Goal: Task Accomplishment & Management: Use online tool/utility

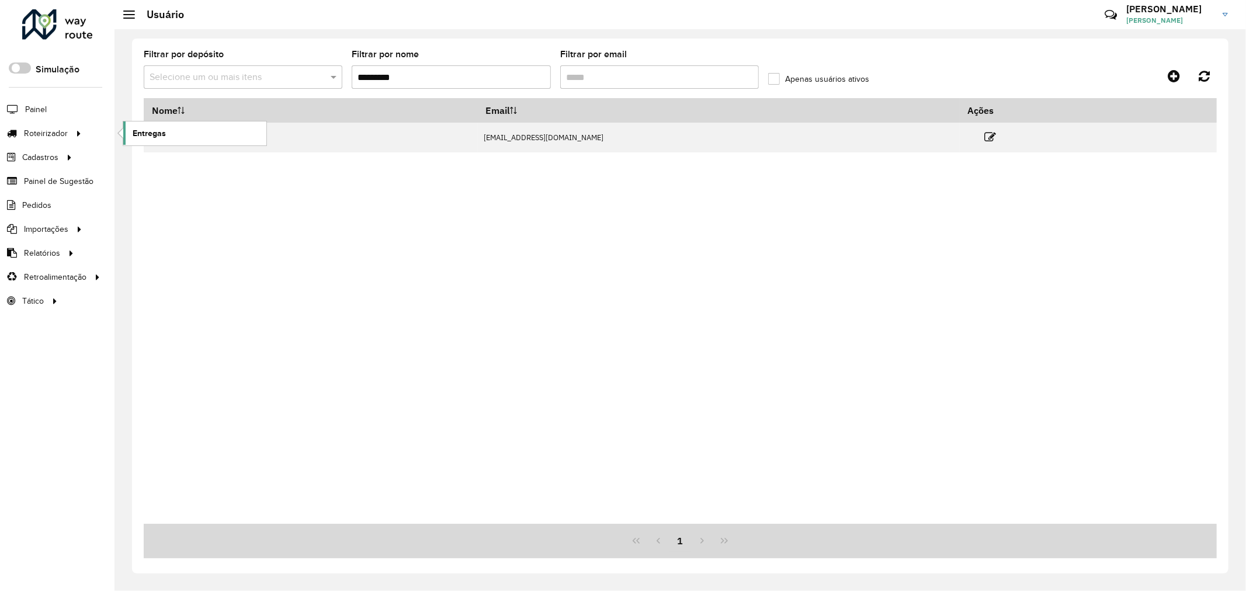
click at [189, 131] on link "Entregas" at bounding box center [194, 132] width 143 height 23
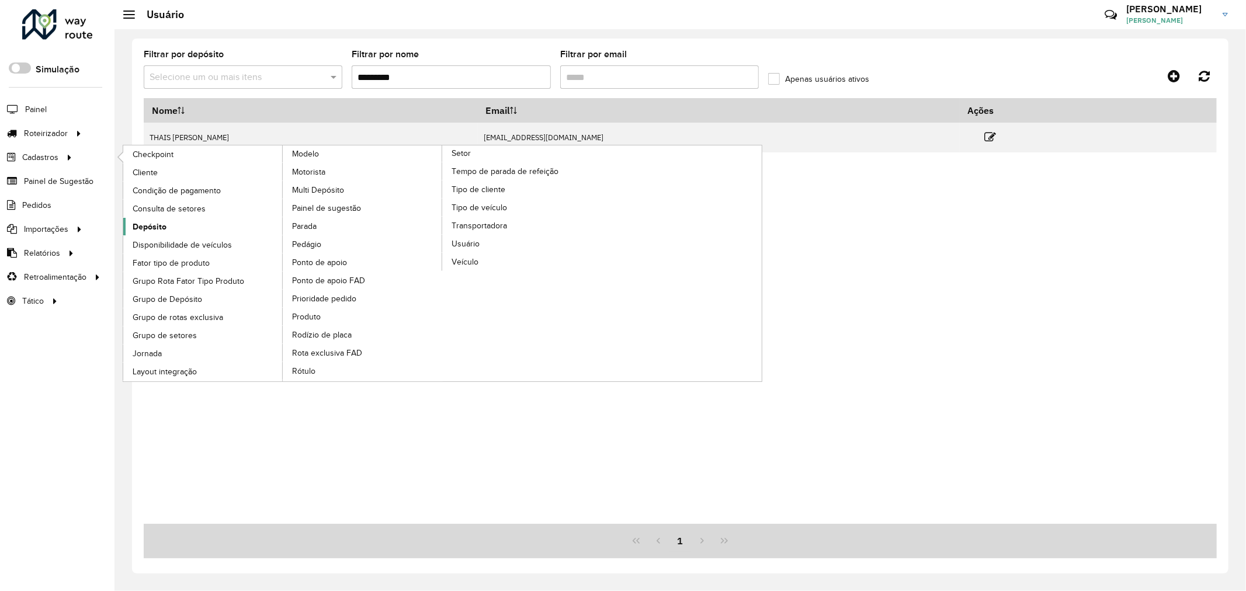
click at [171, 226] on link "Depósito" at bounding box center [203, 227] width 160 height 18
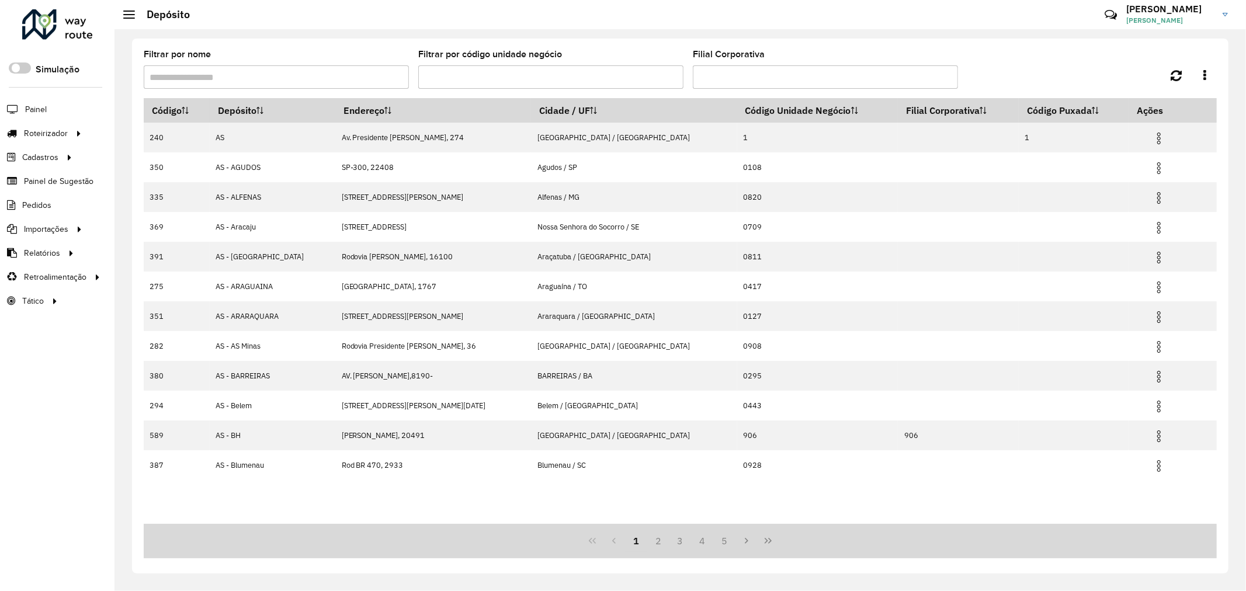
click at [337, 84] on input "Filtrar por nome" at bounding box center [276, 76] width 265 height 23
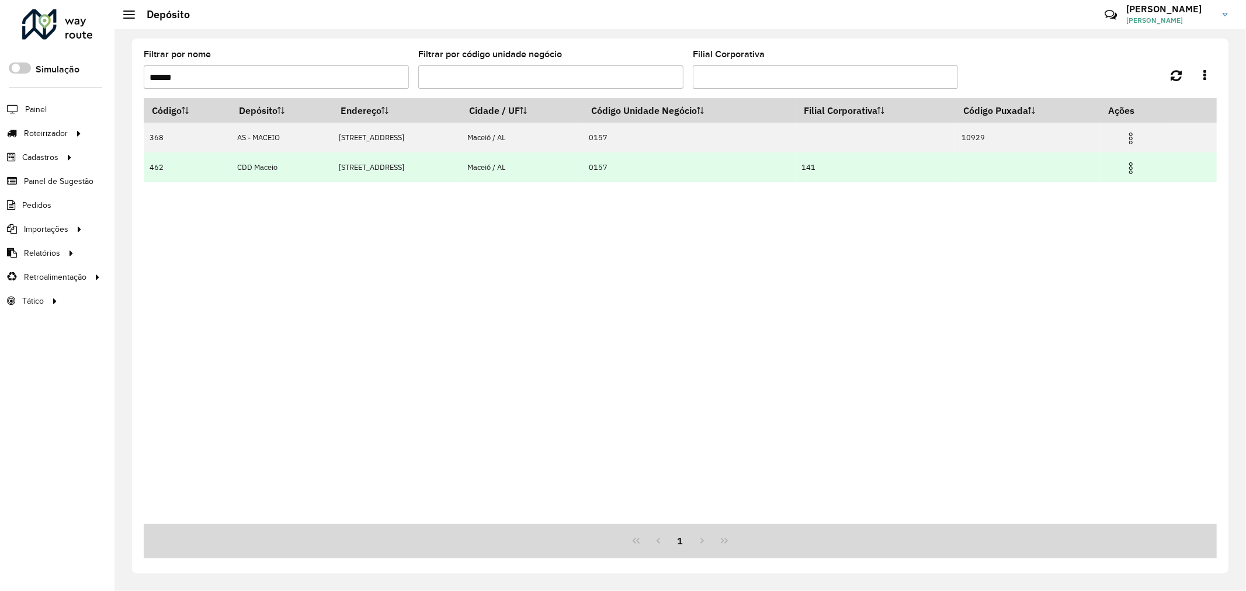
click at [1131, 168] on img at bounding box center [1131, 168] width 14 height 14
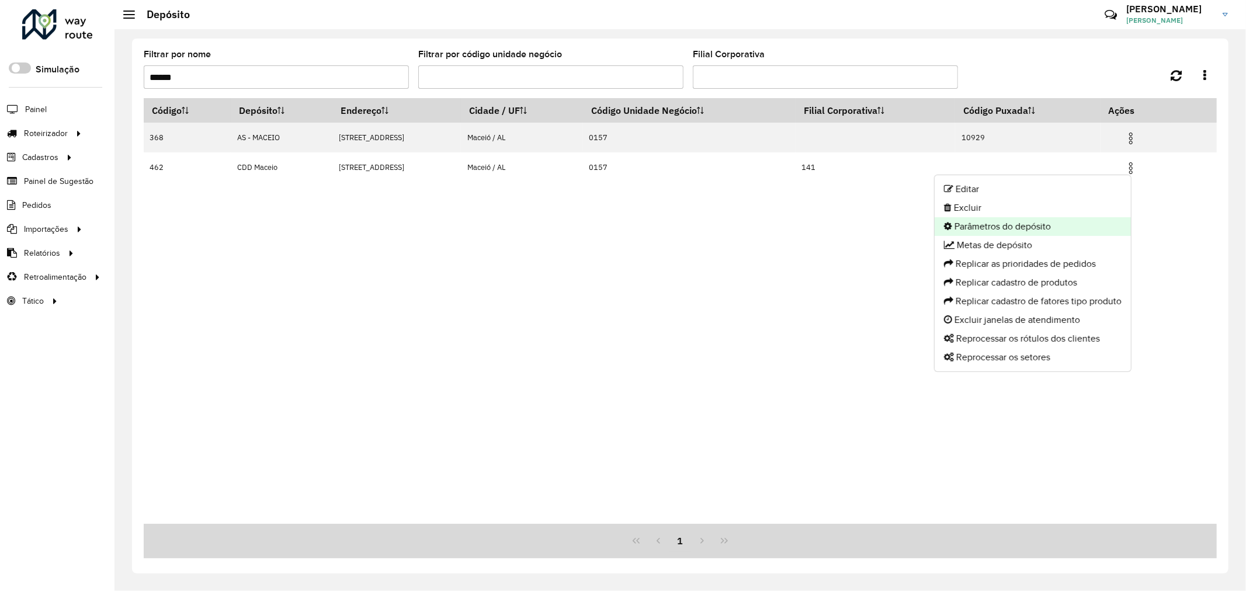
click at [1029, 228] on li "Parâmetros do depósito" at bounding box center [1033, 226] width 196 height 19
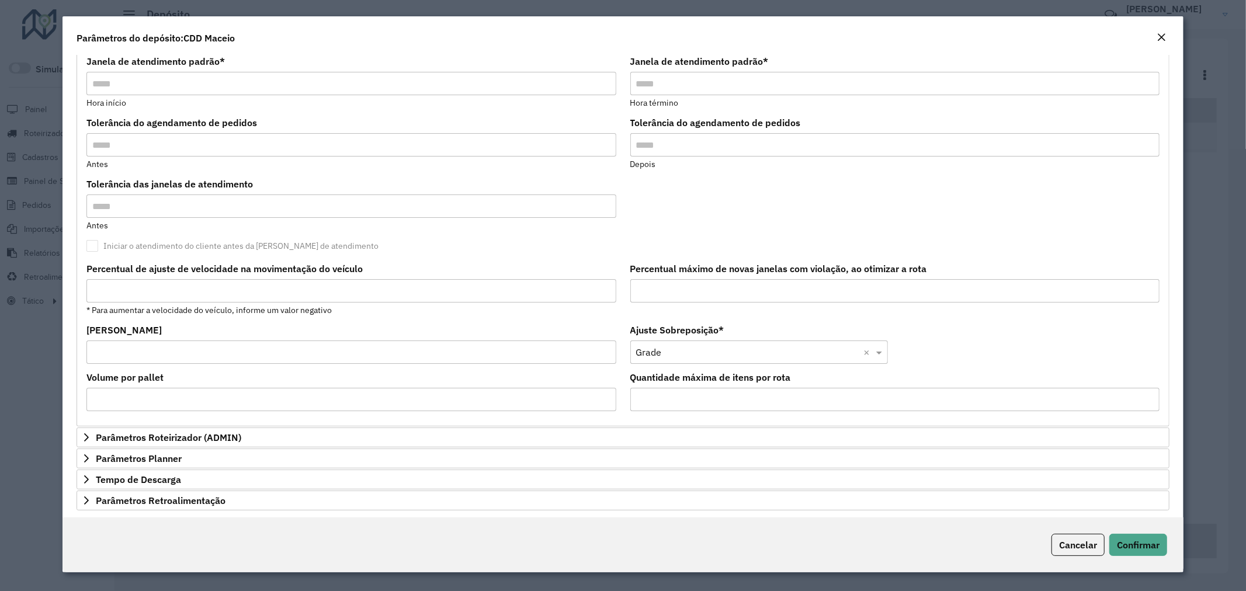
scroll to position [214, 0]
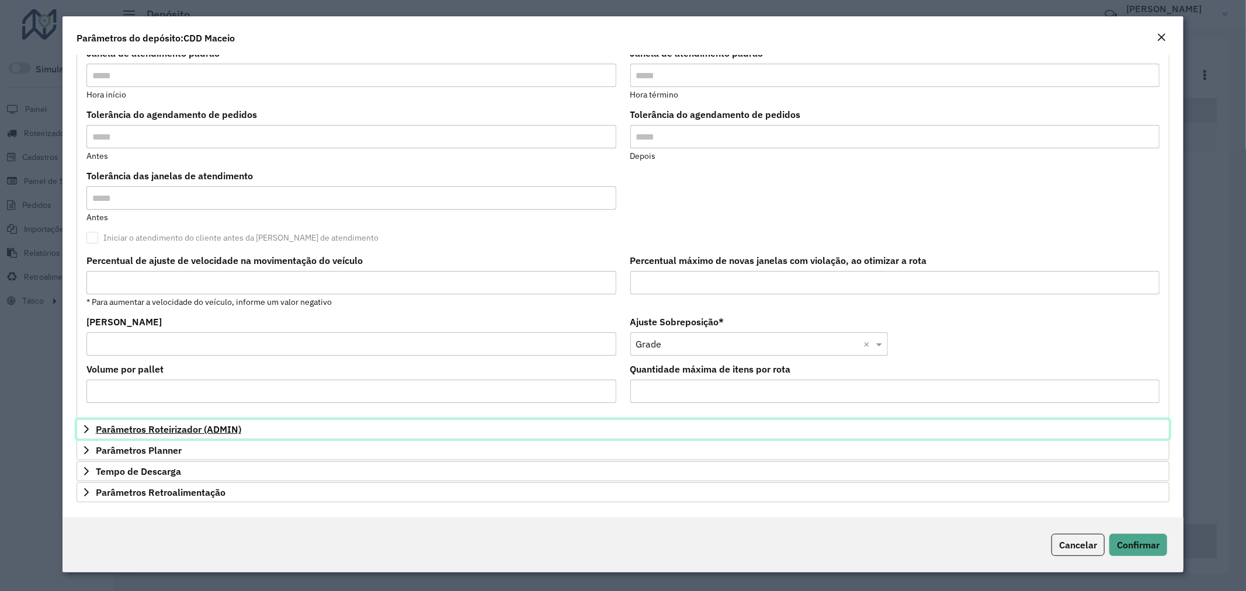
click at [182, 429] on span "Parâmetros Roteirizador (ADMIN)" at bounding box center [168, 429] width 145 height 9
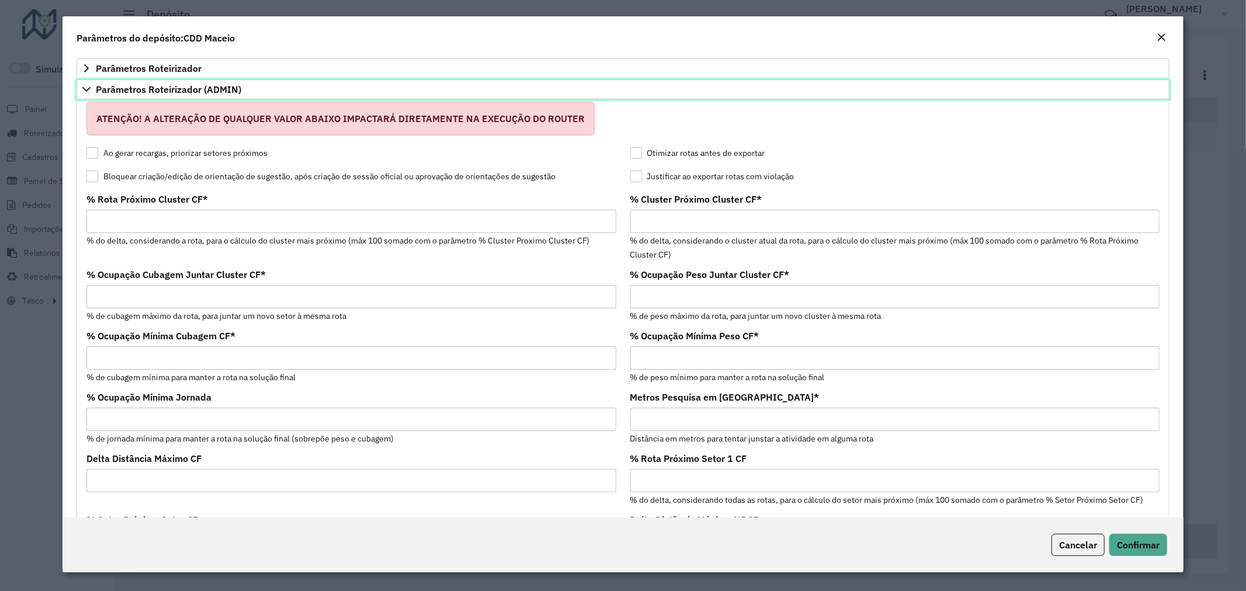
scroll to position [0, 0]
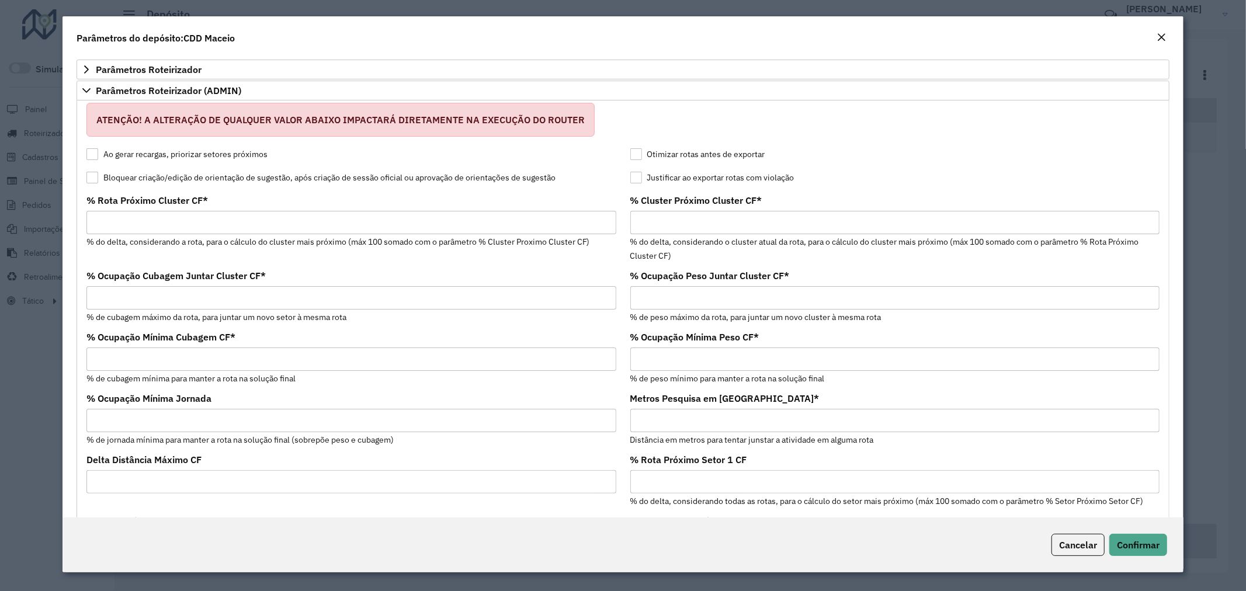
copy label "Bloquear criação/edição de orientação de sugestão, após criação de sessão ofici…"
drag, startPoint x: 571, startPoint y: 181, endPoint x: 104, endPoint y: 179, distance: 466.7
click at [104, 179] on div "Bloquear criação/edição de orientação de sugestão, após criação de sessão ofici…" at bounding box center [351, 180] width 530 height 14
click at [296, 174] on label "Bloquear criação/edição de orientação de sugestão, após criação de sessão ofici…" at bounding box center [320, 178] width 469 height 12
click at [1157, 43] on div "Close" at bounding box center [1161, 38] width 9 height 14
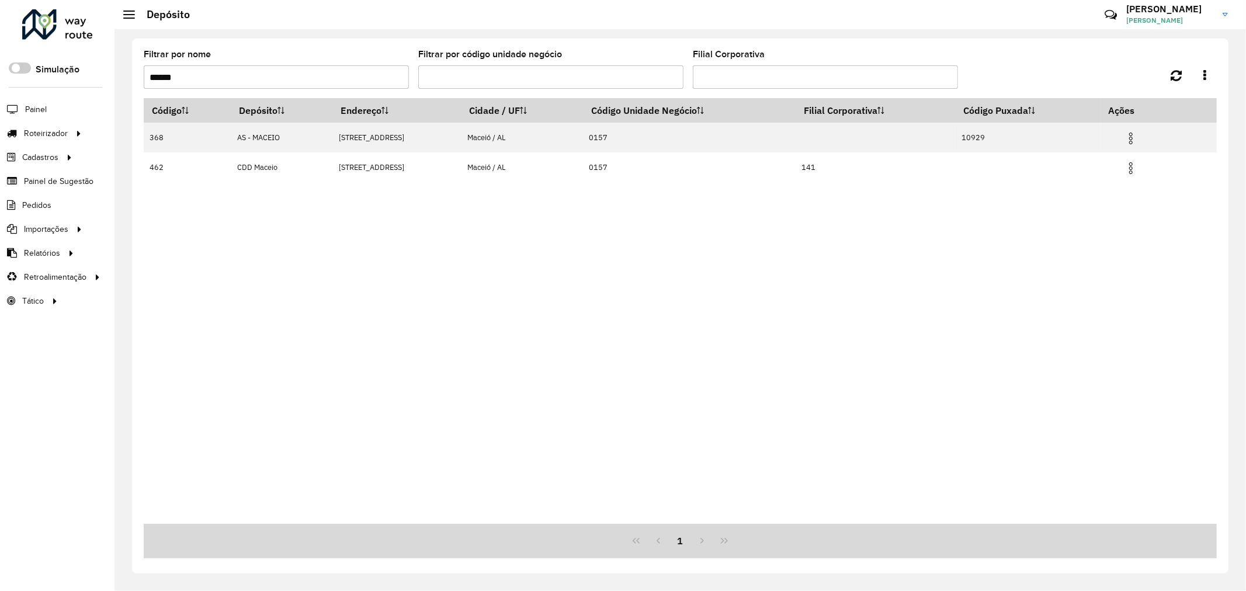
click at [301, 80] on input "******" at bounding box center [276, 76] width 265 height 23
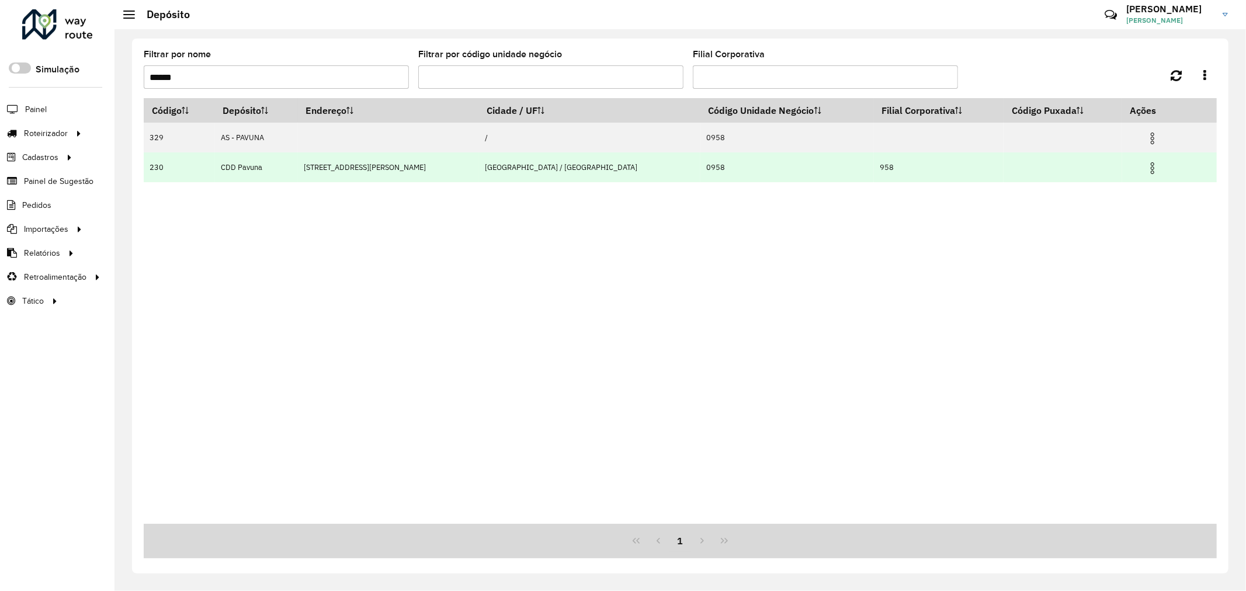
type input "******"
click at [1145, 166] on img at bounding box center [1152, 168] width 14 height 14
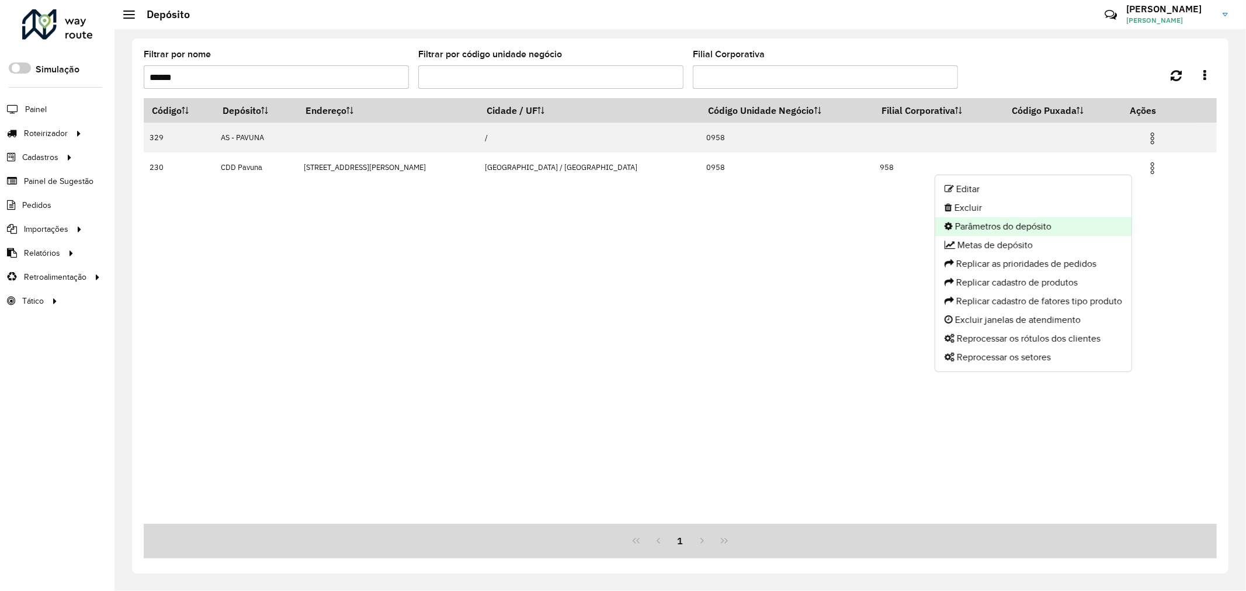
click at [1046, 218] on li "Parâmetros do depósito" at bounding box center [1033, 226] width 196 height 19
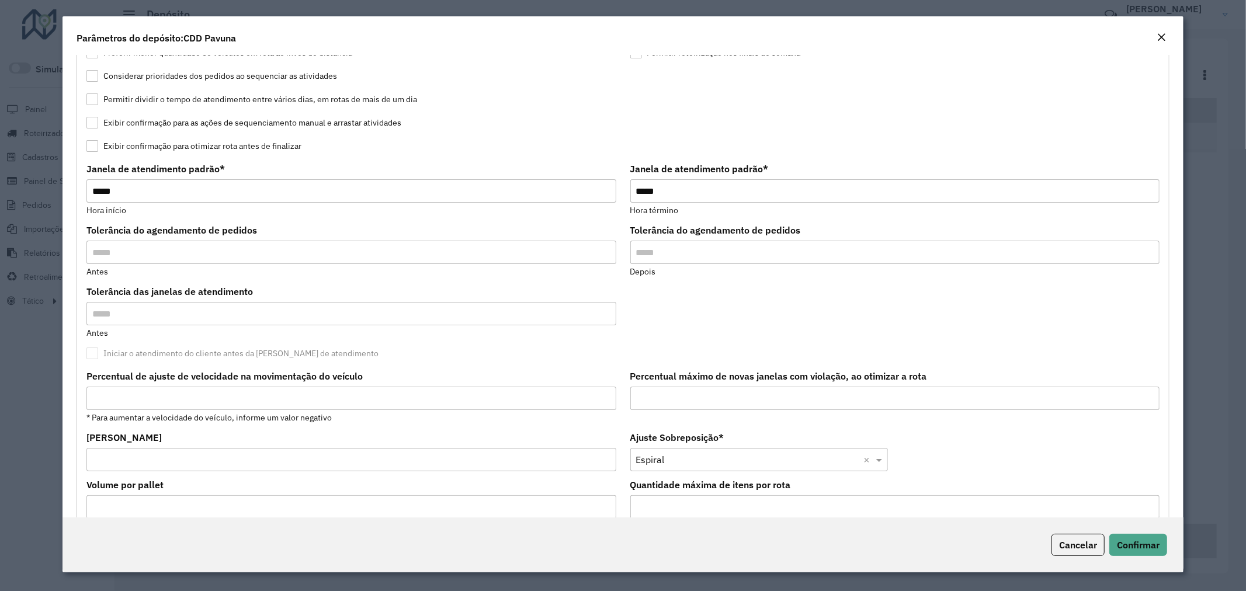
scroll to position [214, 0]
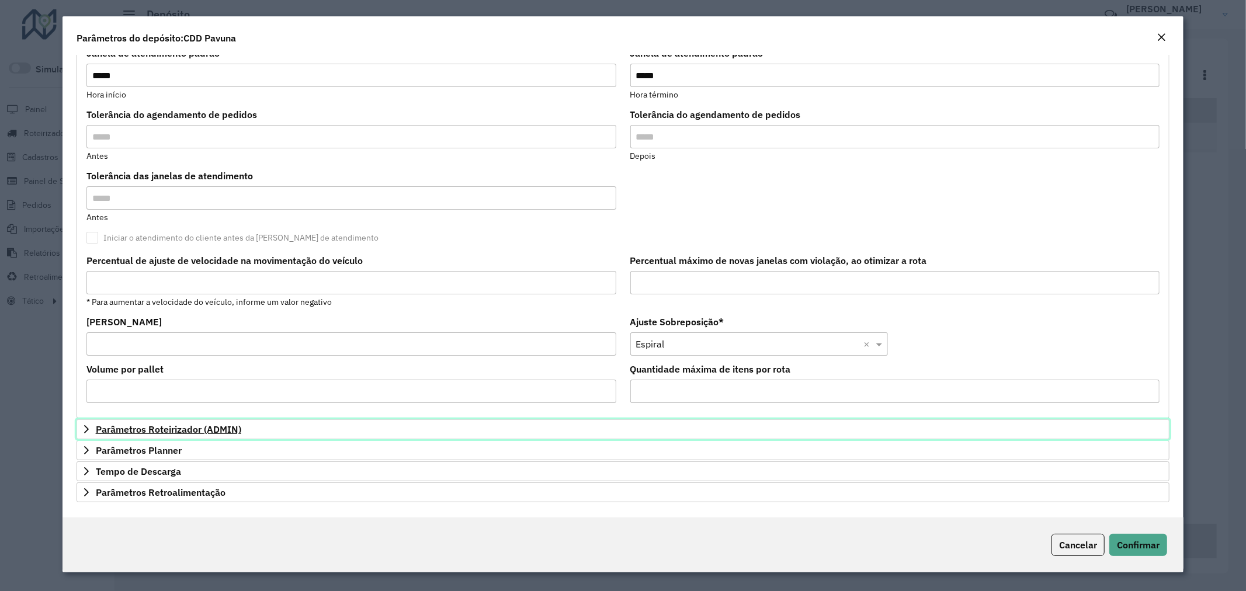
click at [229, 436] on link "Parâmetros Roteirizador (ADMIN)" at bounding box center [623, 429] width 1093 height 20
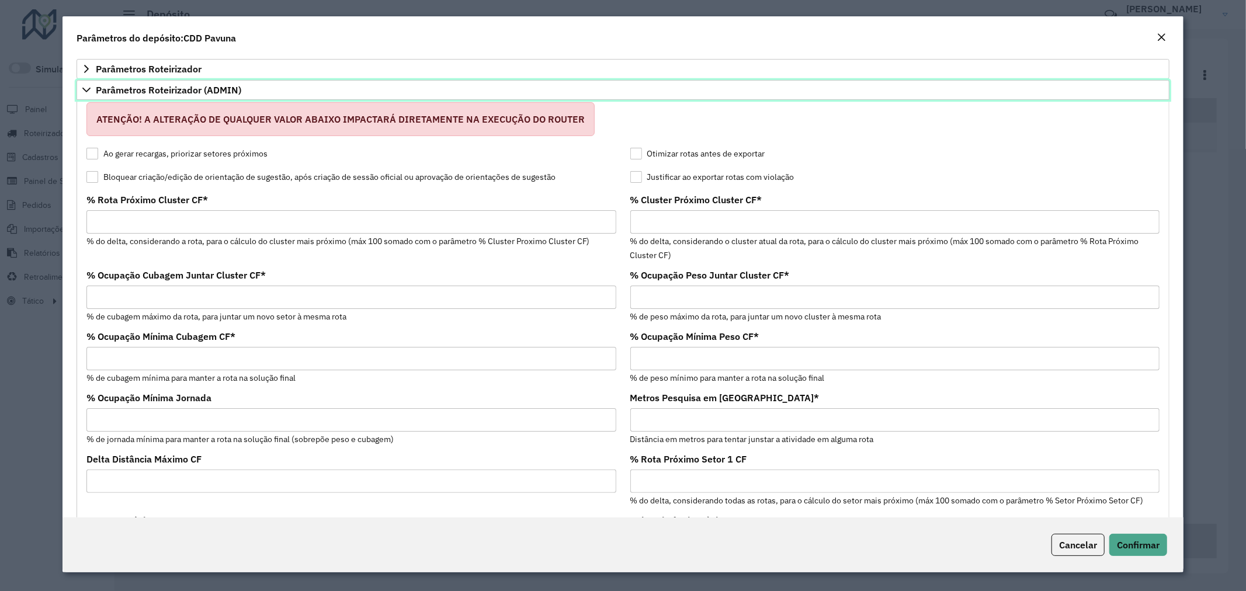
scroll to position [0, 0]
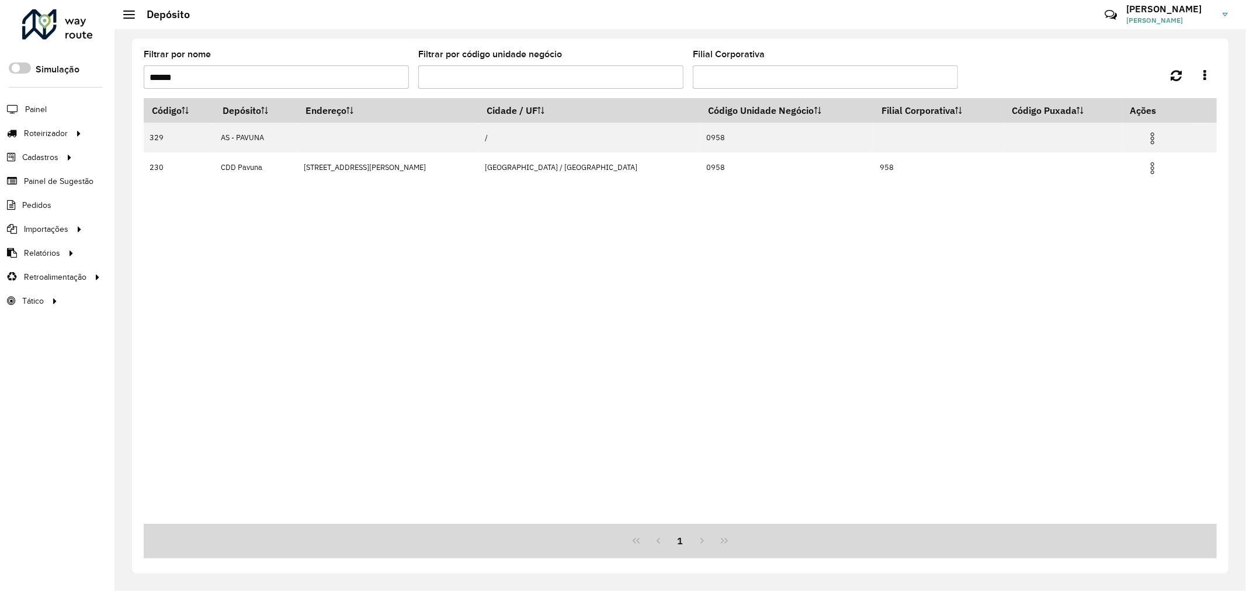
click at [301, 80] on input "******" at bounding box center [276, 76] width 265 height 23
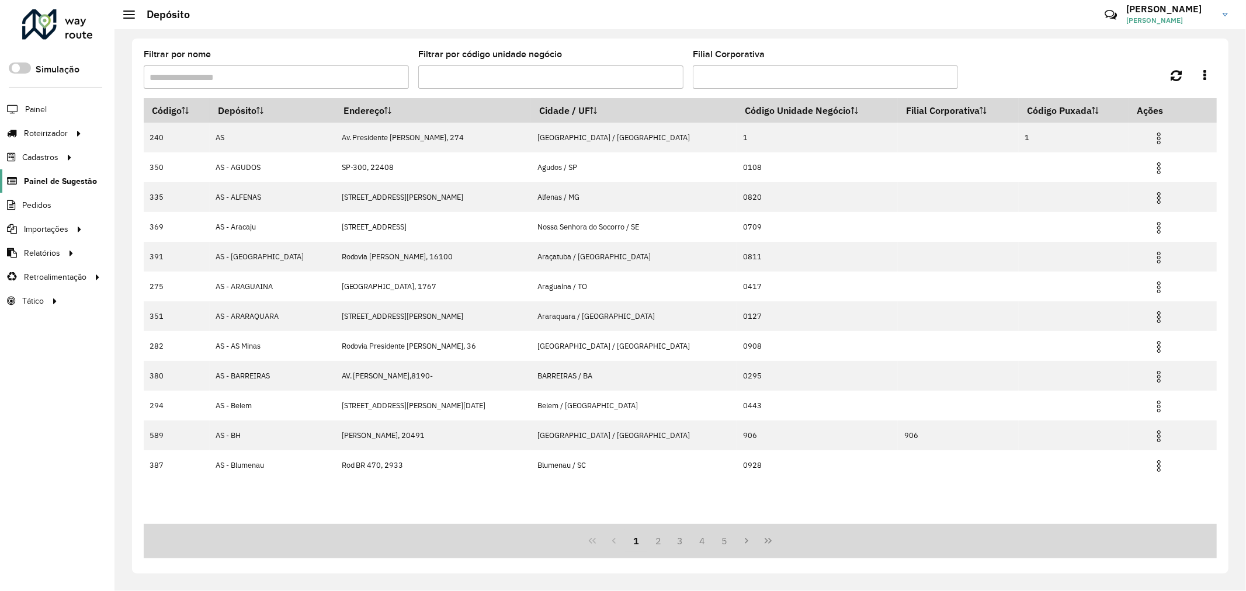
click at [67, 184] on span "Painel de Sugestão" at bounding box center [60, 181] width 73 height 12
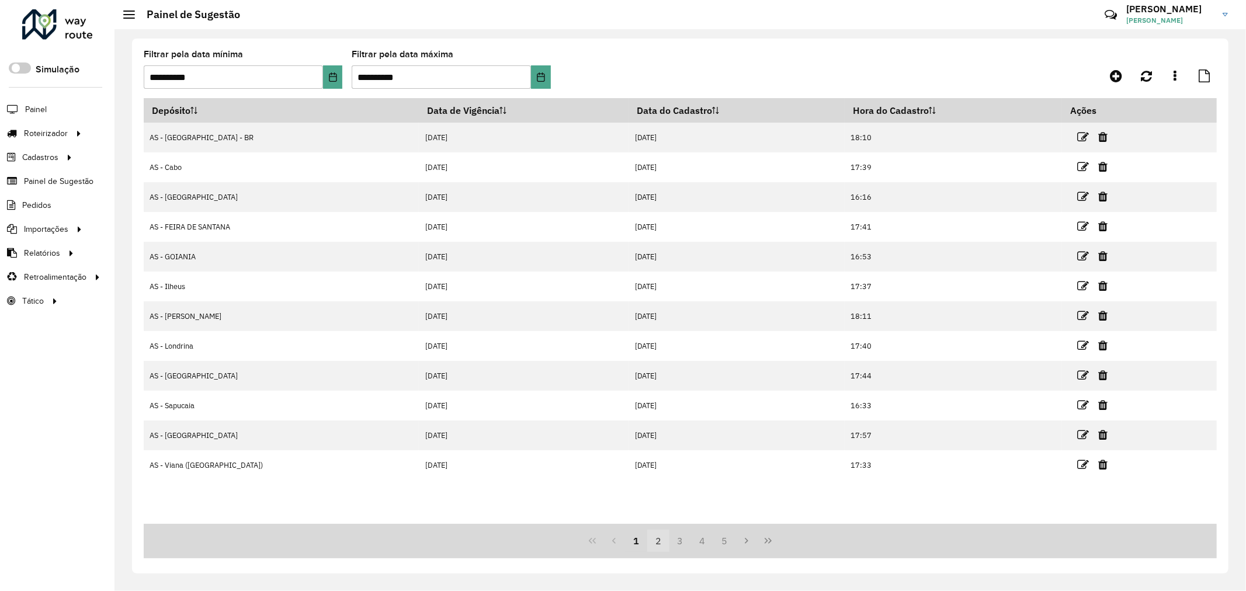
click at [668, 541] on button "2" at bounding box center [658, 541] width 22 height 22
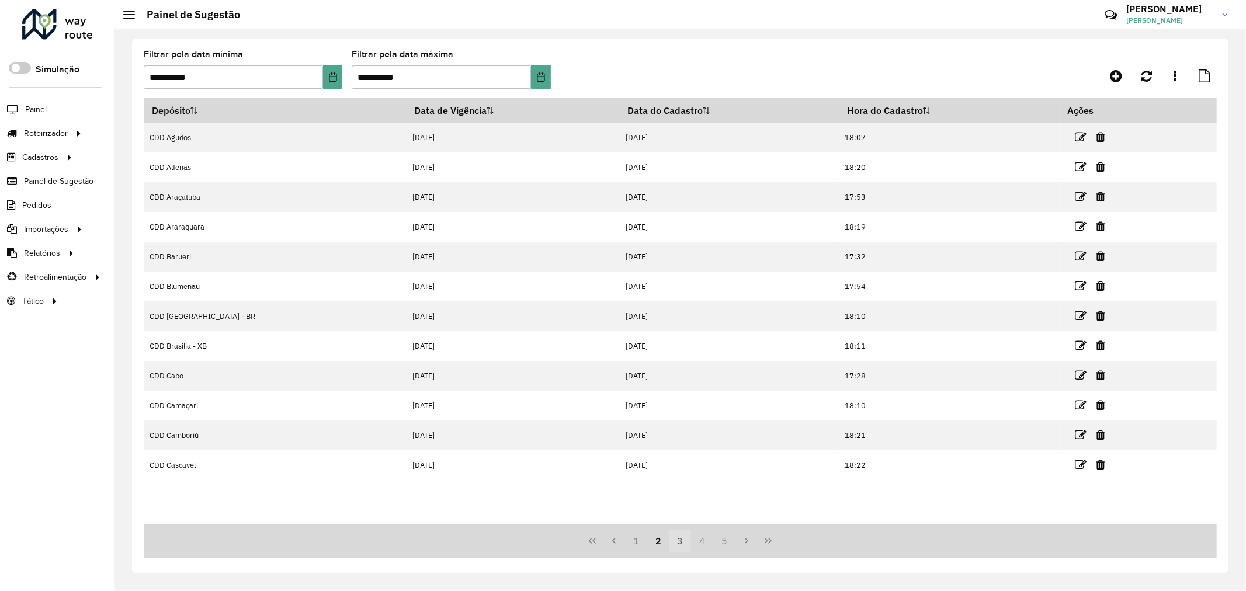
click at [674, 543] on button "3" at bounding box center [680, 541] width 22 height 22
click at [704, 544] on button "4" at bounding box center [702, 541] width 22 height 22
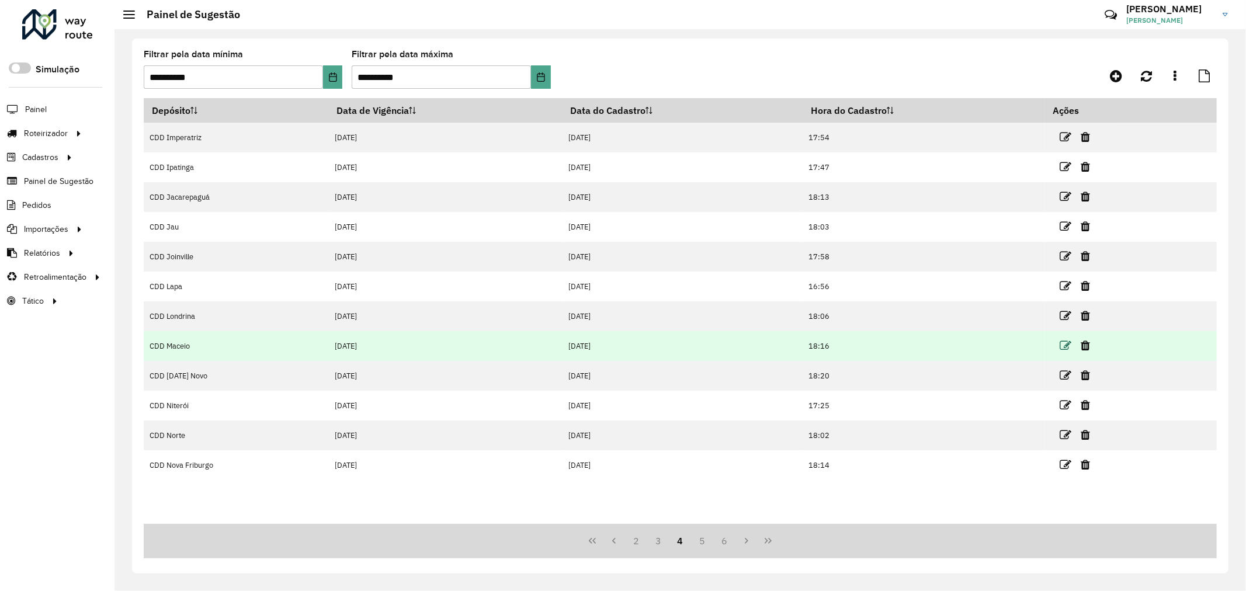
click at [1071, 348] on icon at bounding box center [1066, 346] width 12 height 12
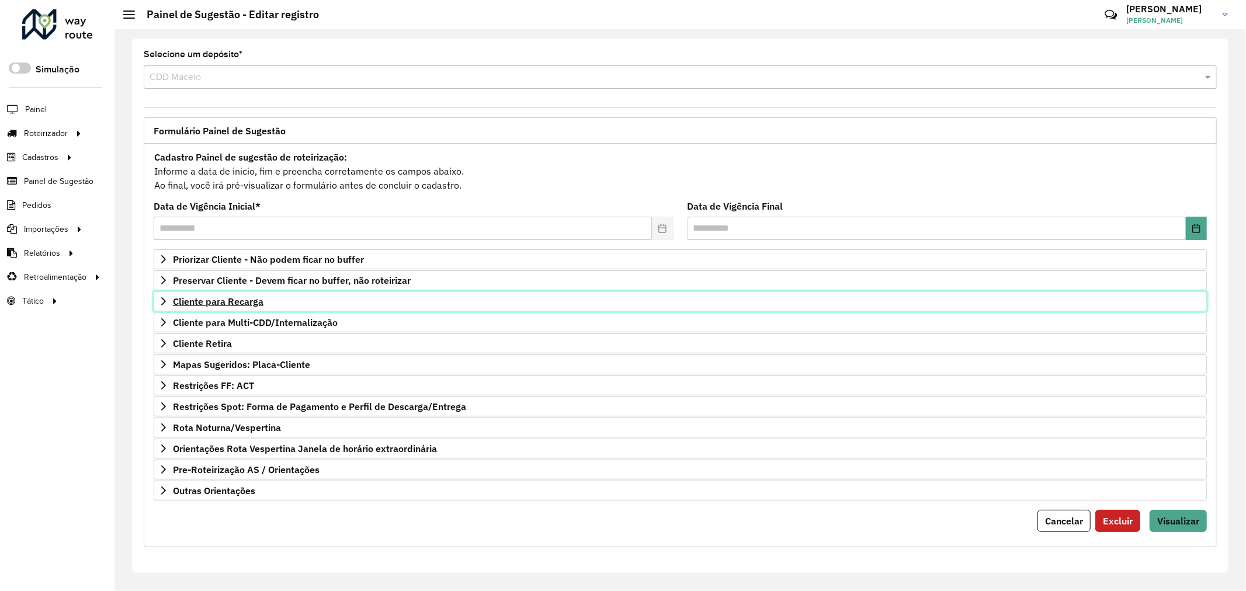
click at [231, 299] on span "Cliente para Recarga" at bounding box center [218, 301] width 91 height 9
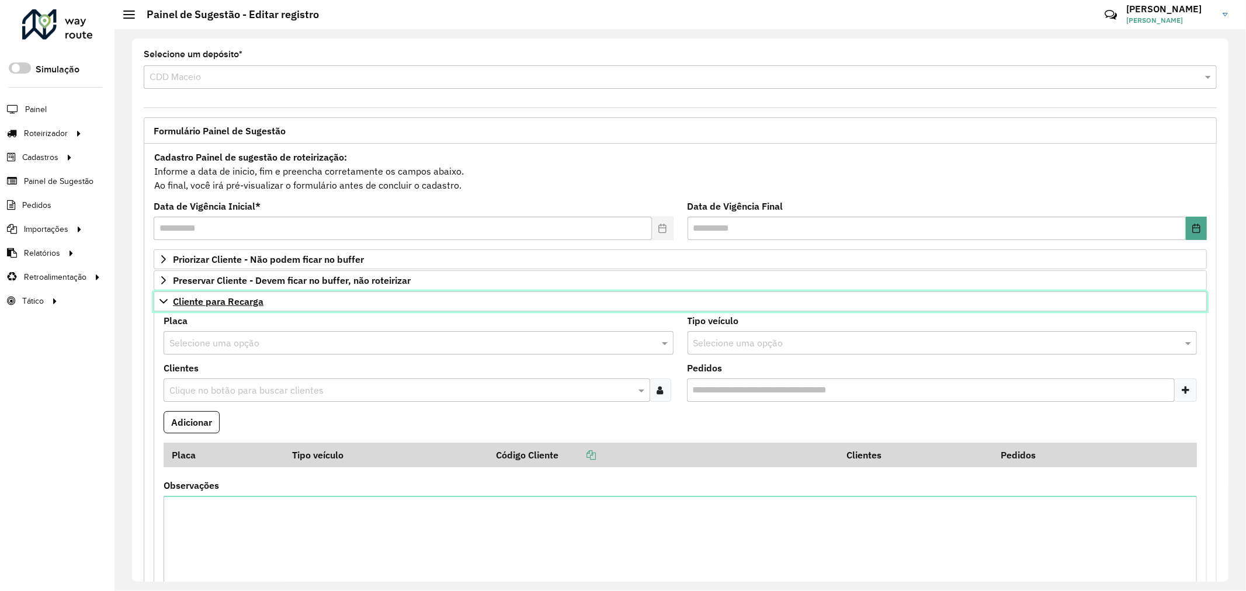
click at [247, 299] on span "Cliente para Recarga" at bounding box center [218, 301] width 91 height 9
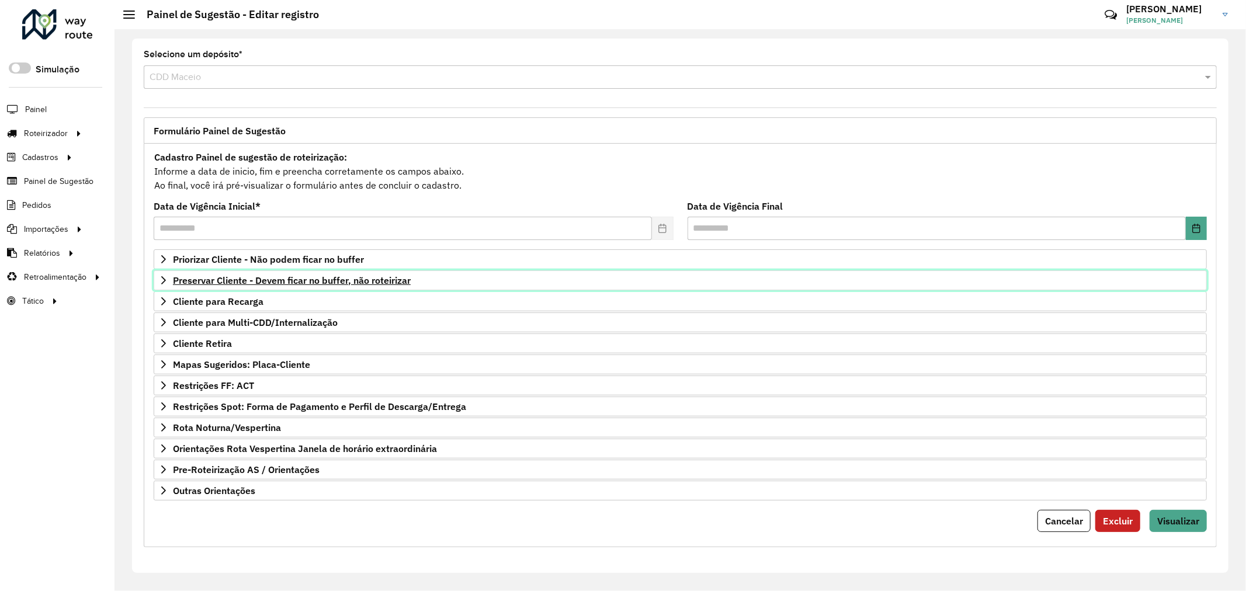
click at [258, 282] on span "Preservar Cliente - Devem ficar no buffer, não roteirizar" at bounding box center [292, 280] width 238 height 9
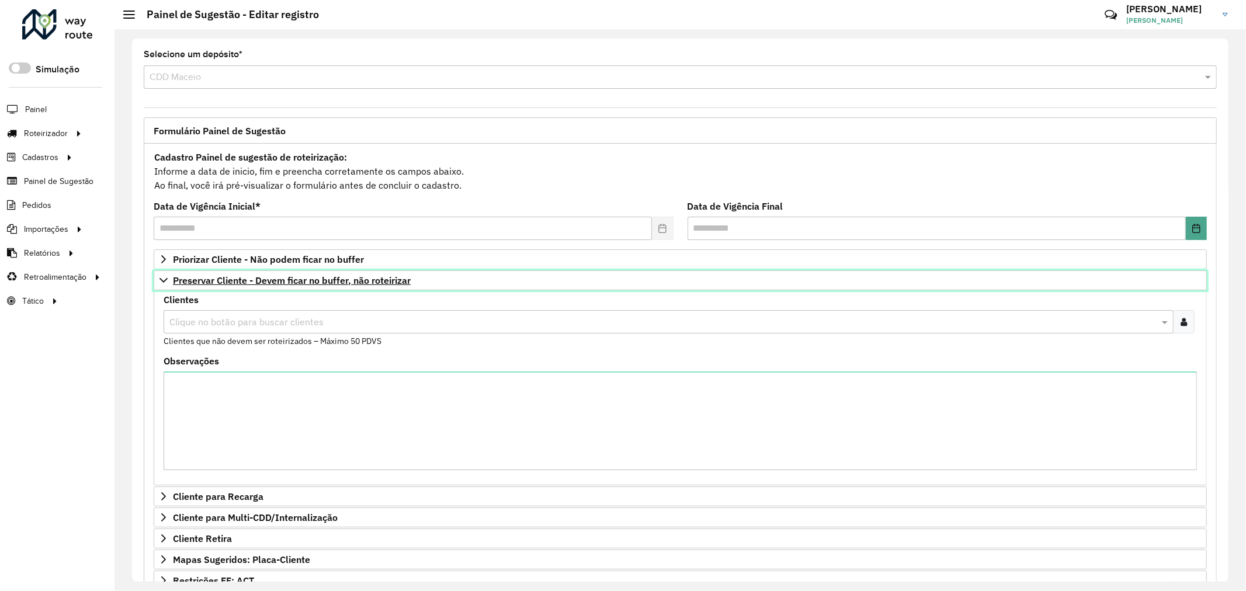
click at [258, 282] on span "Preservar Cliente - Devem ficar no buffer, não roteirizar" at bounding box center [292, 280] width 238 height 9
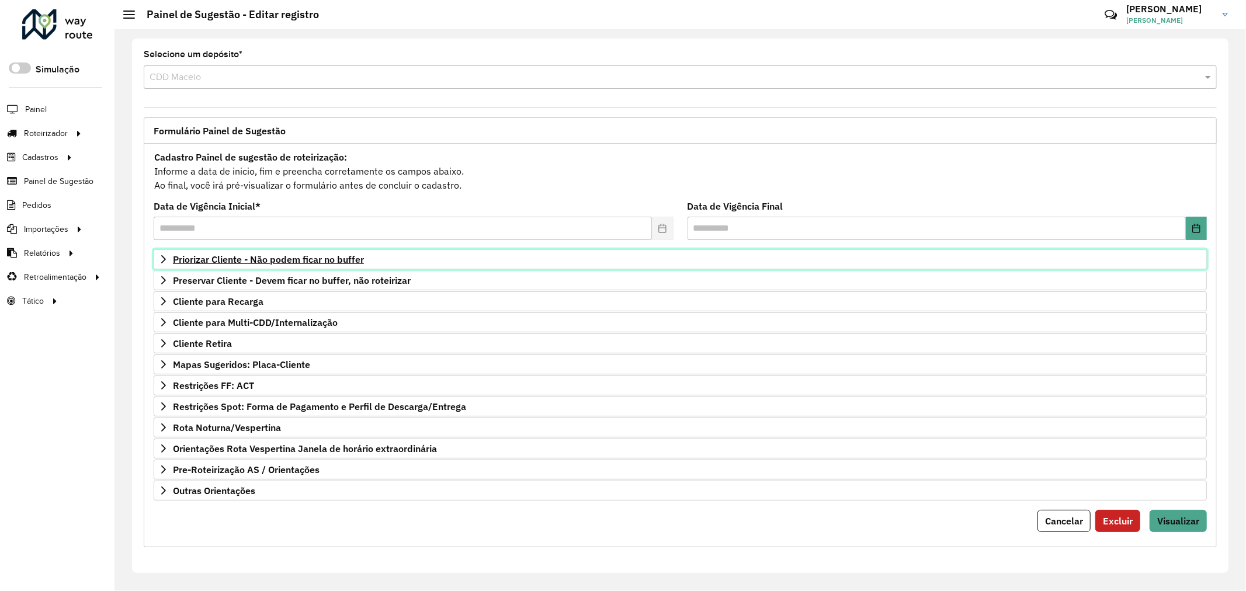
click at [260, 255] on span "Priorizar Cliente - Não podem ficar no buffer" at bounding box center [268, 259] width 191 height 9
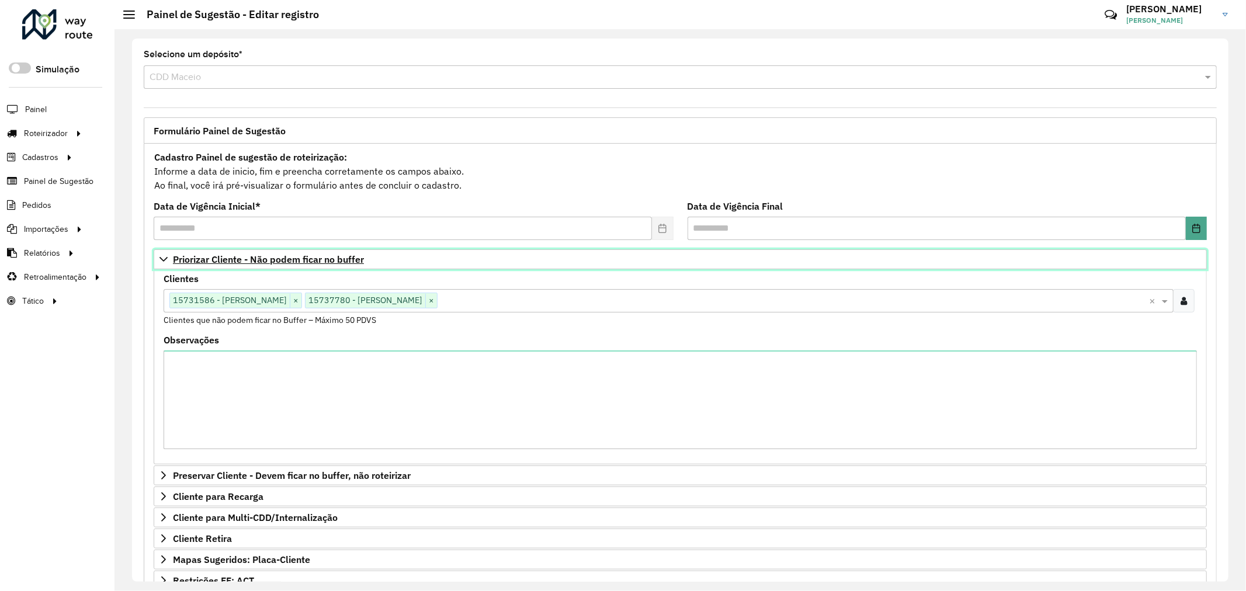
click at [275, 258] on span "Priorizar Cliente - Não podem ficar no buffer" at bounding box center [268, 259] width 191 height 9
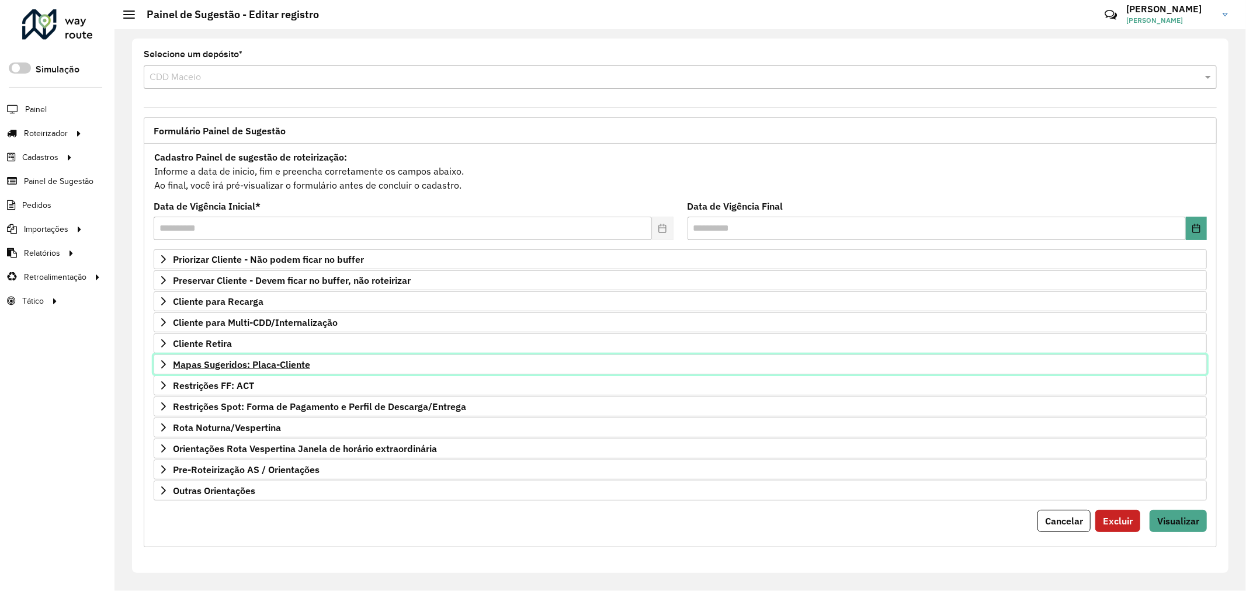
click at [259, 363] on span "Mapas Sugeridos: Placa-Cliente" at bounding box center [241, 364] width 137 height 9
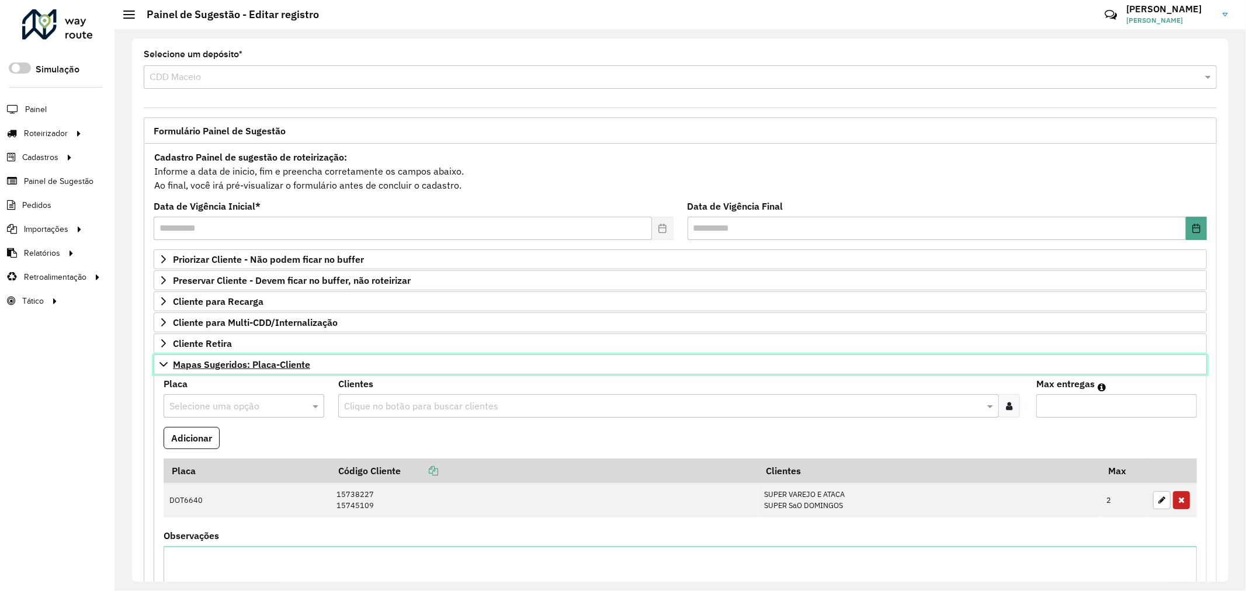
click at [287, 364] on span "Mapas Sugeridos: Placa-Cliente" at bounding box center [241, 364] width 137 height 9
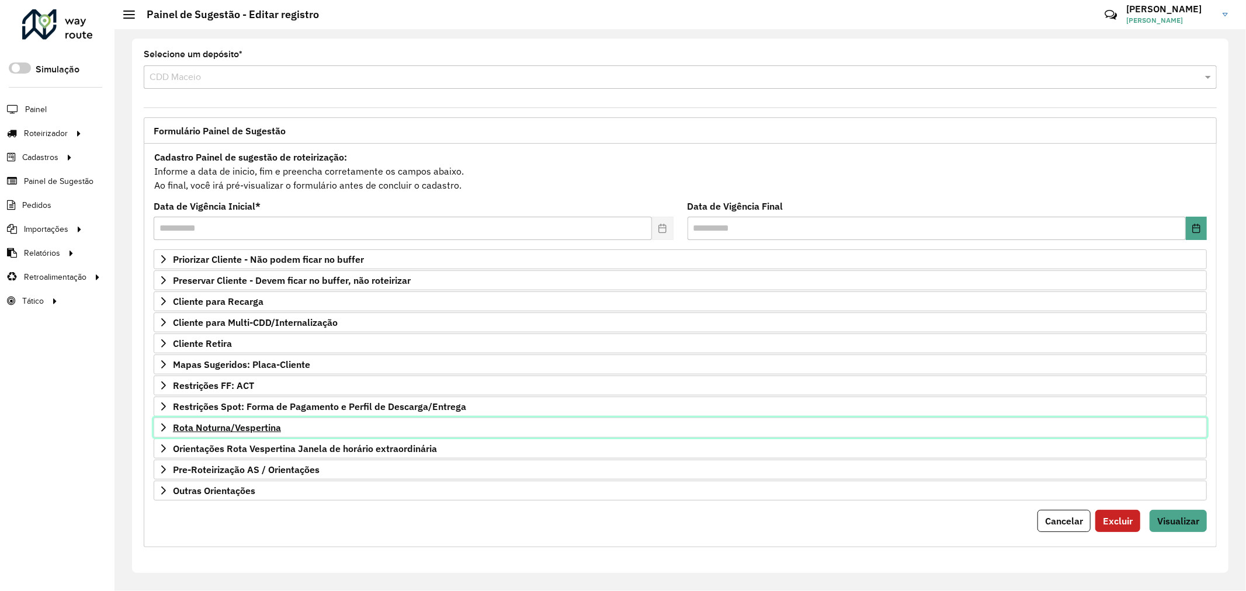
click at [258, 425] on span "Rota Noturna/Vespertina" at bounding box center [227, 427] width 108 height 9
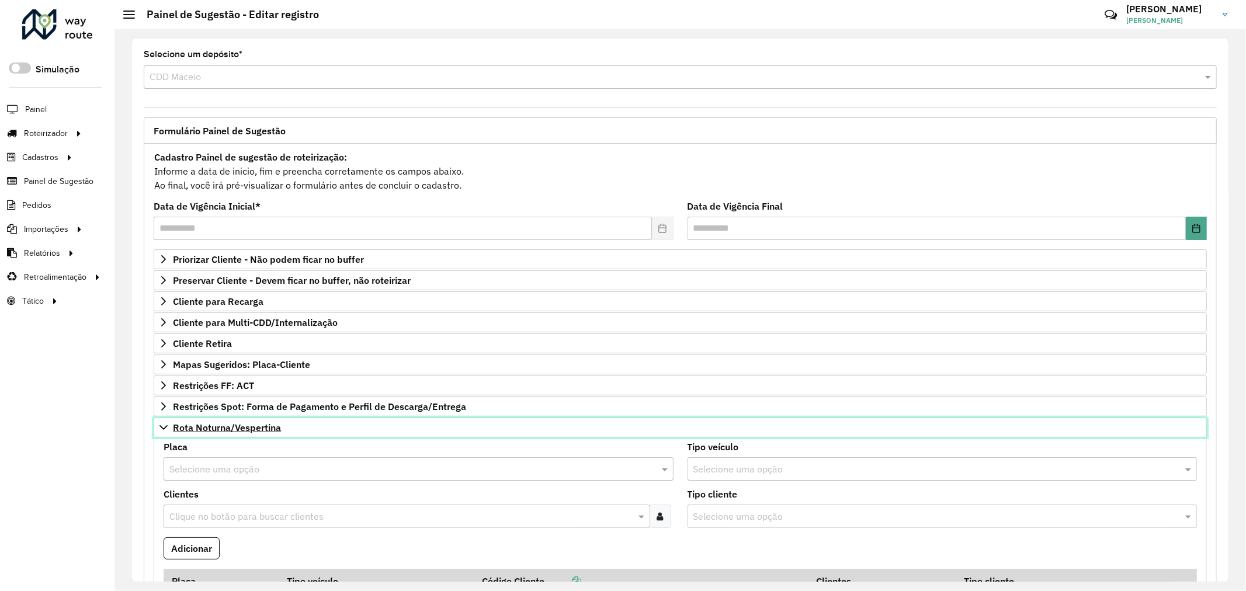
click at [261, 429] on span "Rota Noturna/Vespertina" at bounding box center [227, 427] width 108 height 9
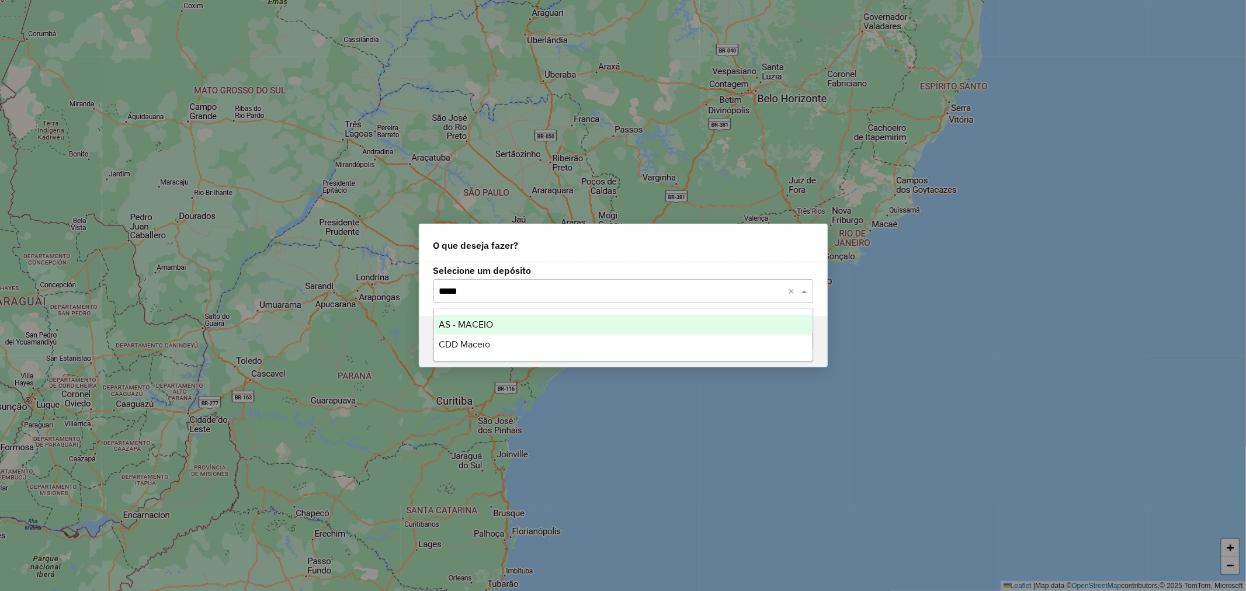
type input "******"
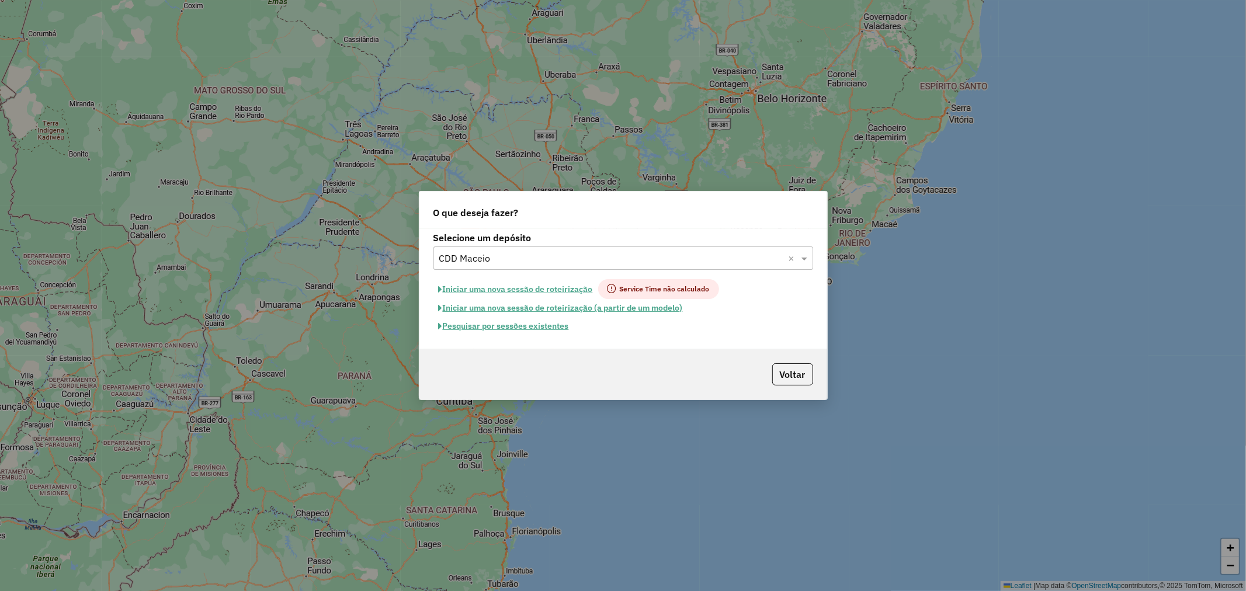
click at [550, 327] on button "Pesquisar por sessões existentes" at bounding box center [503, 326] width 141 height 18
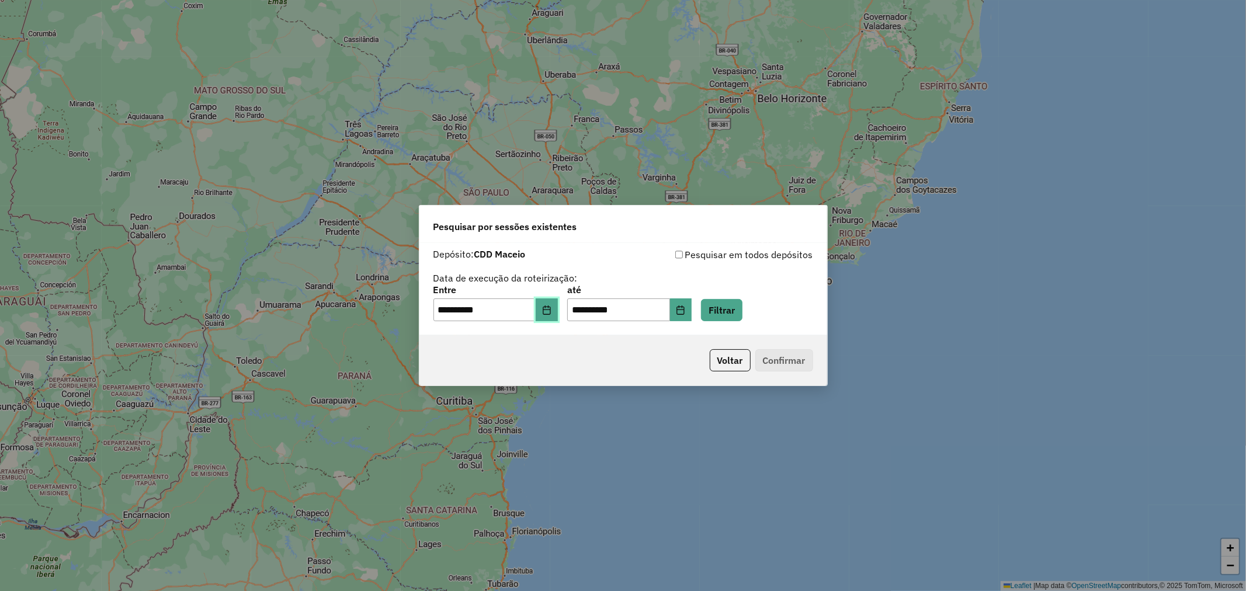
click at [551, 312] on icon "Choose Date" at bounding box center [546, 309] width 9 height 9
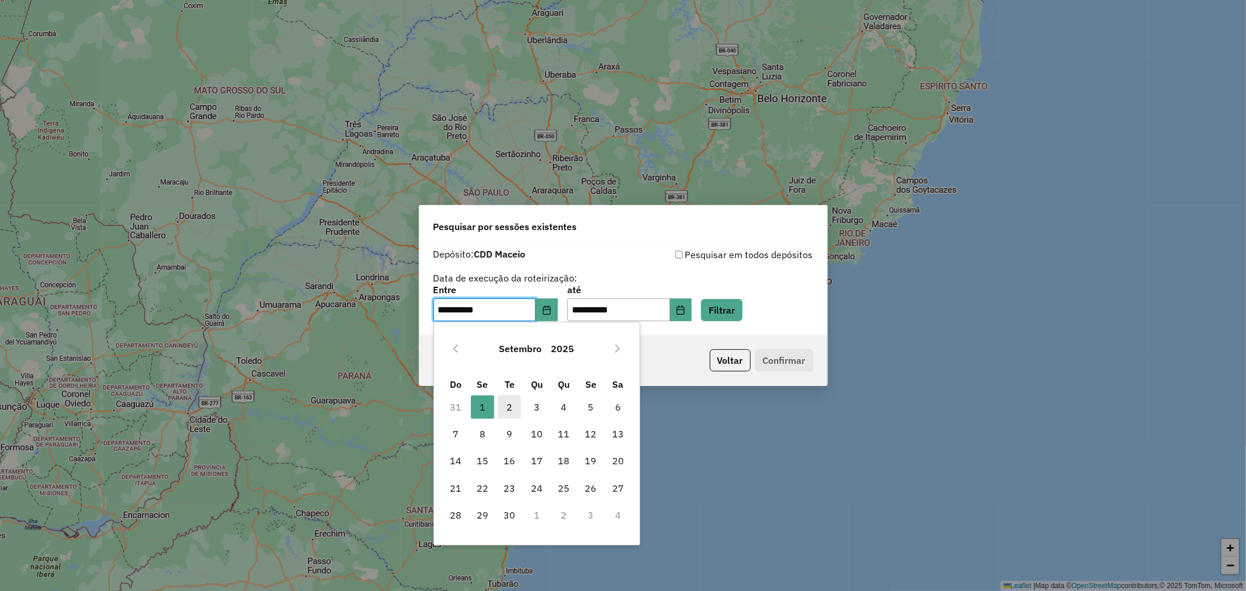
click at [512, 411] on span "2" at bounding box center [509, 406] width 23 height 23
type input "**********"
click at [738, 315] on button "Filtrar" at bounding box center [721, 310] width 41 height 22
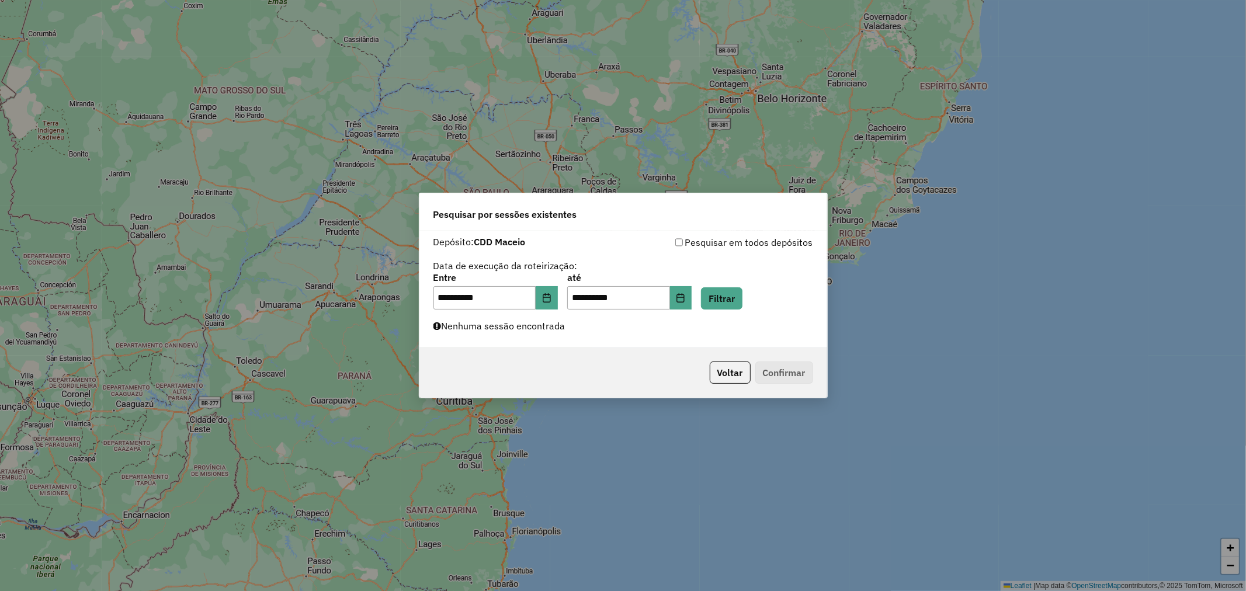
click at [585, 331] on div "**********" at bounding box center [623, 289] width 408 height 117
click at [738, 307] on button "Filtrar" at bounding box center [721, 298] width 41 height 22
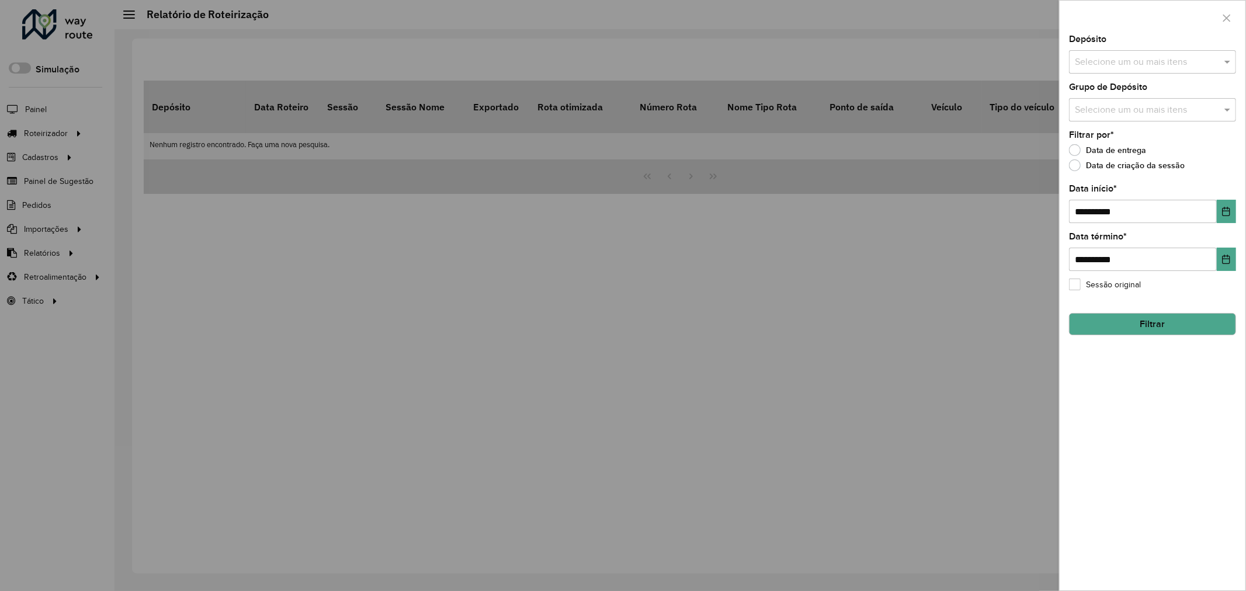
drag, startPoint x: 295, startPoint y: 201, endPoint x: 39, endPoint y: 237, distance: 258.4
click at [295, 201] on div at bounding box center [623, 295] width 1246 height 591
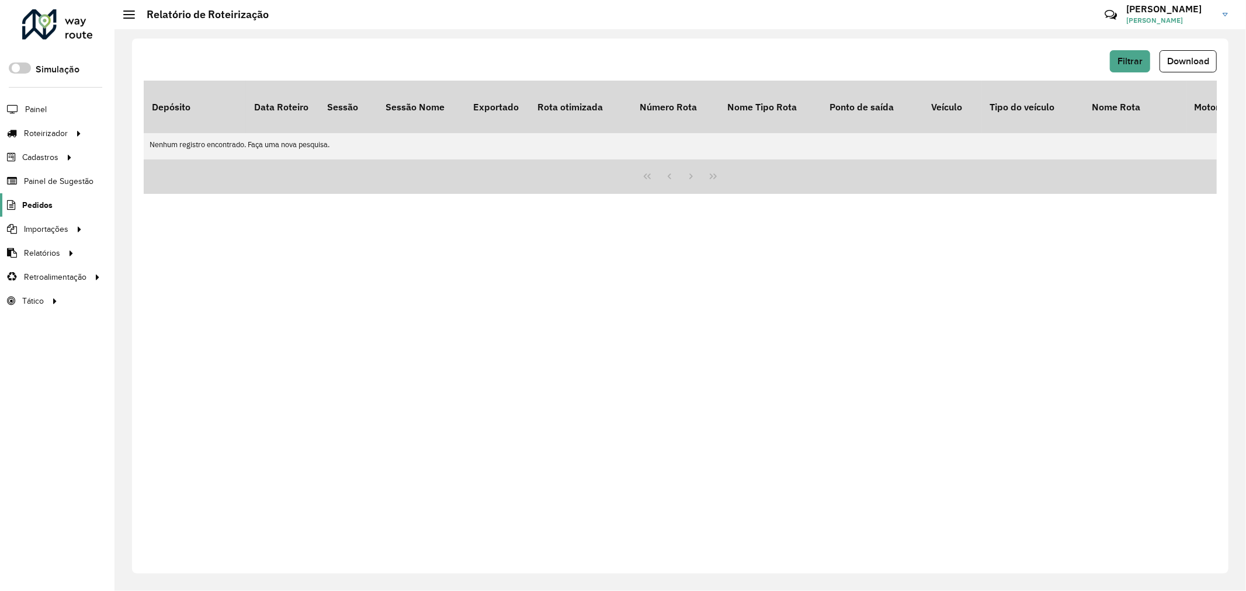
click at [29, 202] on span "Pedidos" at bounding box center [37, 205] width 30 height 12
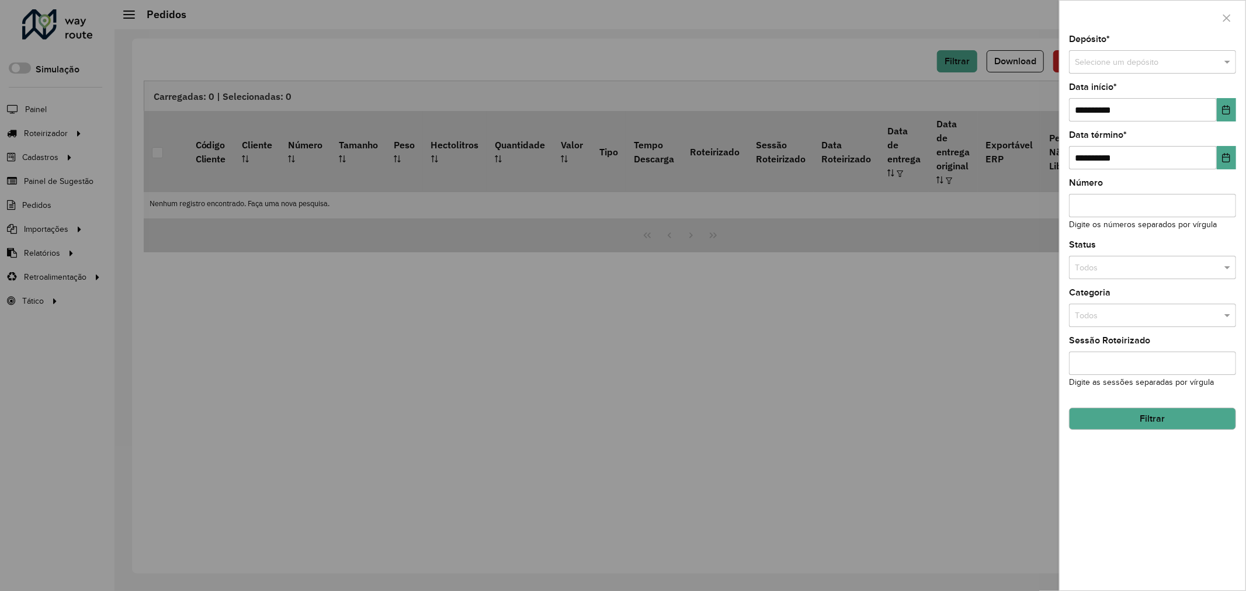
click at [1137, 57] on input "text" at bounding box center [1141, 62] width 132 height 13
type input "******"
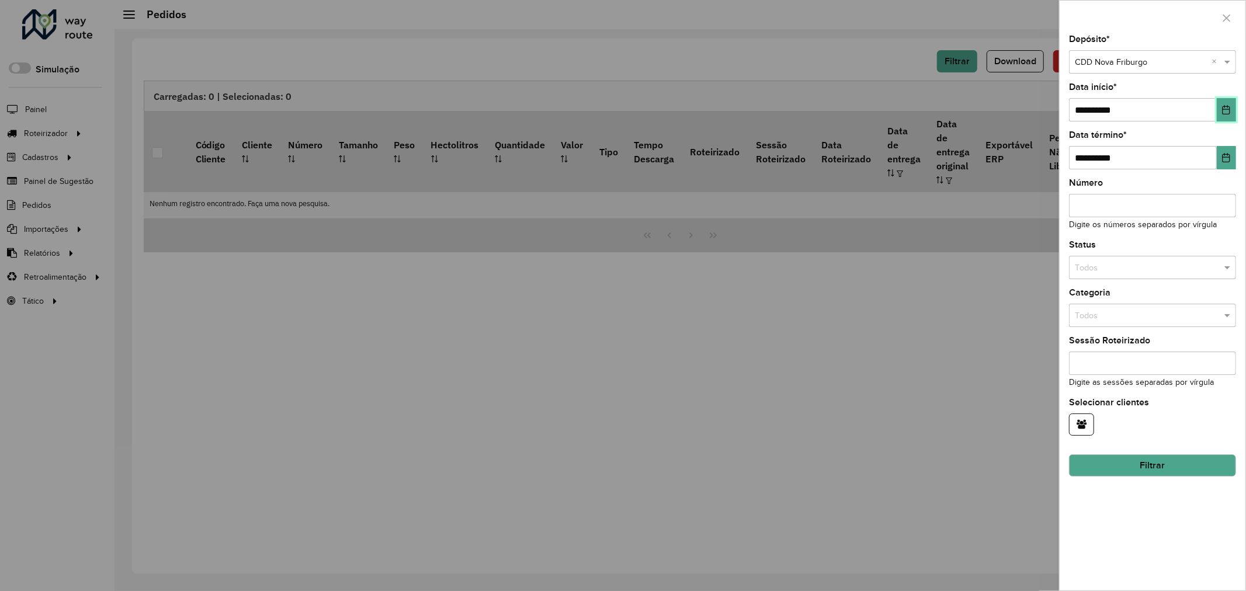
click at [1230, 107] on icon "Choose Date" at bounding box center [1225, 109] width 9 height 9
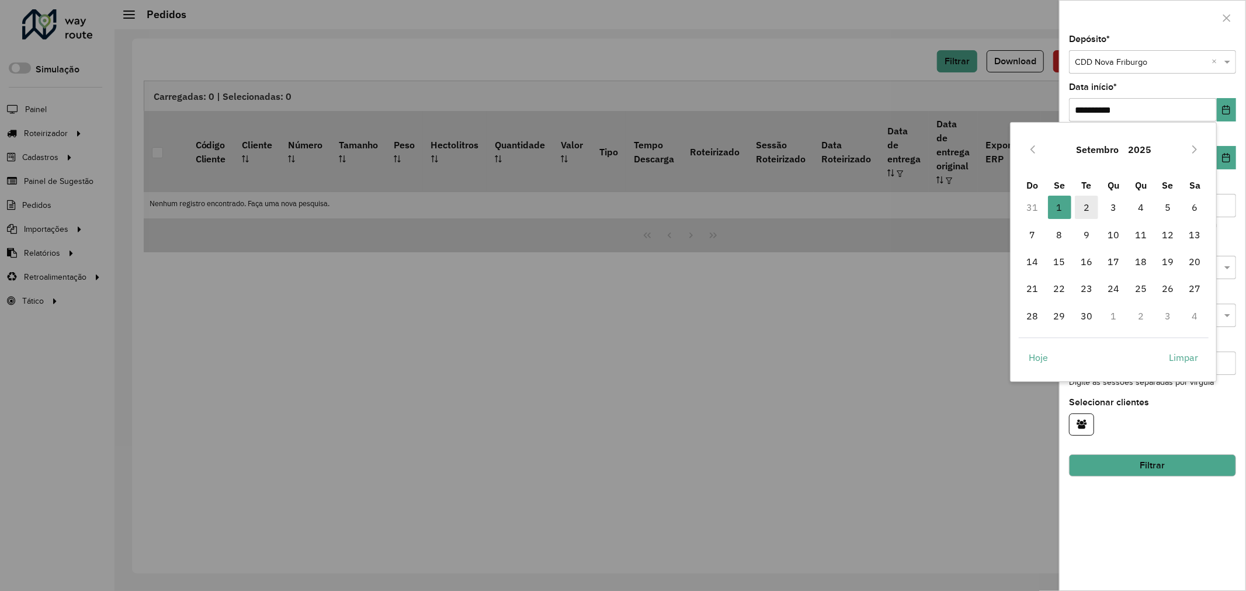
click at [1088, 201] on span "2" at bounding box center [1086, 207] width 23 height 23
type input "**********"
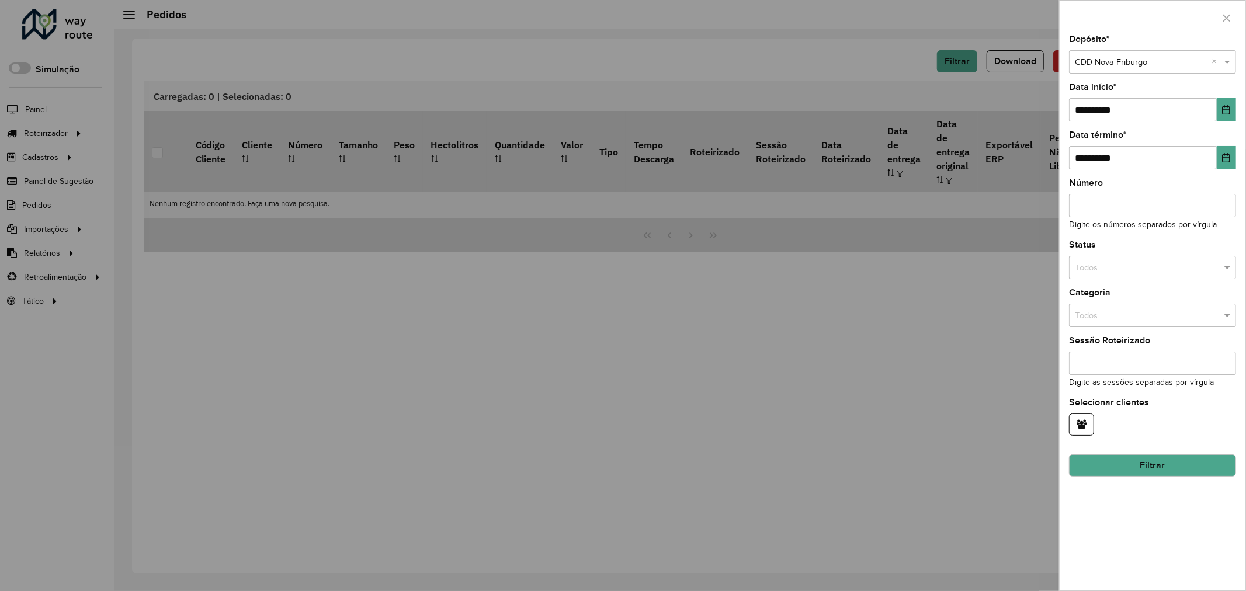
click at [1182, 470] on button "Filtrar" at bounding box center [1152, 465] width 167 height 22
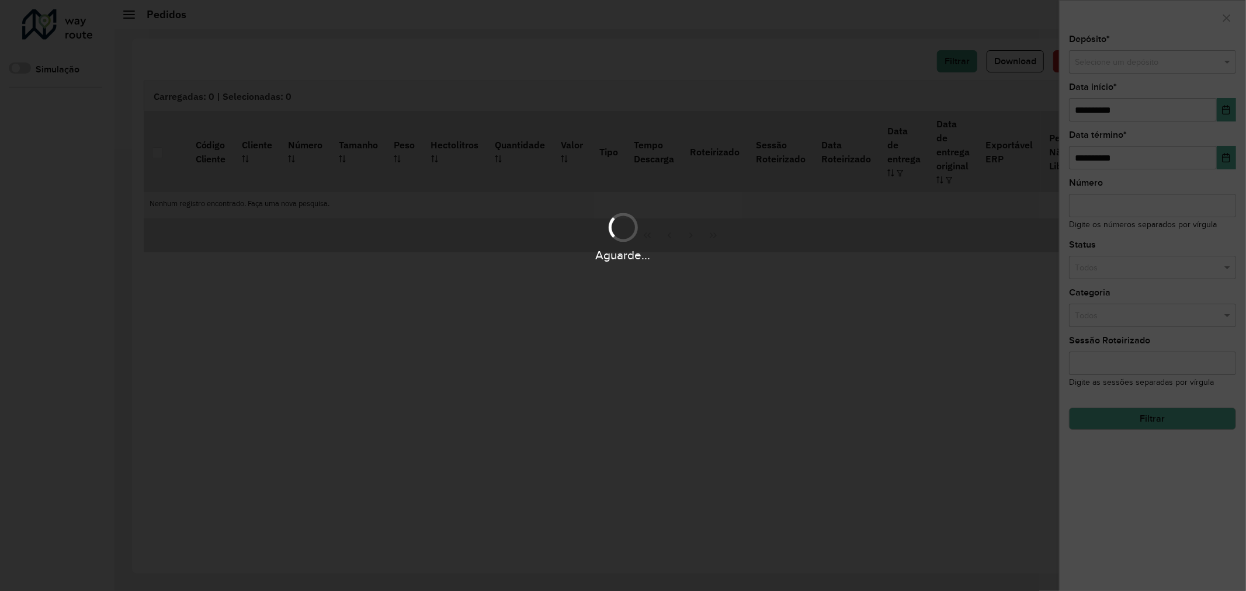
click at [1176, 59] on div "Aguarde..." at bounding box center [623, 295] width 1246 height 591
click at [1179, 62] on input "text" at bounding box center [1141, 62] width 132 height 13
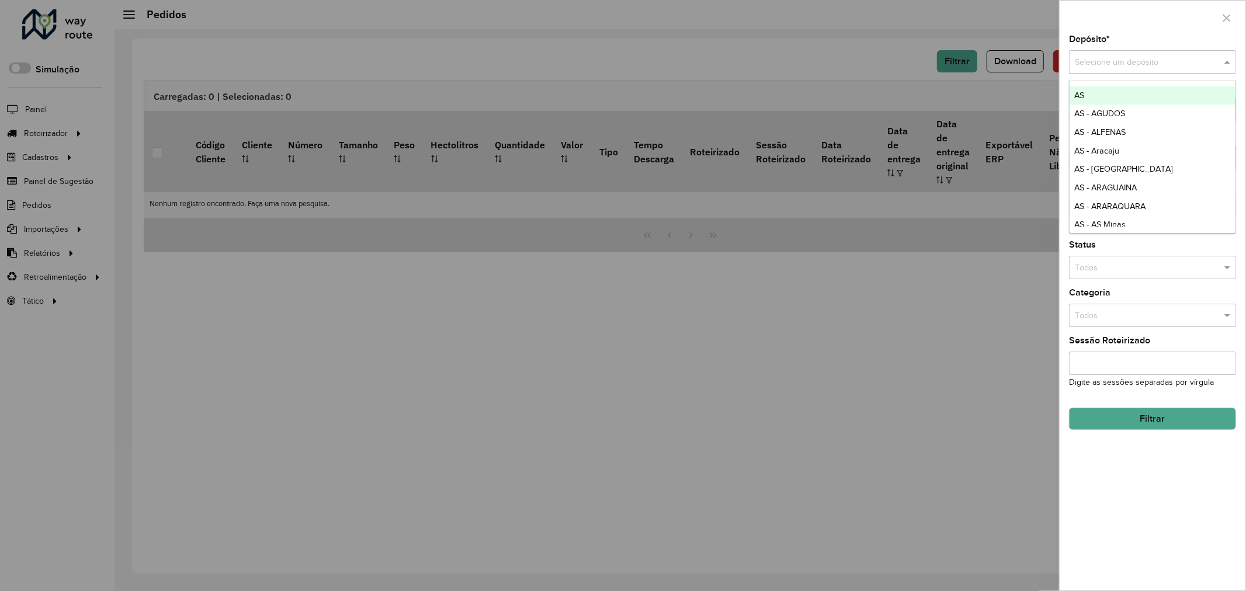
click at [1157, 57] on input "text" at bounding box center [1141, 62] width 132 height 13
type input "********"
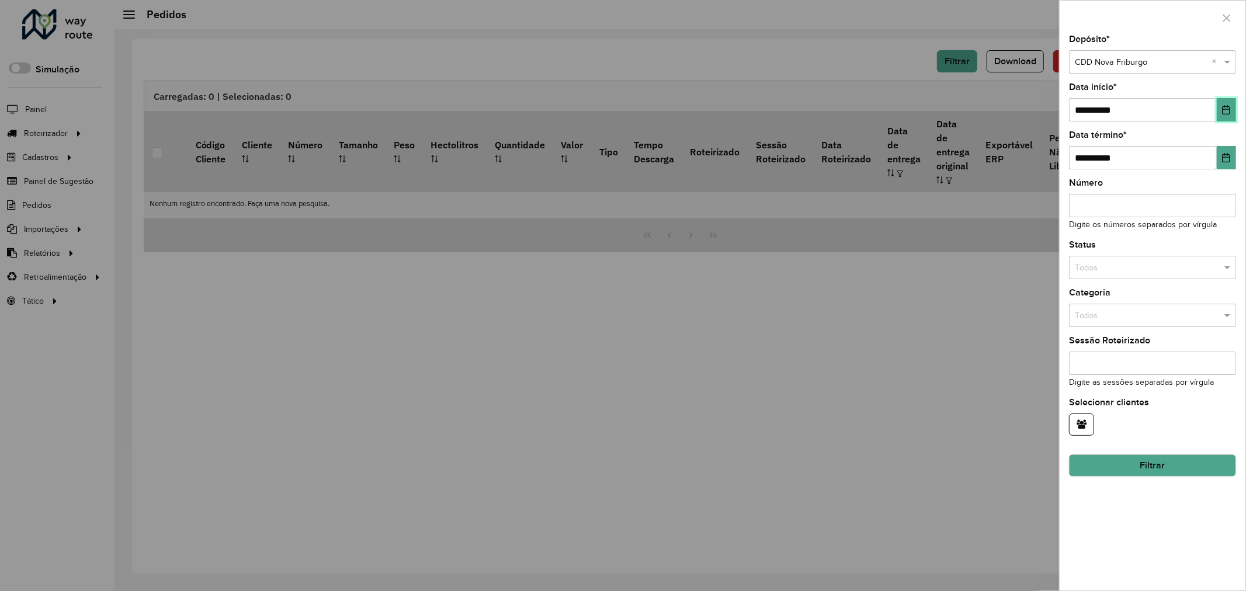
click at [1220, 111] on button "Choose Date" at bounding box center [1226, 109] width 19 height 23
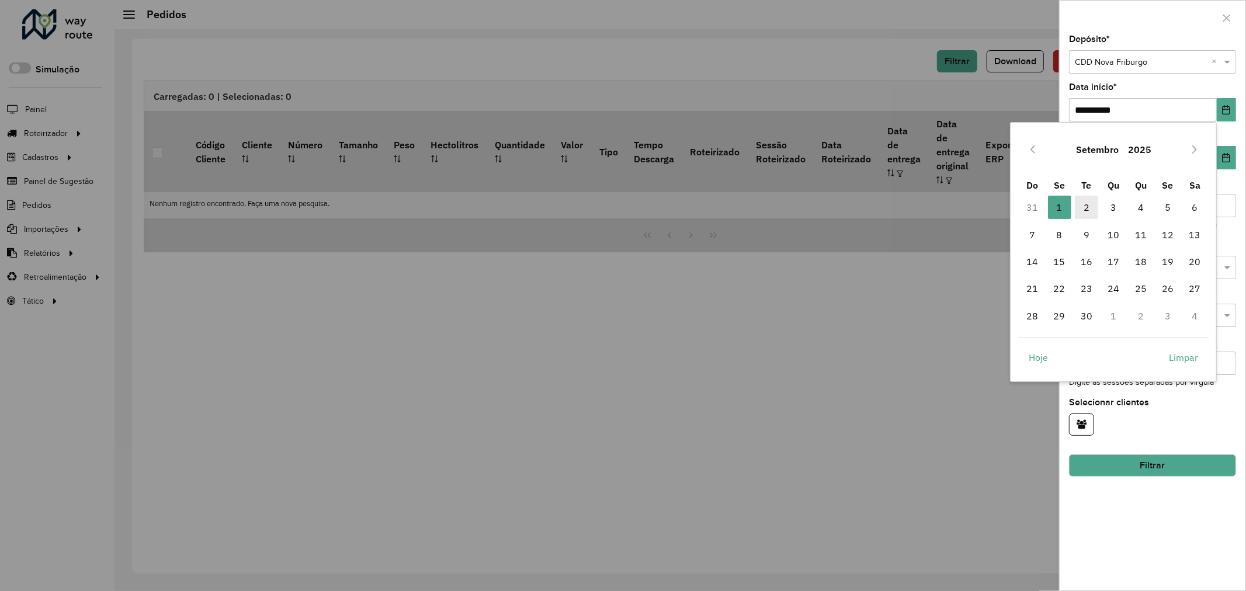
click at [1089, 207] on span "2" at bounding box center [1086, 207] width 23 height 23
type input "**********"
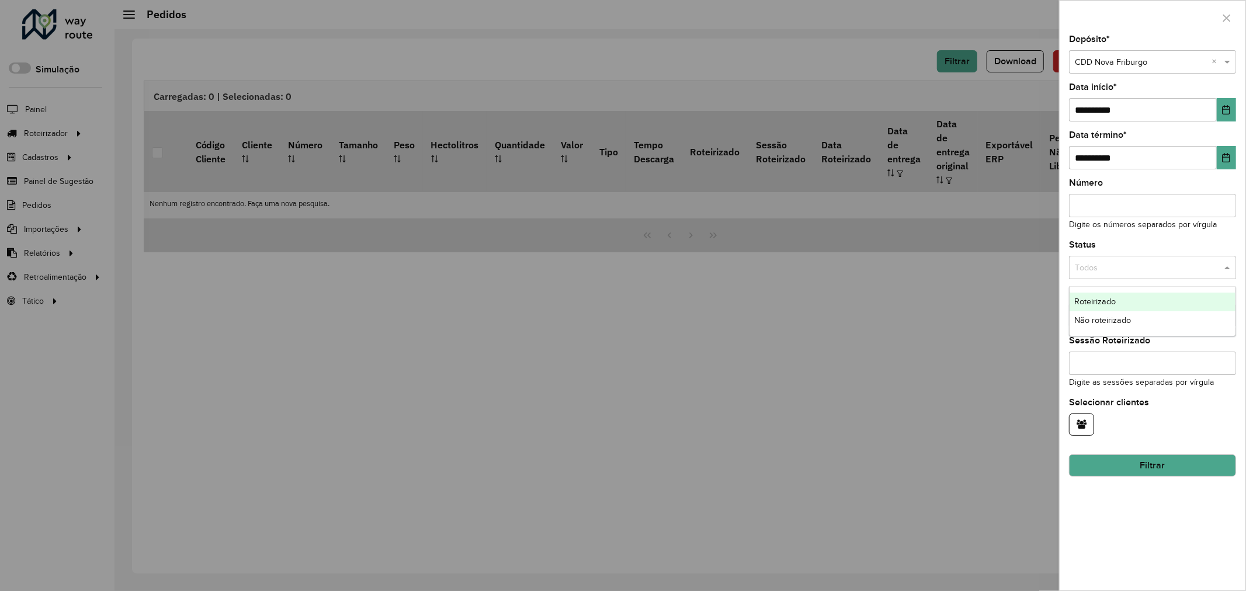
click at [1196, 265] on input "text" at bounding box center [1141, 268] width 132 height 13
click at [1223, 398] on div "**********" at bounding box center [1153, 312] width 186 height 555
click at [1187, 316] on input "text" at bounding box center [1141, 316] width 132 height 13
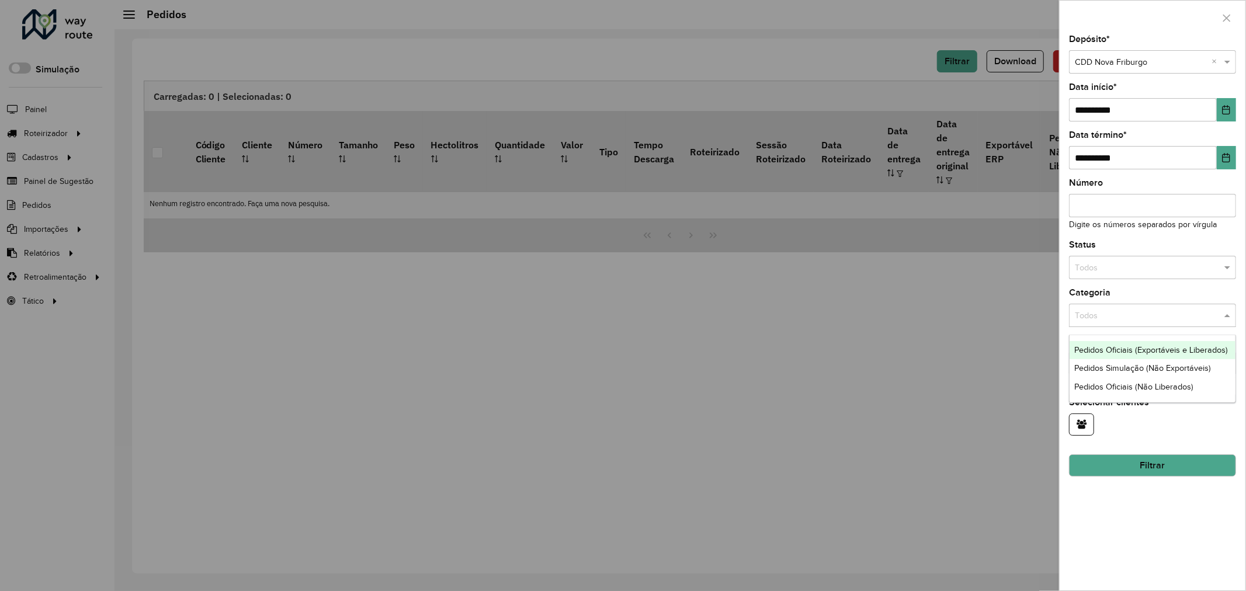
click at [1165, 352] on span "Pedidos Oficiais (Exportáveis e Liberados)" at bounding box center [1151, 349] width 154 height 9
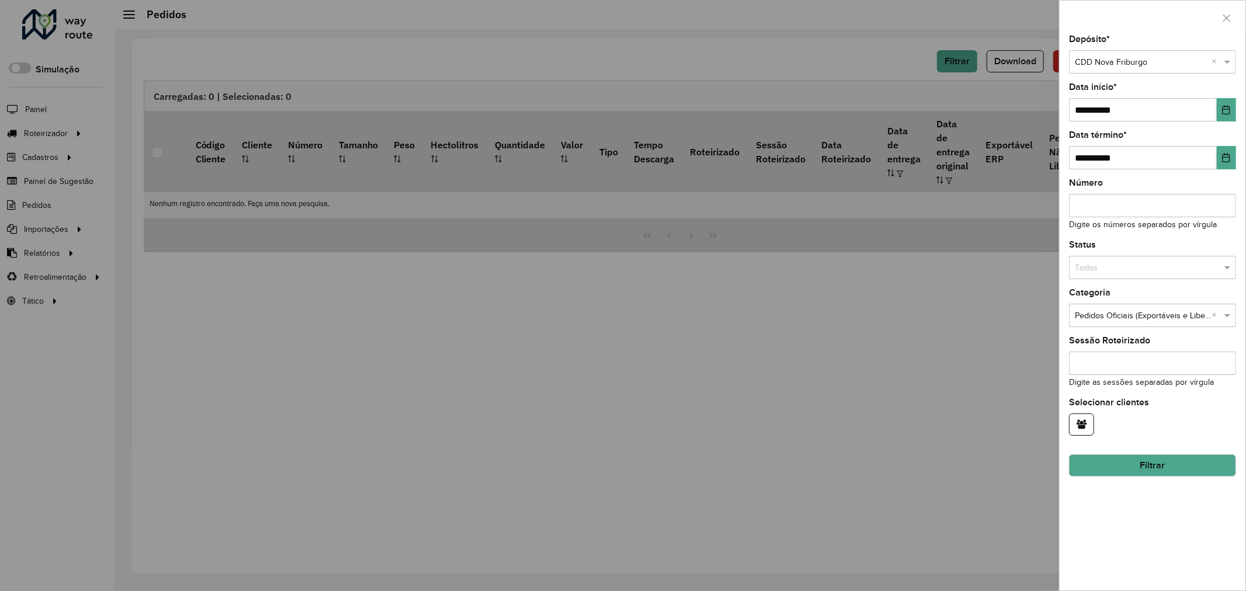
click at [1157, 466] on button "Filtrar" at bounding box center [1152, 465] width 167 height 22
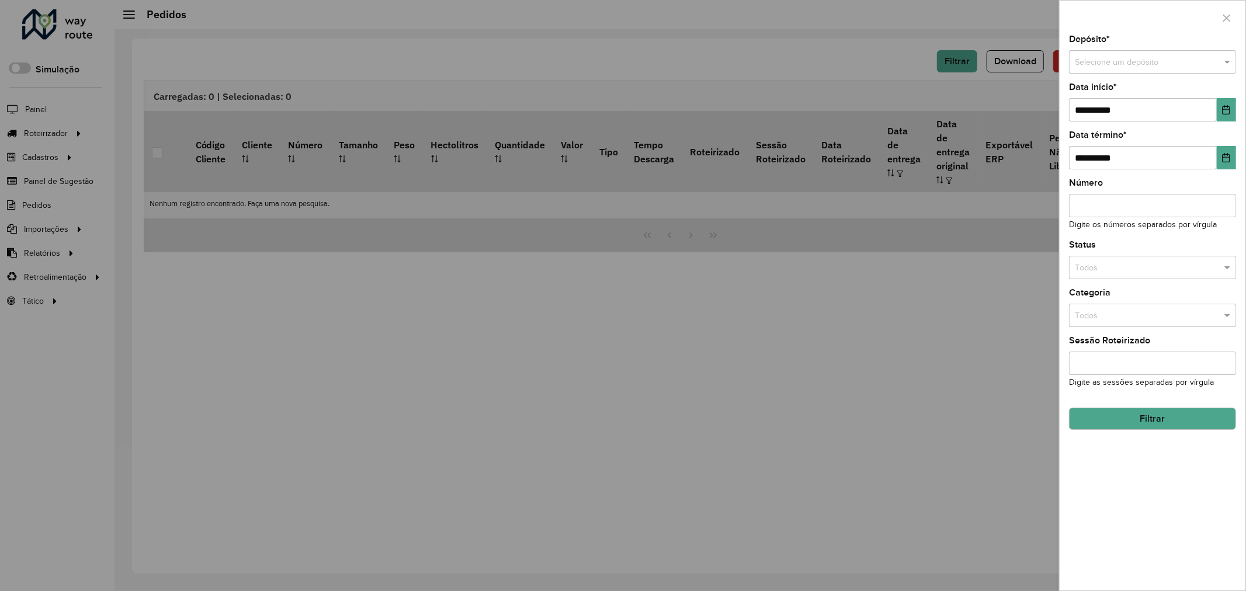
click at [1129, 61] on div at bounding box center [623, 295] width 1246 height 591
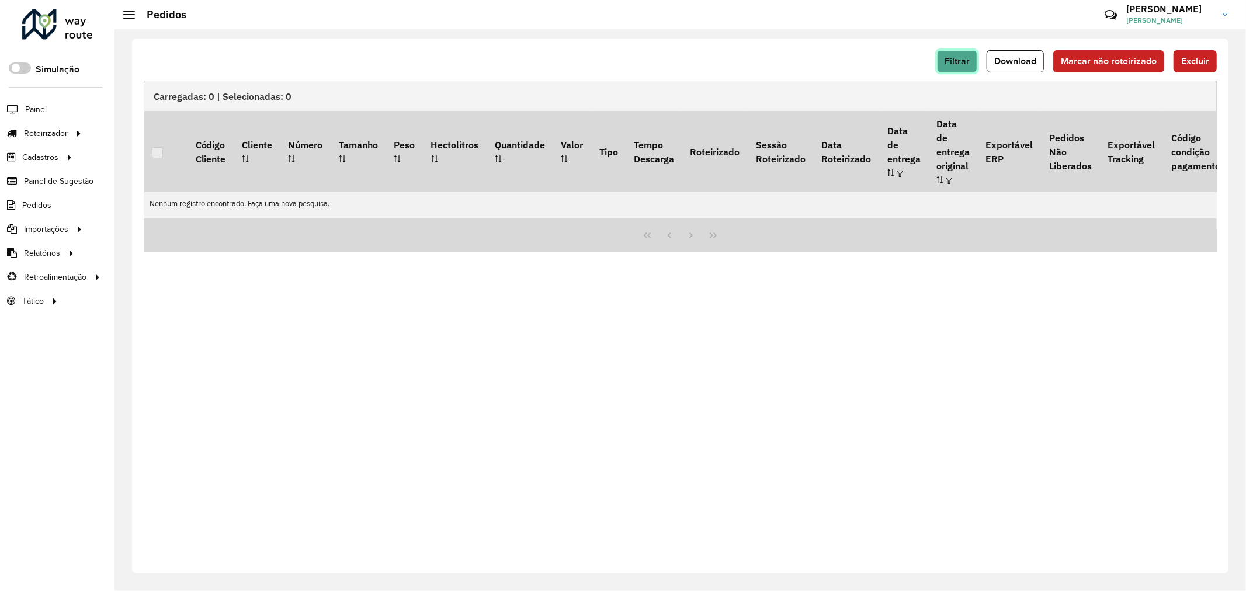
click at [947, 63] on span "Filtrar" at bounding box center [956, 61] width 25 height 10
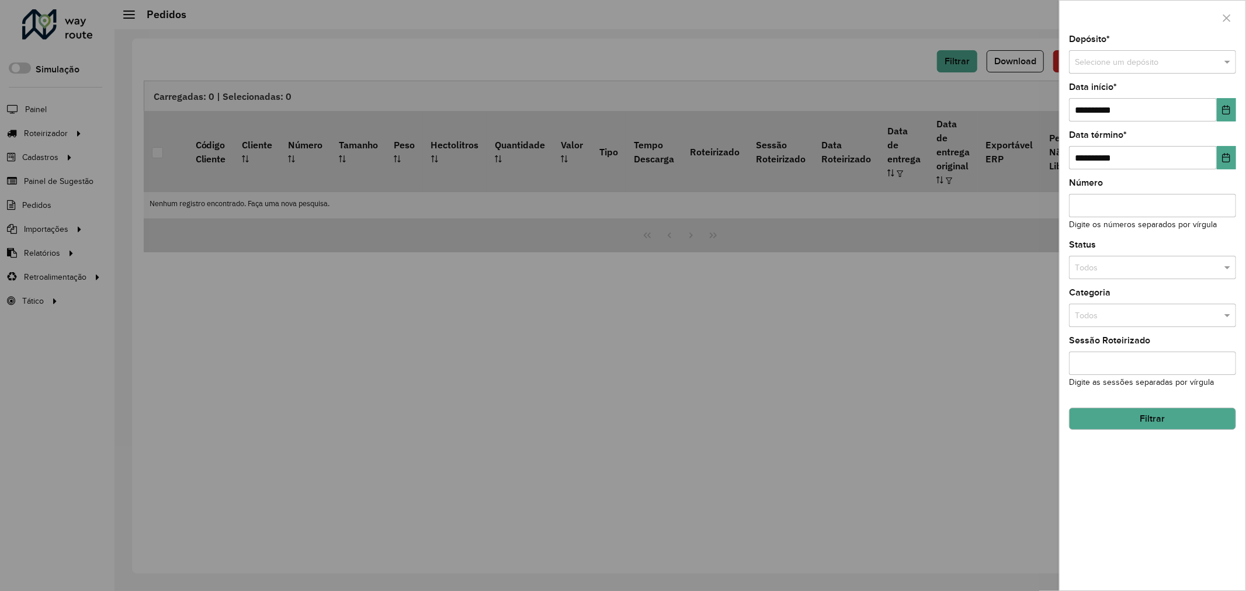
click at [1119, 67] on input "text" at bounding box center [1141, 62] width 132 height 13
type input "**********"
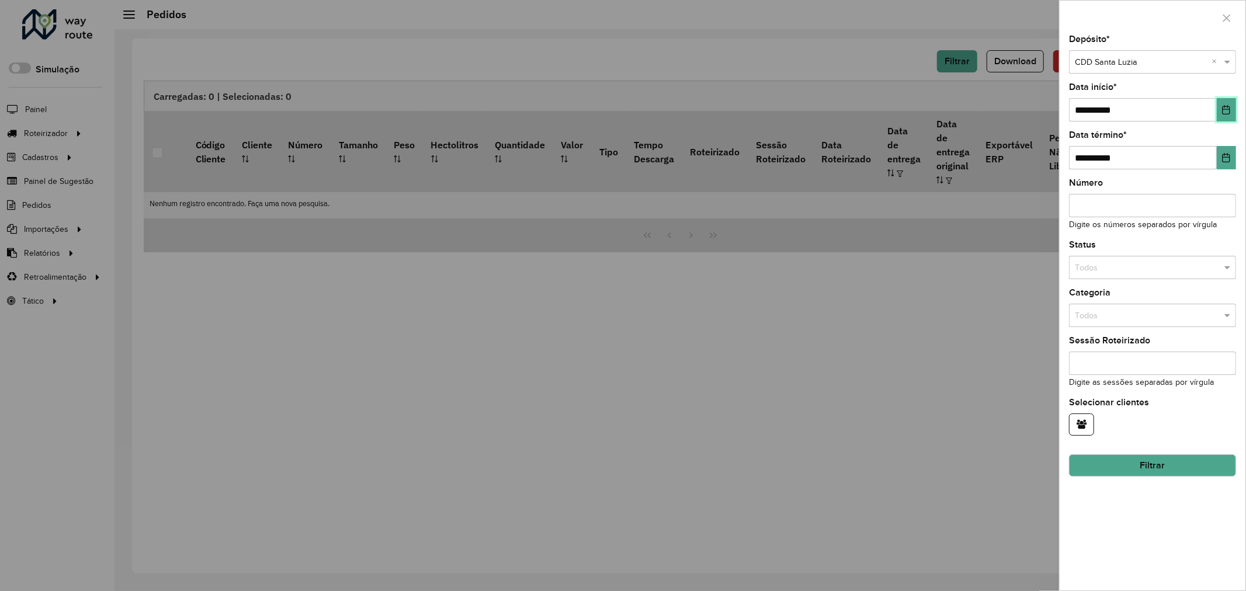
click at [1225, 112] on icon "Choose Date" at bounding box center [1225, 109] width 9 height 9
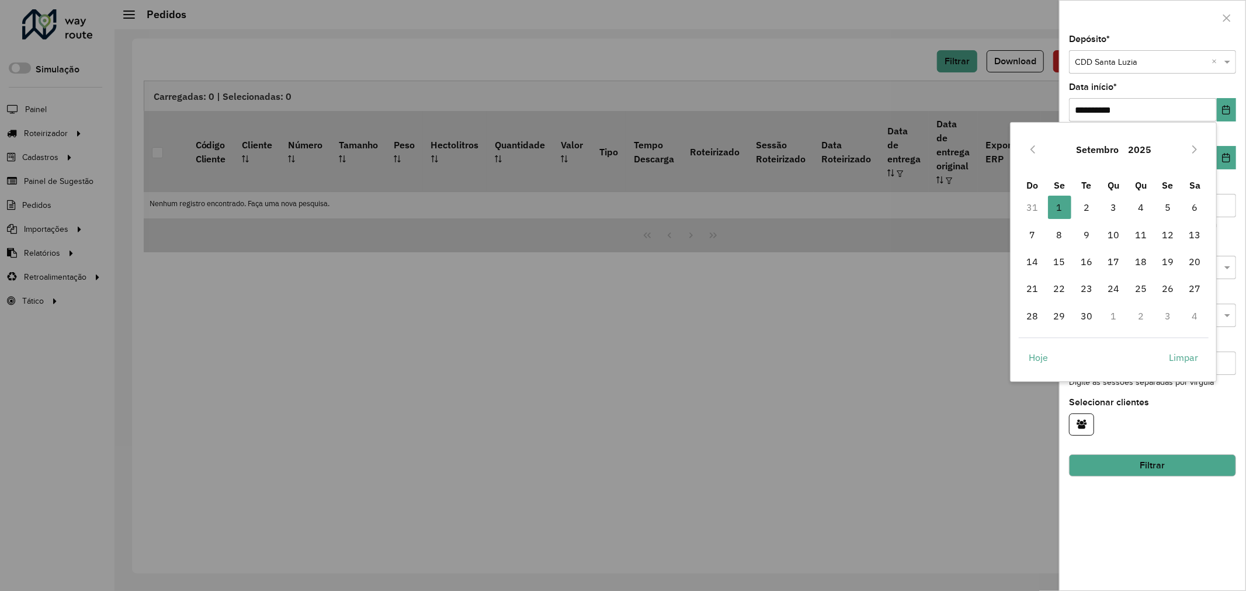
click at [1091, 220] on td "2" at bounding box center [1086, 207] width 27 height 27
click at [1088, 206] on span "2" at bounding box center [1086, 207] width 23 height 23
type input "**********"
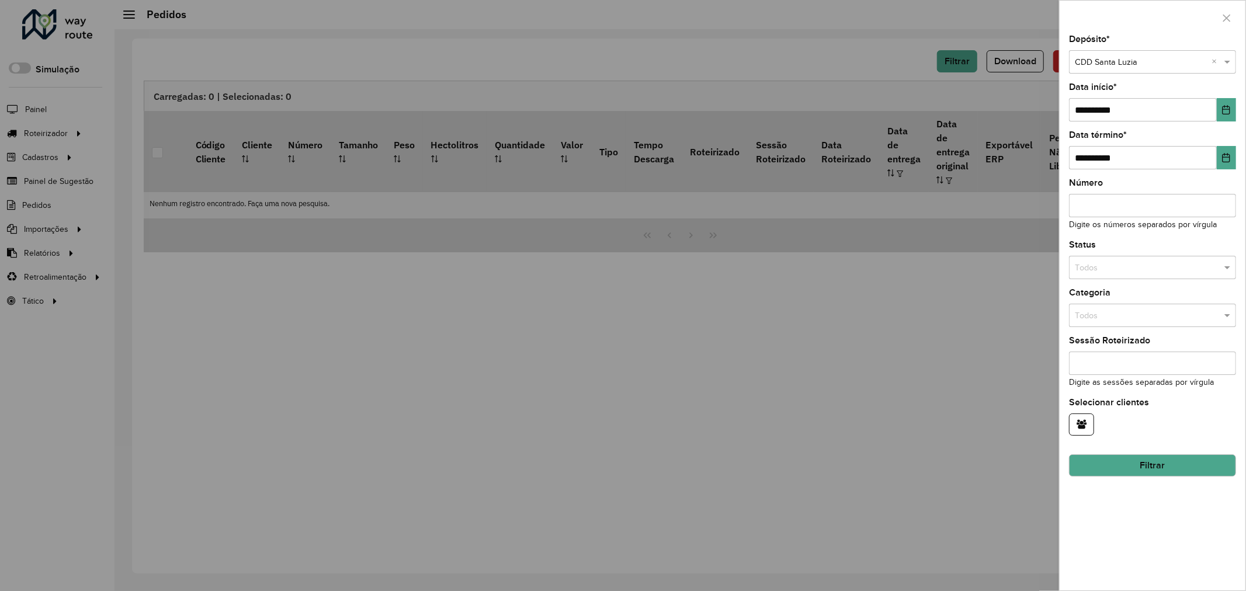
click at [1199, 422] on hb-field-button at bounding box center [1152, 425] width 167 height 22
click at [1178, 314] on input "text" at bounding box center [1141, 316] width 132 height 13
click at [1174, 353] on span "Pedidos Oficiais (Exportáveis e Liberados)" at bounding box center [1151, 349] width 154 height 9
click at [1168, 452] on hb-field-button "Filtrar" at bounding box center [1152, 461] width 167 height 32
click at [1169, 468] on button "Filtrar" at bounding box center [1152, 465] width 167 height 22
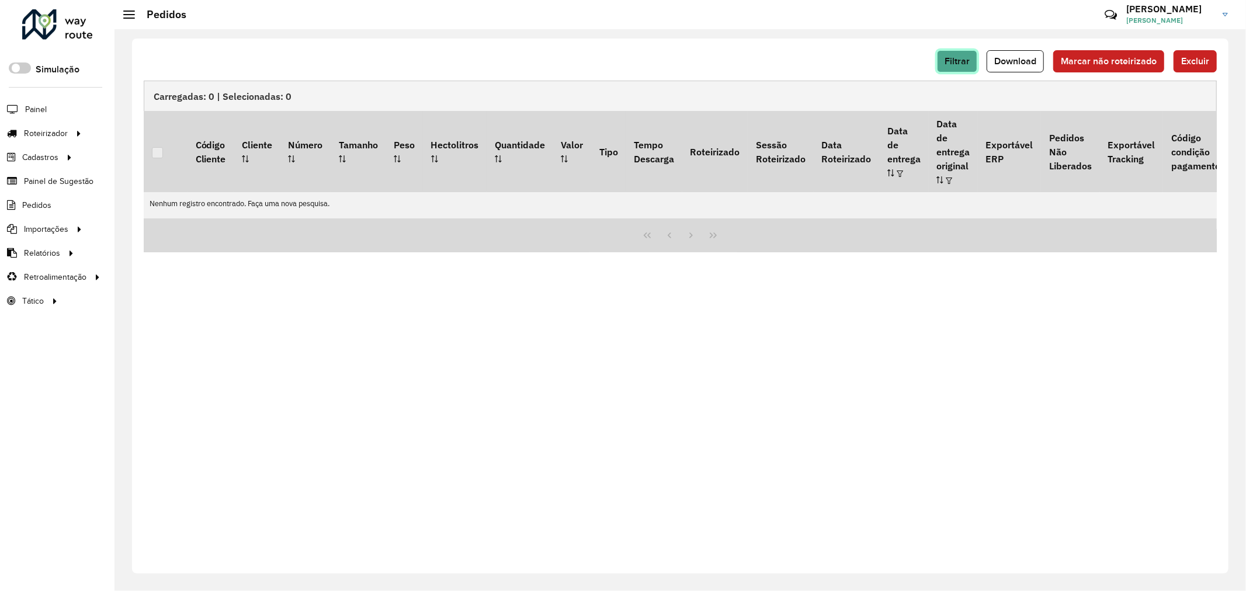
click at [966, 54] on button "Filtrar" at bounding box center [957, 61] width 40 height 22
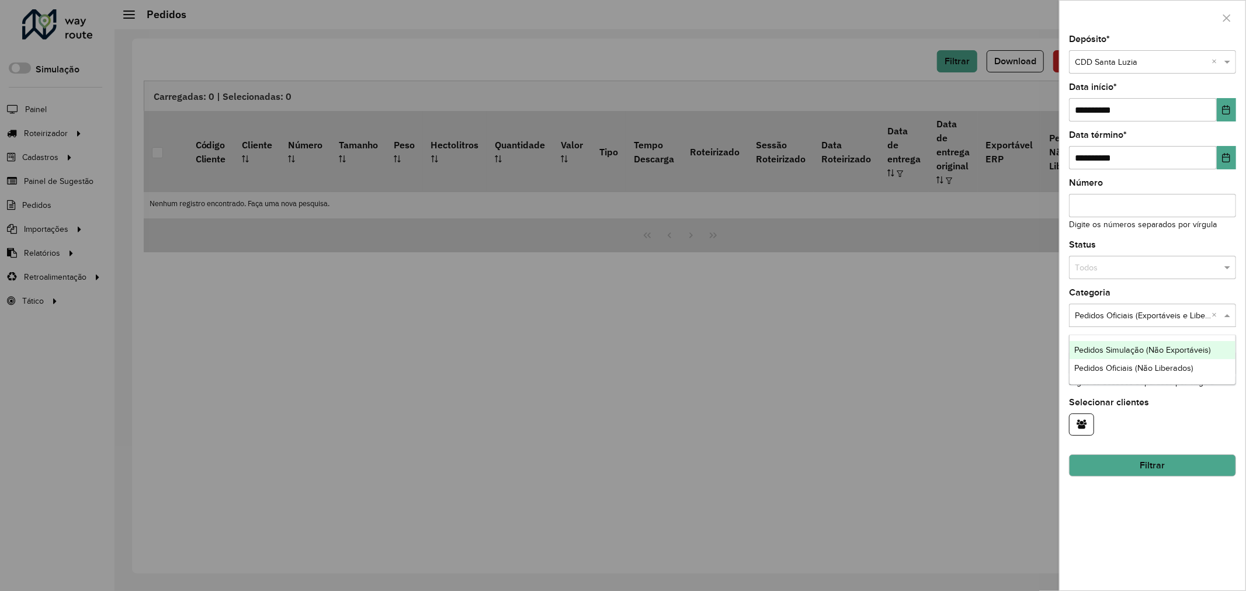
click at [1160, 314] on input "text" at bounding box center [1141, 316] width 132 height 13
click at [857, 392] on div at bounding box center [623, 295] width 1246 height 591
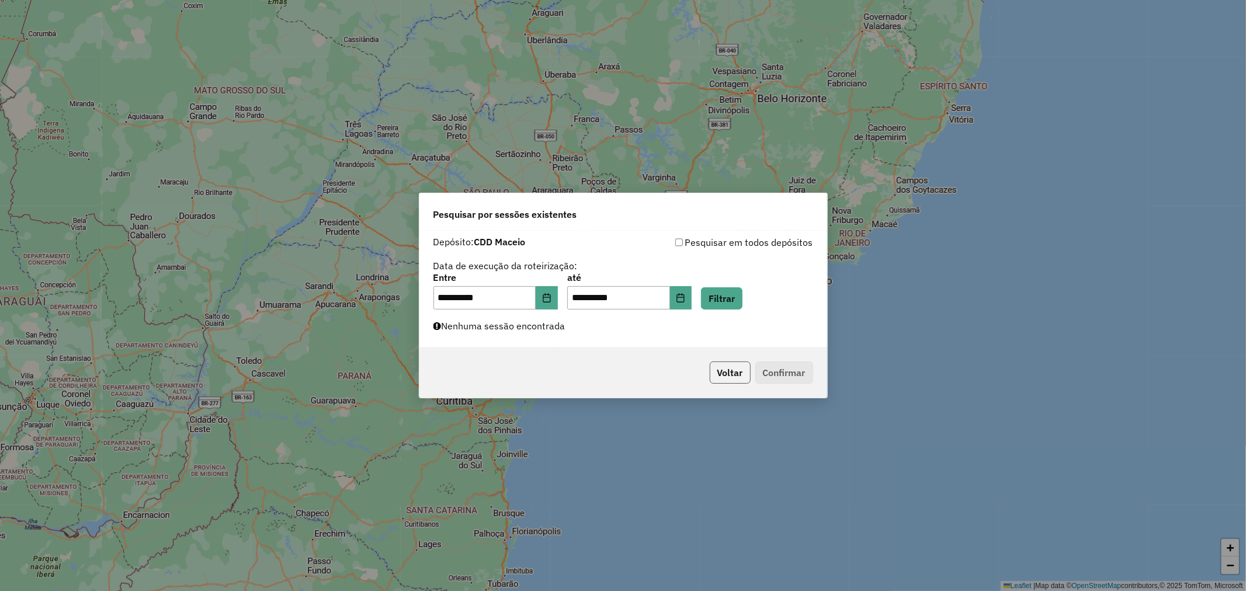
click at [728, 371] on button "Voltar" at bounding box center [730, 373] width 41 height 22
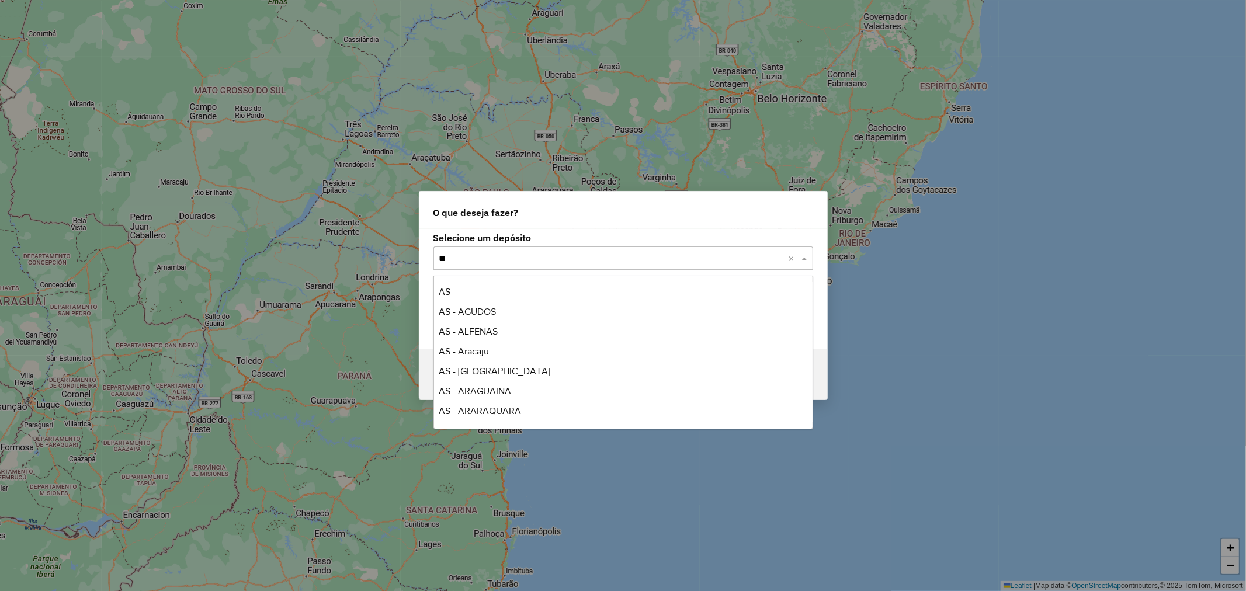
scroll to position [257, 0]
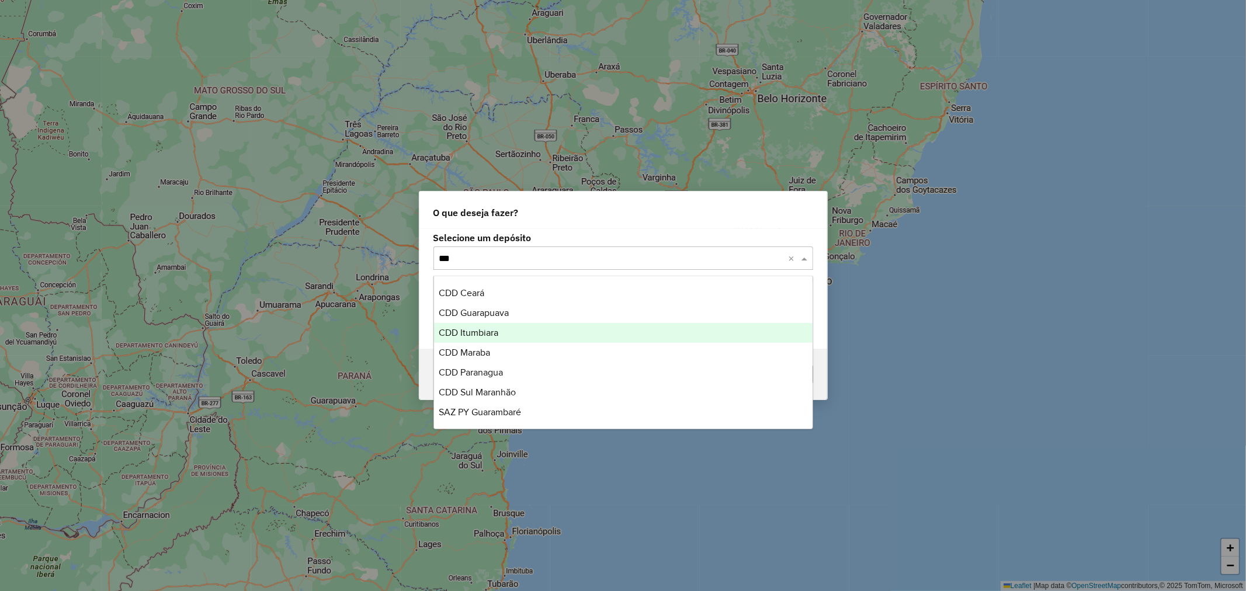
type input "****"
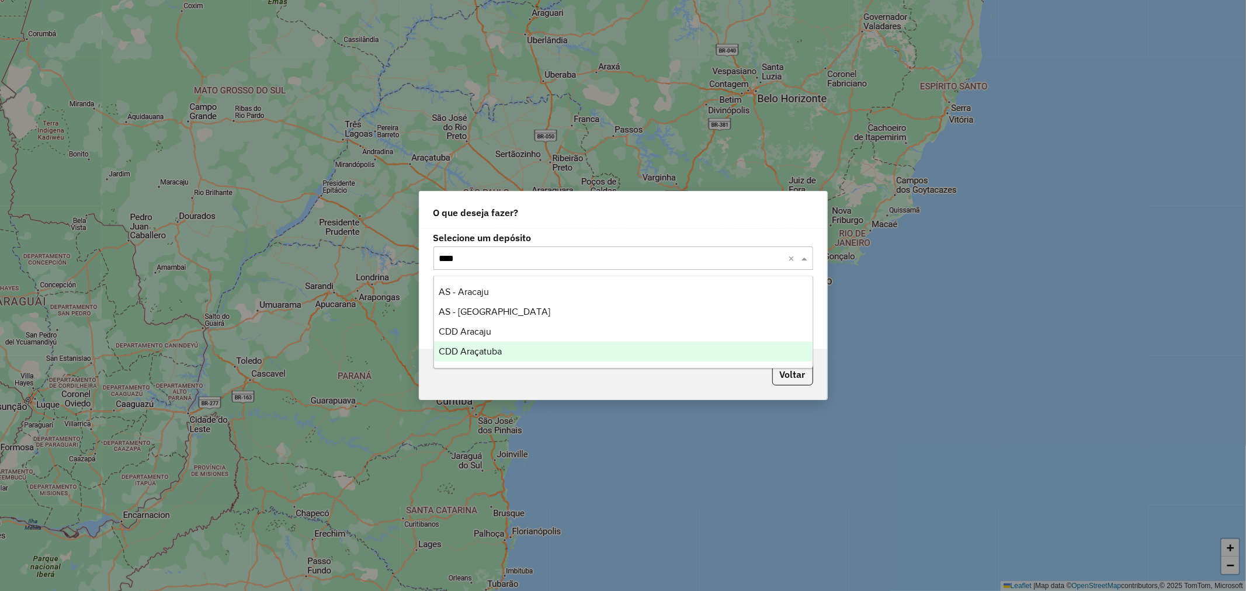
click at [527, 353] on div "CDD Araçatuba" at bounding box center [623, 352] width 378 height 20
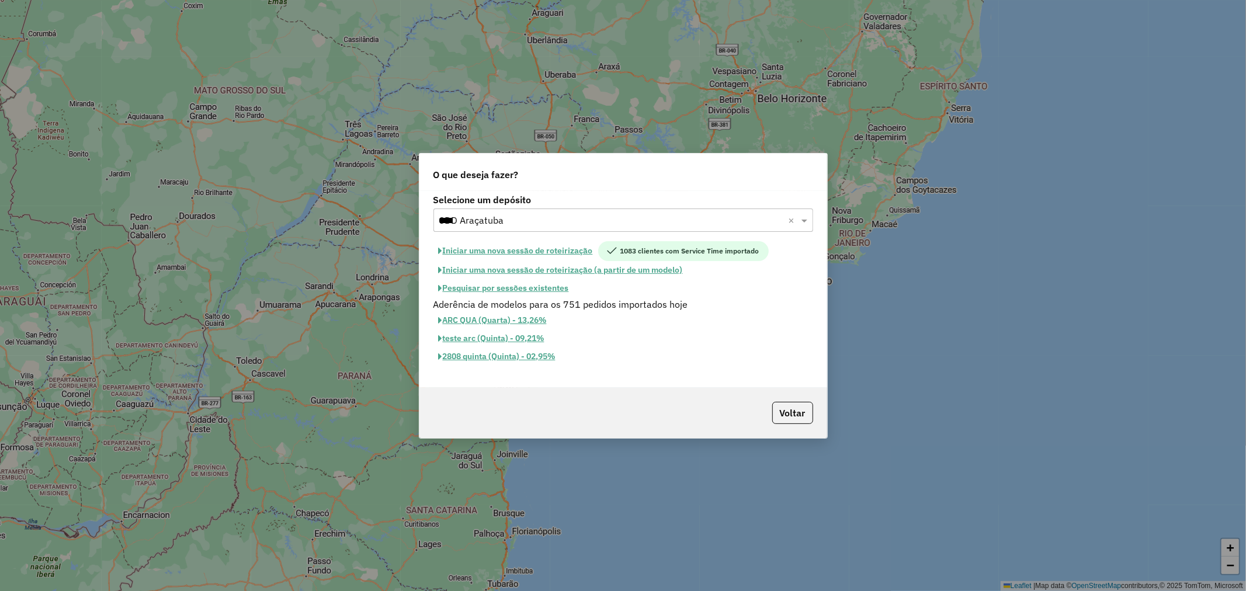
click at [547, 288] on button "Pesquisar por sessões existentes" at bounding box center [503, 288] width 141 height 18
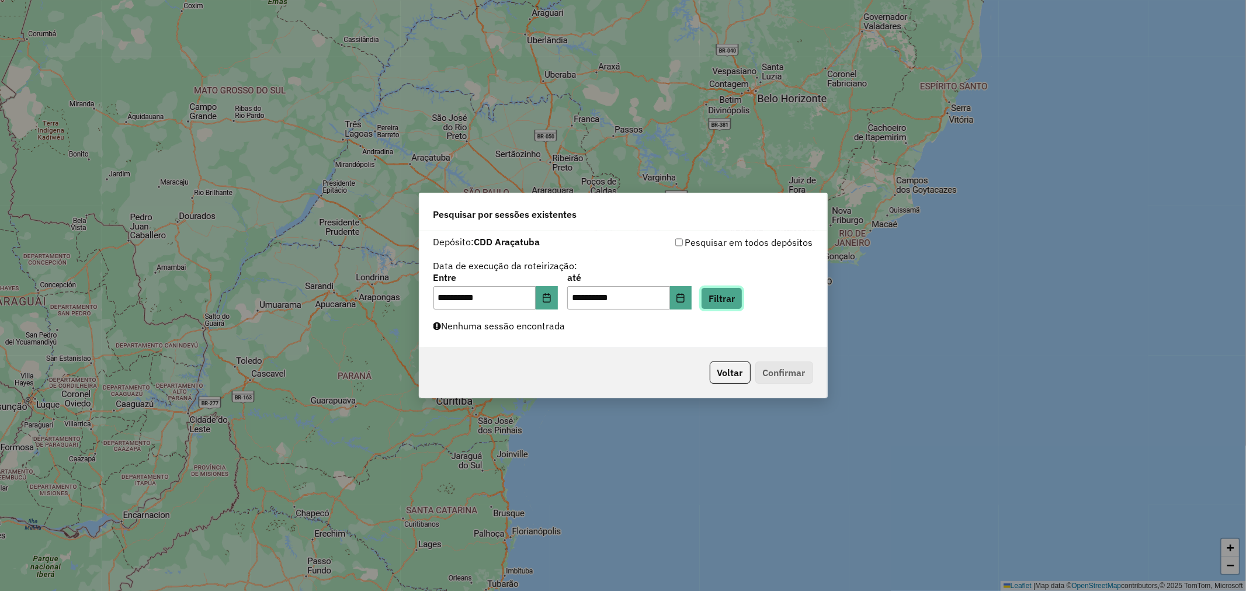
click at [728, 302] on button "Filtrar" at bounding box center [721, 298] width 41 height 22
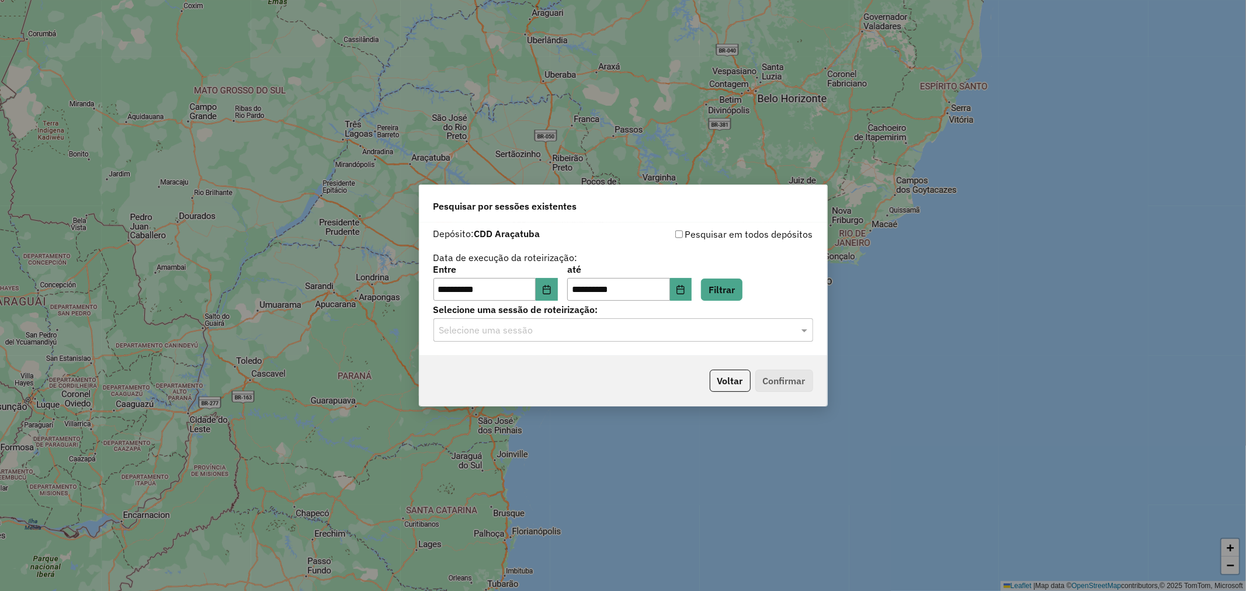
click at [595, 332] on hb-app "**********" at bounding box center [623, 295] width 1246 height 591
click at [596, 331] on input "text" at bounding box center [611, 331] width 345 height 14
click at [603, 363] on div "1257453 - 02/09/2025 17:49" at bounding box center [623, 365] width 378 height 20
click at [779, 383] on button "Confirmar" at bounding box center [784, 381] width 58 height 22
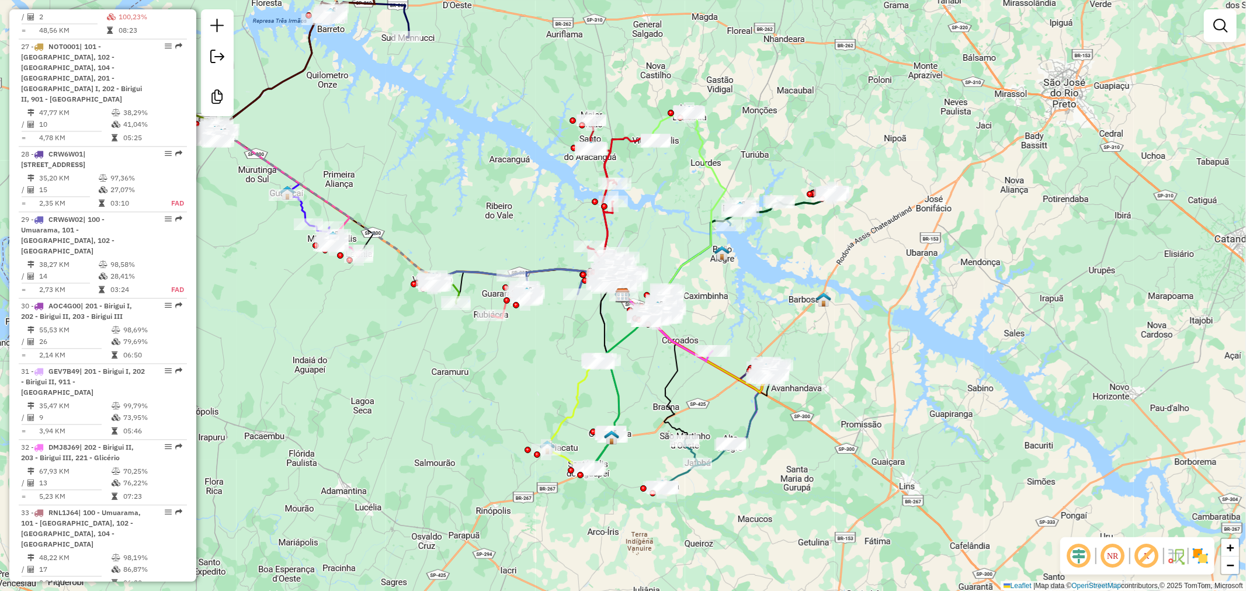
scroll to position [2401, 0]
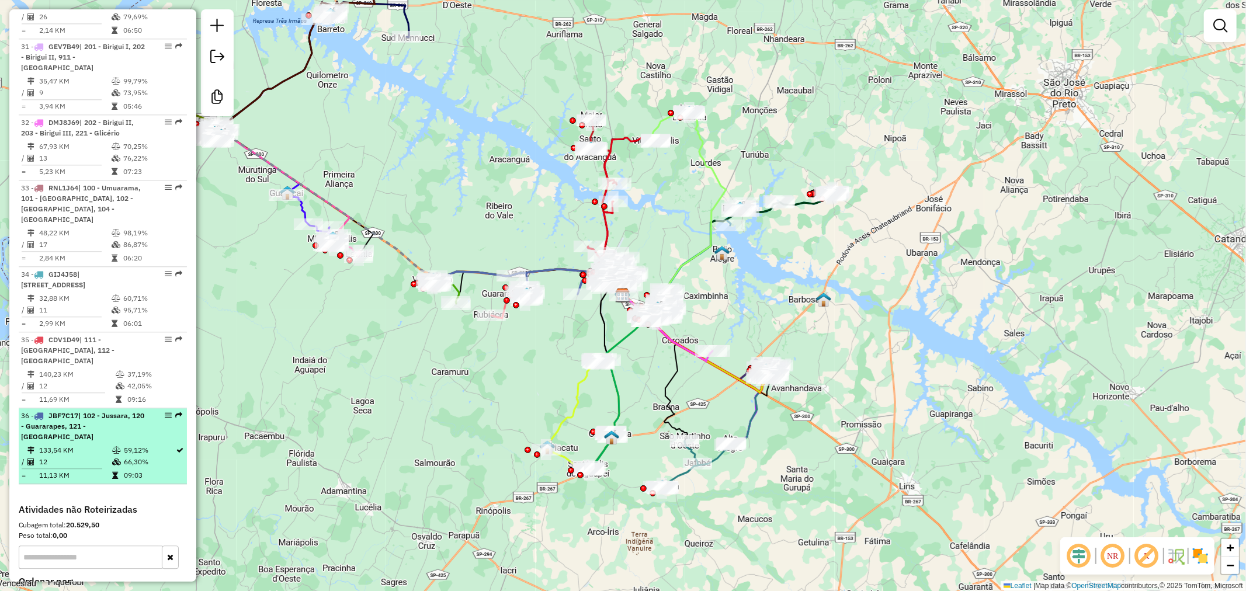
click at [112, 411] on span "| 102 - Jussara, 120 - Guararapes, 121 - Valparaiso" at bounding box center [82, 426] width 123 height 30
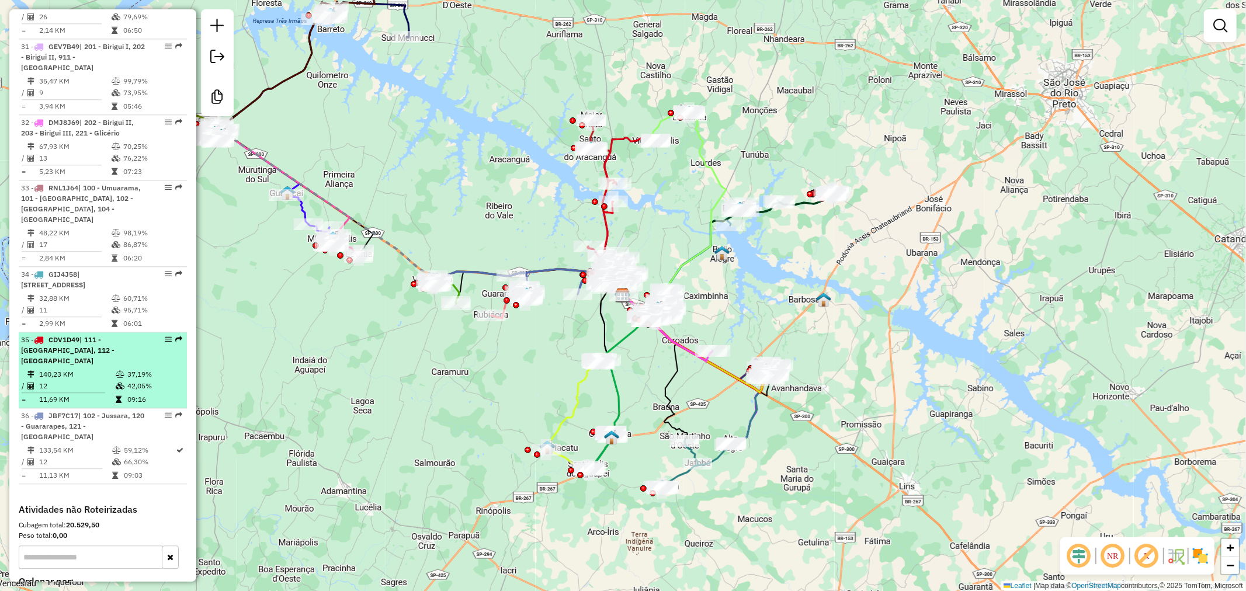
select select "**********"
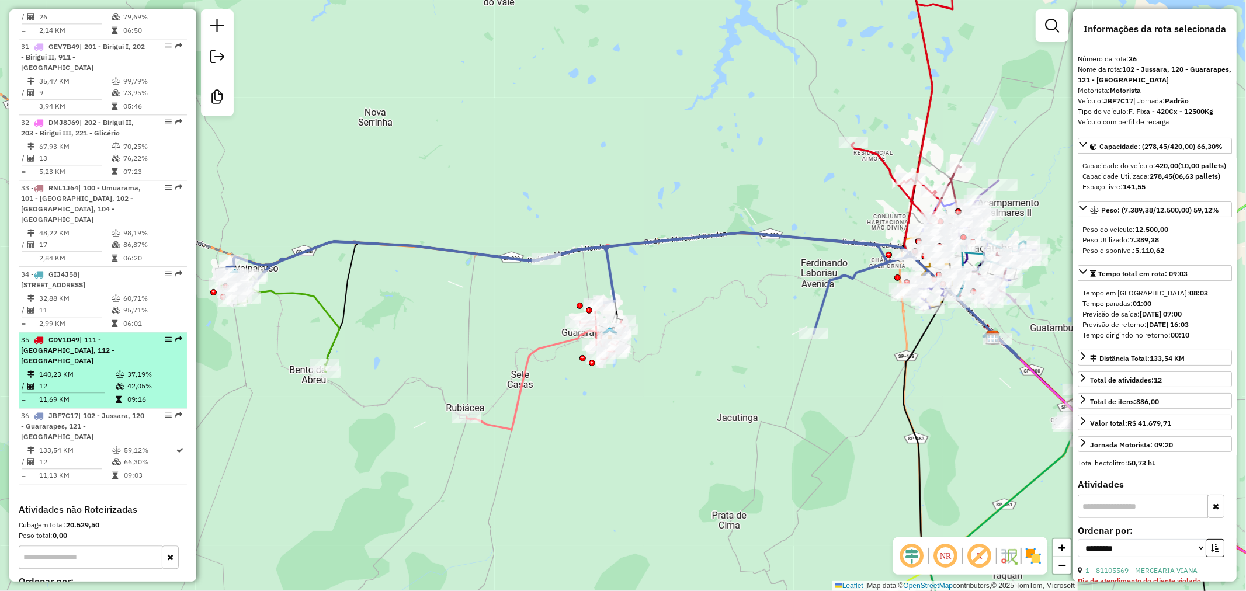
click at [127, 369] on td "37,19%" at bounding box center [154, 375] width 55 height 12
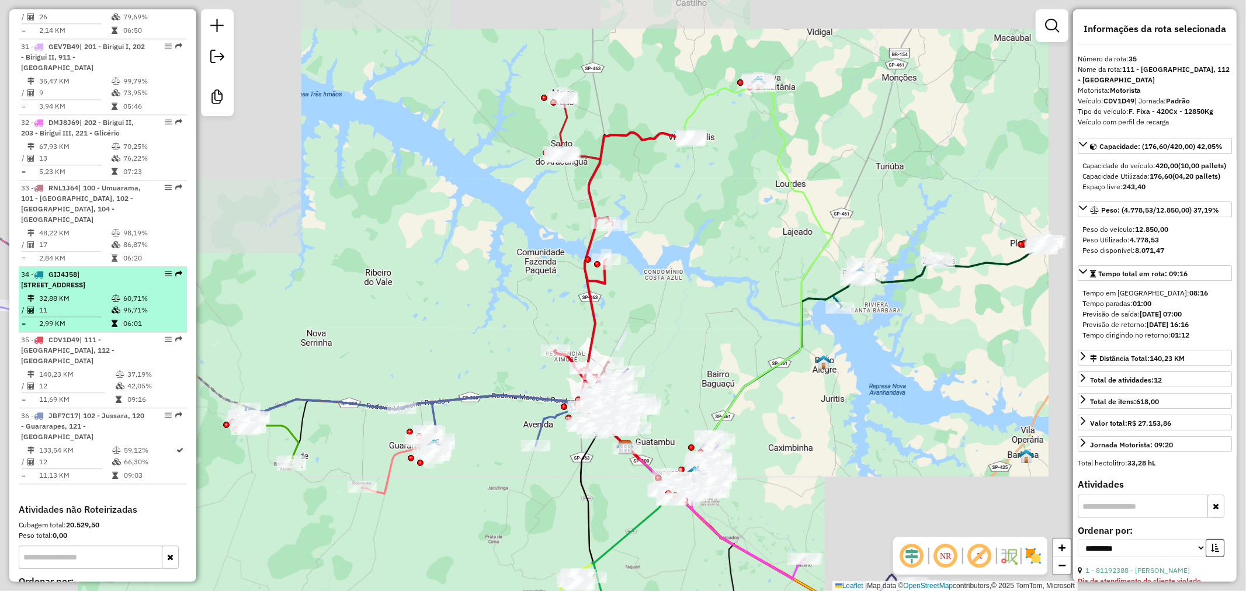
click at [102, 293] on td "32,88 KM" at bounding box center [75, 299] width 72 height 12
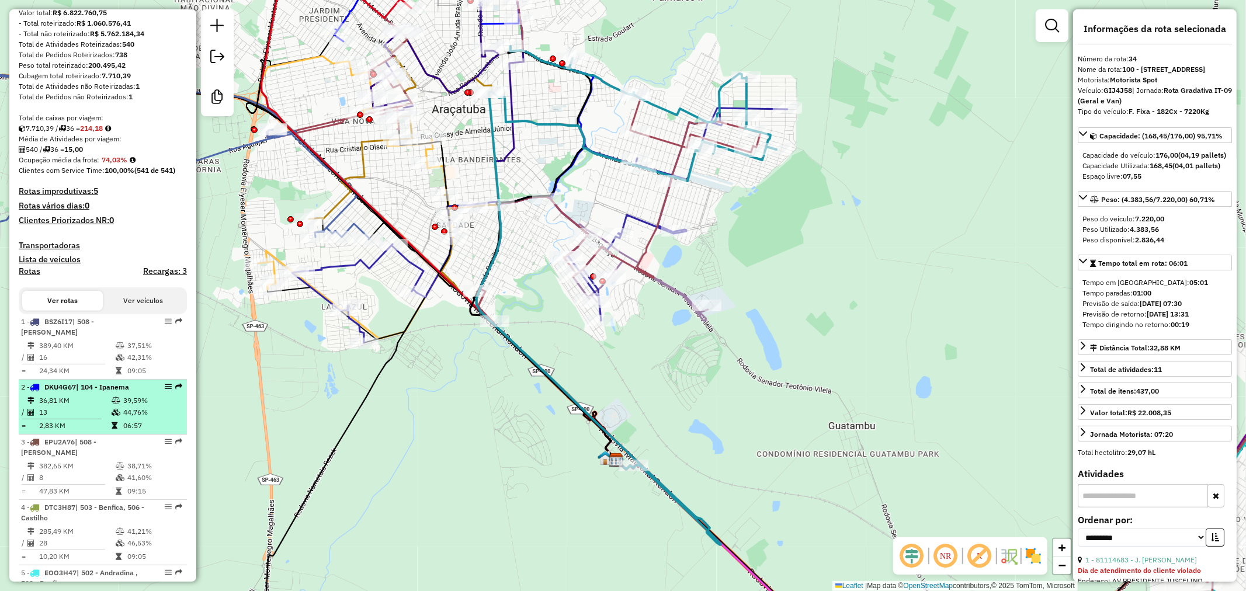
scroll to position [259, 0]
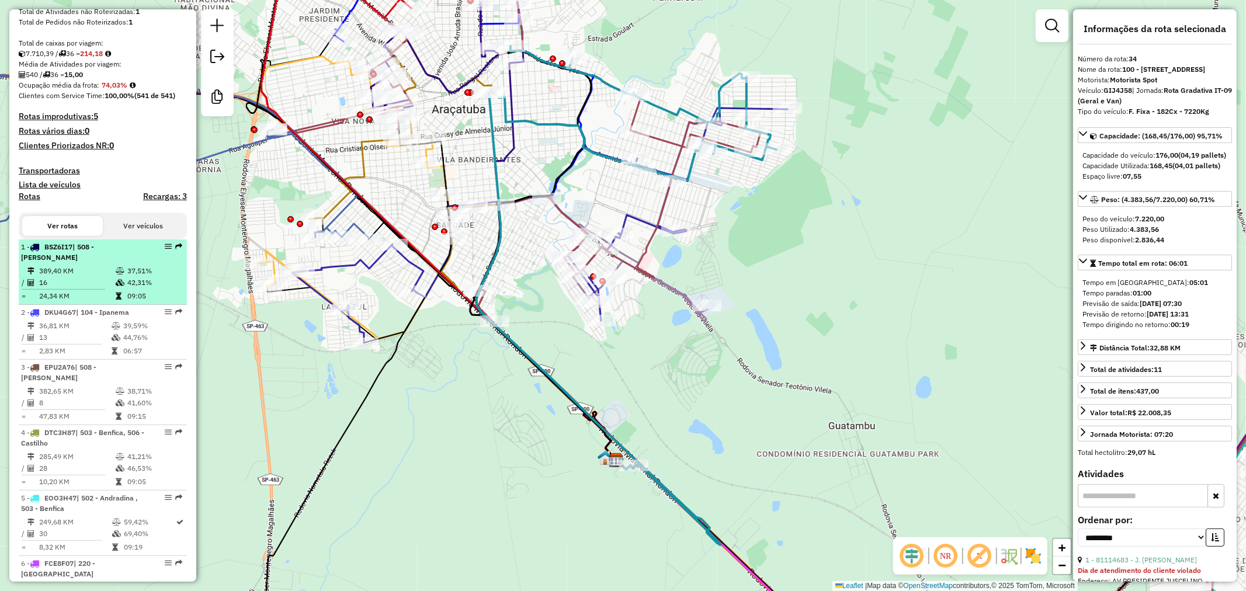
click at [103, 277] on td "389,40 KM" at bounding box center [77, 271] width 77 height 12
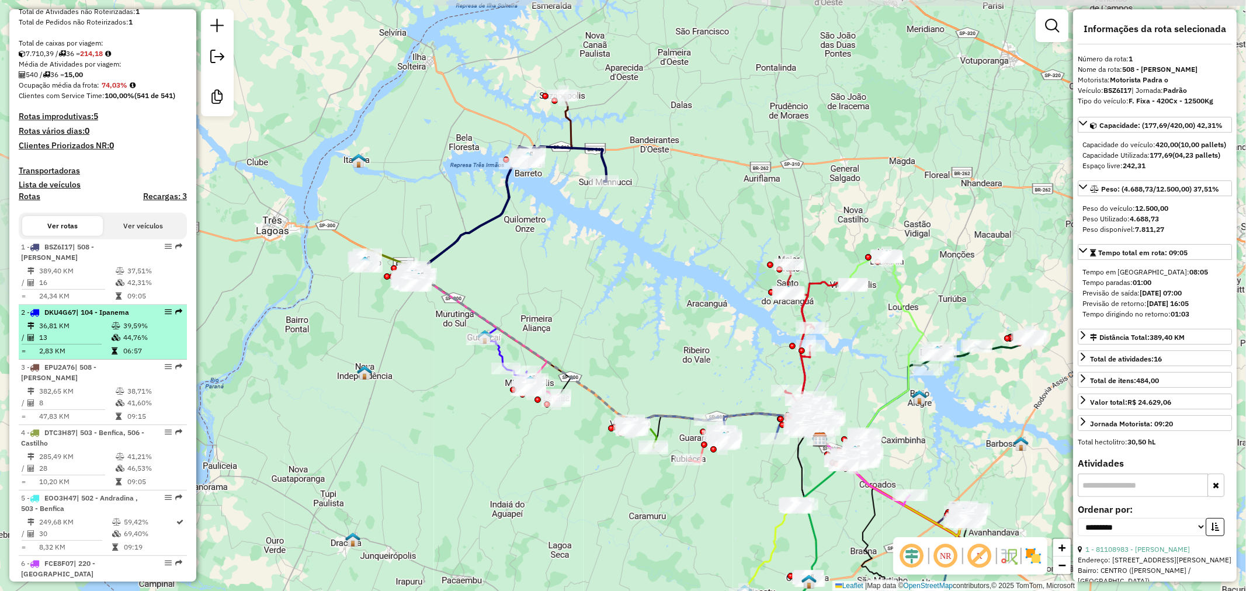
click at [115, 353] on table "36,81 KM 39,59% / 13 44,76% = 2,83 KM 06:57" at bounding box center [103, 338] width 164 height 37
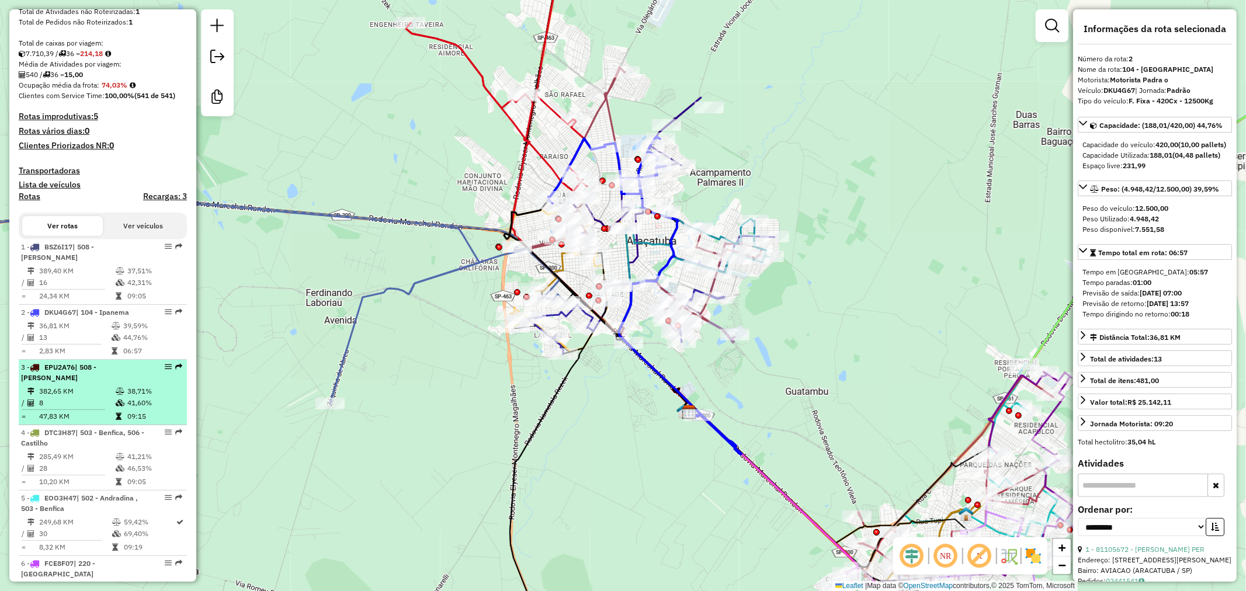
click at [115, 383] on div "3 - EPU2A76 | 508 - Pereira Barreto" at bounding box center [83, 372] width 124 height 21
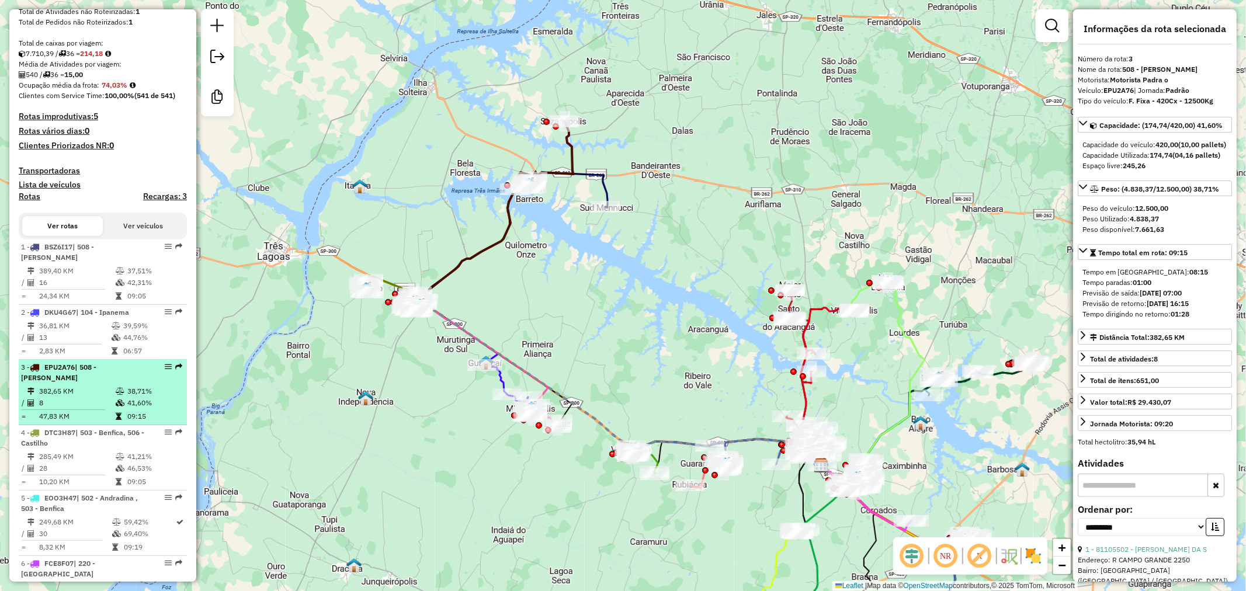
scroll to position [324, 0]
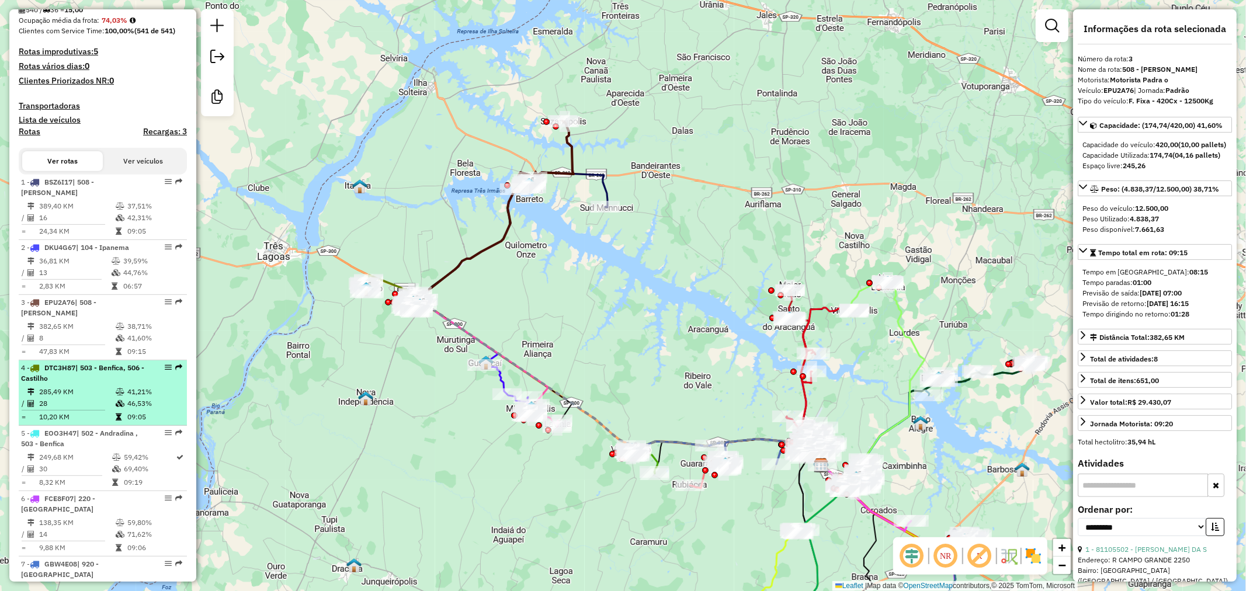
click at [116, 384] on div "4 - DTC3H87 | 503 - Benfica, 506 - Castilho" at bounding box center [83, 373] width 124 height 21
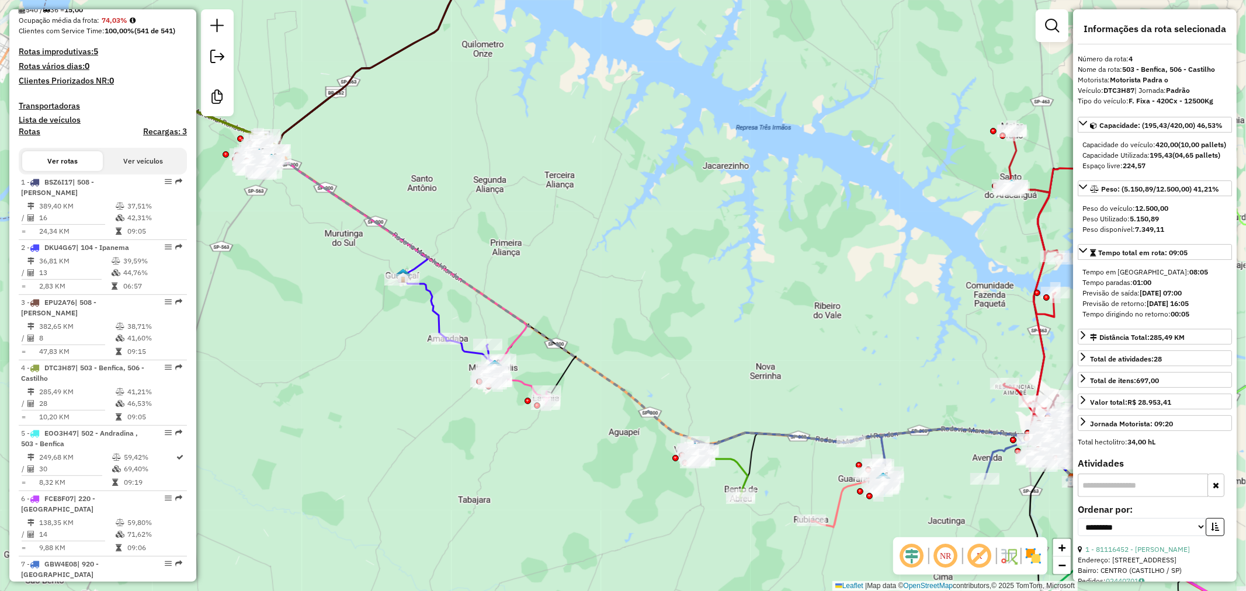
click at [133, 171] on button "Ver veículos" at bounding box center [143, 161] width 81 height 20
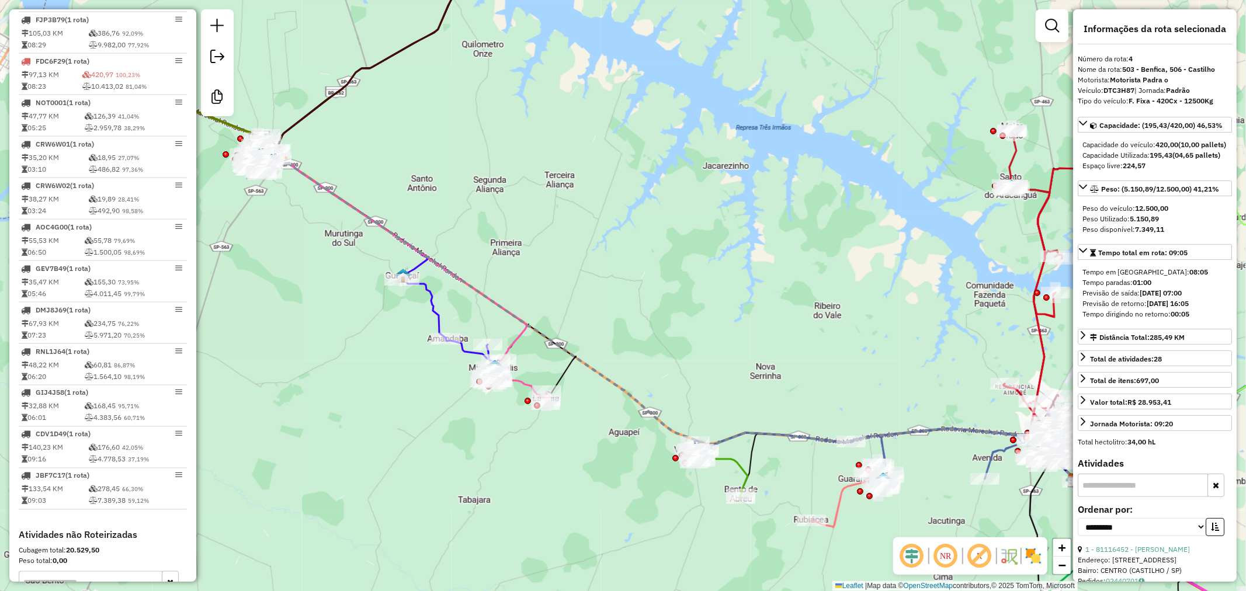
scroll to position [1428, 0]
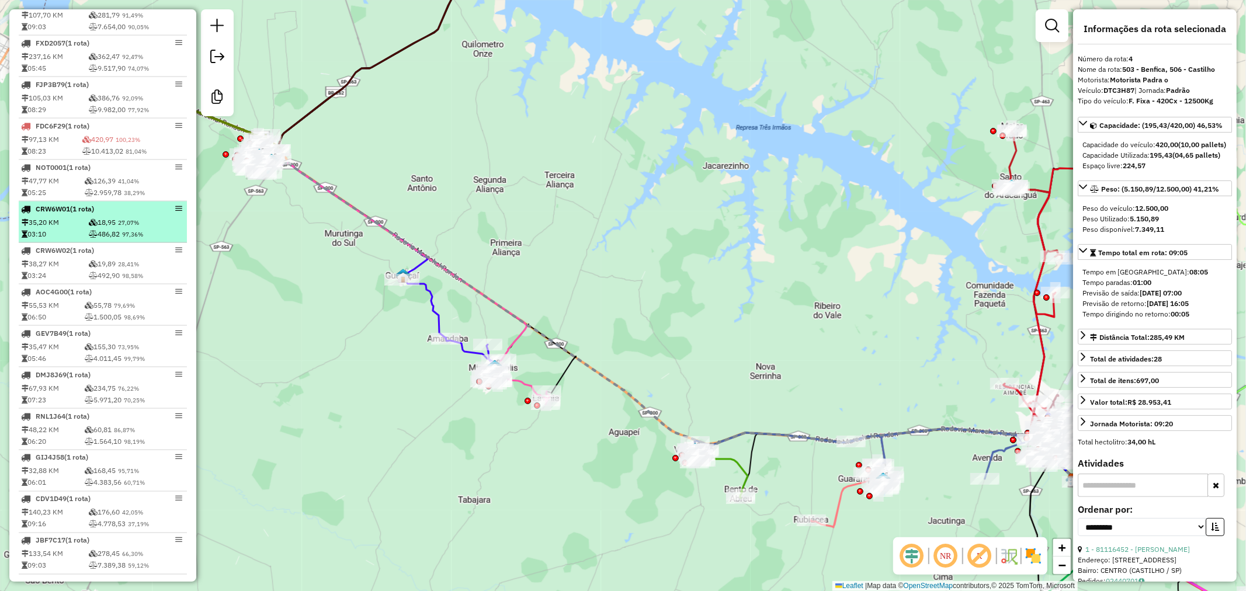
click at [127, 226] on td "18,95 27,07%" at bounding box center [136, 223] width 96 height 12
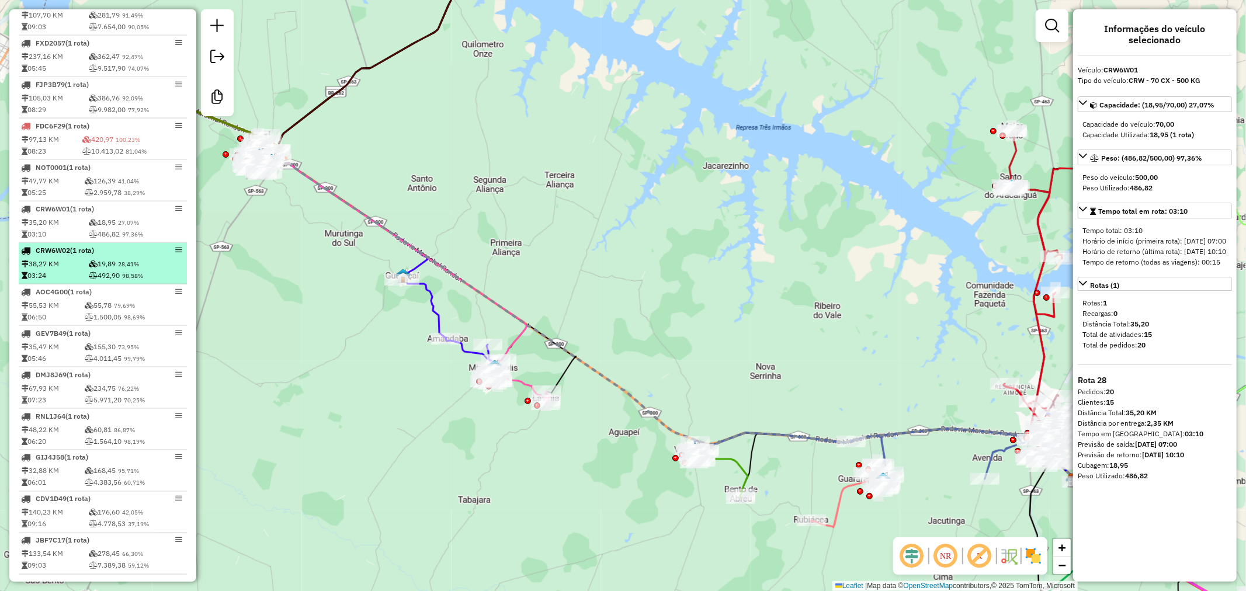
click at [134, 270] on td "19,89 28,41%" at bounding box center [136, 264] width 96 height 12
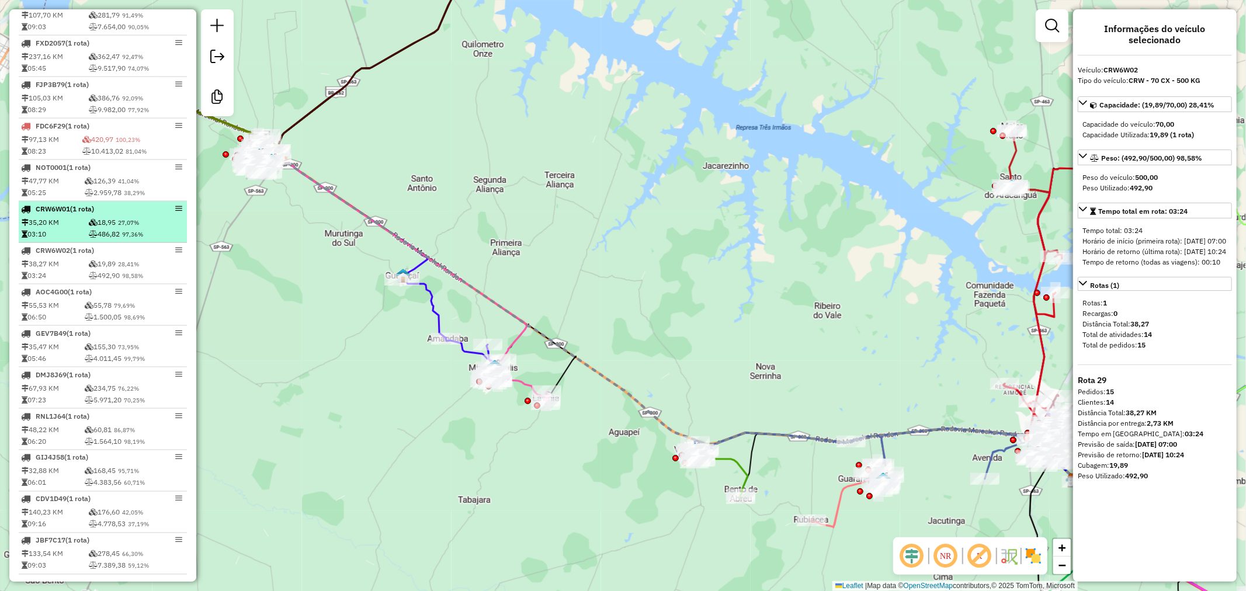
click at [134, 227] on td "18,95 27,07%" at bounding box center [136, 223] width 96 height 12
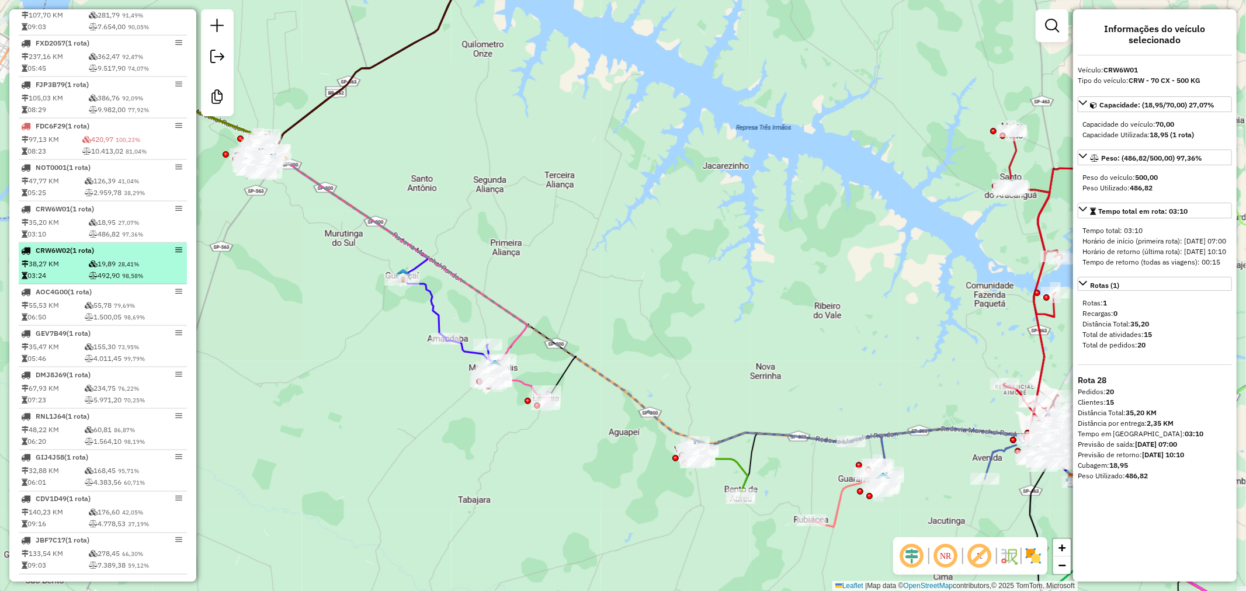
click at [102, 256] on div "CRW6W02 (1 Rota)" at bounding box center [83, 250] width 124 height 11
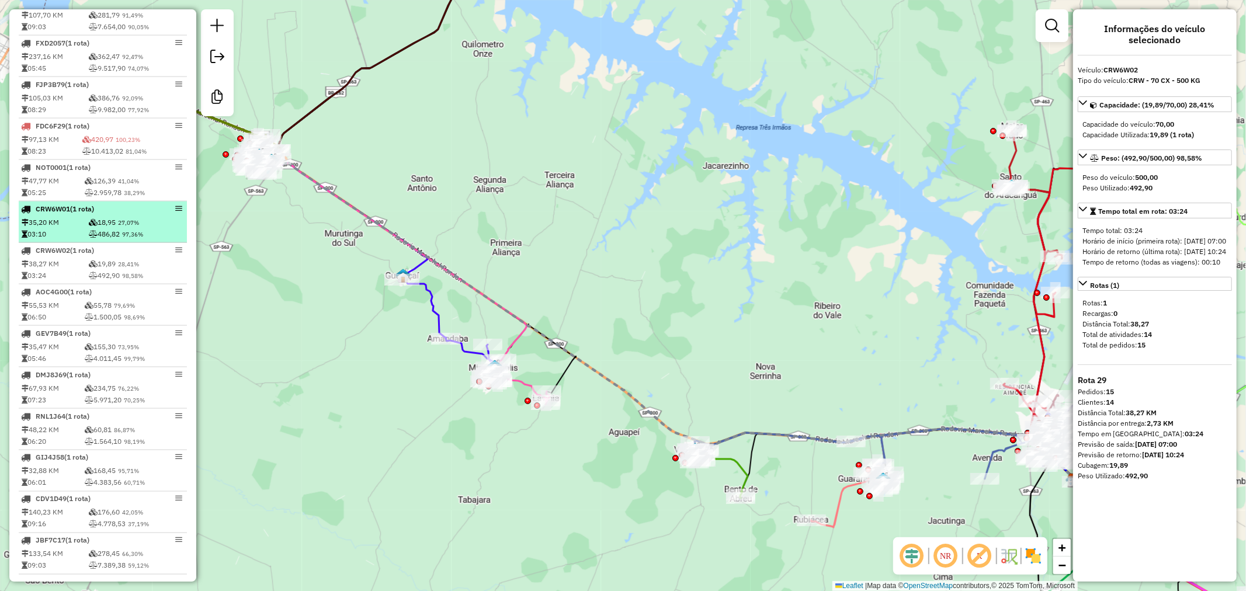
click at [89, 226] on icon at bounding box center [93, 222] width 9 height 7
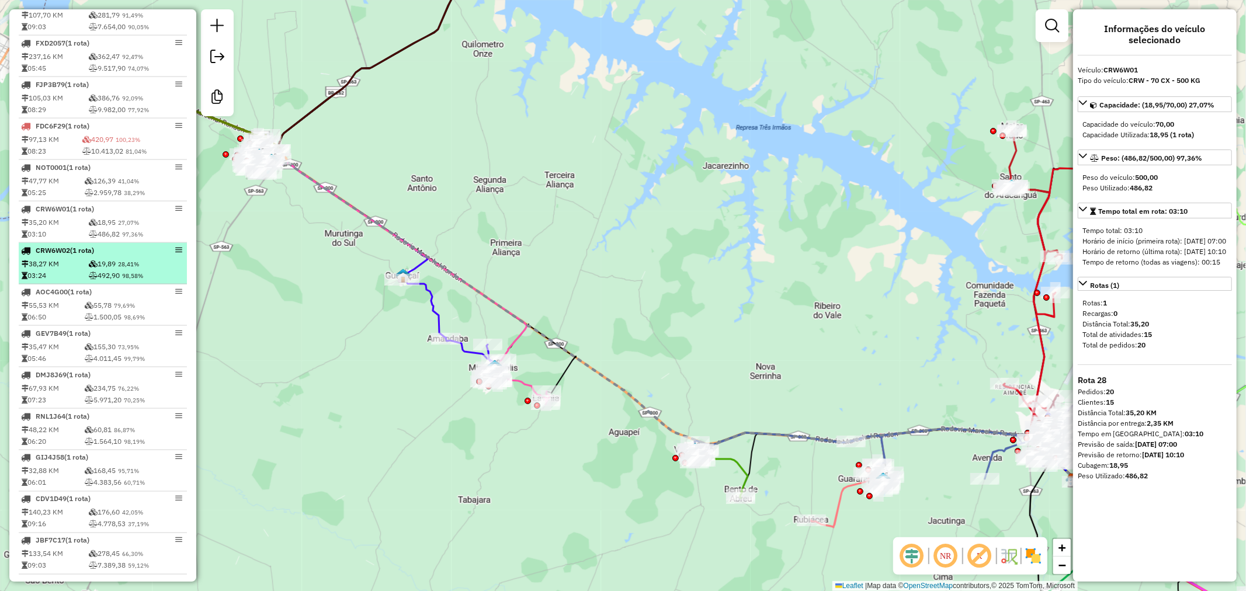
click at [94, 255] on span "(1 Rota)" at bounding box center [82, 250] width 24 height 9
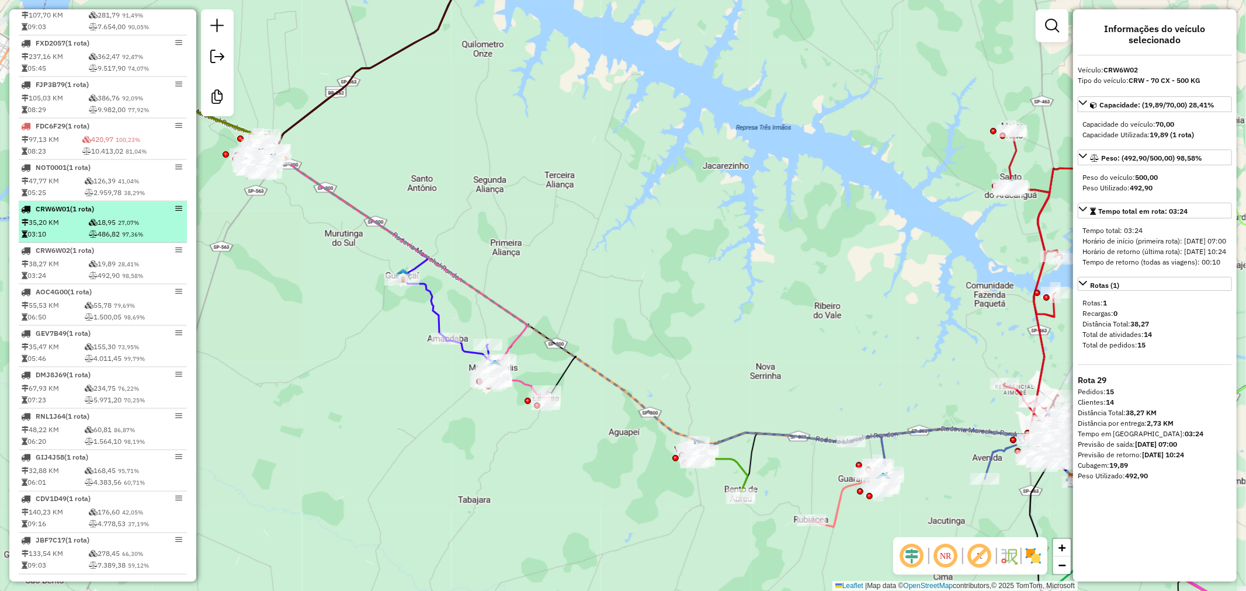
drag, startPoint x: 124, startPoint y: 224, endPoint x: 125, endPoint y: 234, distance: 9.4
click at [124, 224] on li "CRW6W01 (1 Rota) 35,20 KM 18,95 27,07% 03:10 486,82 97,36%" at bounding box center [103, 222] width 168 height 41
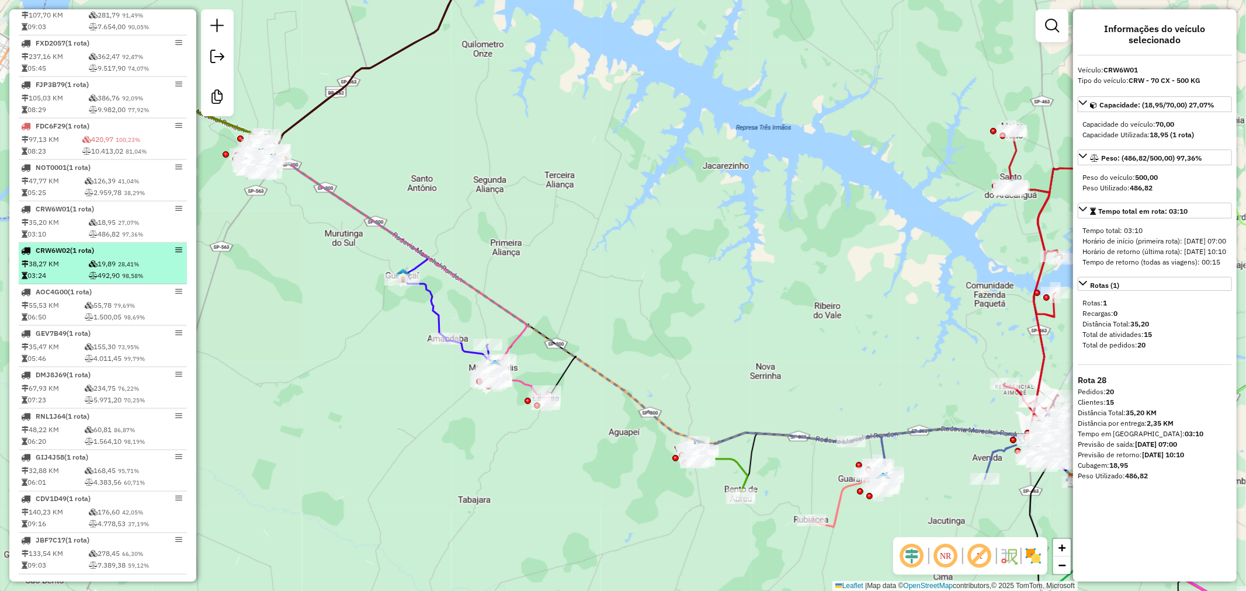
click at [136, 256] on div "CRW6W02 (1 Rota)" at bounding box center [83, 250] width 124 height 11
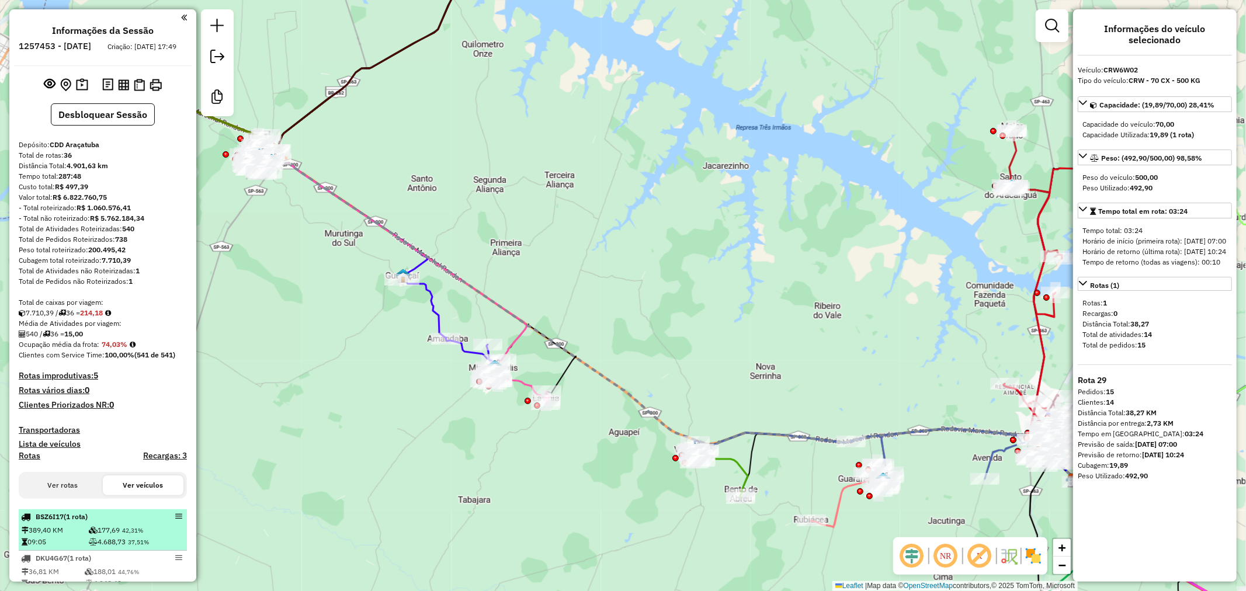
scroll to position [195, 0]
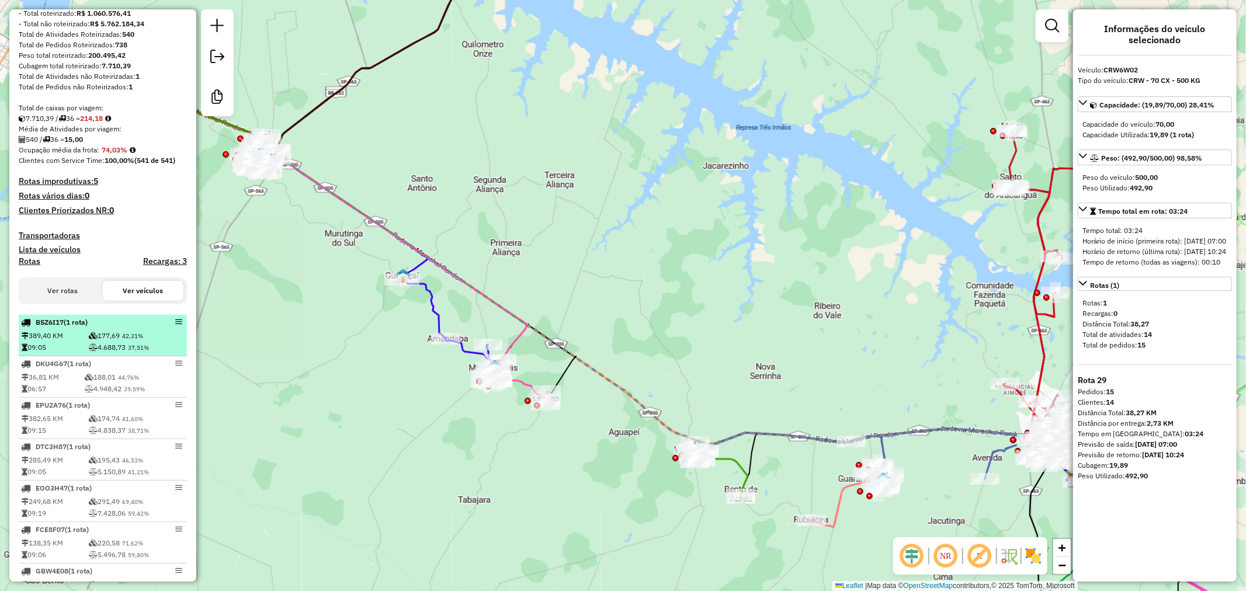
click at [126, 339] on td "177,69 42,31%" at bounding box center [136, 336] width 96 height 12
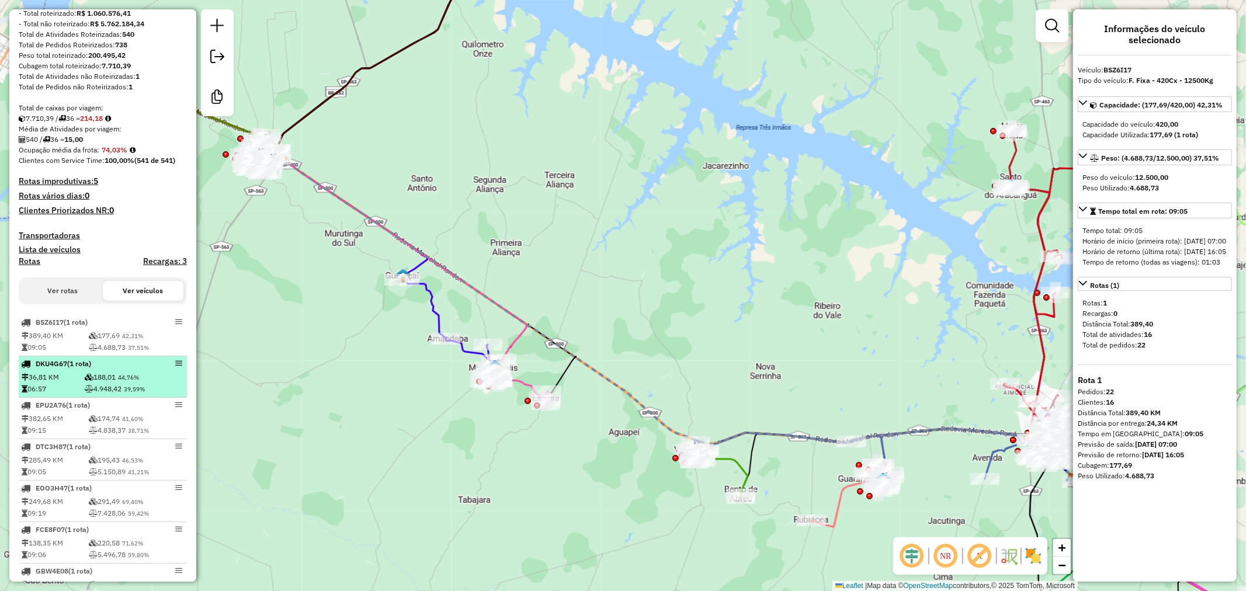
click at [132, 381] on span "44,76%" at bounding box center [128, 378] width 21 height 8
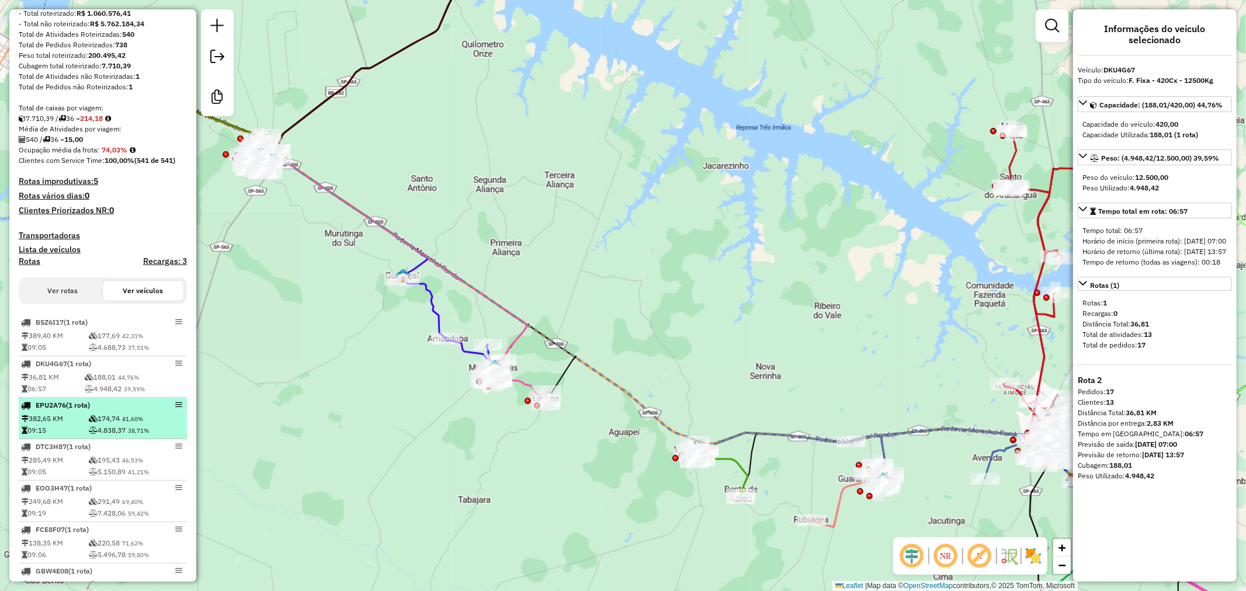
click at [131, 423] on span "41,60%" at bounding box center [132, 419] width 21 height 8
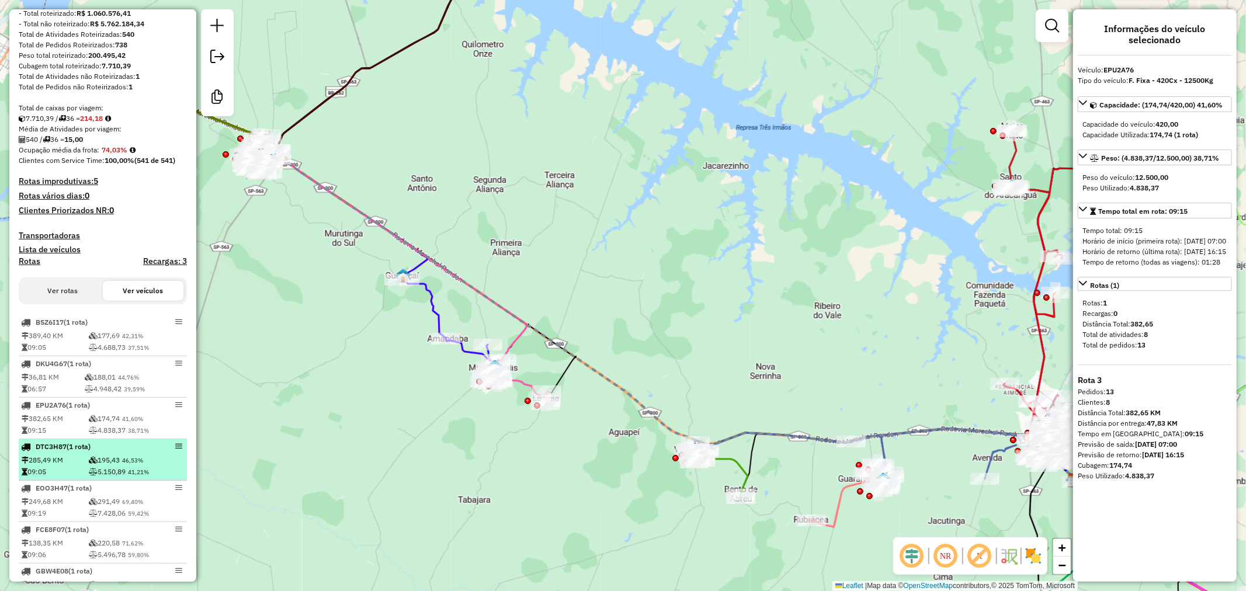
click at [135, 464] on span "46,53%" at bounding box center [132, 461] width 21 height 8
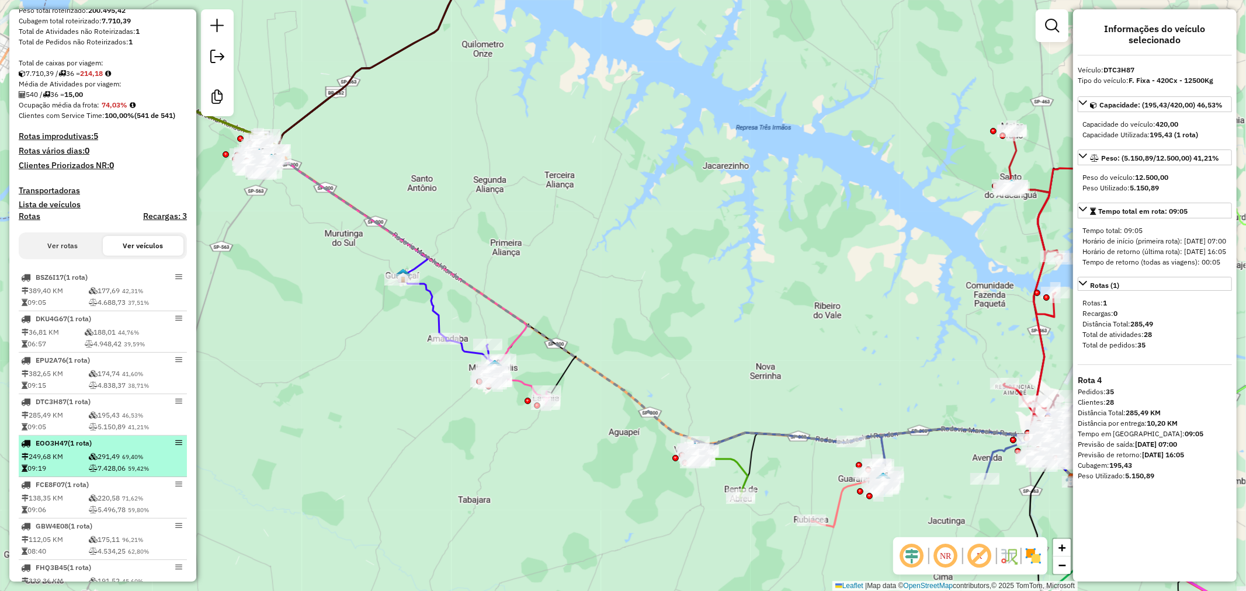
scroll to position [259, 0]
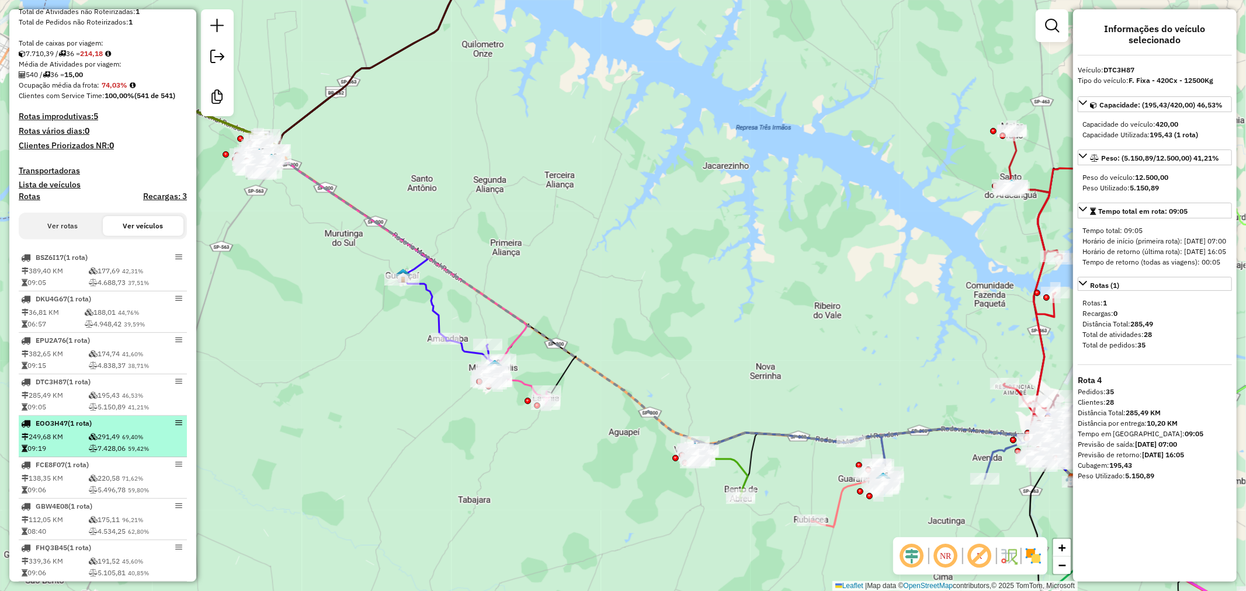
click at [124, 454] on td "7.428,06 59,42%" at bounding box center [136, 449] width 96 height 12
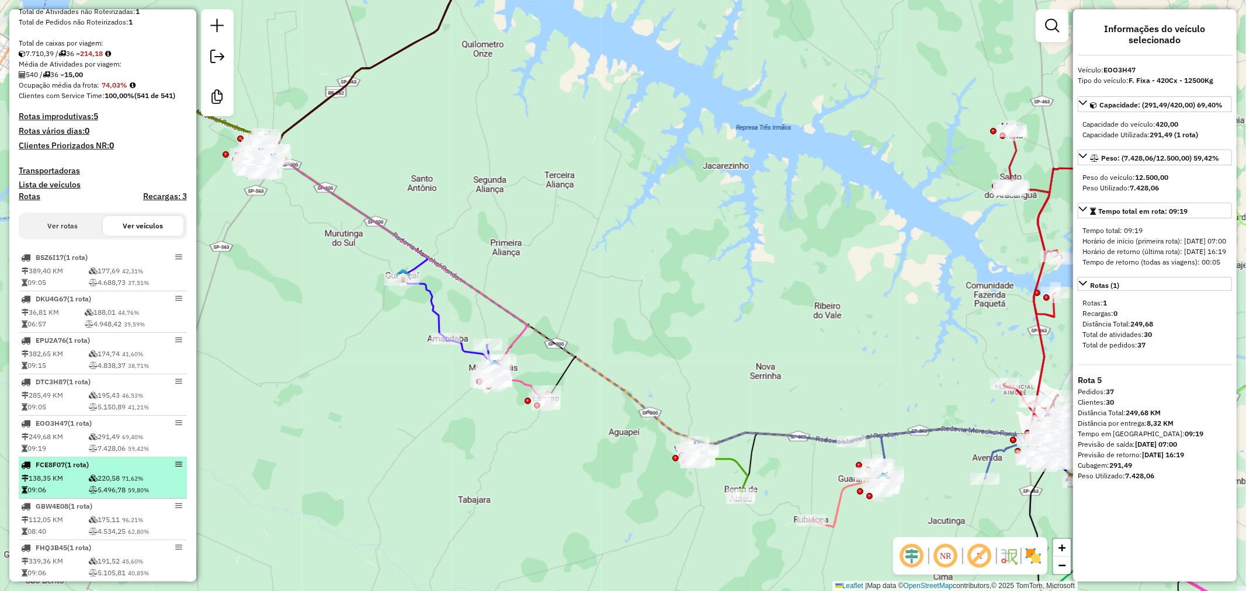
click at [135, 482] on span "71,62%" at bounding box center [132, 479] width 21 height 8
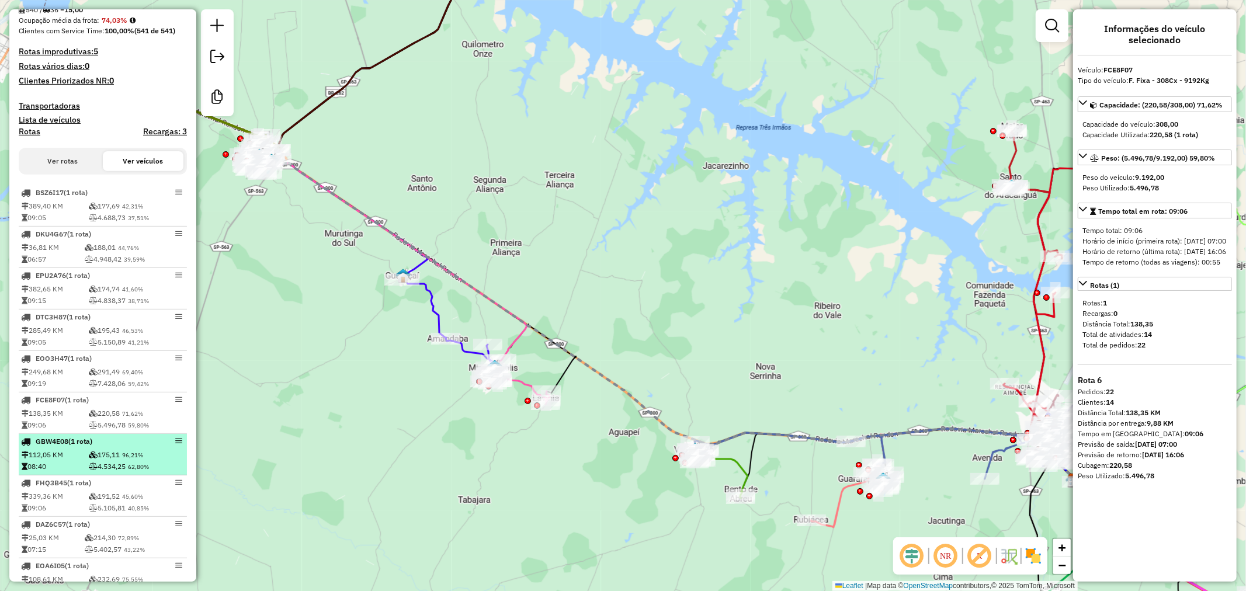
click at [127, 447] on div "GBW4E08 (1 Rota)" at bounding box center [83, 441] width 124 height 11
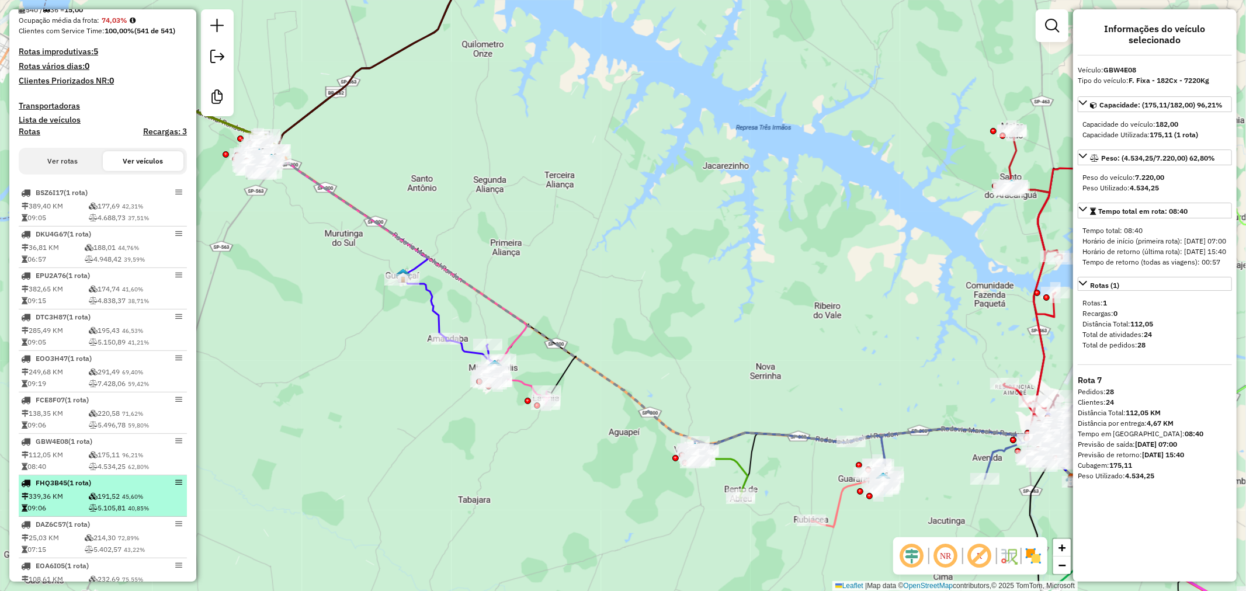
click at [132, 488] on div "FHQ3B45 (1 Rota)" at bounding box center [83, 483] width 124 height 11
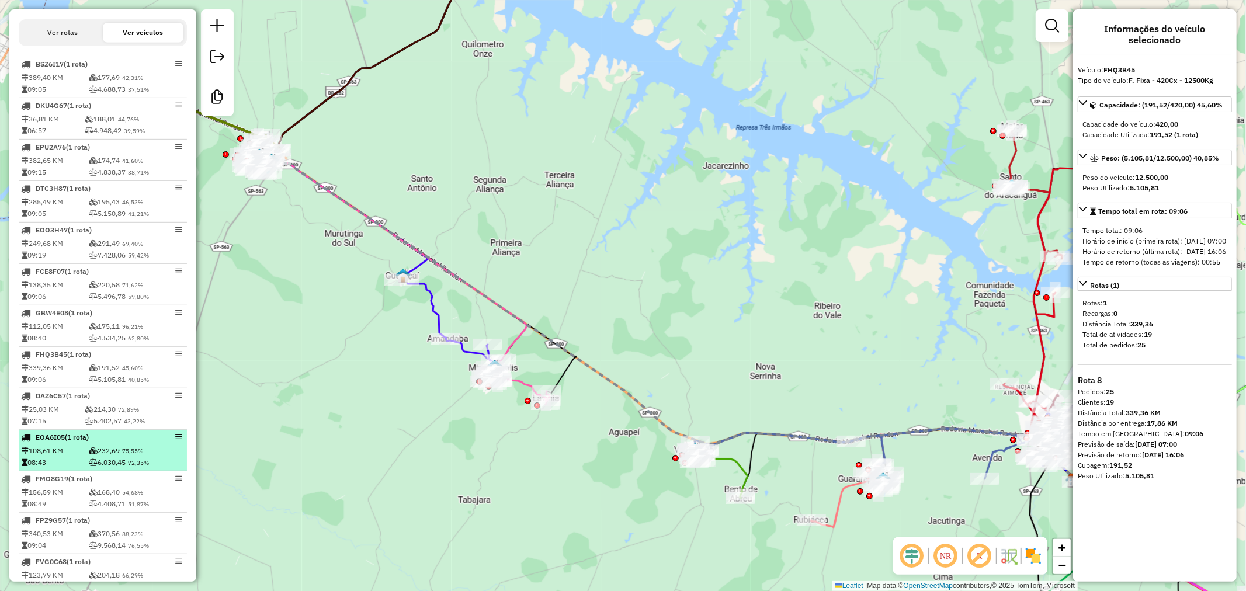
scroll to position [454, 0]
click at [129, 467] on td "6.030,45 72,35%" at bounding box center [136, 462] width 96 height 12
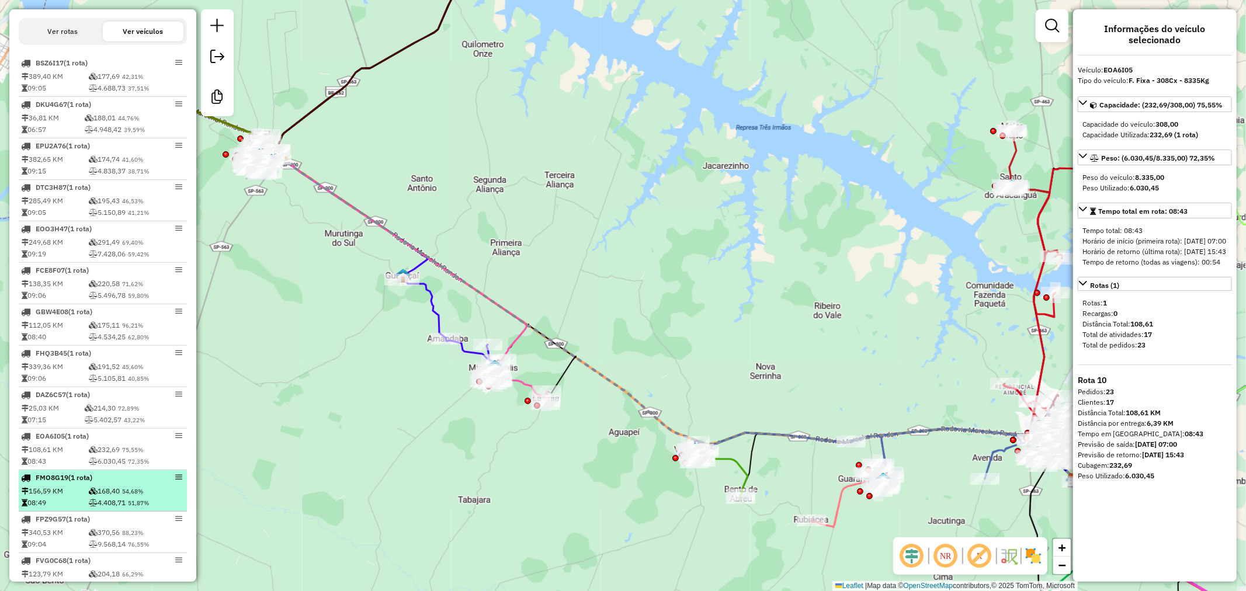
click at [129, 506] on td "4.408,71 51,87%" at bounding box center [136, 503] width 96 height 12
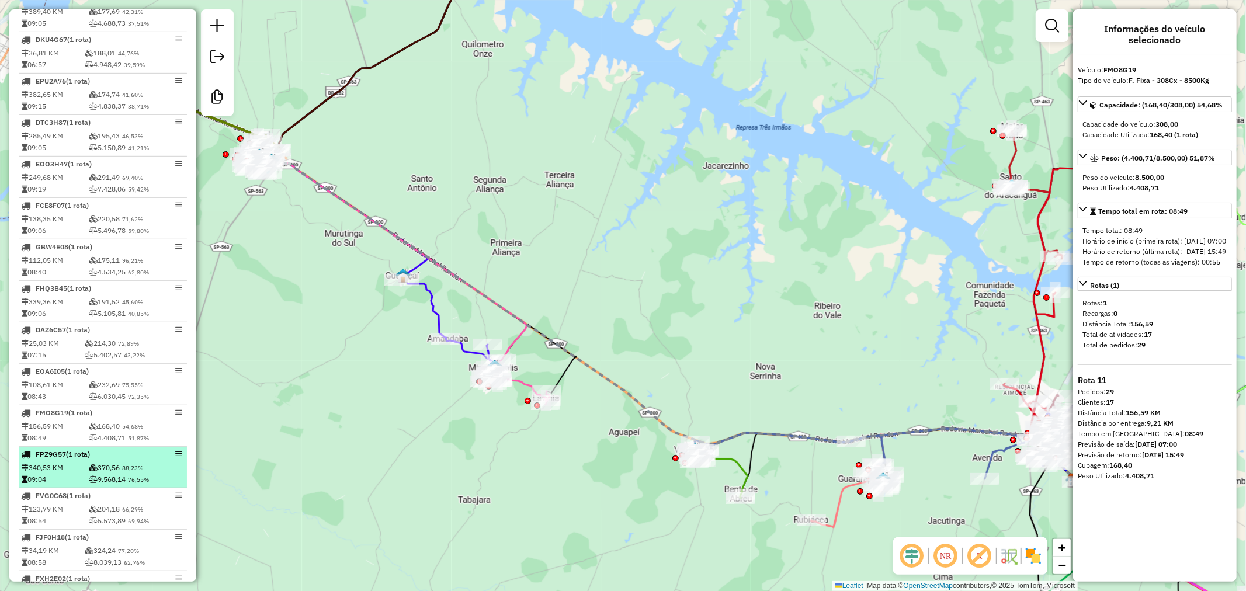
click at [129, 470] on li "FPZ9G57 (1 Rota) 340,53 KM 370,56 88,23% 09:04 9.568,14 76,55%" at bounding box center [103, 467] width 168 height 41
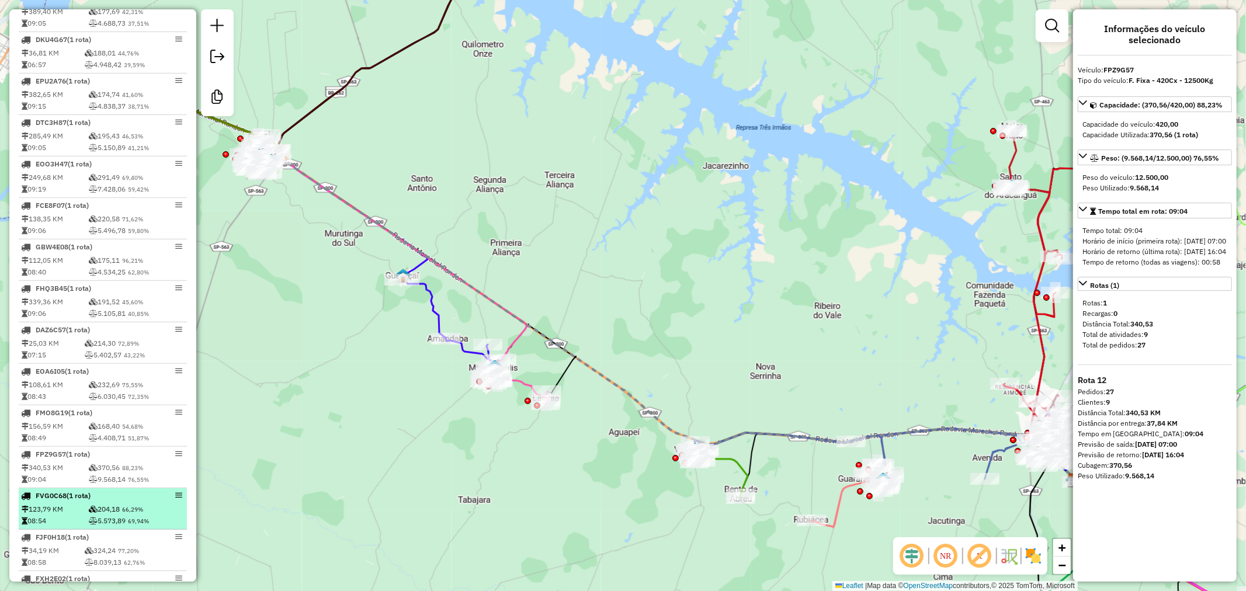
click at [130, 511] on li "FVG0C68 (1 Rota) 123,79 KM 204,18 66,29% 08:54 5.573,89 69,94%" at bounding box center [103, 508] width 168 height 41
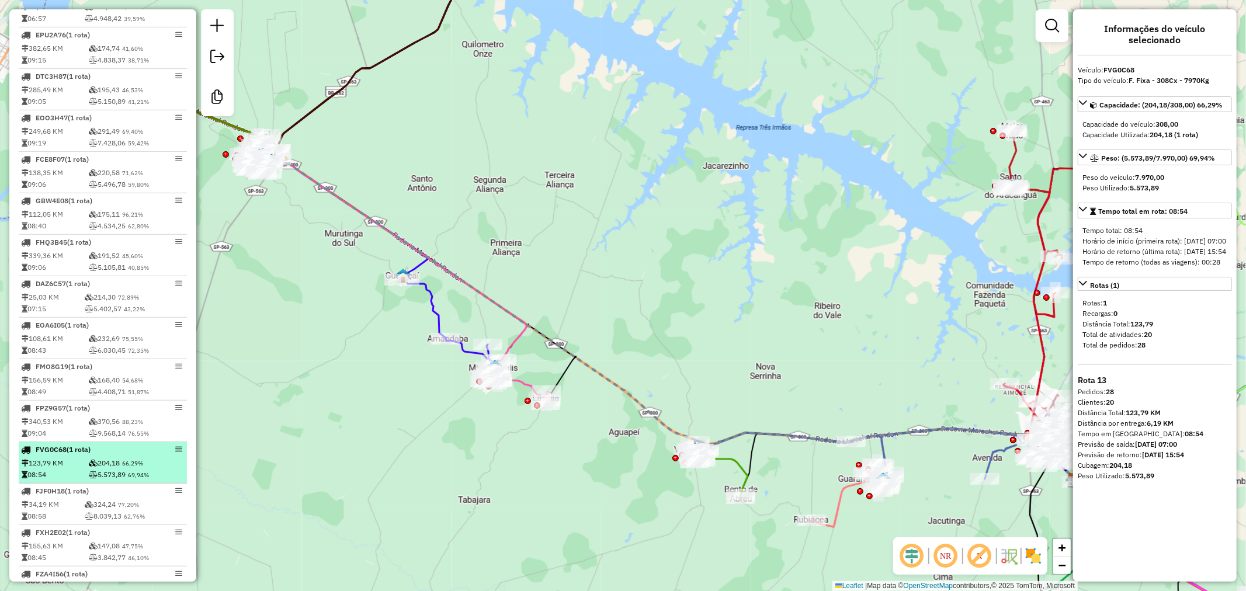
scroll to position [584, 0]
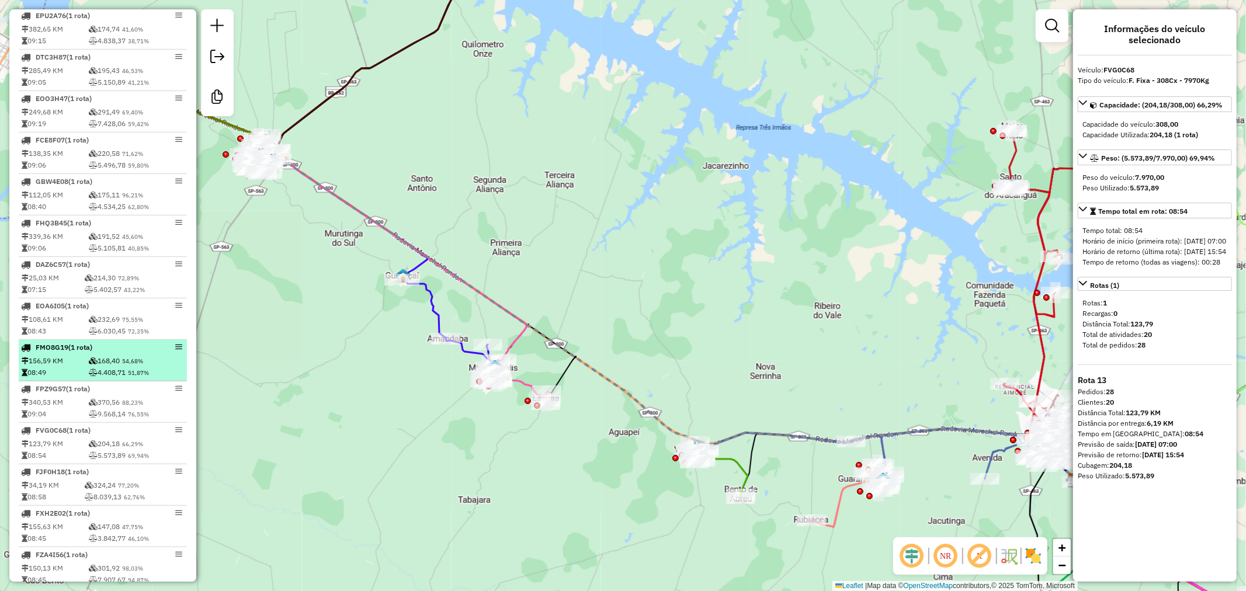
click at [112, 366] on td "168,40 54,68%" at bounding box center [136, 361] width 96 height 12
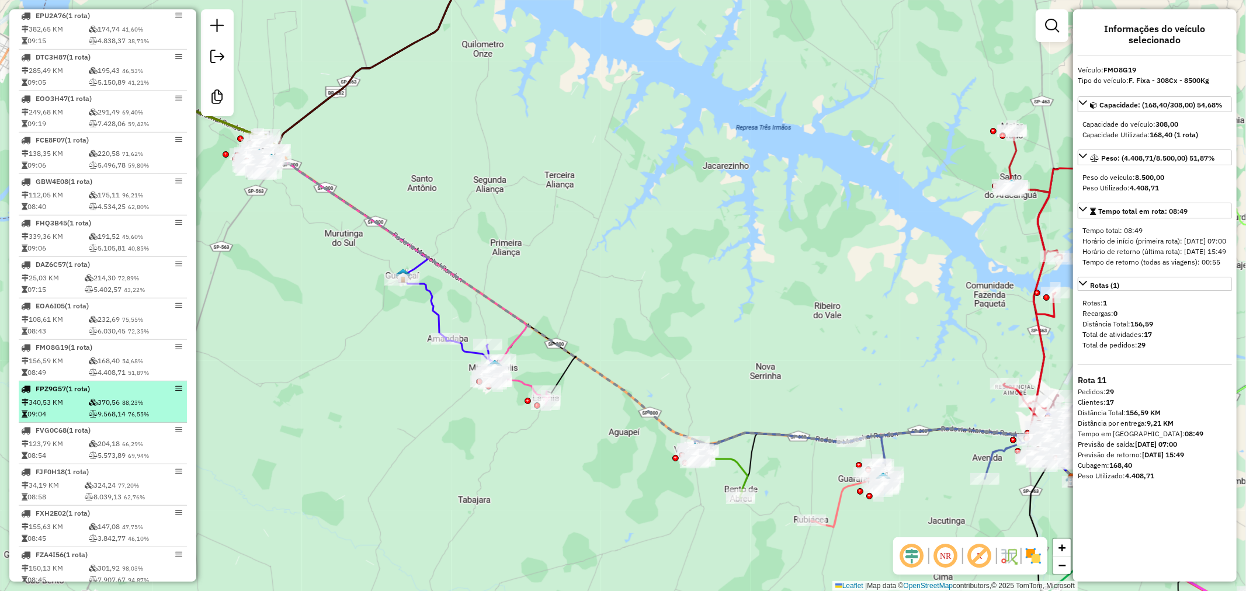
click at [114, 408] on td "370,56 88,23%" at bounding box center [136, 403] width 96 height 12
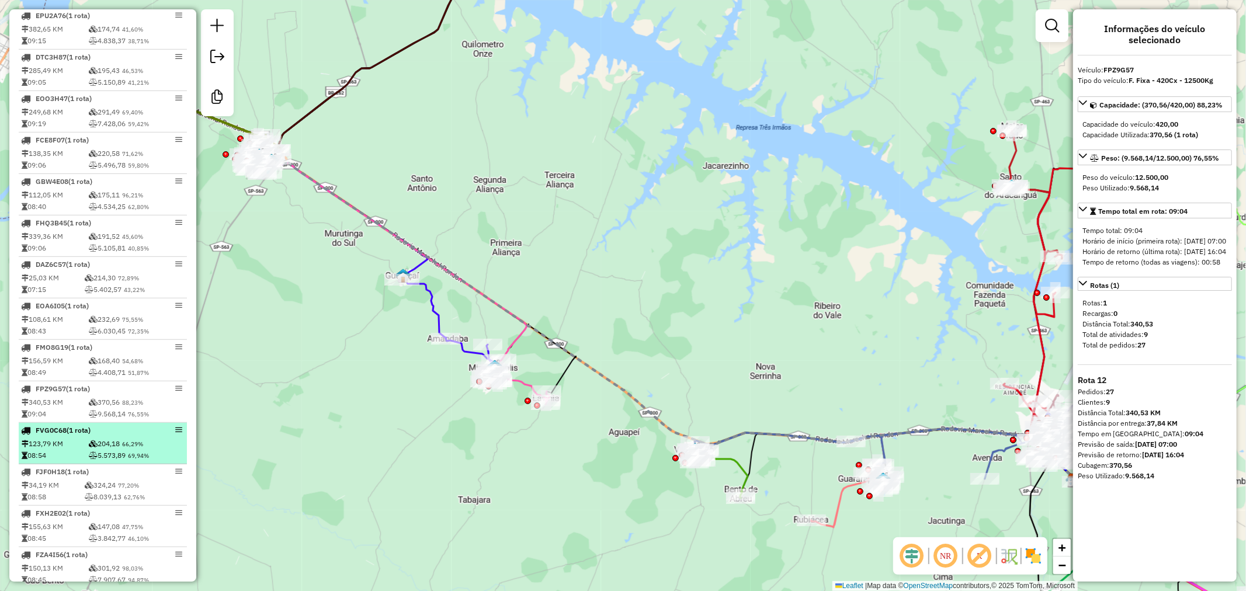
click at [114, 461] on td "5.573,89 69,94%" at bounding box center [136, 456] width 96 height 12
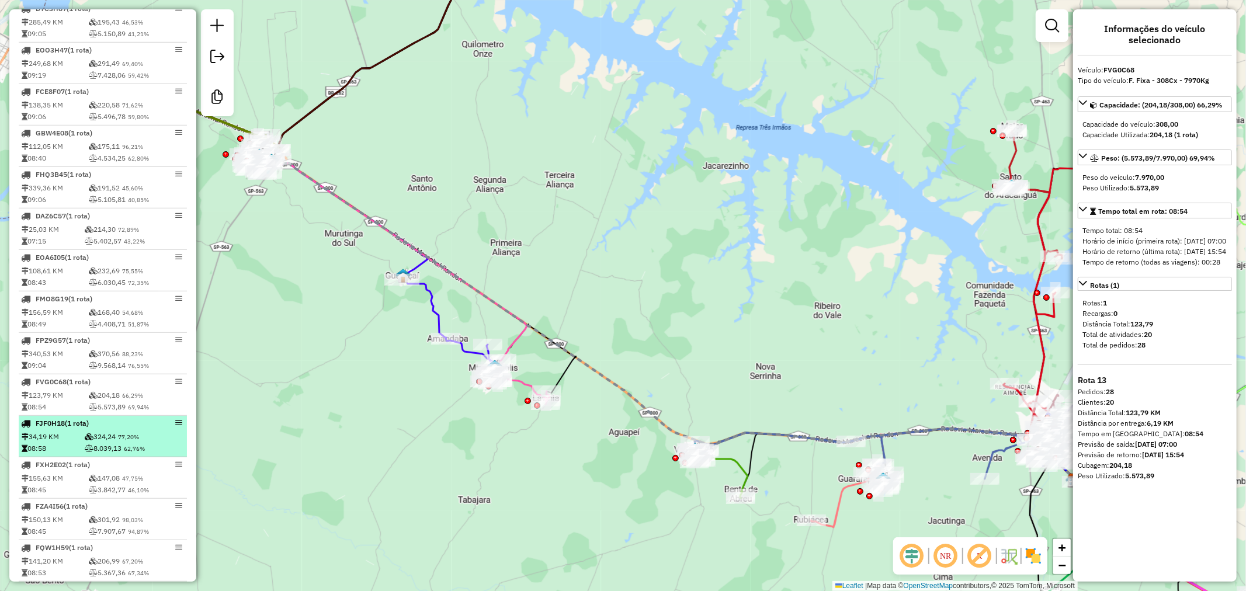
scroll to position [649, 0]
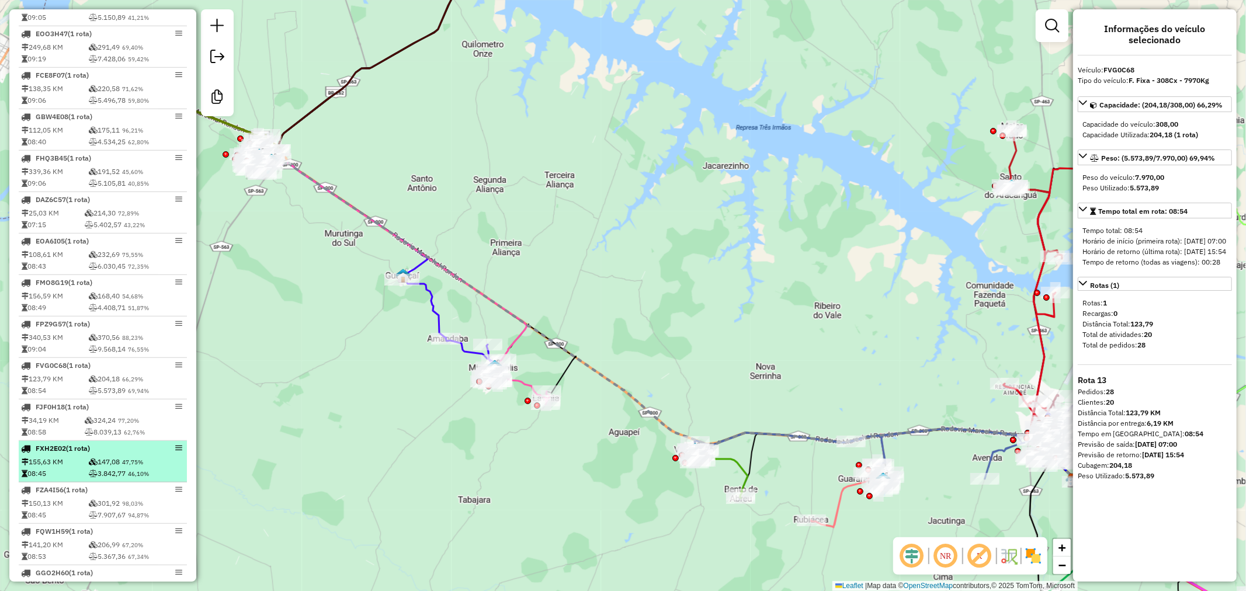
click at [120, 454] on div "FXH2E02 (1 Rota)" at bounding box center [83, 448] width 124 height 11
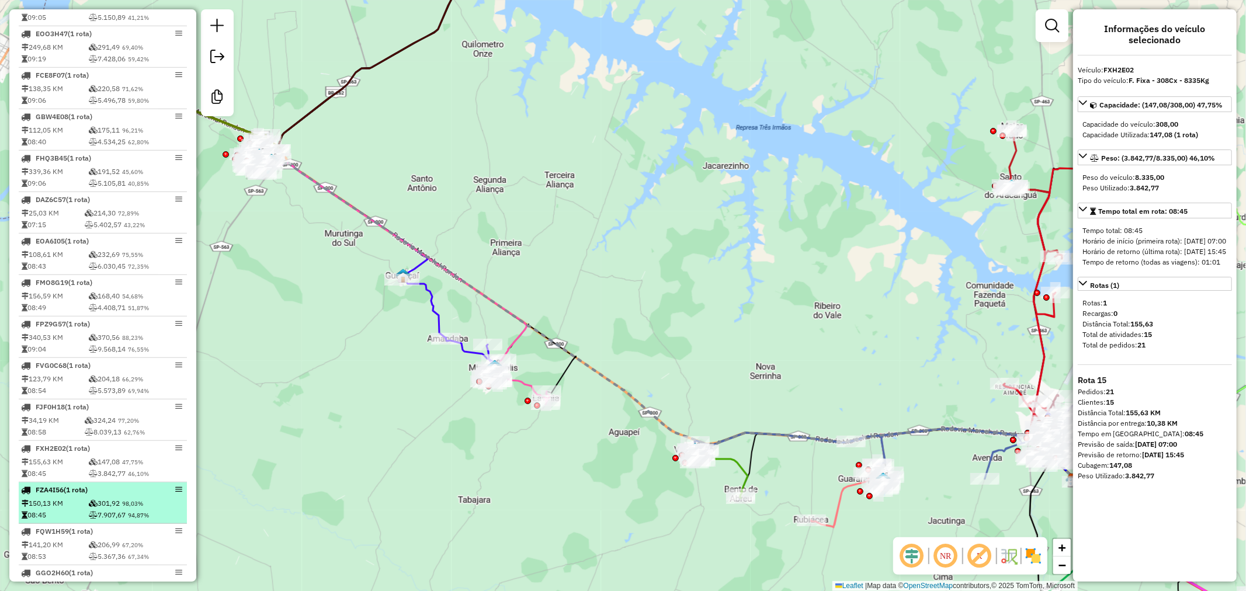
click at [127, 495] on div "FZA4I56 (1 Rota)" at bounding box center [83, 490] width 124 height 11
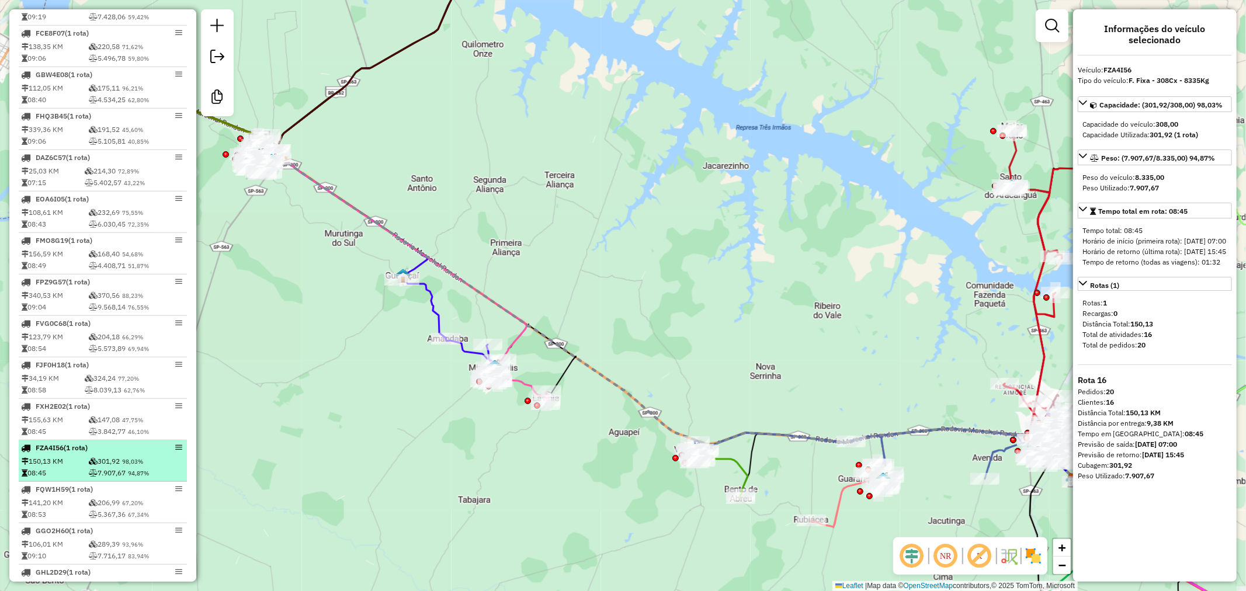
scroll to position [714, 0]
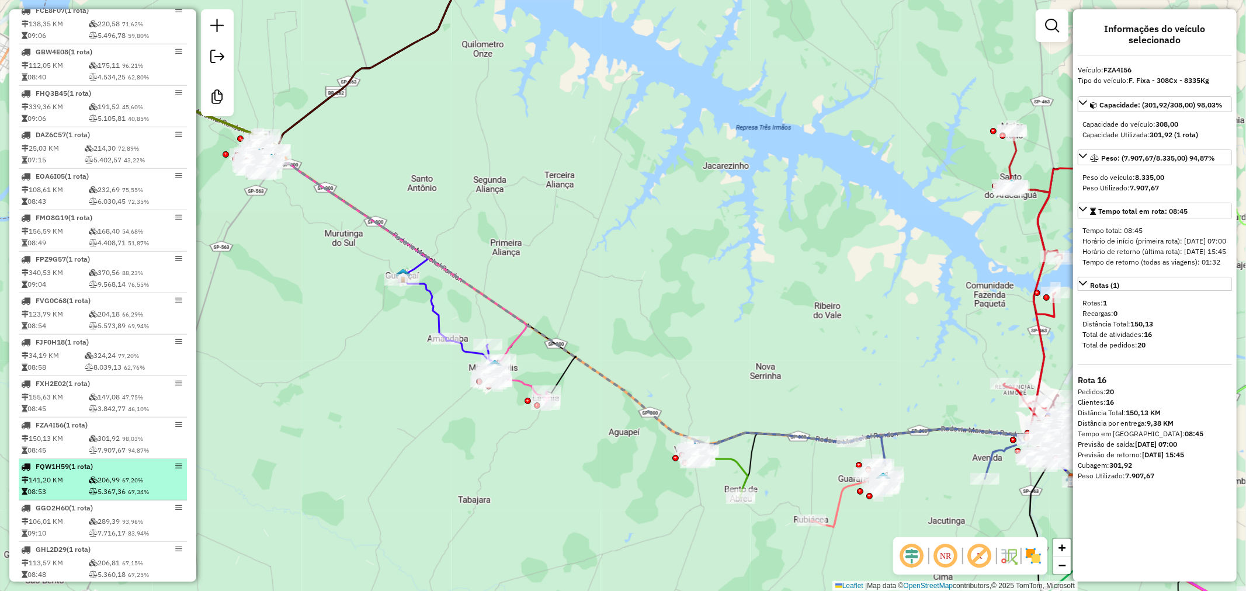
click at [127, 484] on span "67,20%" at bounding box center [132, 481] width 21 height 8
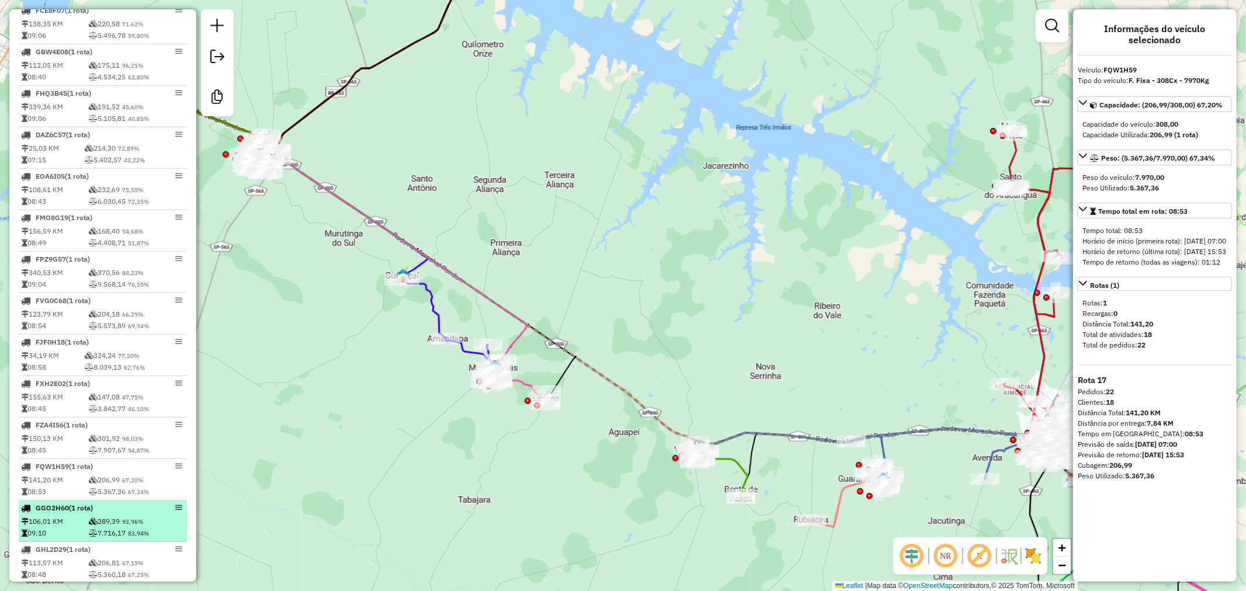
click at [129, 526] on td "289,39 93,96%" at bounding box center [136, 522] width 96 height 12
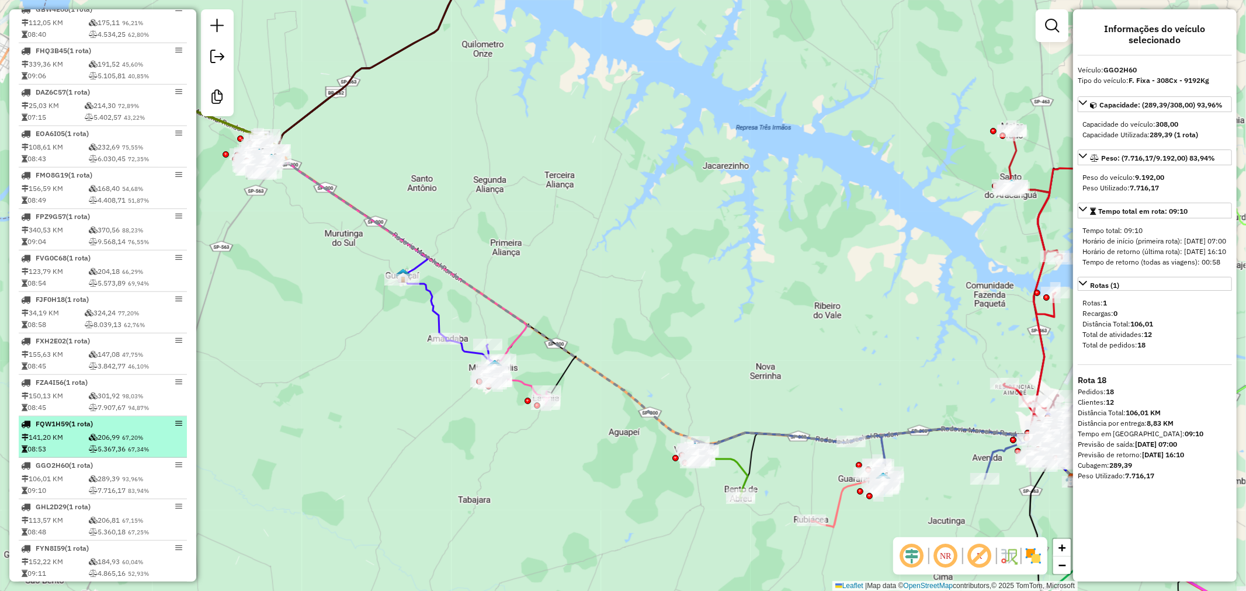
scroll to position [779, 0]
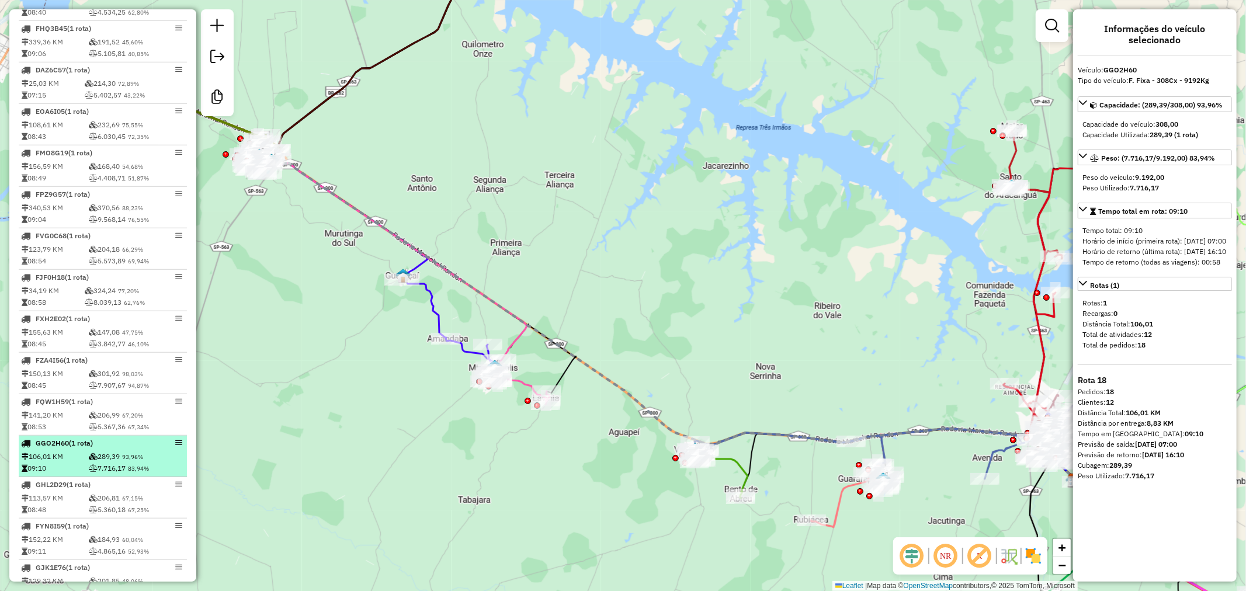
click at [131, 461] on td "289,39 93,96%" at bounding box center [136, 457] width 96 height 12
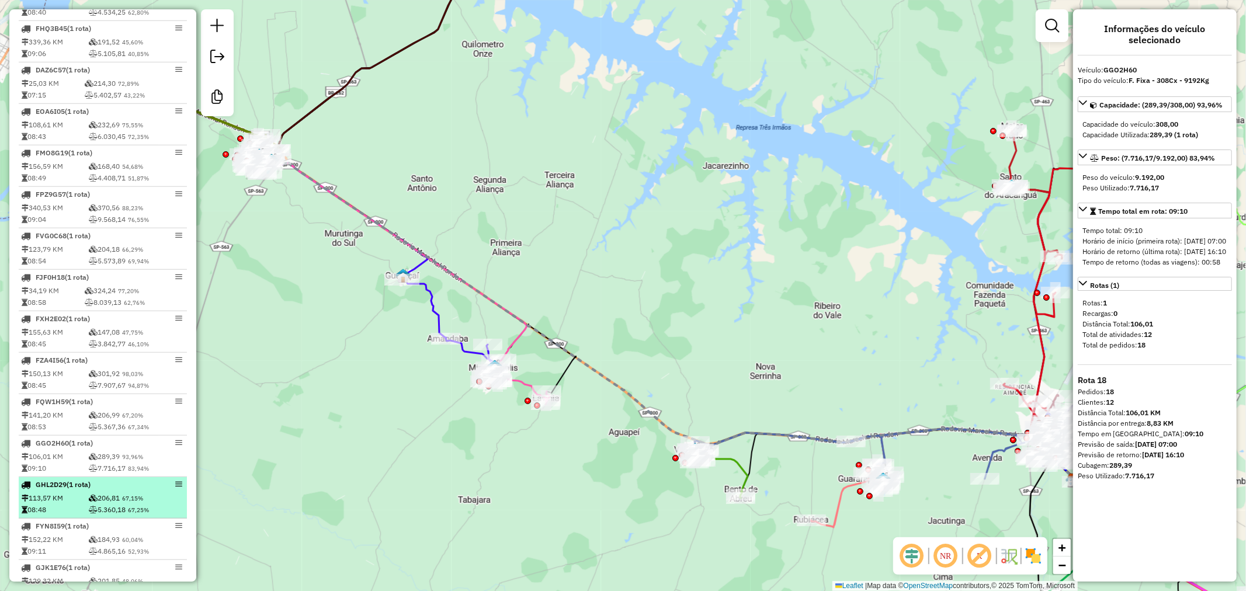
click at [135, 490] on div "GHL2D29 (1 Rota)" at bounding box center [83, 485] width 124 height 11
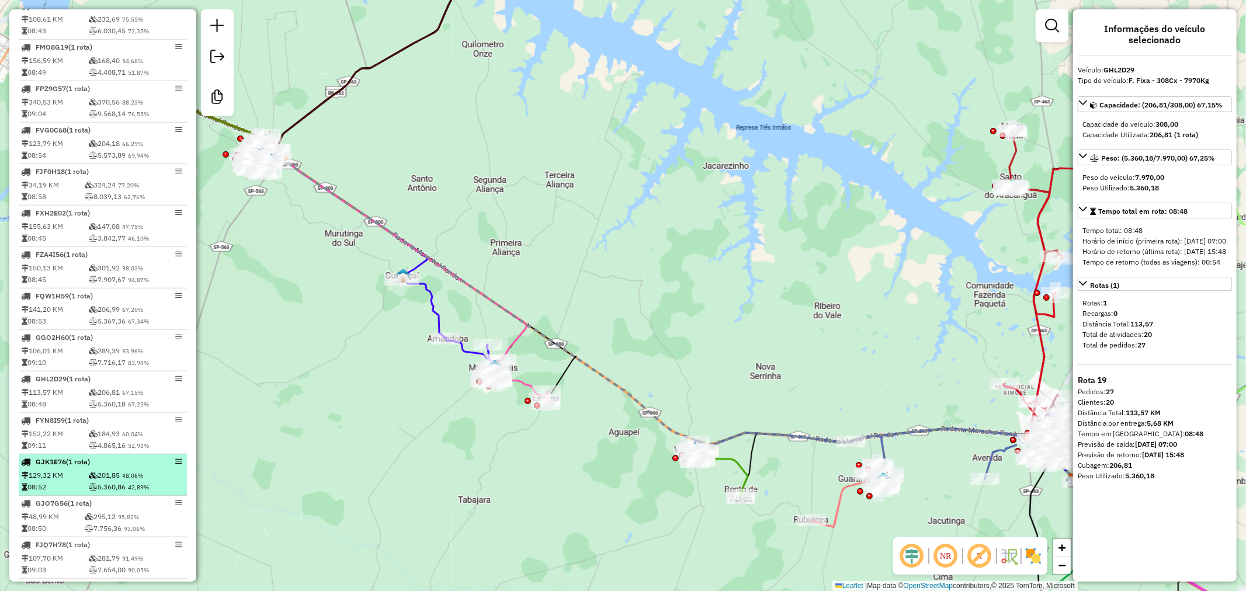
scroll to position [908, 0]
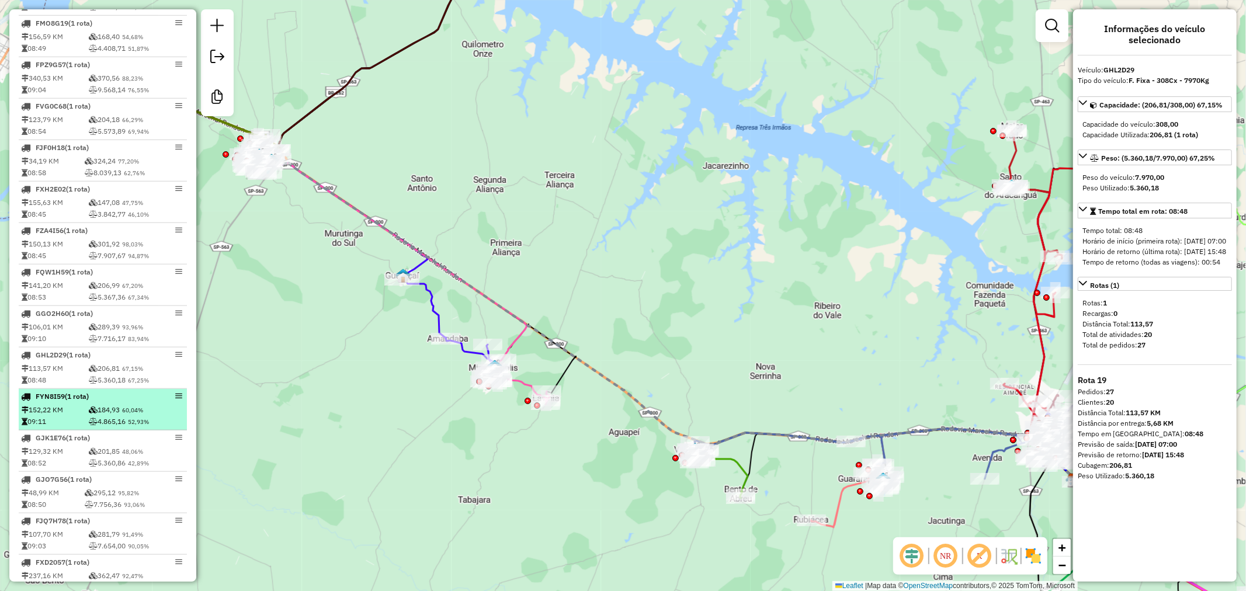
click at [119, 428] on td "4.865,16 52,93%" at bounding box center [136, 422] width 96 height 12
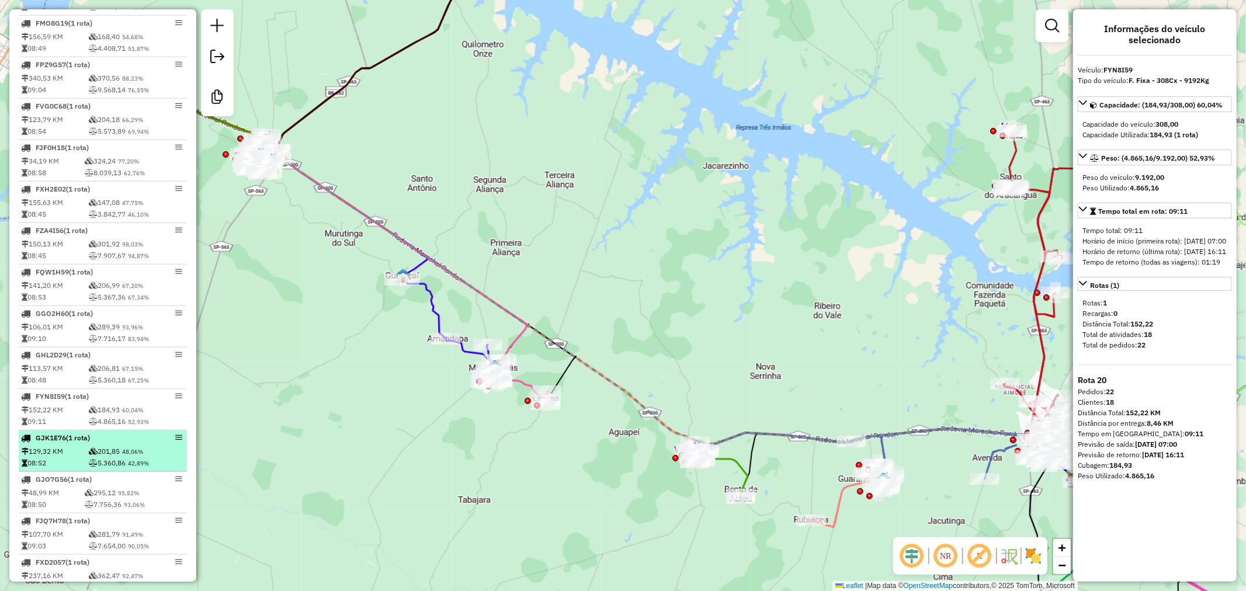
click at [124, 469] on td "5.360,86 42,89%" at bounding box center [136, 463] width 96 height 12
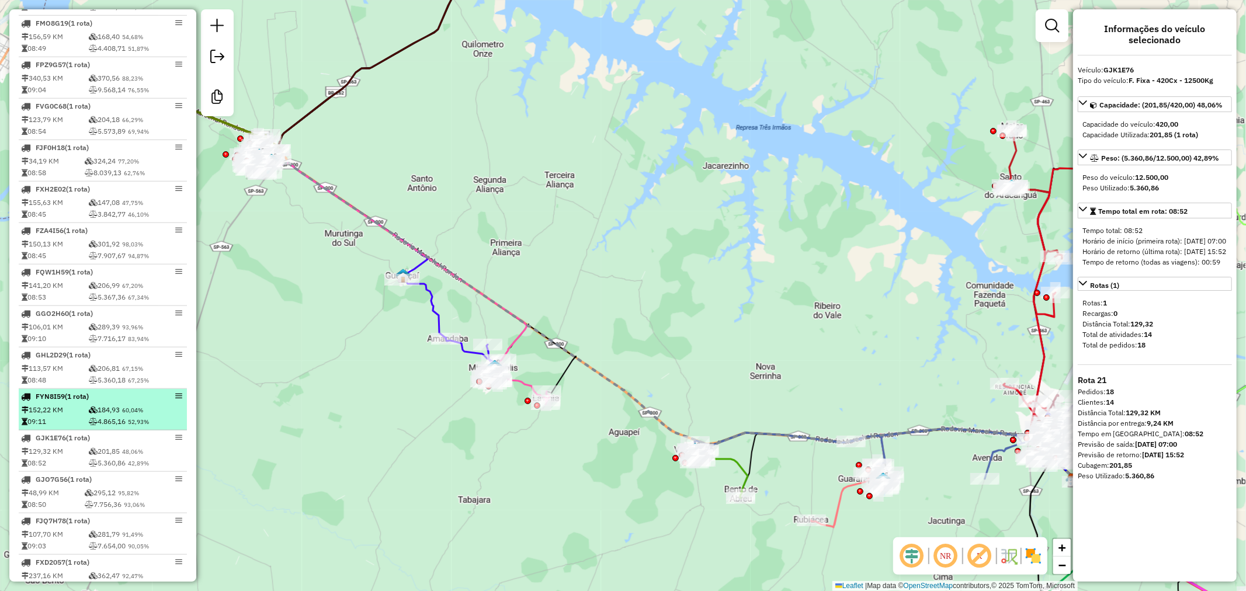
click at [125, 414] on span "60,04%" at bounding box center [132, 411] width 21 height 8
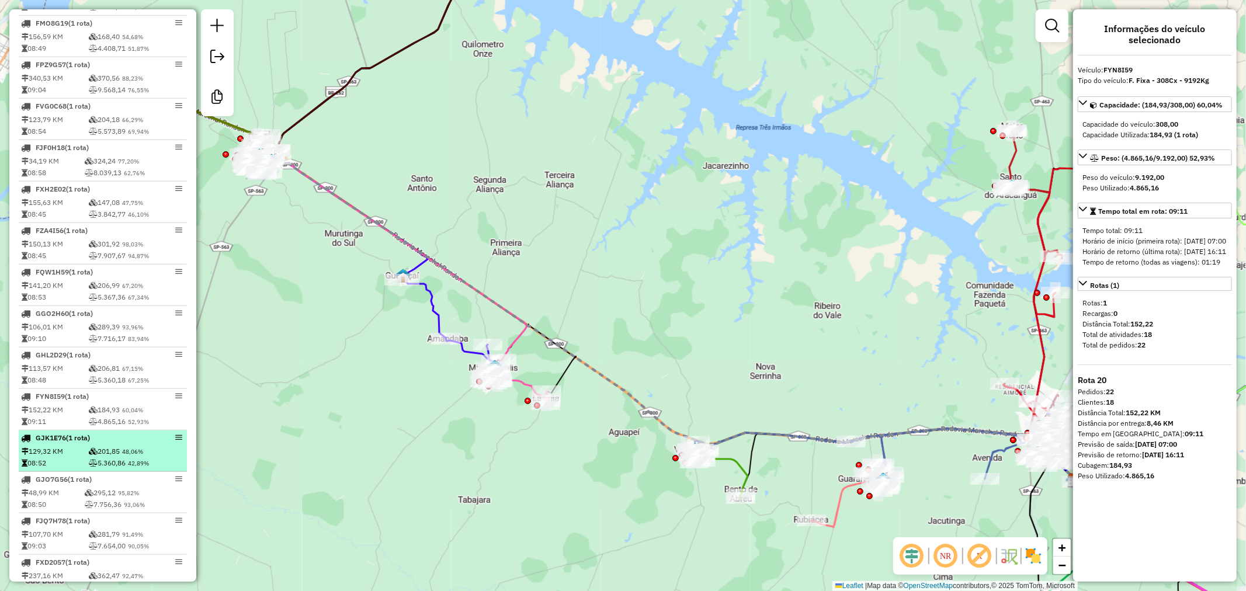
click at [130, 456] on span "48,06%" at bounding box center [132, 452] width 21 height 8
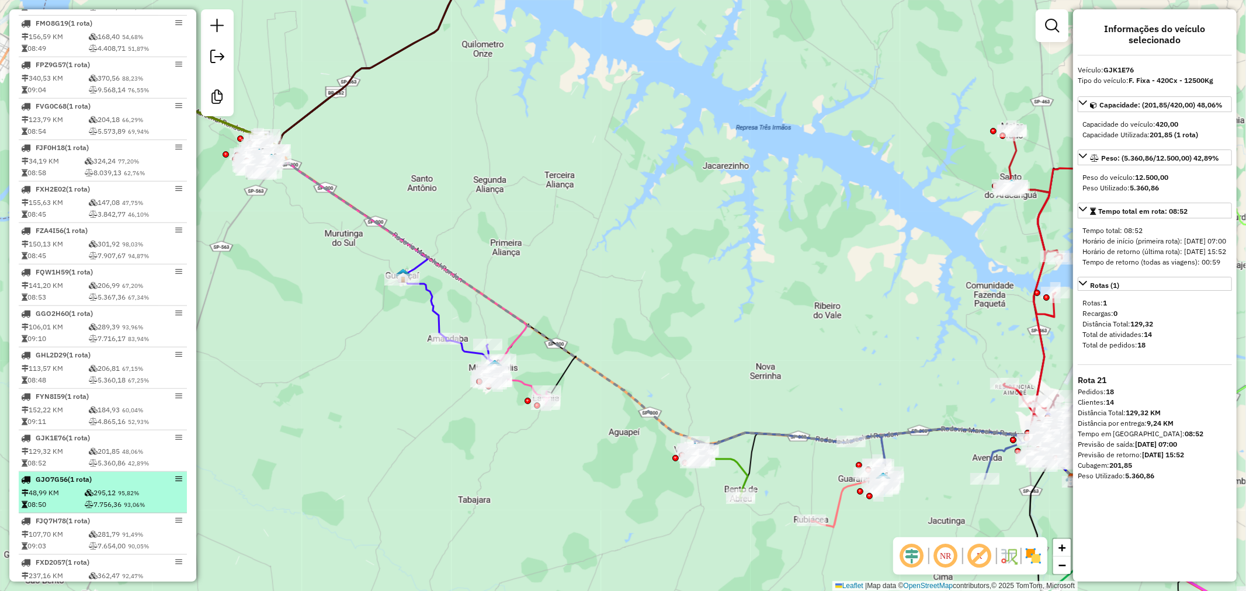
click at [130, 495] on li "GJO7G56 (1 Rota) 48,99 KM 295,12 95,82% 08:50 7.756,36 93,06%" at bounding box center [103, 492] width 168 height 41
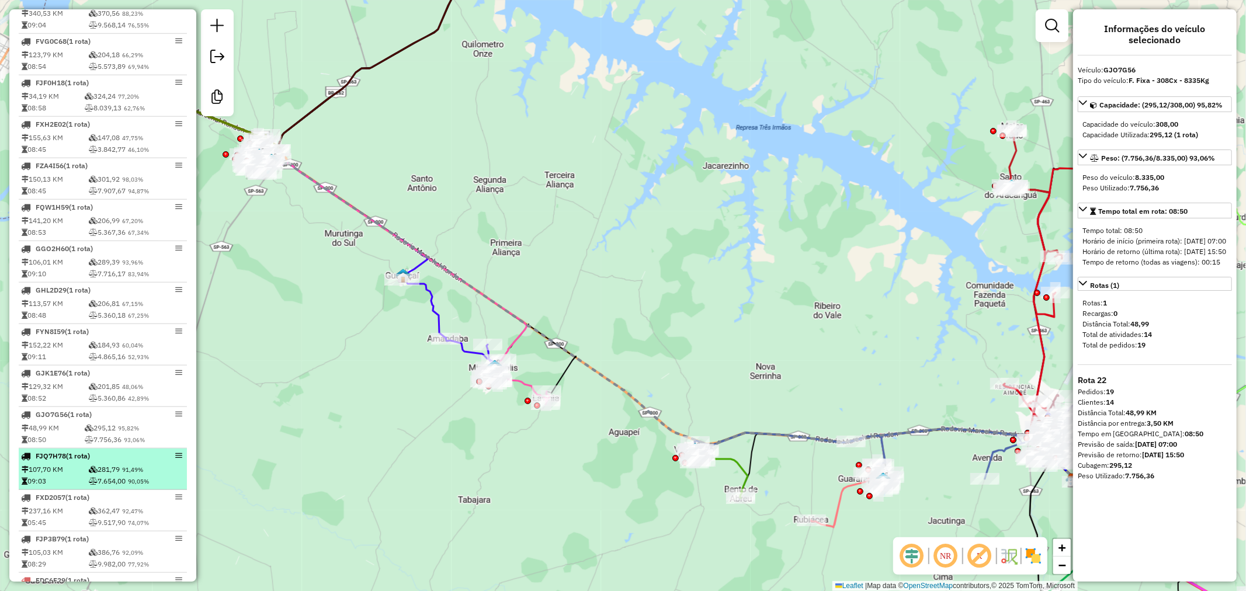
click at [117, 470] on li "FJQ7H78 (1 Rota) 107,70 KM 281,79 91,49% 09:03 7.654,00 90,05%" at bounding box center [103, 469] width 168 height 41
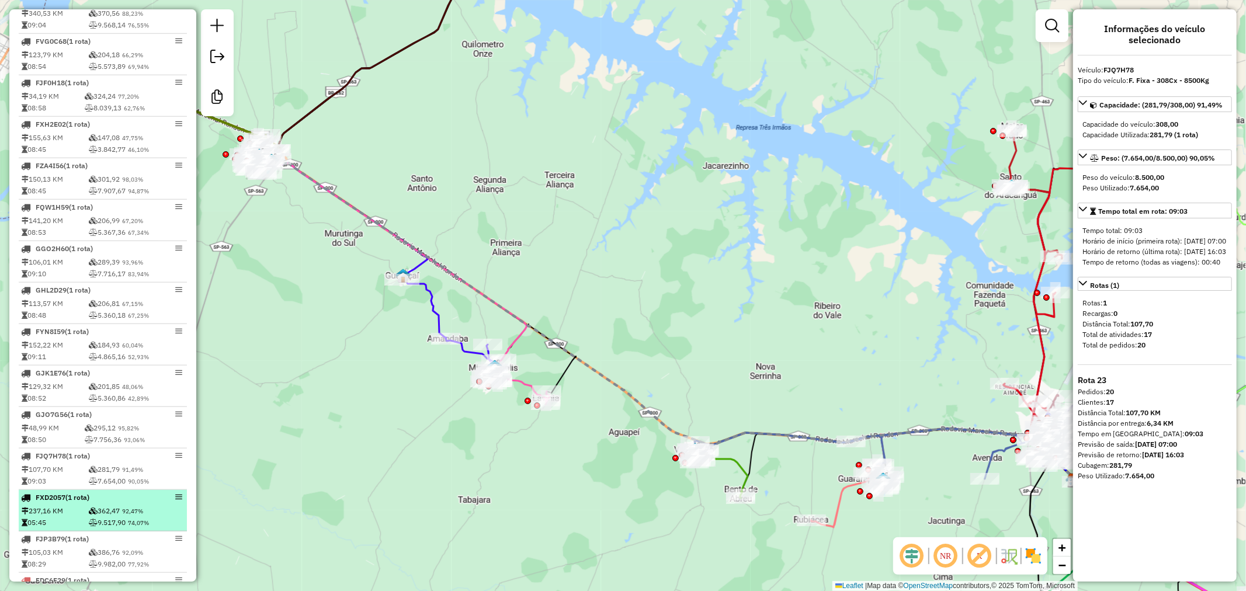
click at [129, 513] on li "FXD2057 (1 Rota) 237,16 KM 362,47 92,47% 05:45 9.517,90 74,07%" at bounding box center [103, 510] width 168 height 41
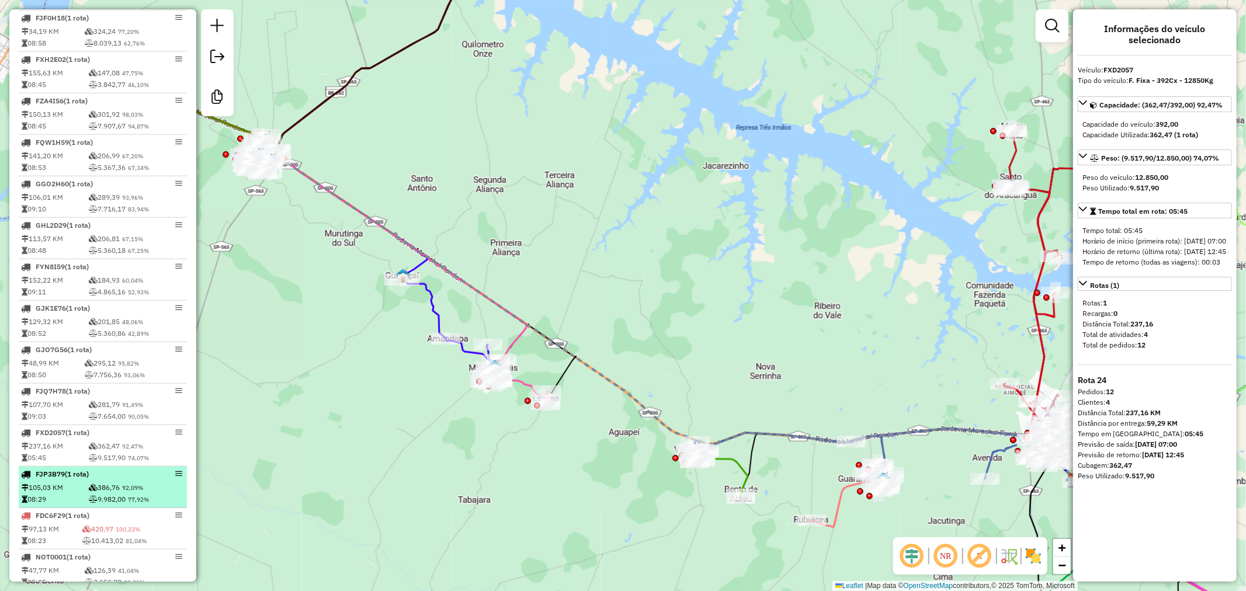
click at [121, 480] on div "FJP3B79 (1 Rota)" at bounding box center [83, 474] width 124 height 11
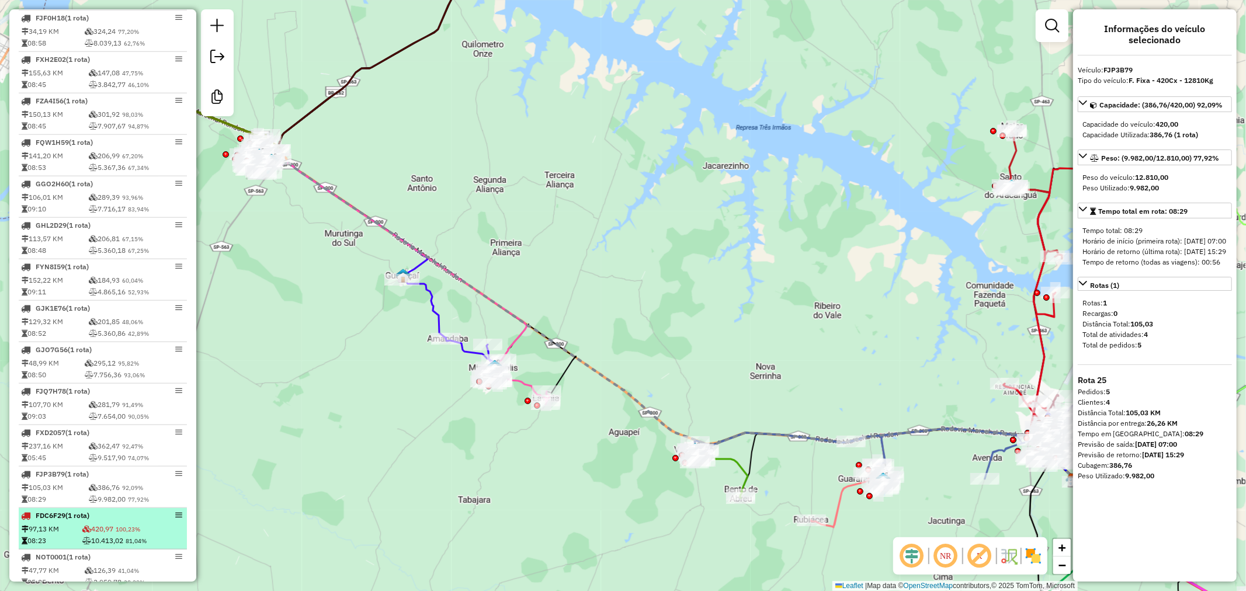
click at [127, 521] on div "FDC6F29 (1 Rota)" at bounding box center [83, 516] width 124 height 11
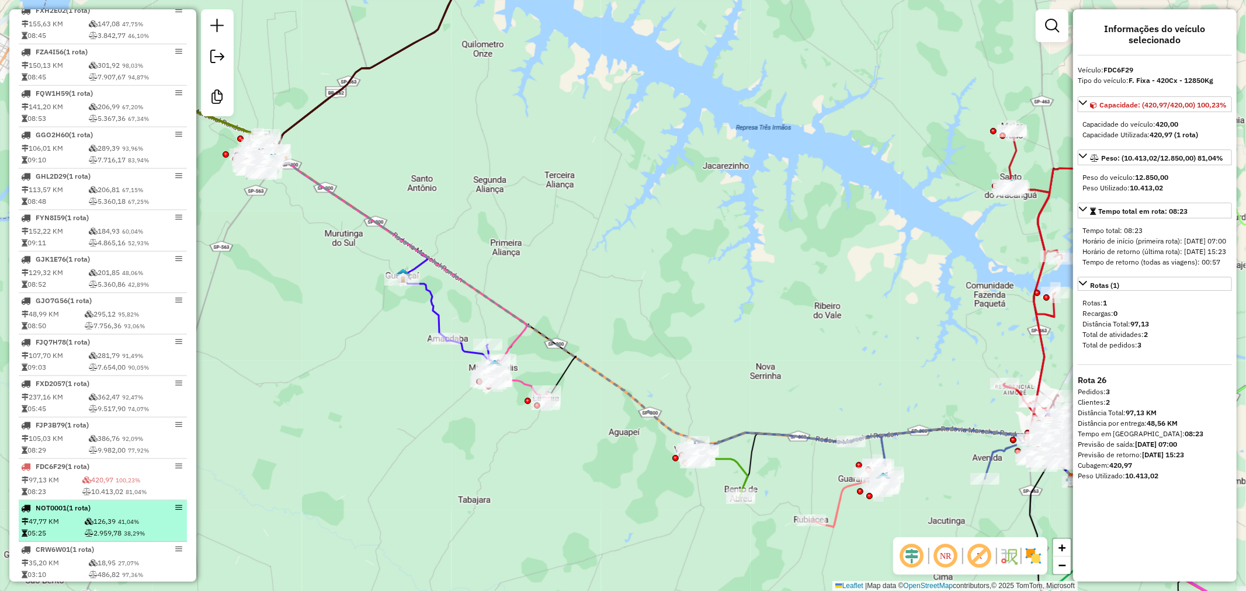
scroll to position [1103, 0]
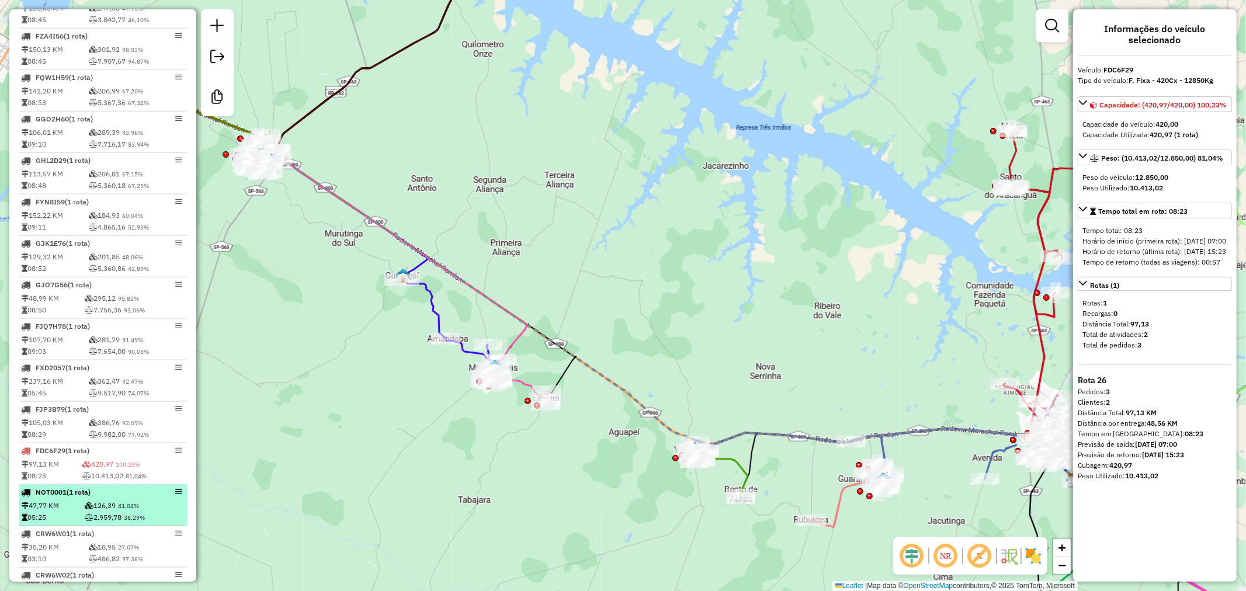
click at [126, 511] on td "126,39 41,04%" at bounding box center [134, 506] width 100 height 12
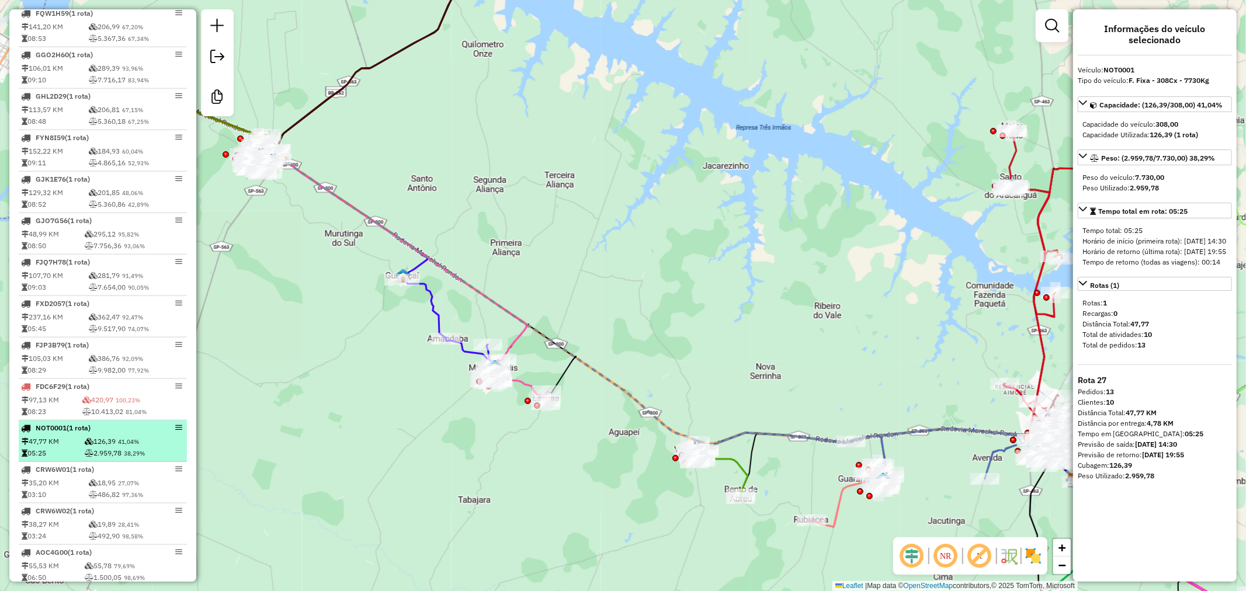
scroll to position [1168, 0]
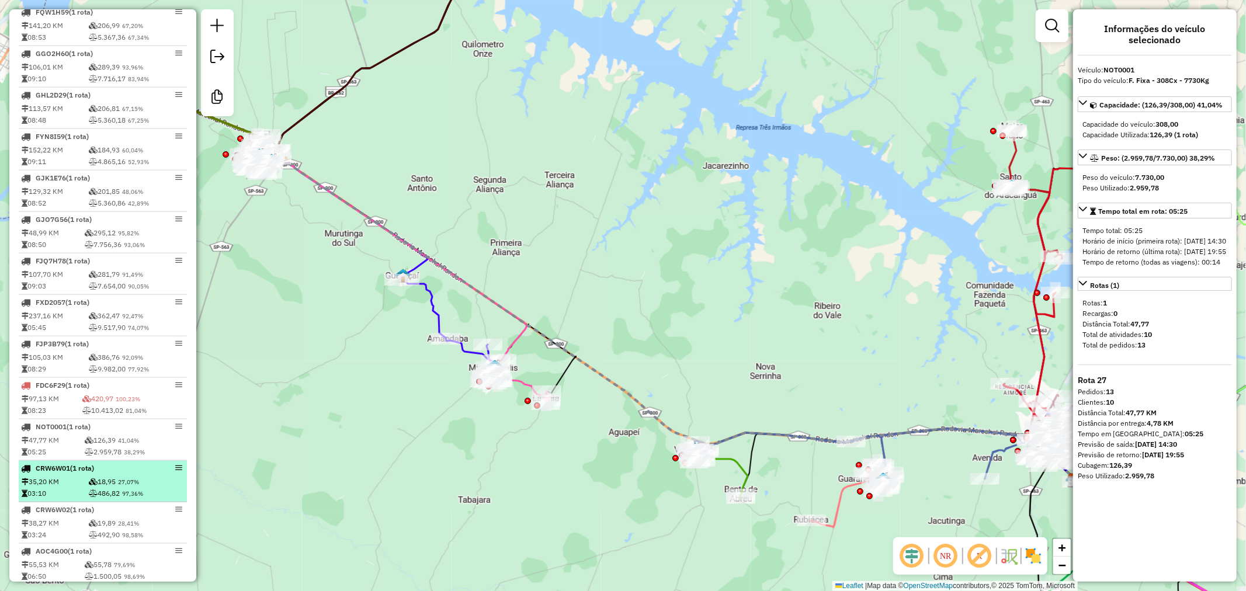
click at [126, 486] on span "27,07%" at bounding box center [128, 482] width 21 height 8
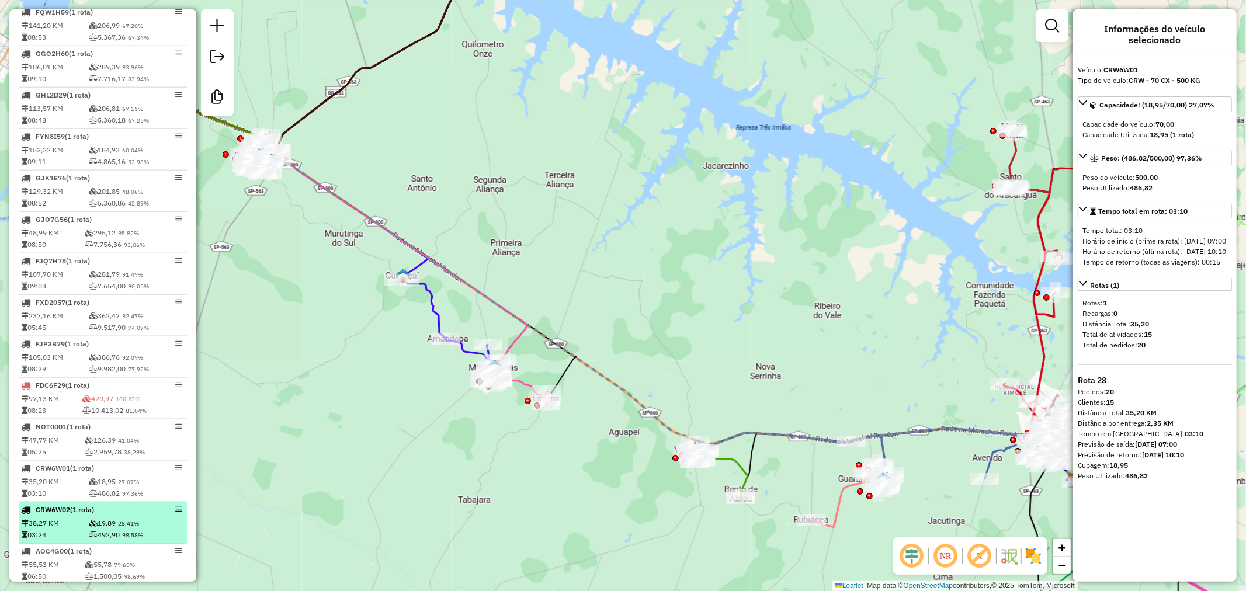
click at [126, 527] on span "28,41%" at bounding box center [128, 524] width 21 height 8
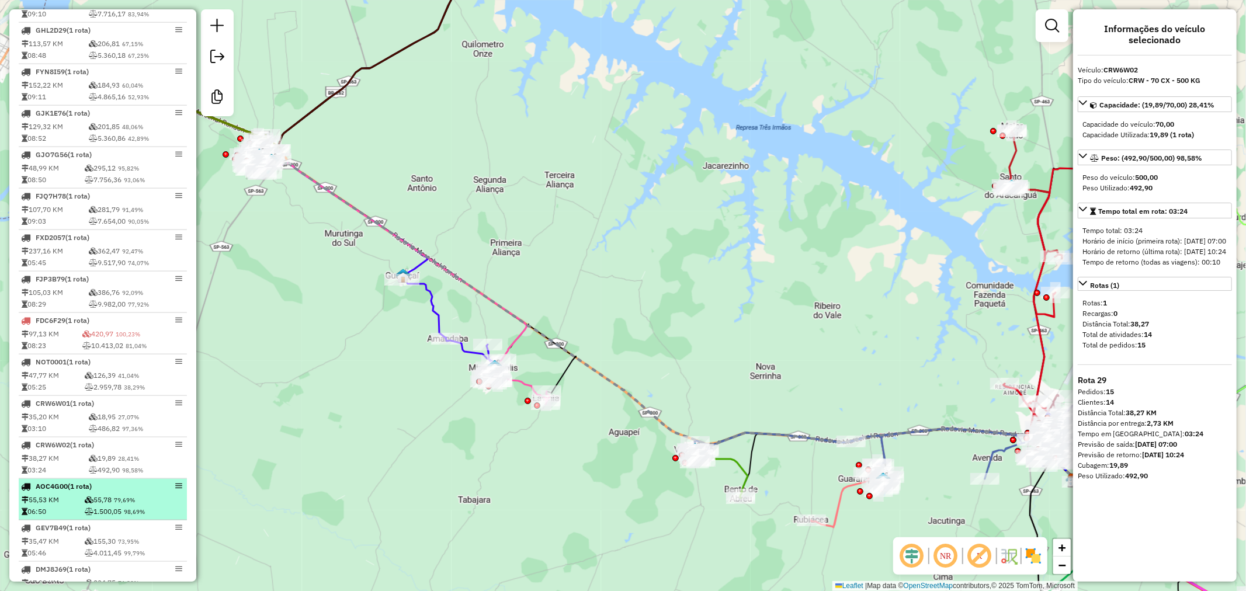
click at [119, 505] on td "55,78 79,69%" at bounding box center [134, 500] width 100 height 12
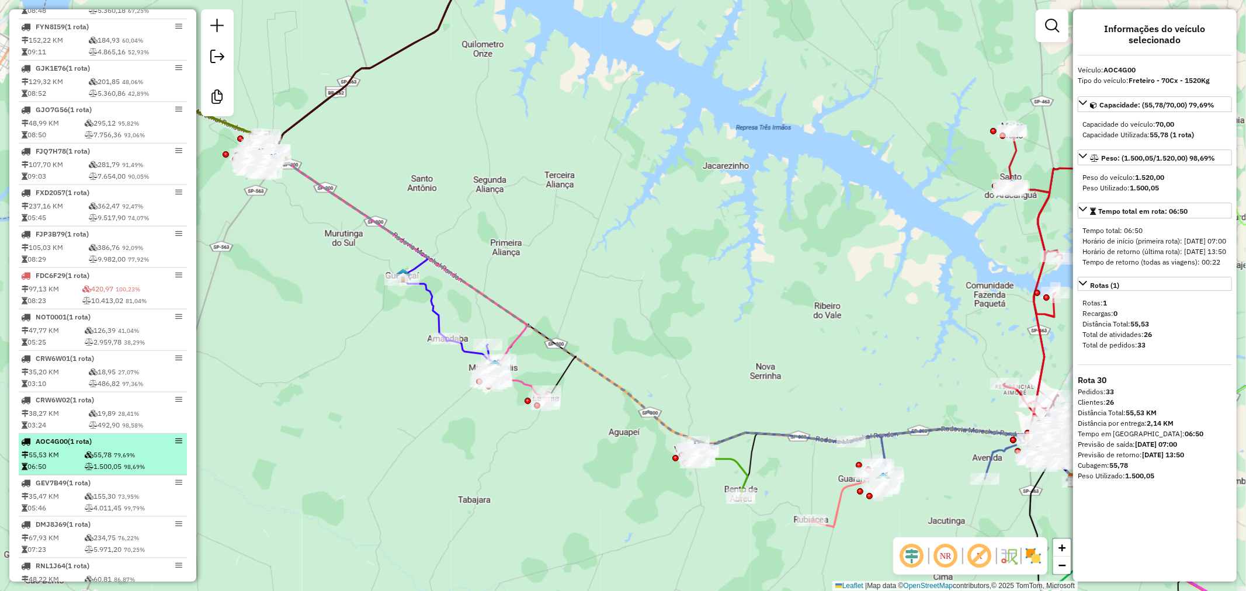
scroll to position [1298, 0]
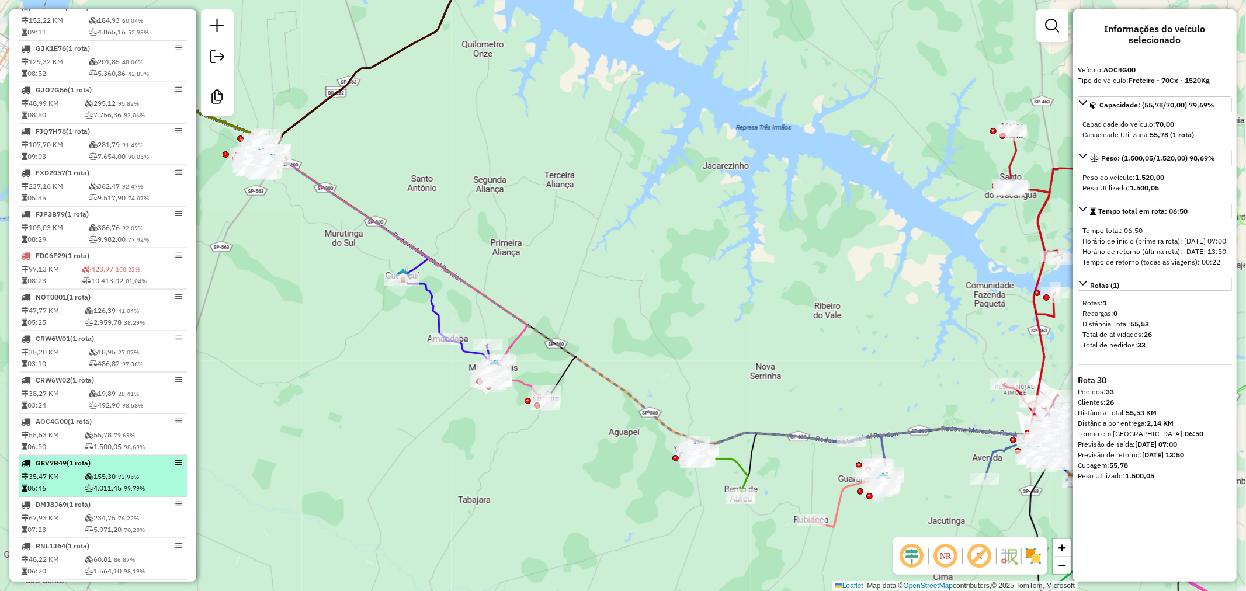
click at [129, 468] on div "GEV7B49 (1 Rota)" at bounding box center [83, 463] width 124 height 11
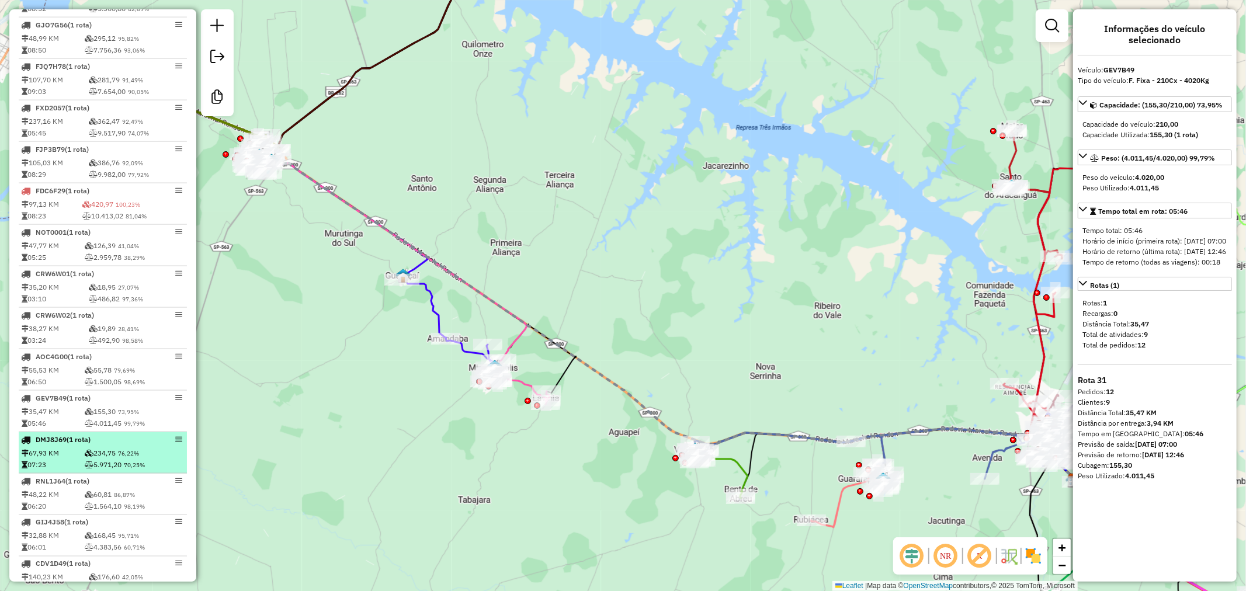
click at [130, 445] on div "DMJ8J69 (1 Rota)" at bounding box center [83, 440] width 124 height 11
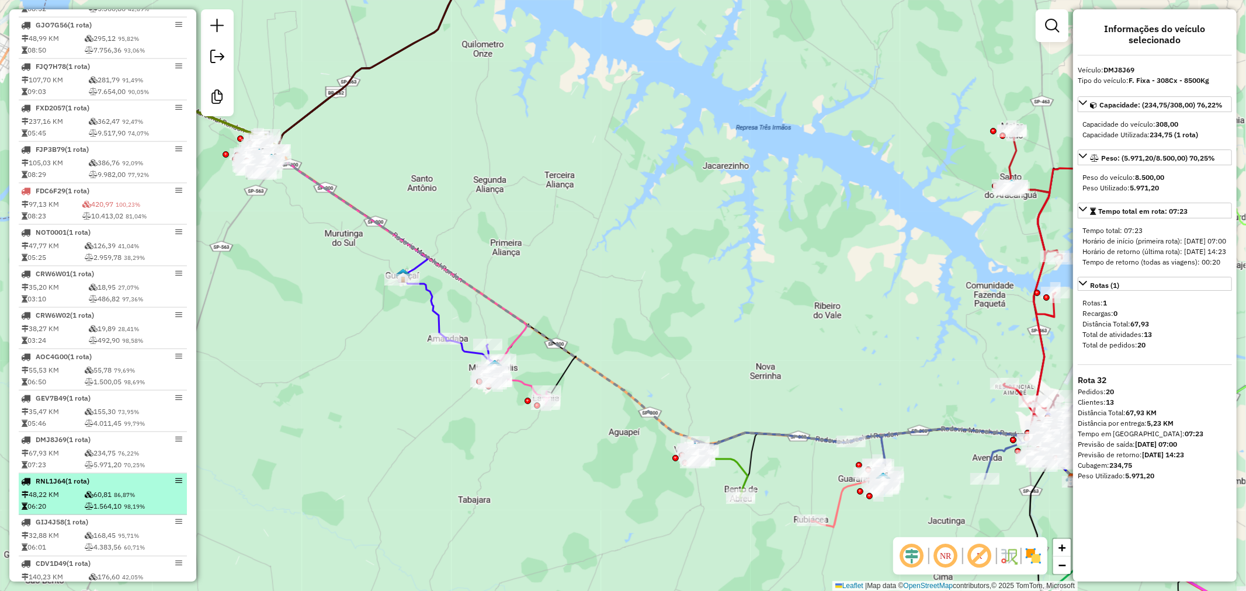
click at [135, 499] on span "86,87%" at bounding box center [124, 495] width 21 height 8
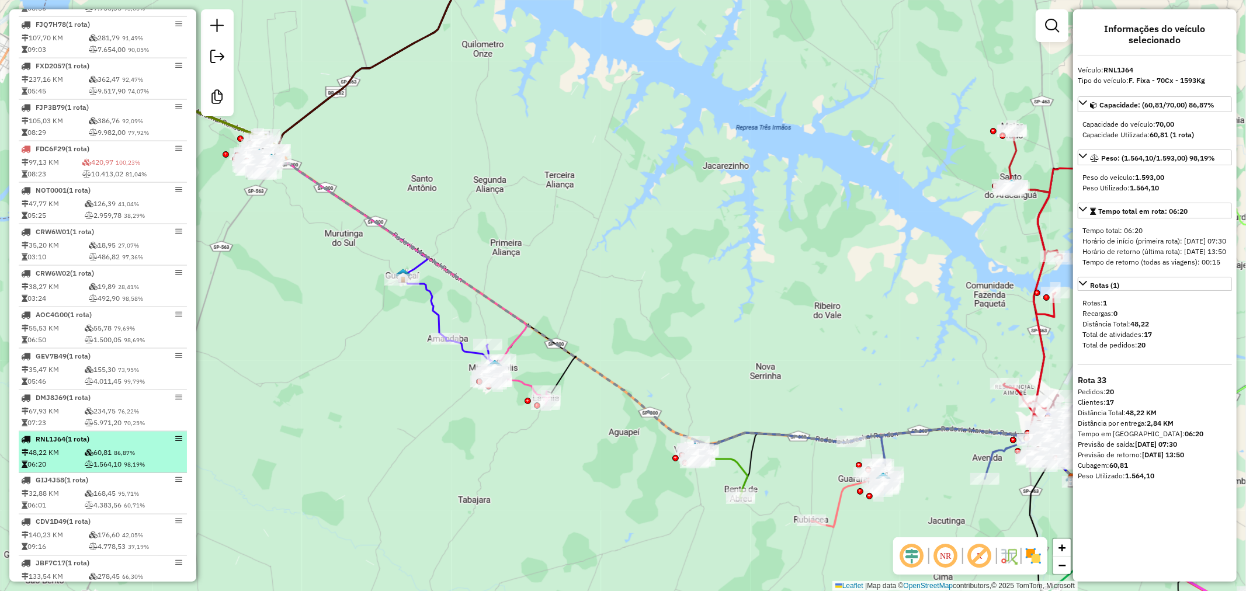
scroll to position [1428, 0]
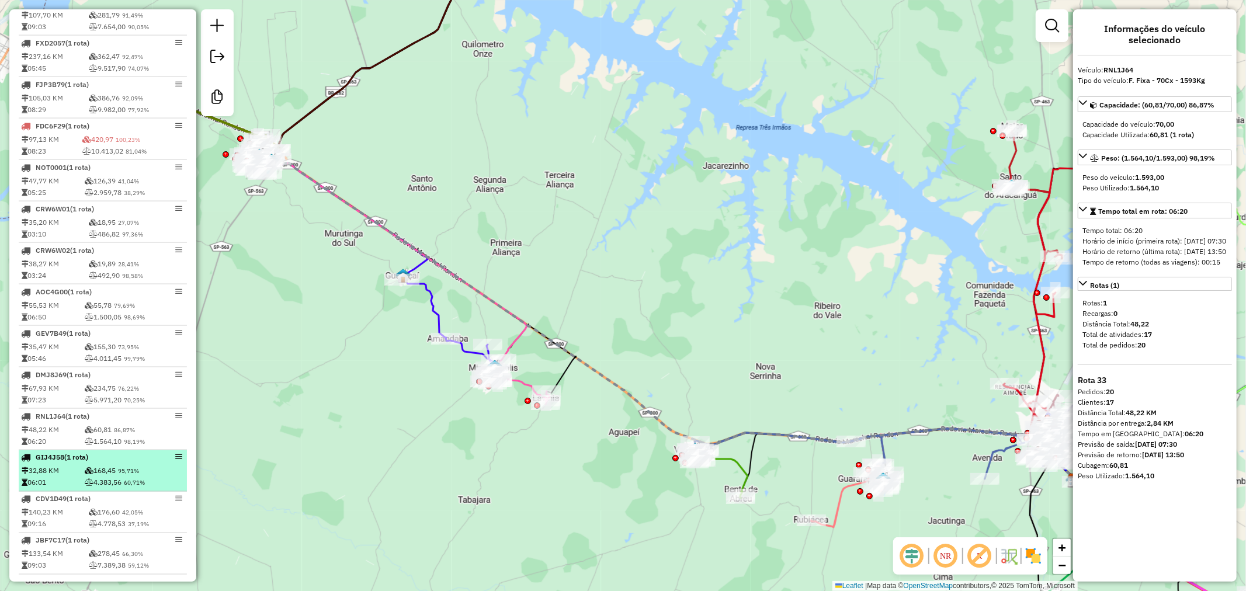
click at [136, 475] on span "95,71%" at bounding box center [128, 472] width 21 height 8
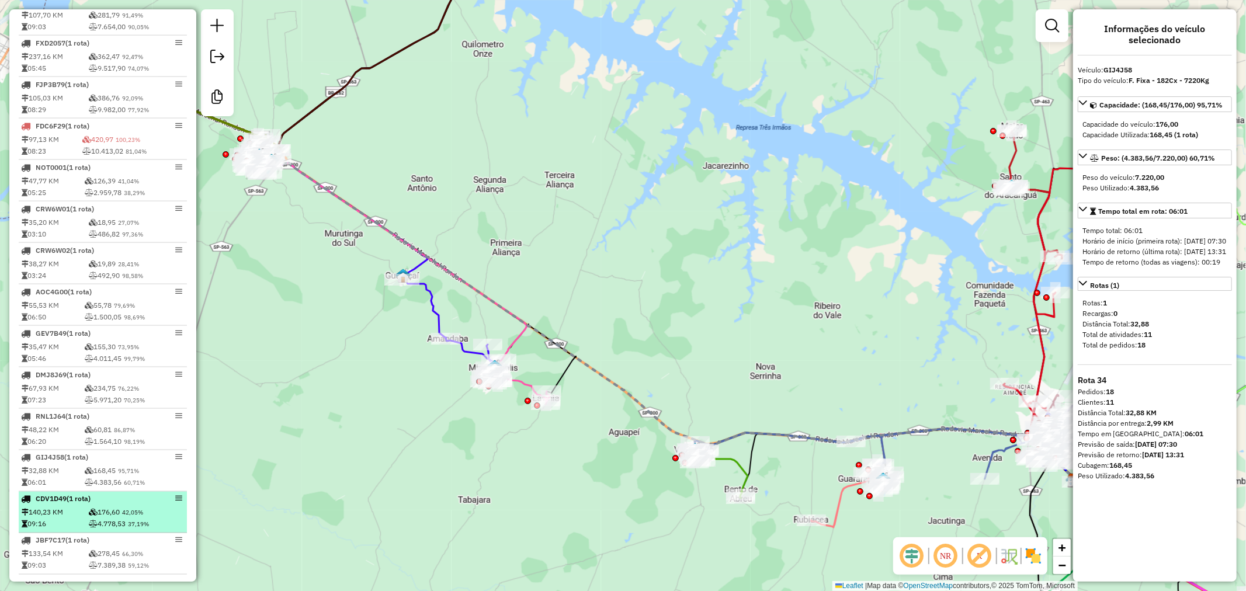
click at [133, 505] on div "CDV1D49 (1 Rota)" at bounding box center [83, 499] width 124 height 11
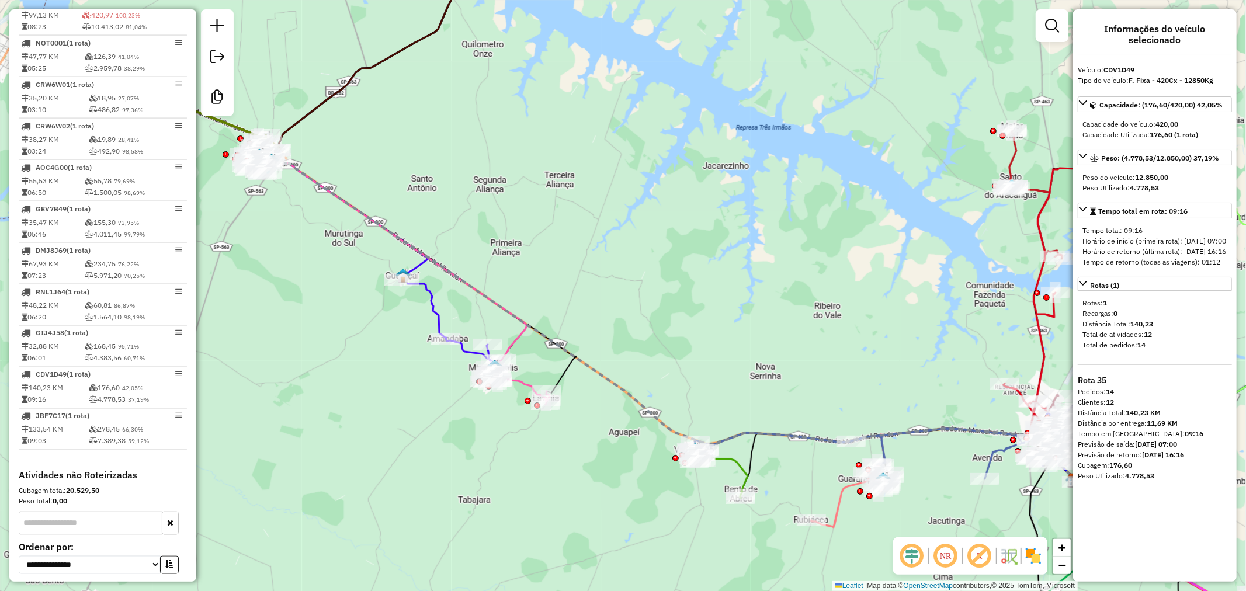
scroll to position [1557, 0]
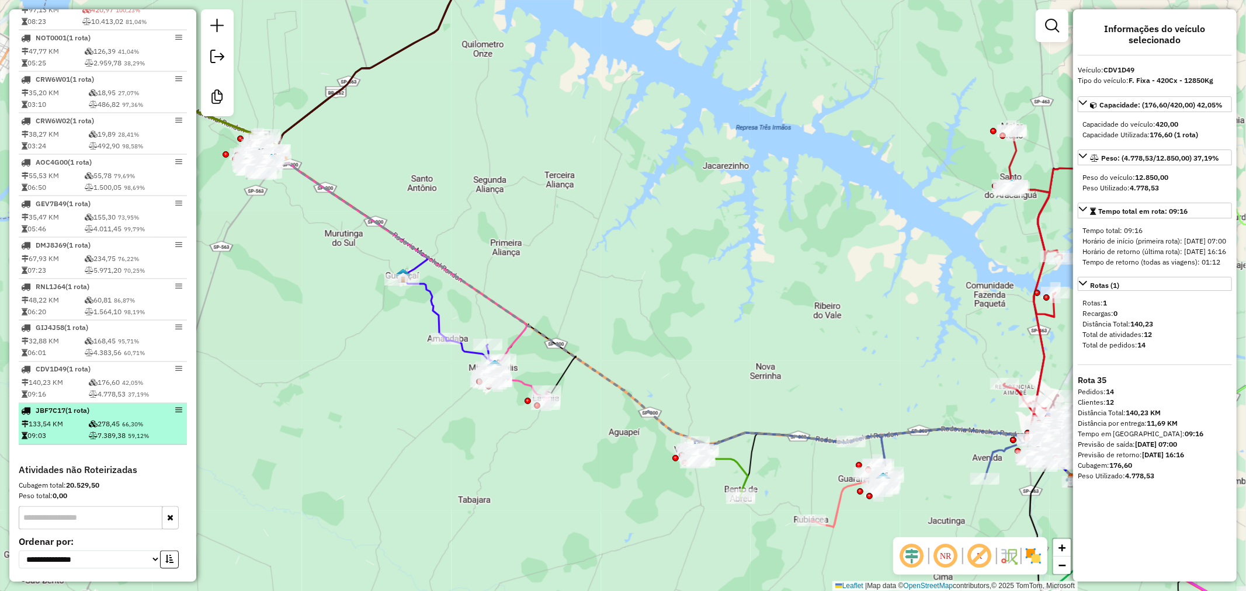
click at [120, 442] on td "7.389,38 59,12%" at bounding box center [136, 436] width 96 height 12
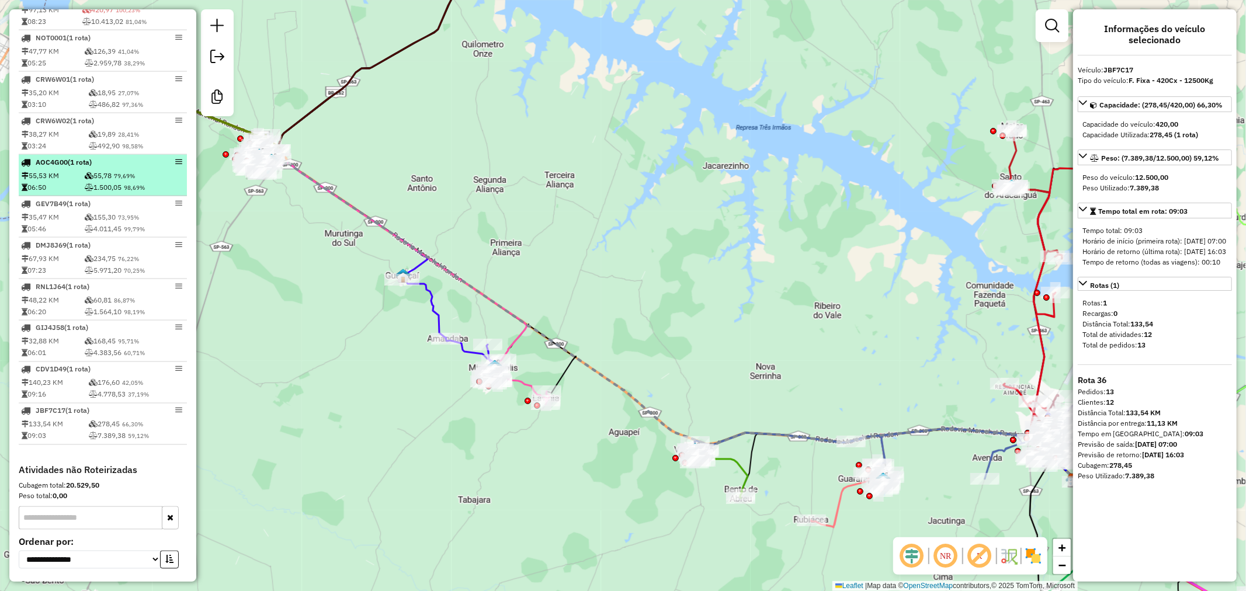
click at [103, 182] on td "55,78 79,69%" at bounding box center [134, 176] width 100 height 12
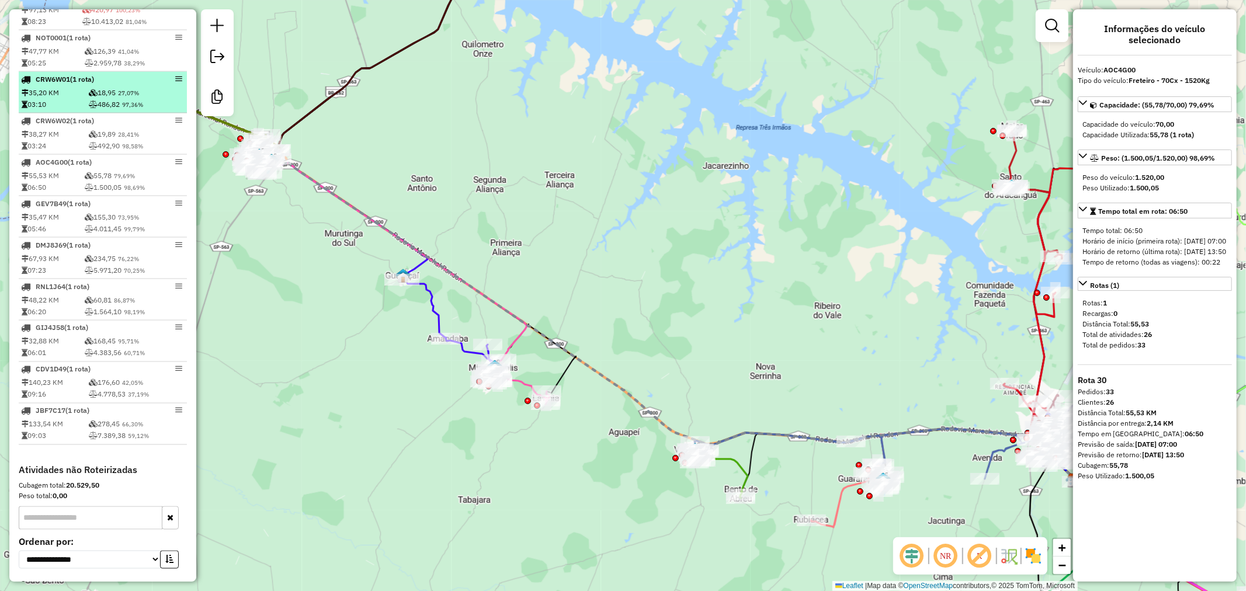
click at [107, 126] on div "CRW6W02 (1 Rota)" at bounding box center [83, 121] width 124 height 11
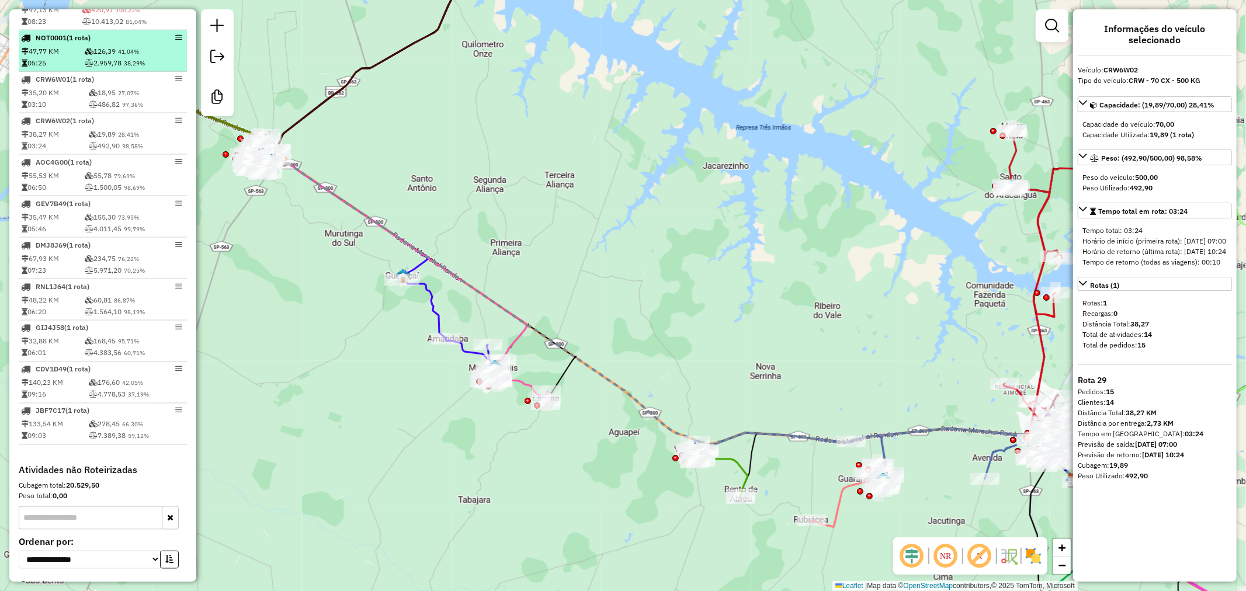
click at [109, 68] on td "2.959,78 38,29%" at bounding box center [134, 63] width 100 height 12
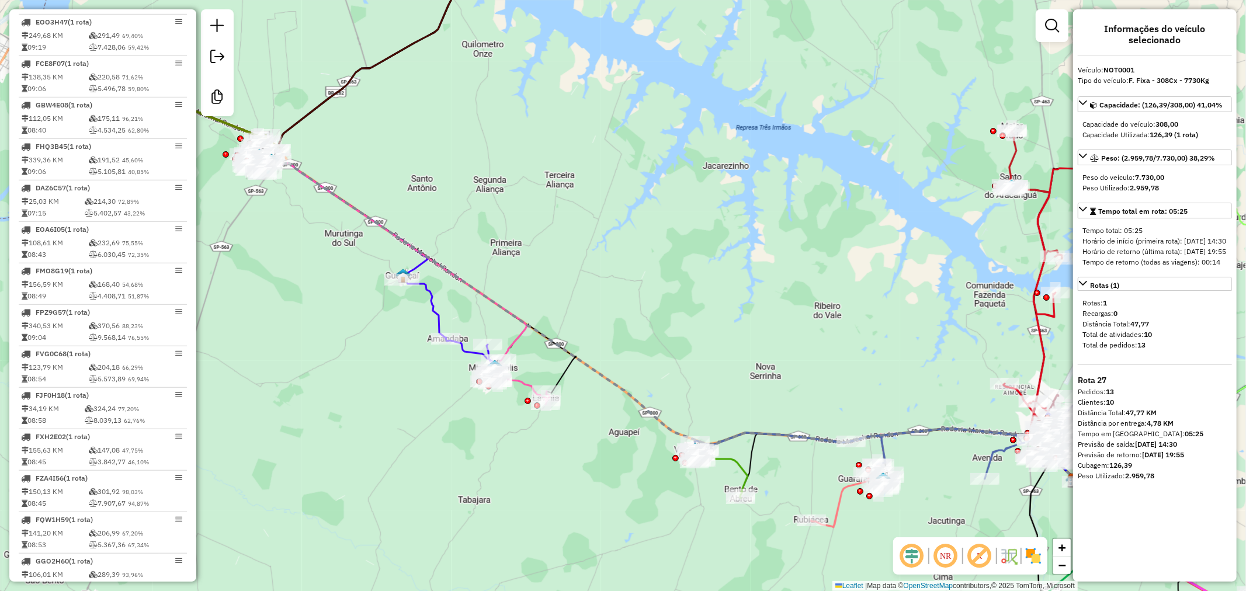
scroll to position [324, 0]
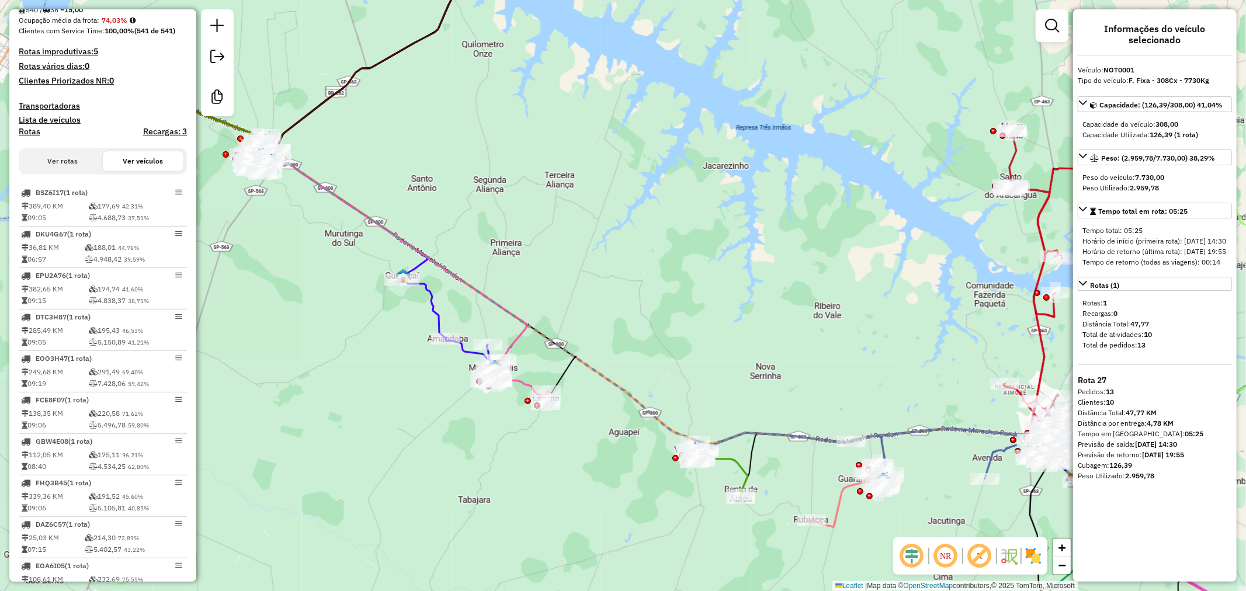
click at [57, 165] on button "Ver rotas" at bounding box center [62, 161] width 81 height 20
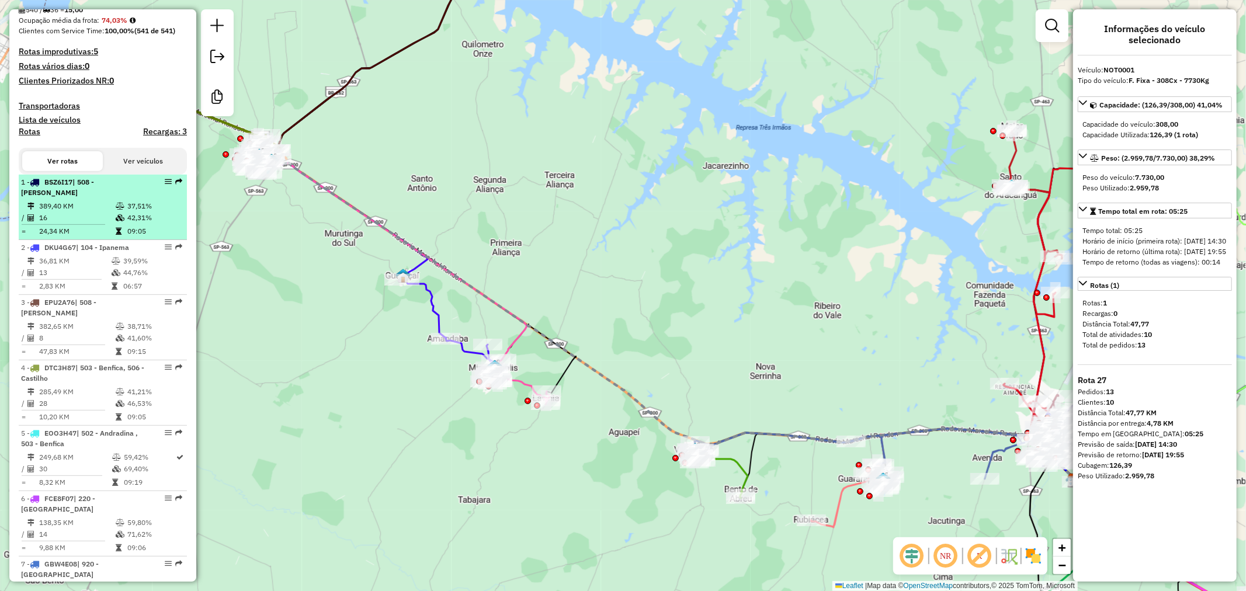
click at [120, 224] on td at bounding box center [121, 218] width 12 height 12
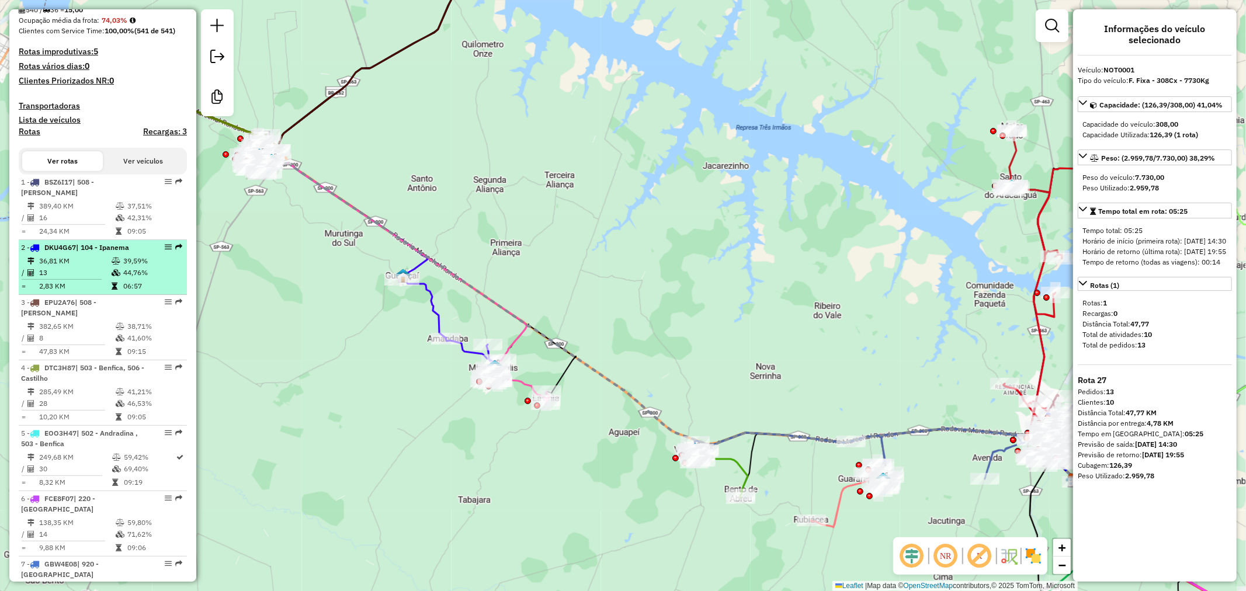
select select "**********"
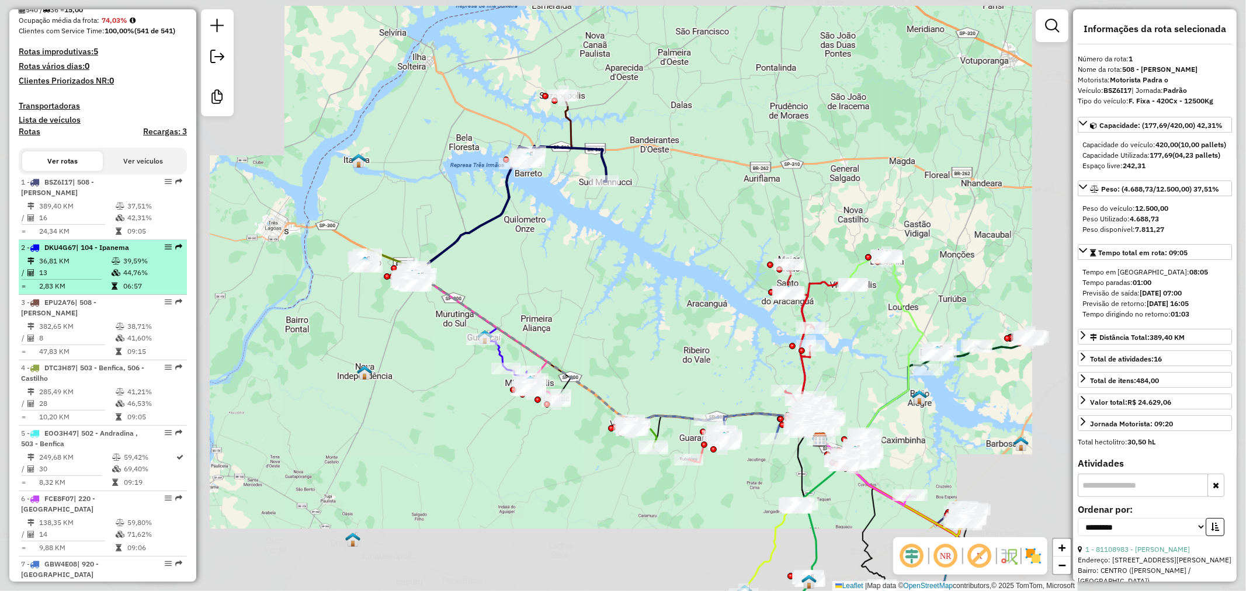
click at [126, 277] on td "44,76%" at bounding box center [152, 273] width 59 height 12
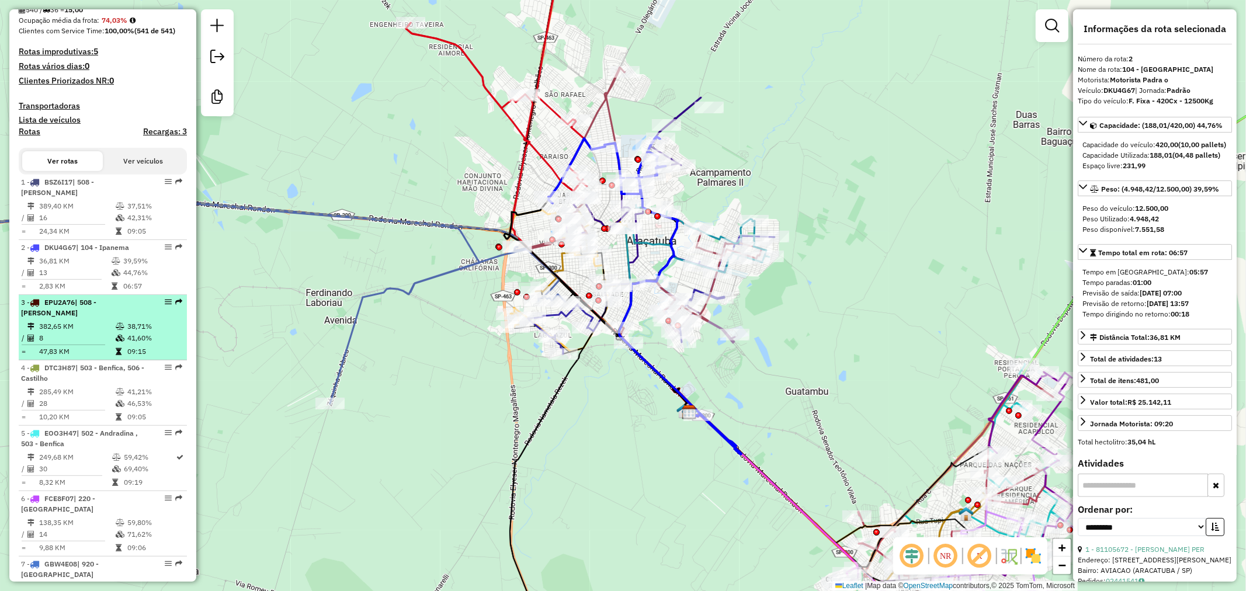
click at [116, 330] on icon at bounding box center [120, 326] width 9 height 7
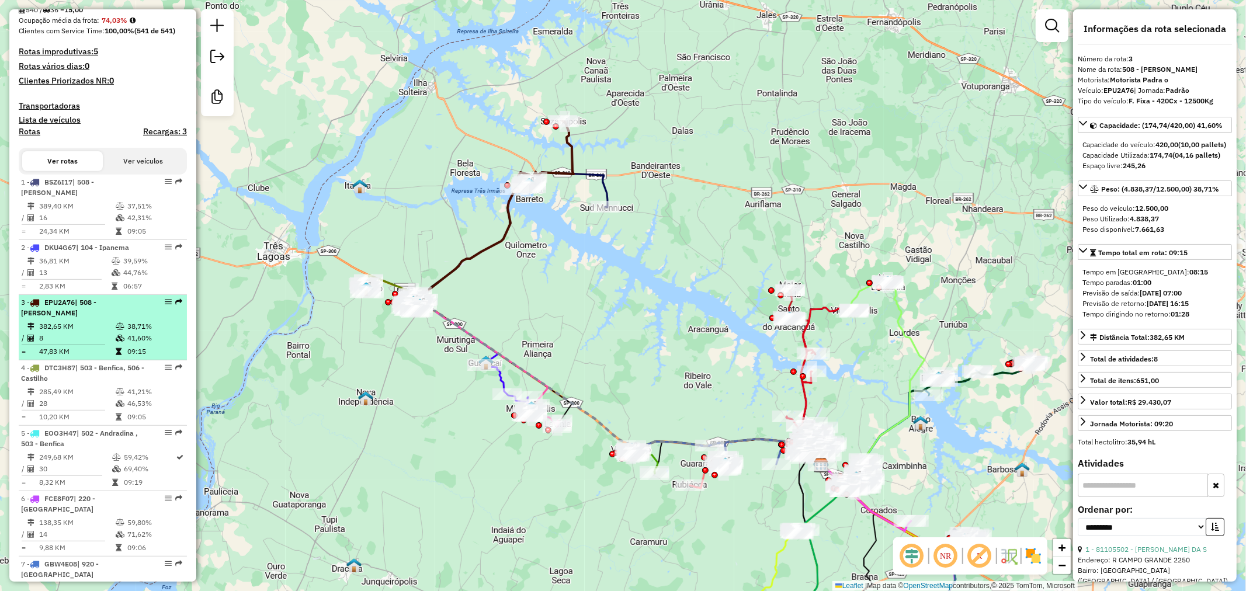
click at [120, 318] on div "3 - EPU2A76 | 508 - Pereira Barreto" at bounding box center [83, 307] width 124 height 21
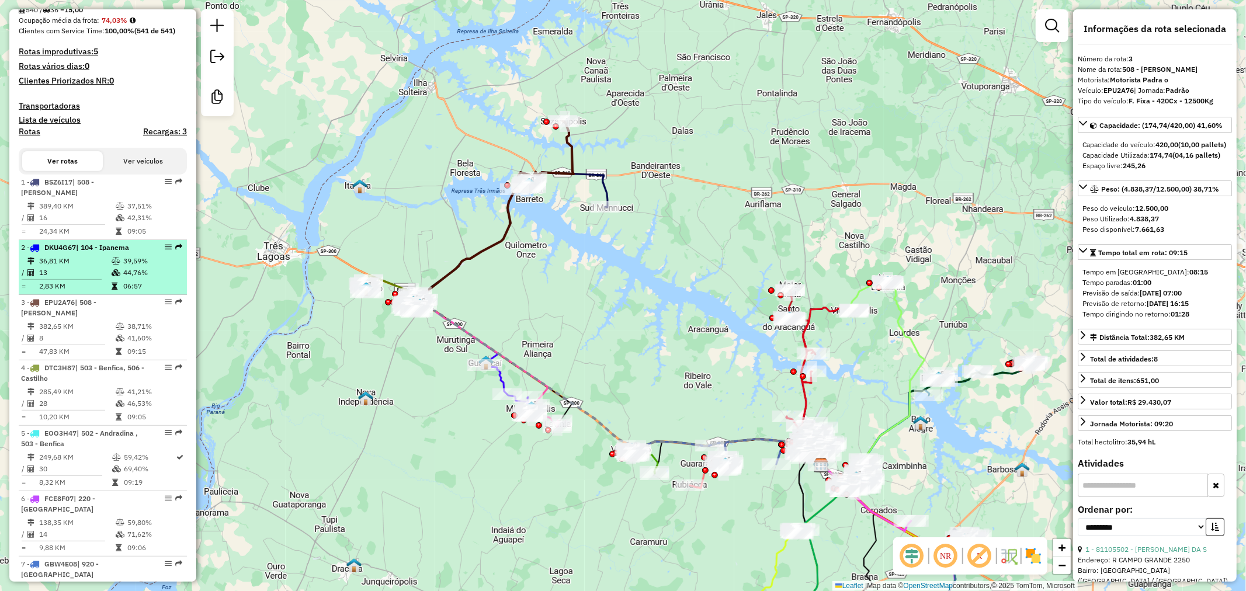
click at [117, 252] on span "| 104 - Ipanema" at bounding box center [102, 247] width 53 height 9
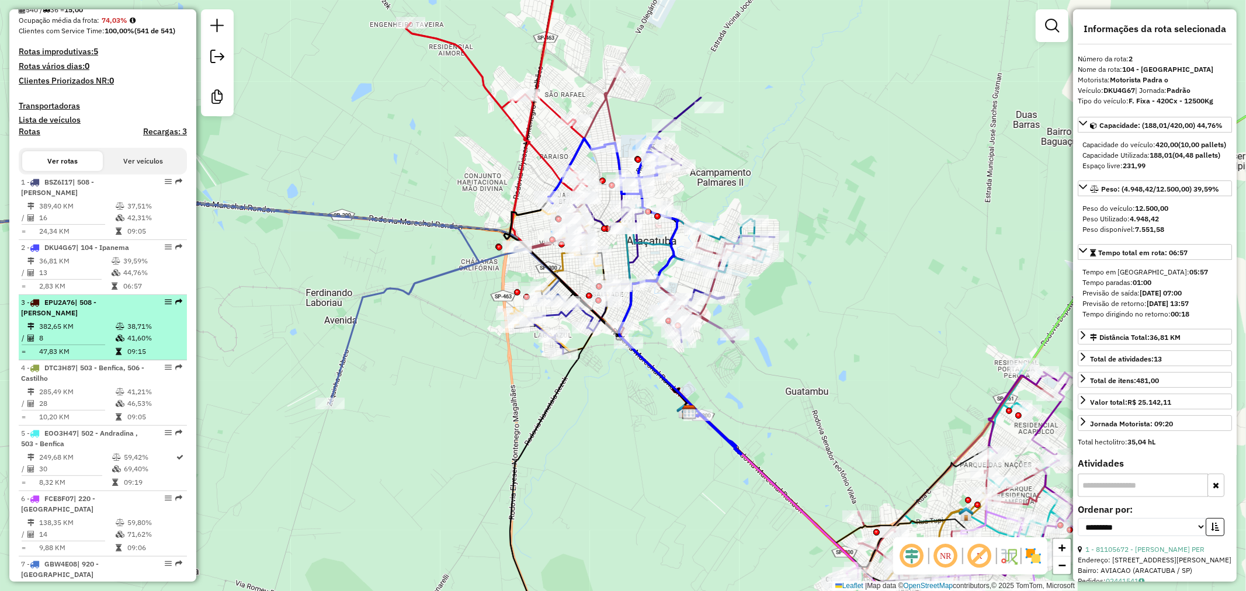
click at [121, 330] on td at bounding box center [121, 327] width 12 height 12
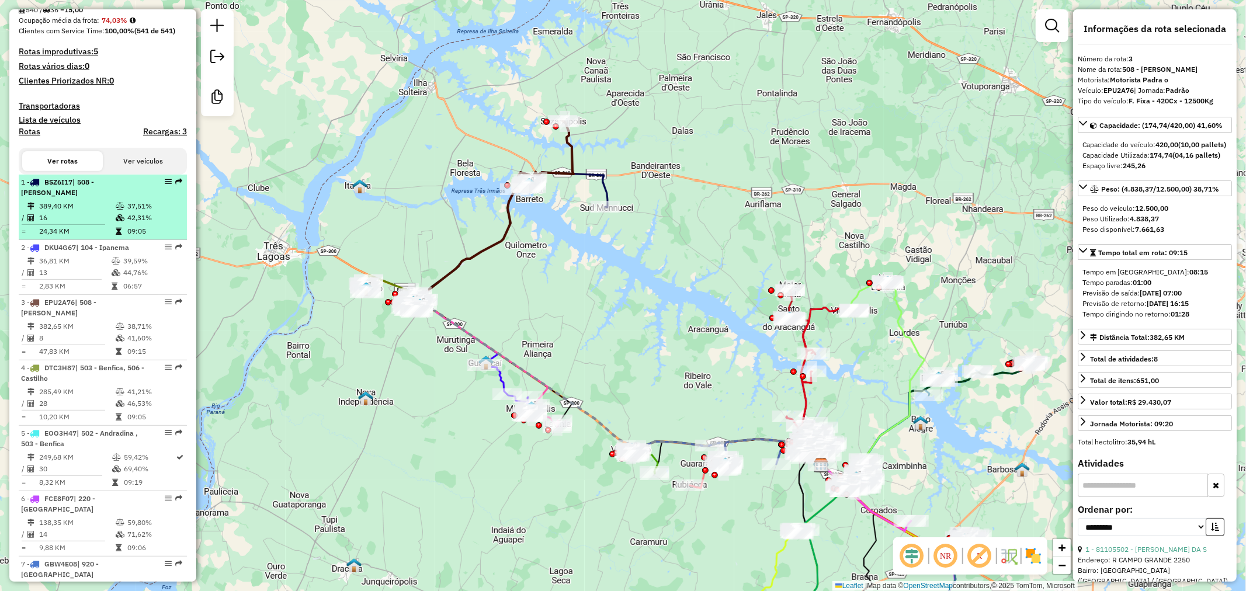
click at [94, 190] on span "| 508 - Pereira Barreto" at bounding box center [57, 187] width 73 height 19
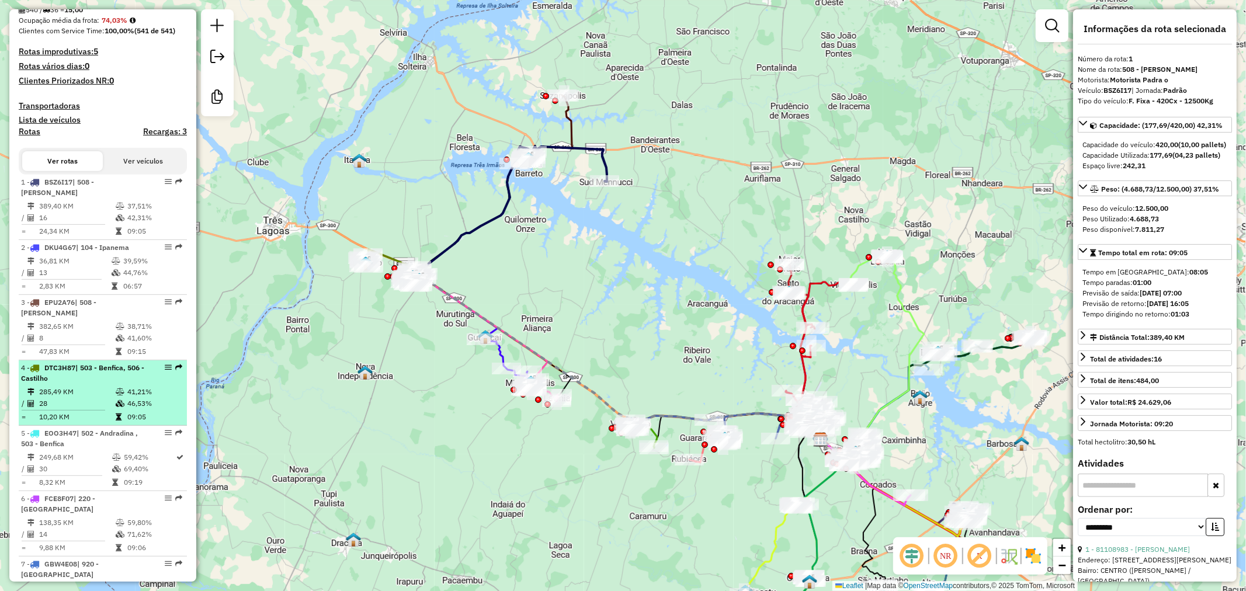
click at [129, 395] on td "41,21%" at bounding box center [154, 392] width 55 height 12
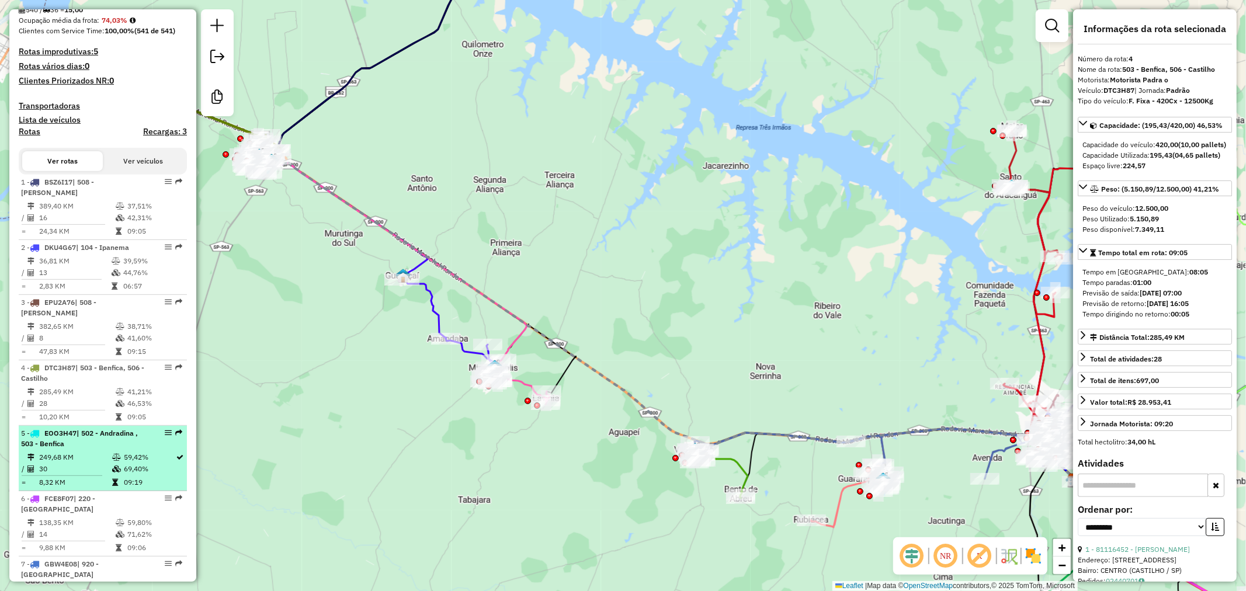
click at [126, 463] on td "59,42%" at bounding box center [149, 458] width 53 height 12
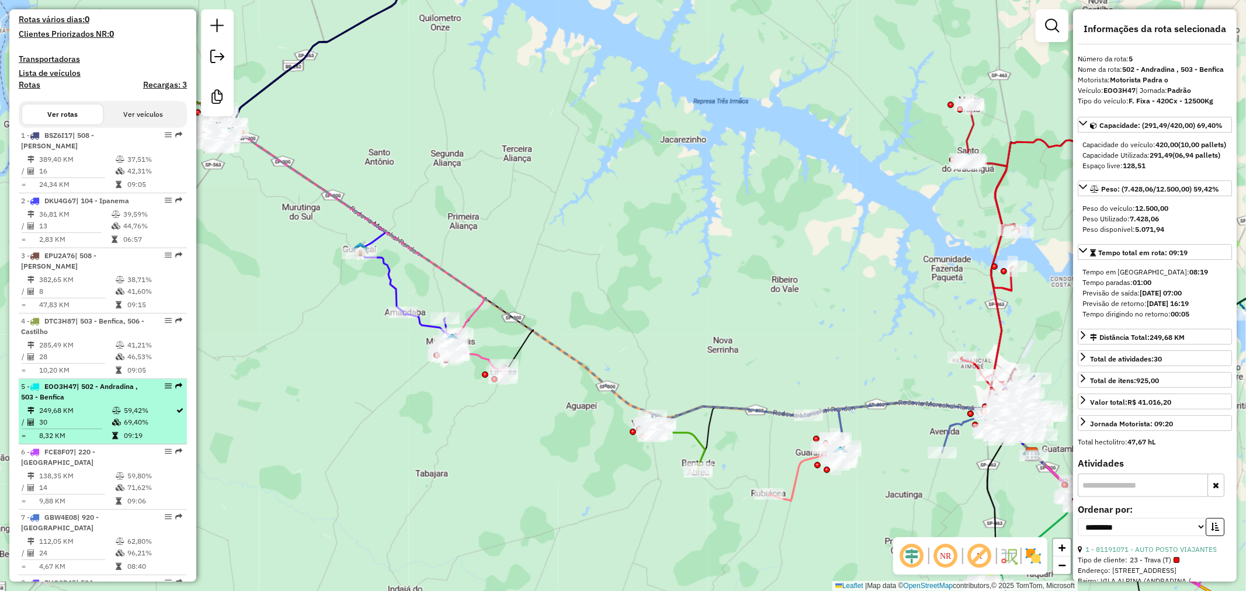
scroll to position [389, 0]
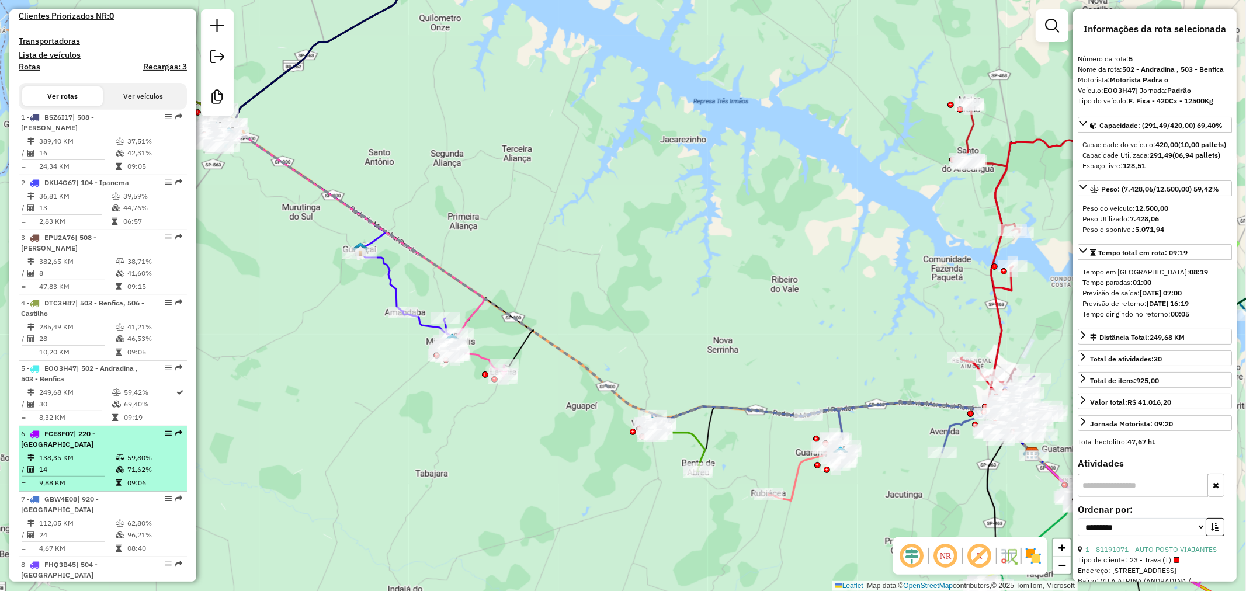
click at [131, 453] on td "59,80%" at bounding box center [154, 458] width 55 height 12
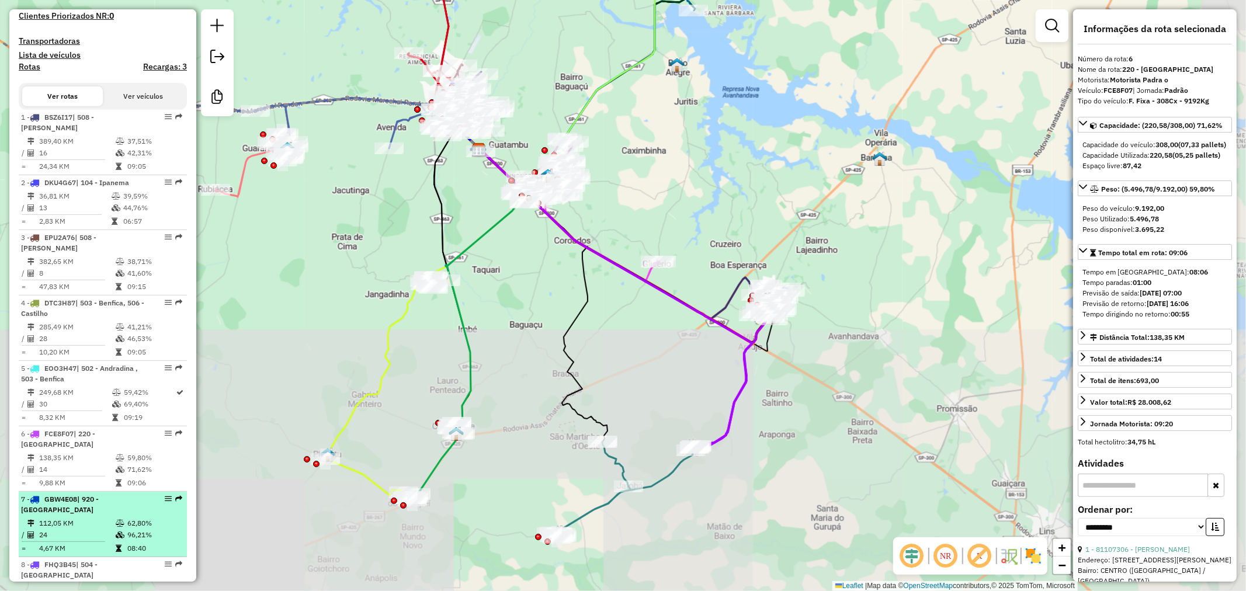
click at [124, 504] on div "7 - GBW4E08 | 920 - Centro de Penápolis" at bounding box center [83, 504] width 124 height 21
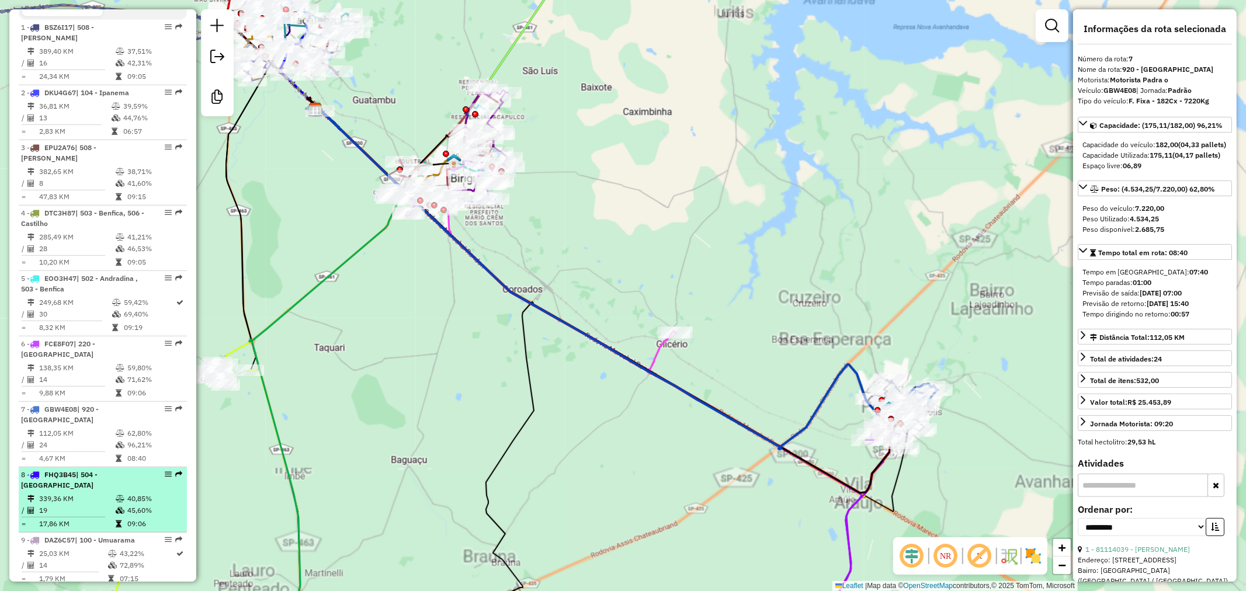
scroll to position [519, 0]
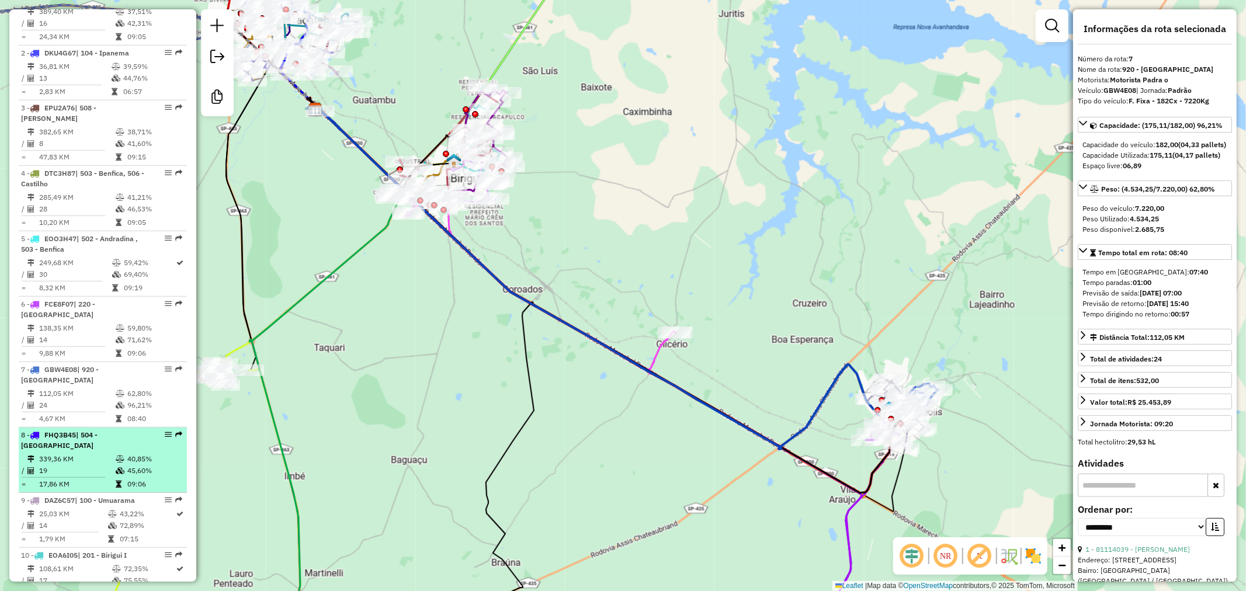
click at [117, 436] on div "8 - FHQ3B45 | 504 - Mirandópolis" at bounding box center [83, 440] width 124 height 21
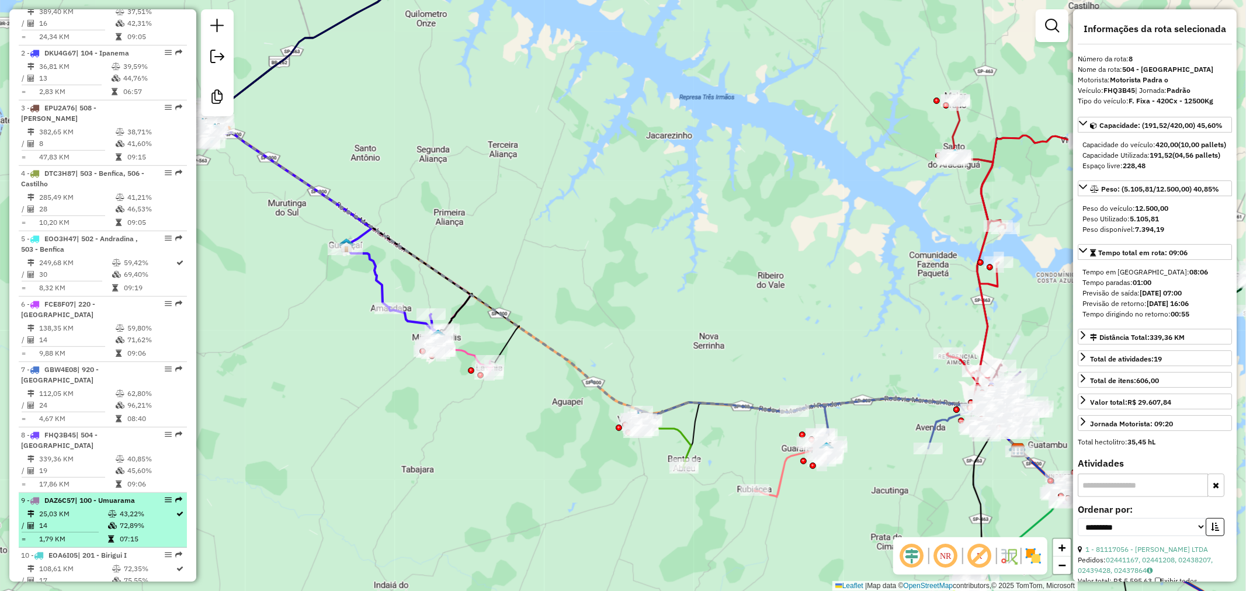
click at [120, 499] on span "| 100 - Umuarama" at bounding box center [105, 500] width 60 height 9
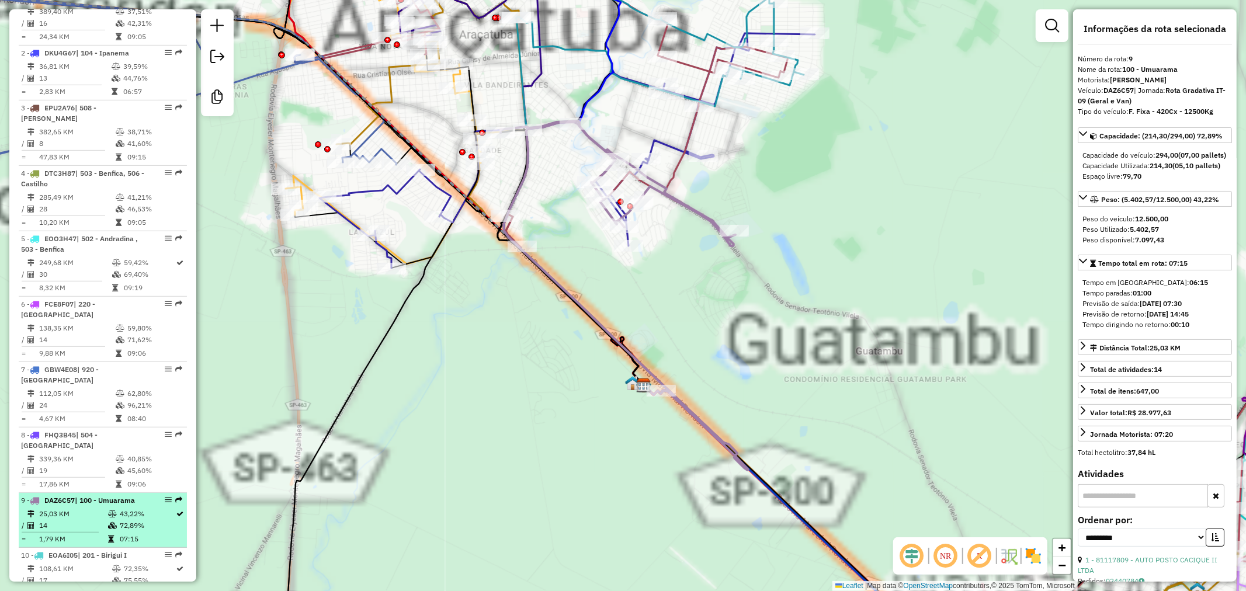
scroll to position [584, 0]
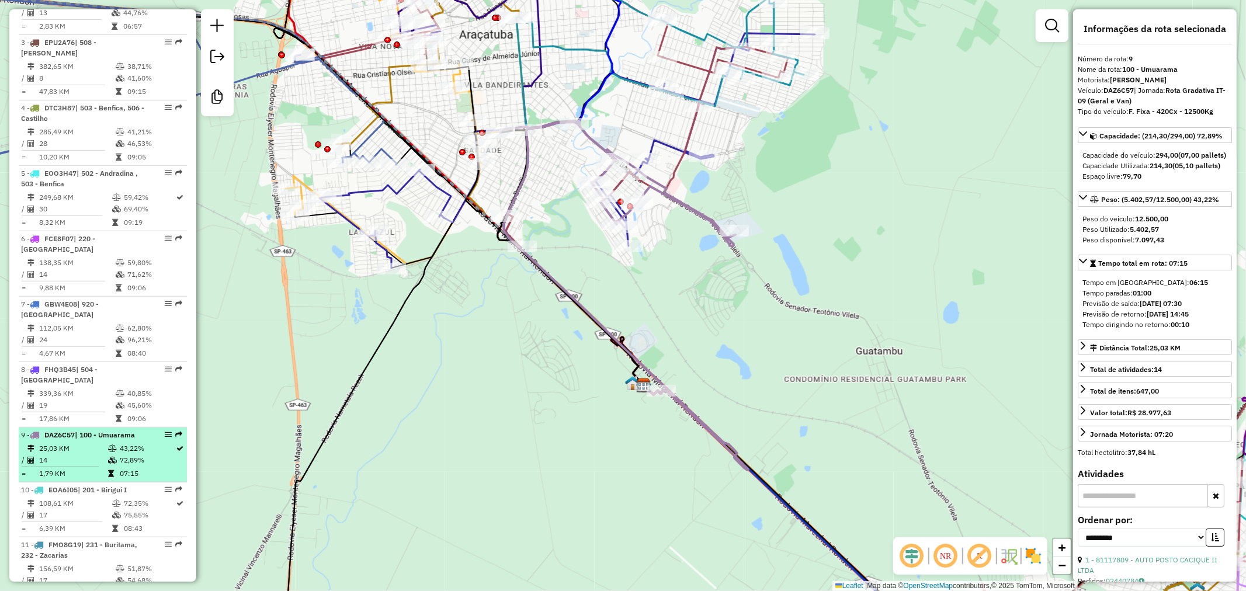
click at [131, 454] on td "72,89%" at bounding box center [147, 460] width 57 height 12
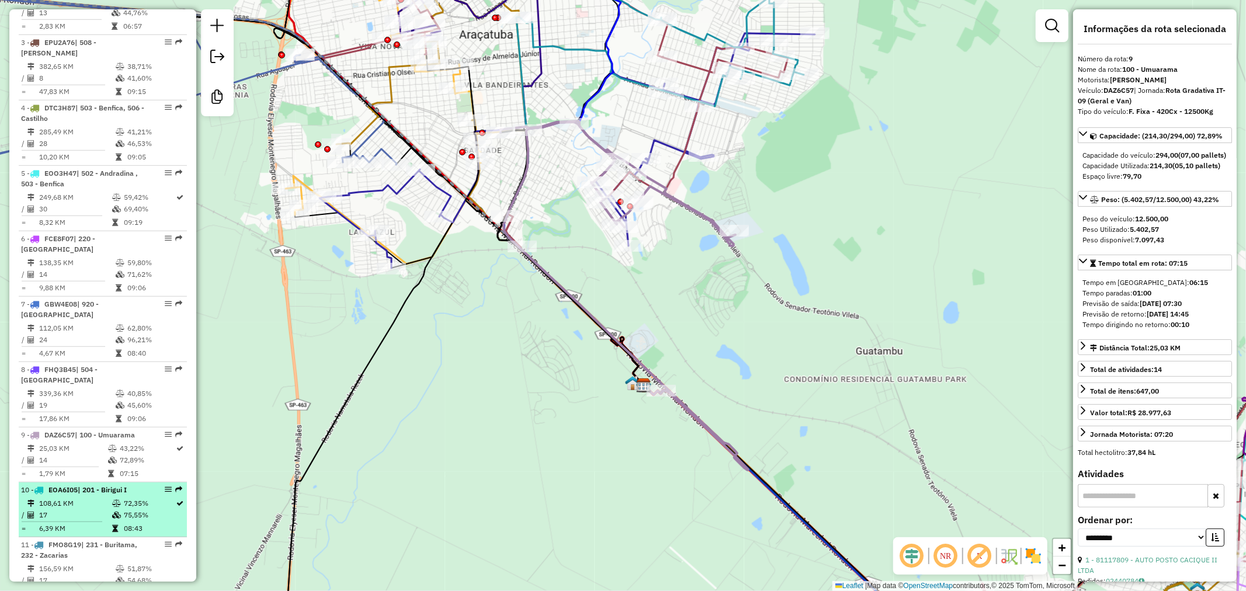
click at [127, 514] on td "75,55%" at bounding box center [149, 515] width 53 height 12
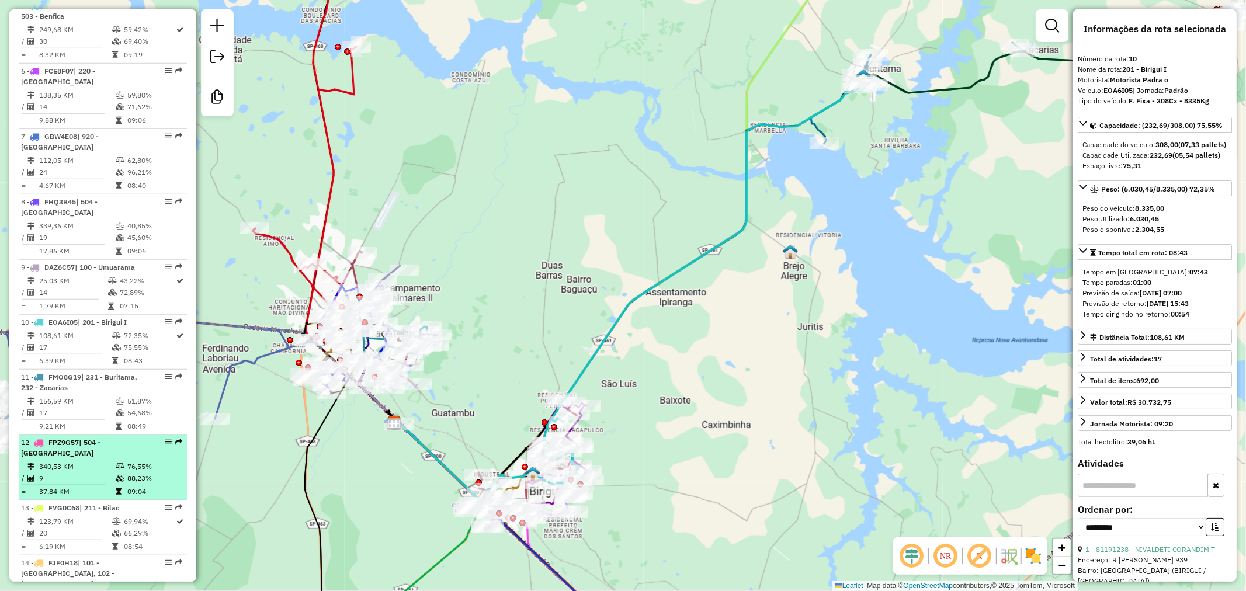
scroll to position [779, 0]
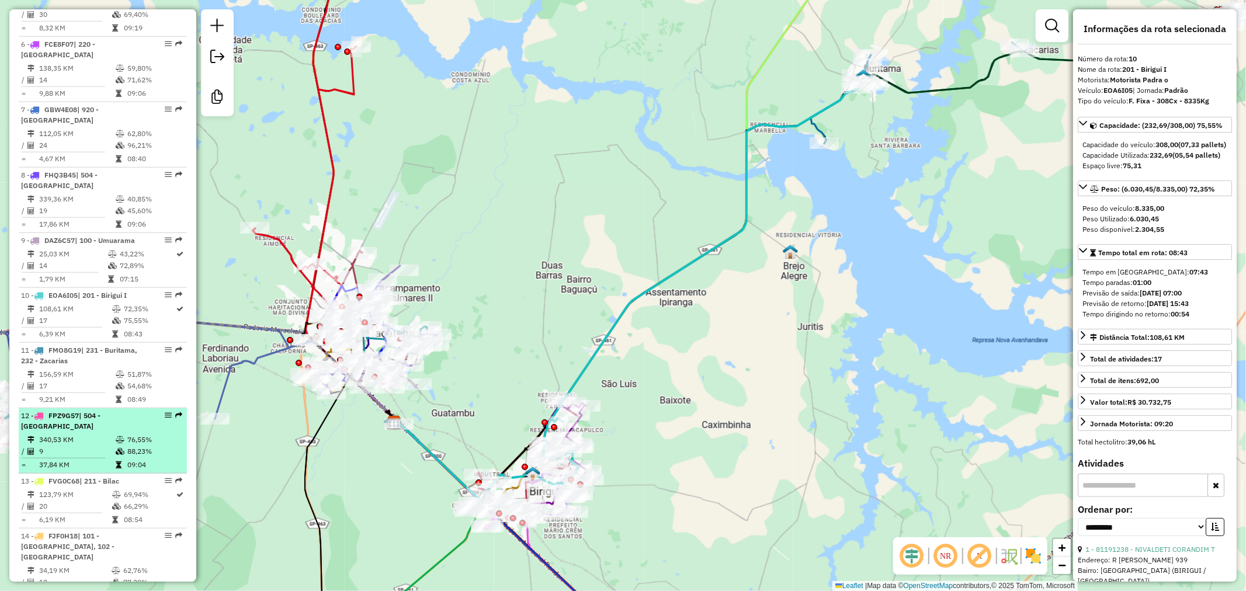
click at [107, 424] on div "12 - FPZ9G57 | 504 - Mirandópolis" at bounding box center [83, 421] width 124 height 21
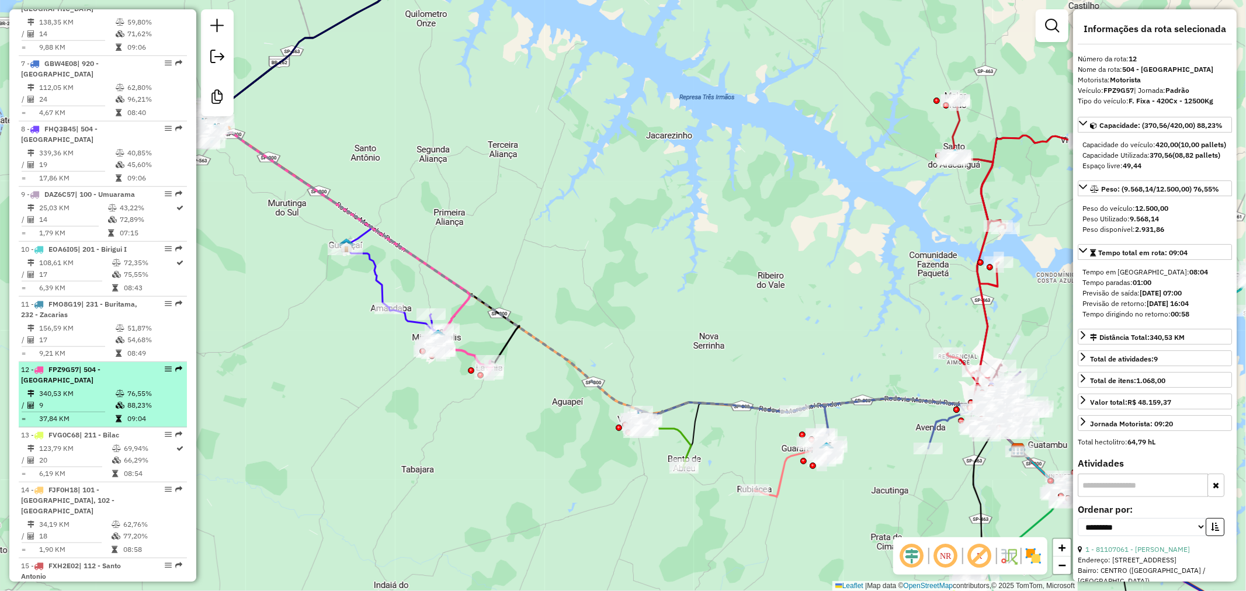
scroll to position [843, 0]
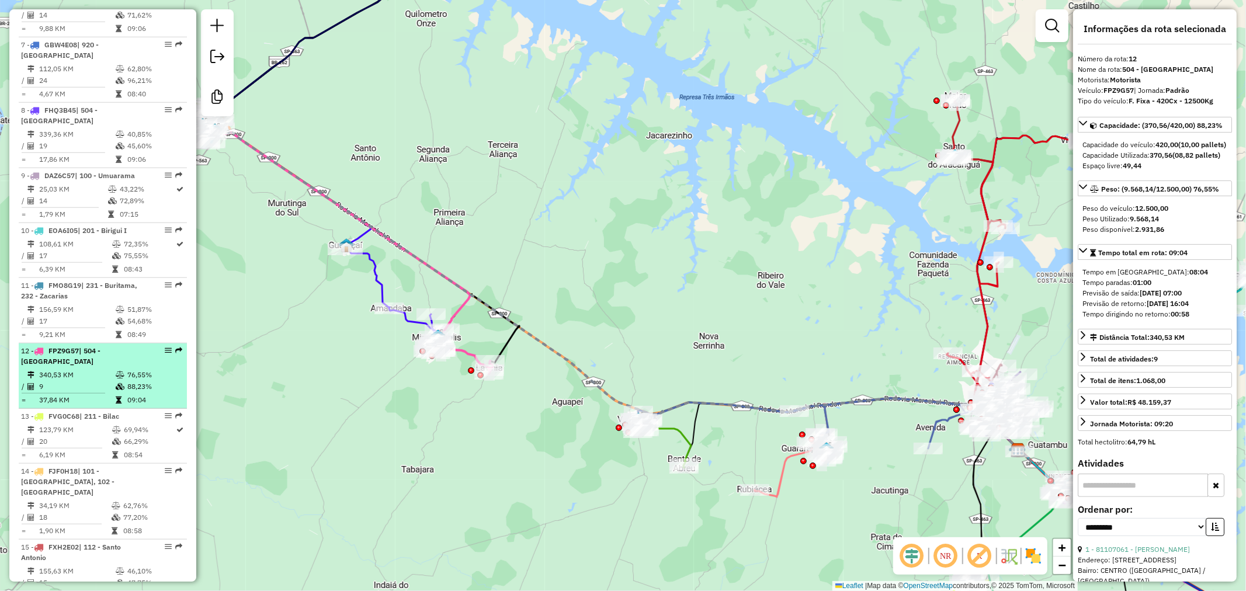
click at [107, 445] on td "20" at bounding box center [75, 442] width 73 height 12
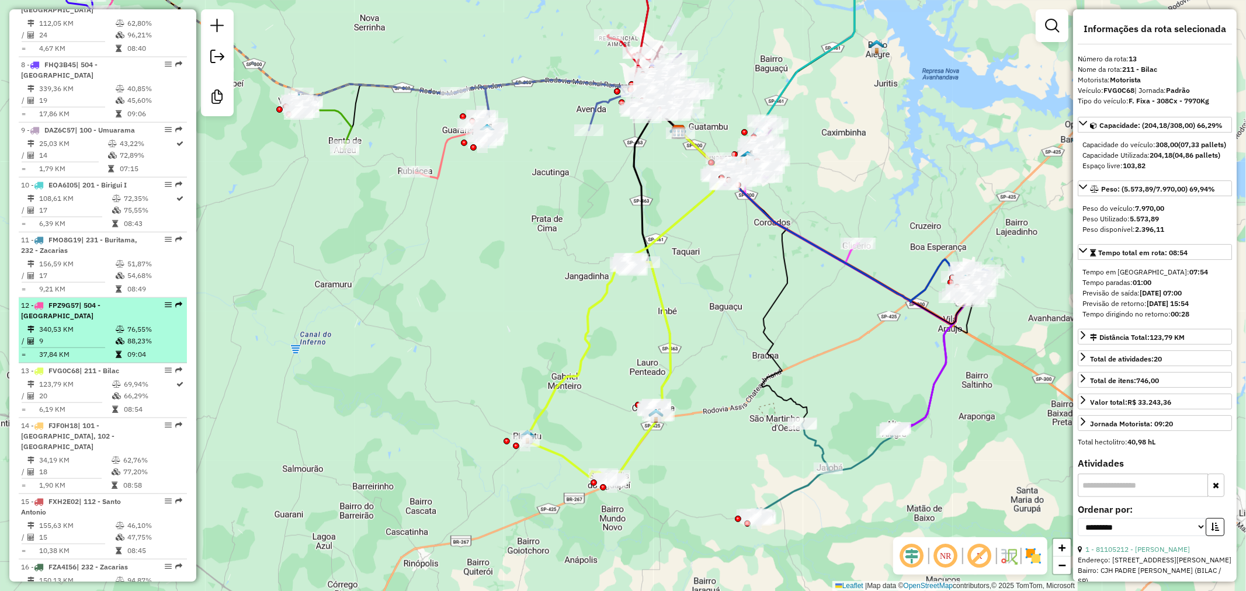
scroll to position [908, 0]
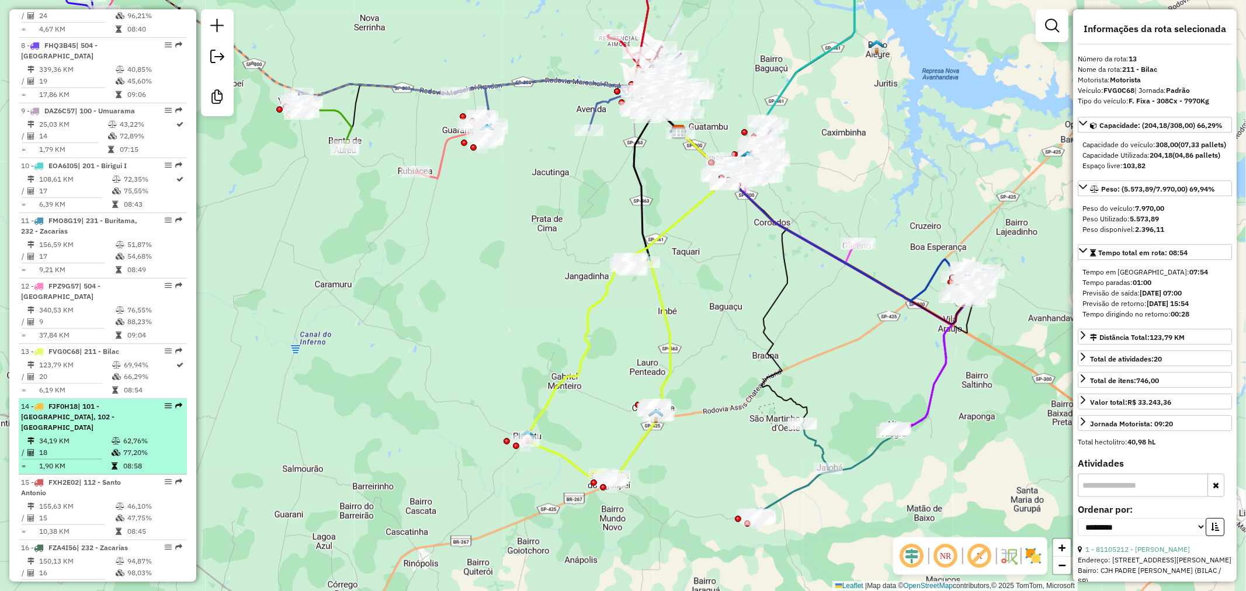
click at [116, 435] on td at bounding box center [117, 441] width 12 height 12
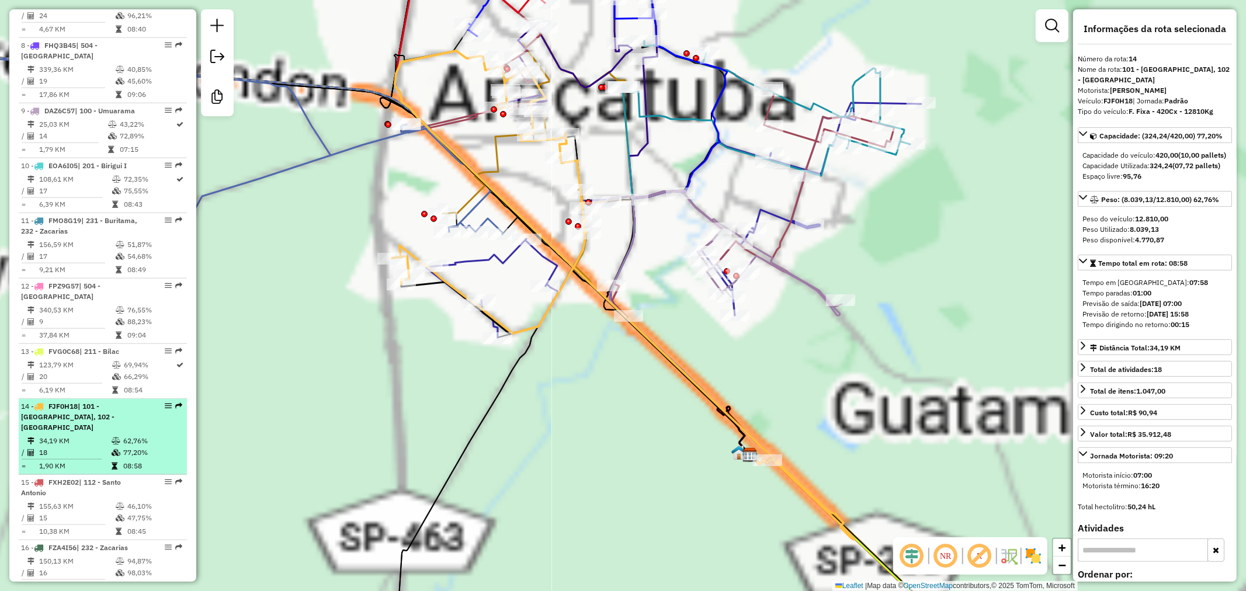
scroll to position [1103, 0]
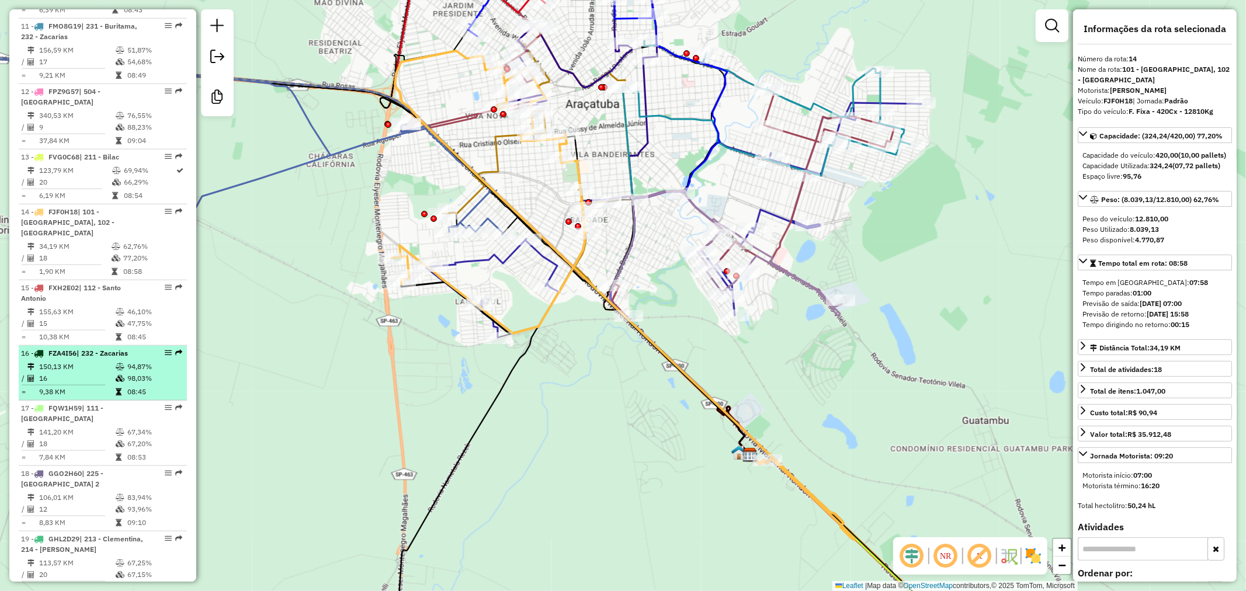
click at [100, 361] on td "150,13 KM" at bounding box center [77, 367] width 77 height 12
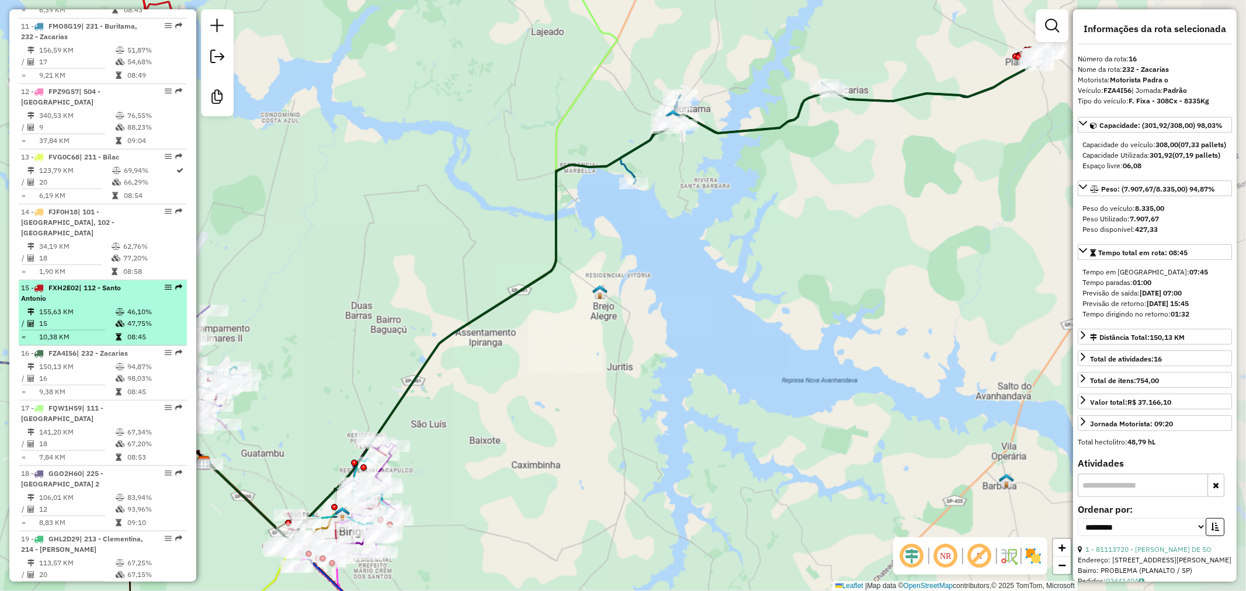
click at [106, 283] on span "| 112 - Santo Antonio" at bounding box center [71, 292] width 100 height 19
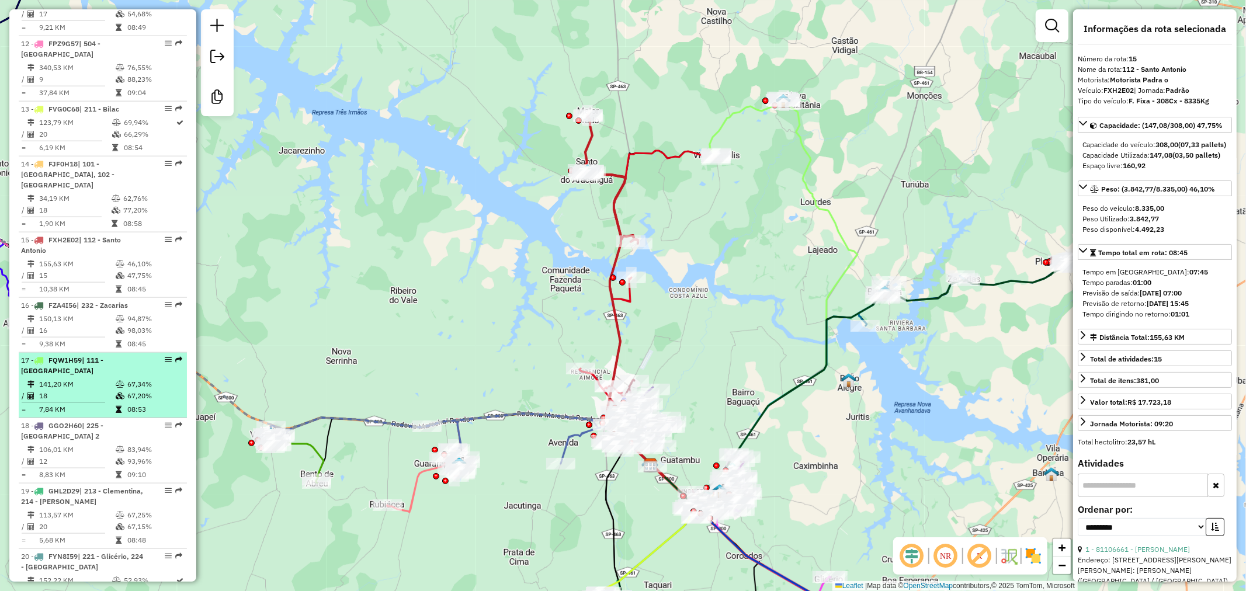
scroll to position [1168, 0]
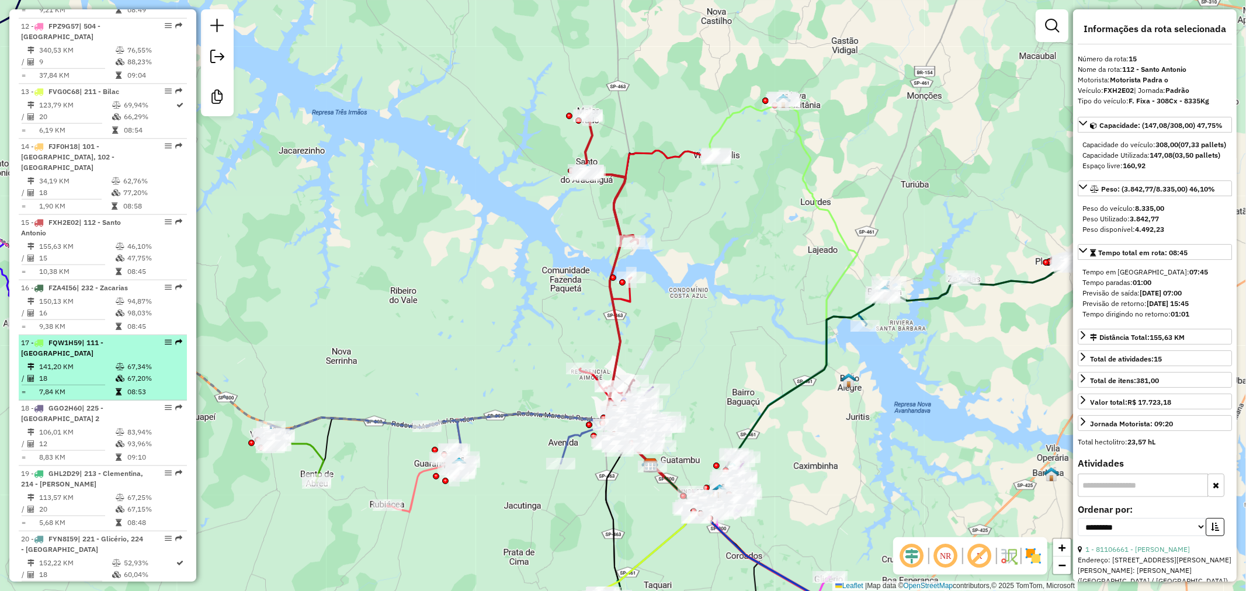
click at [105, 348] on li "17 - FQW1H59 | 111 - Vicentópolis 141,20 KM 67,34% / 18 67,20% = 7,84 KM 08:53" at bounding box center [103, 367] width 168 height 65
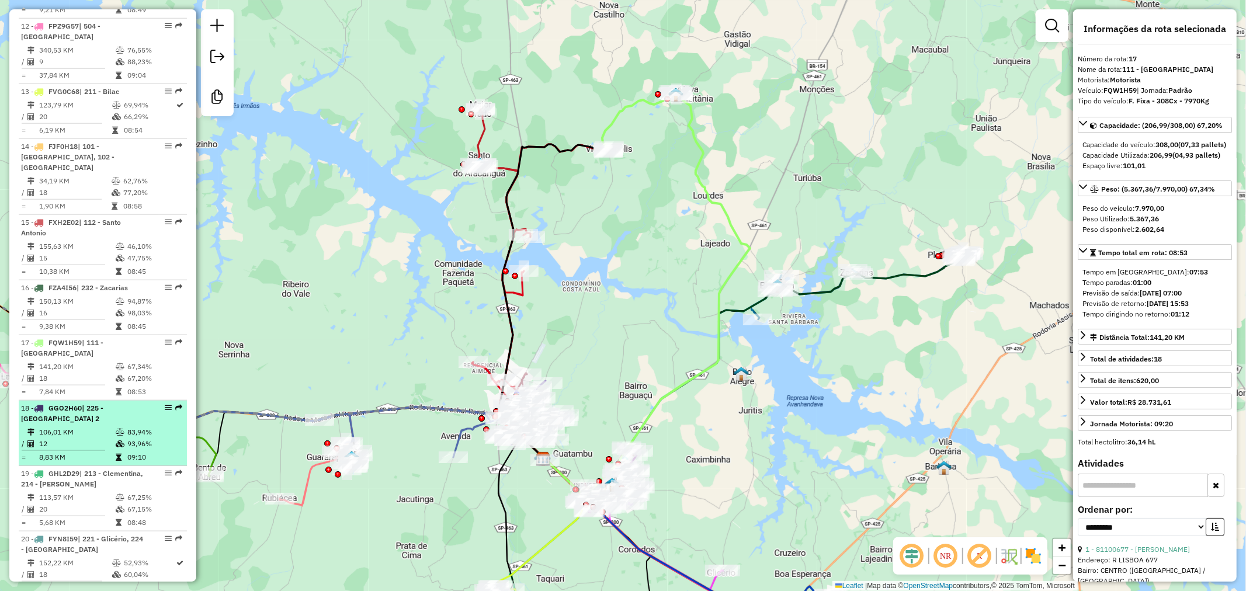
click at [112, 426] on td "106,01 KM" at bounding box center [77, 432] width 77 height 12
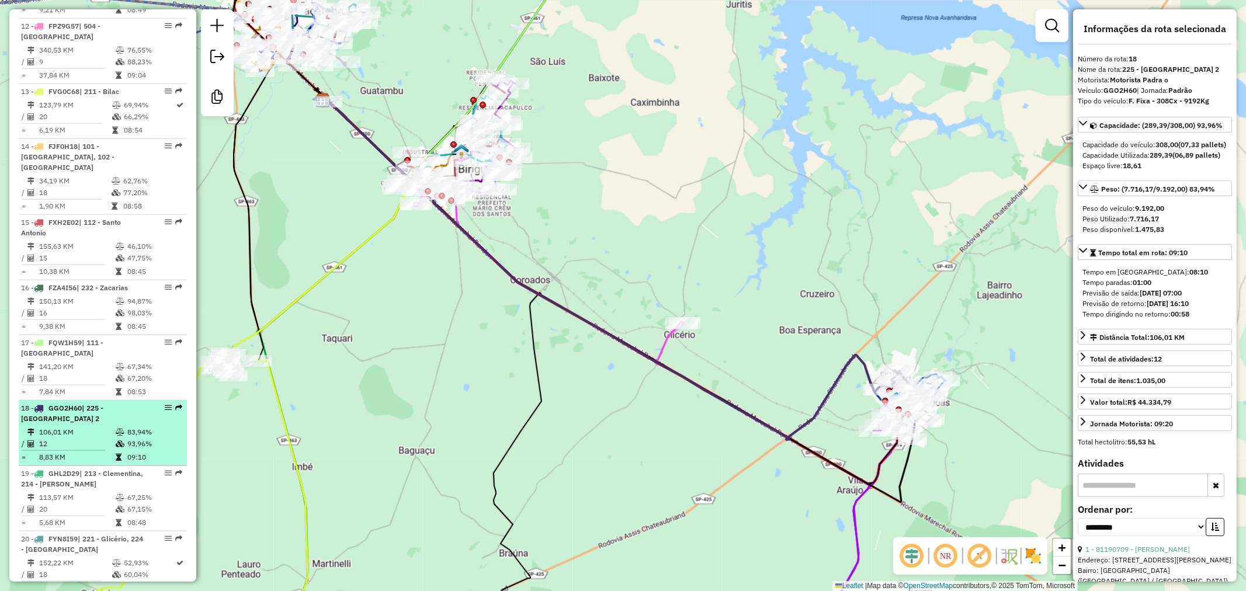
scroll to position [1233, 0]
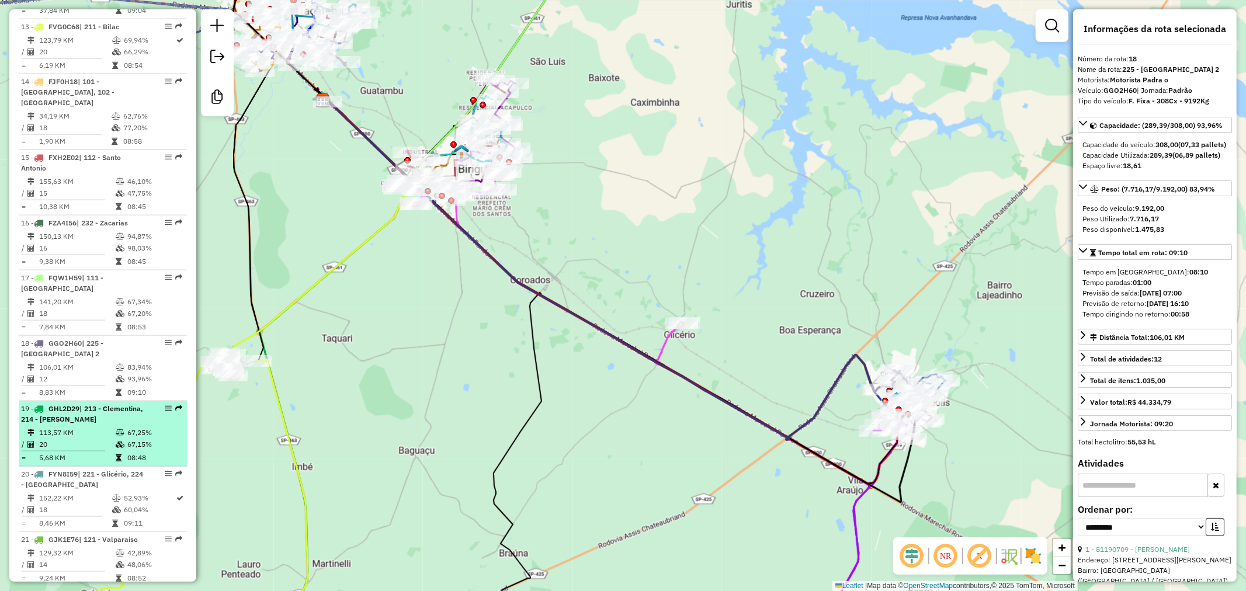
click at [109, 408] on span "| 213 - Clementina, 214 - Gabriel Monteiro" at bounding box center [82, 413] width 122 height 19
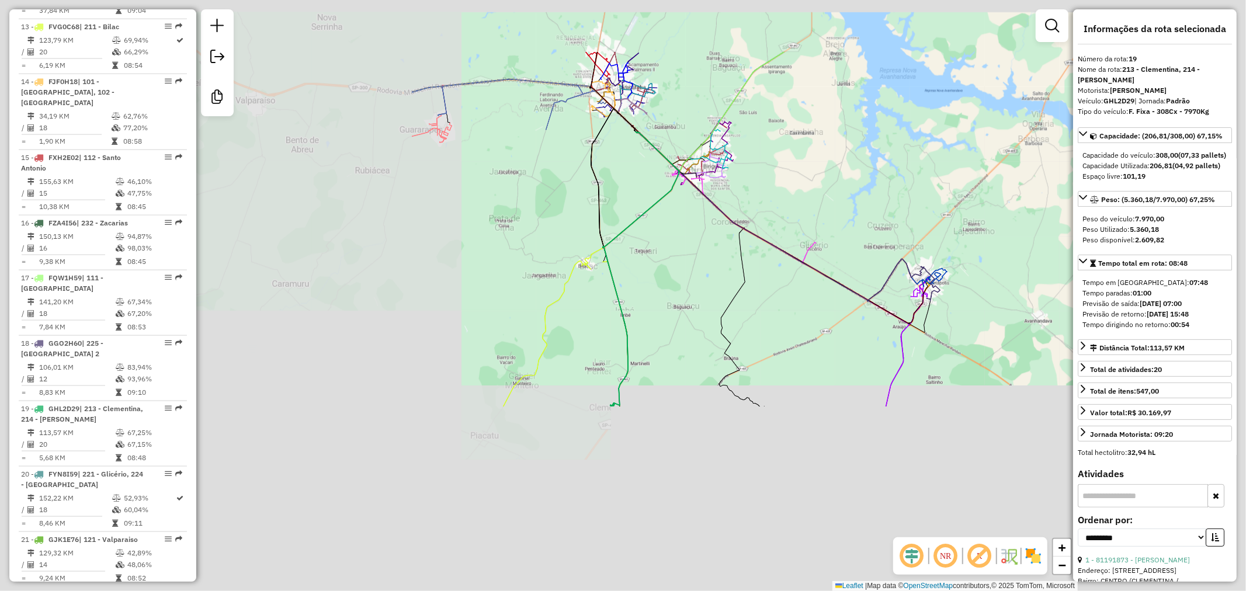
click at [120, 477] on div "20 - FYN8I59 | 221 - Glicério, 224 - Luiziânia" at bounding box center [83, 479] width 124 height 21
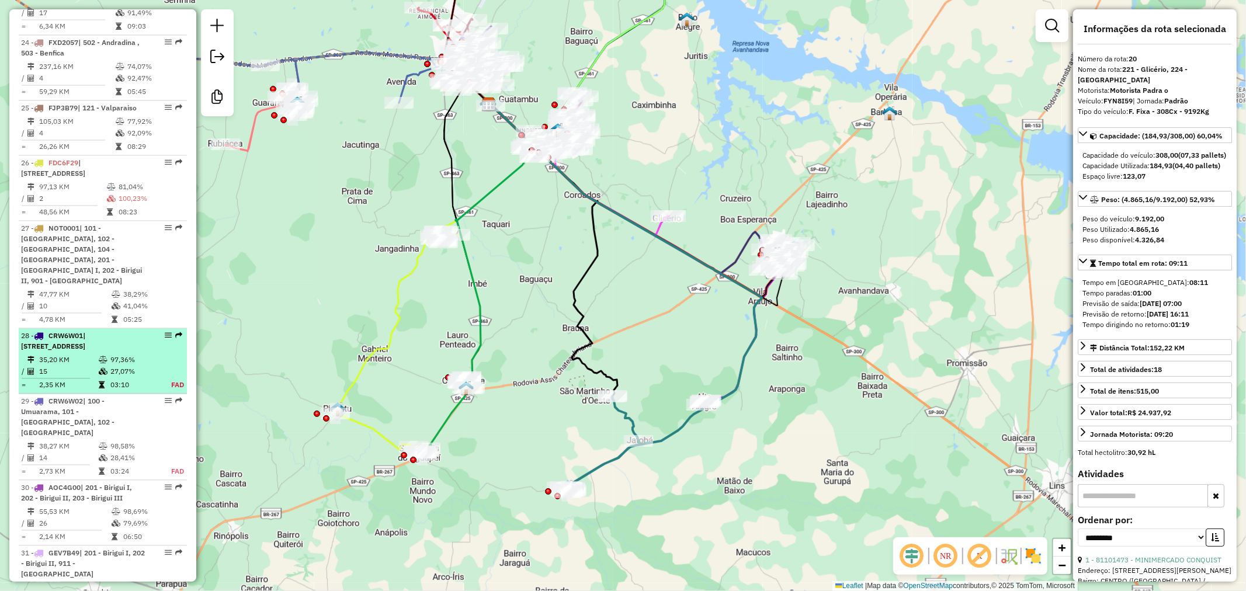
scroll to position [2012, 0]
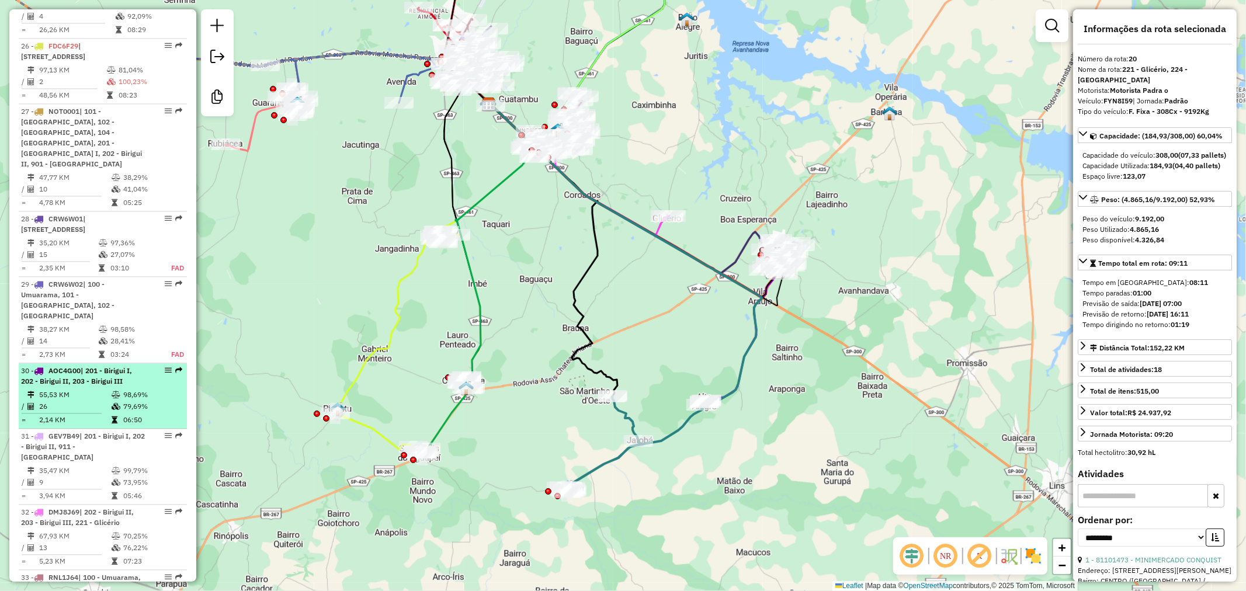
click at [111, 366] on span "| 201 - Birigui I, 202 - Birigui II, 203 - Birigui III" at bounding box center [76, 375] width 111 height 19
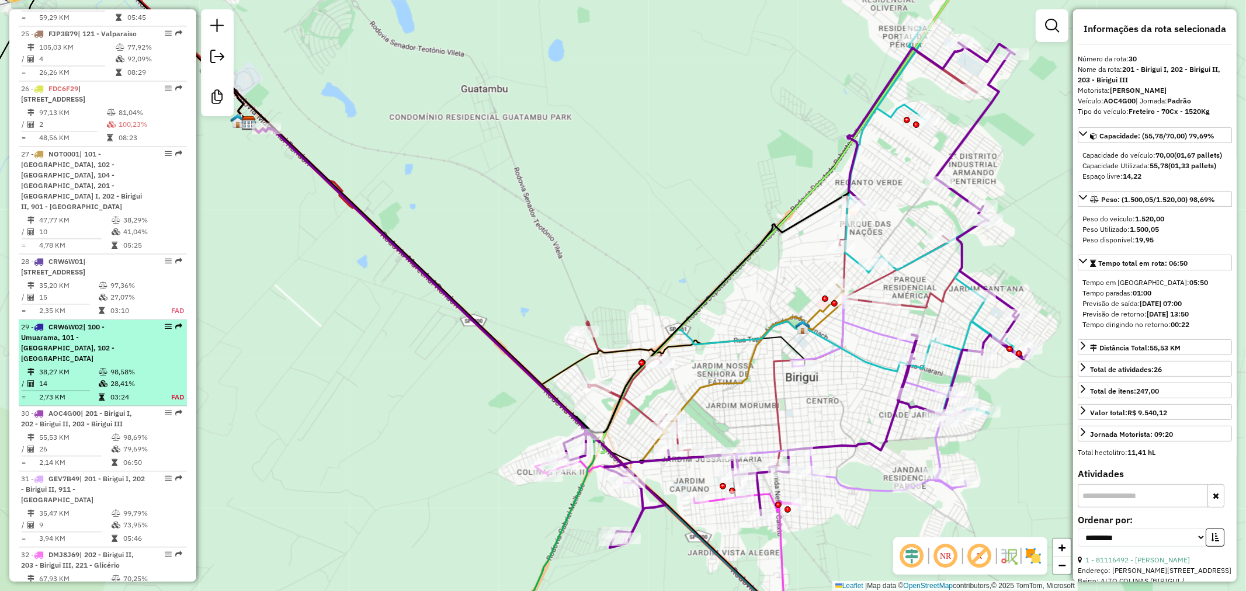
scroll to position [1947, 0]
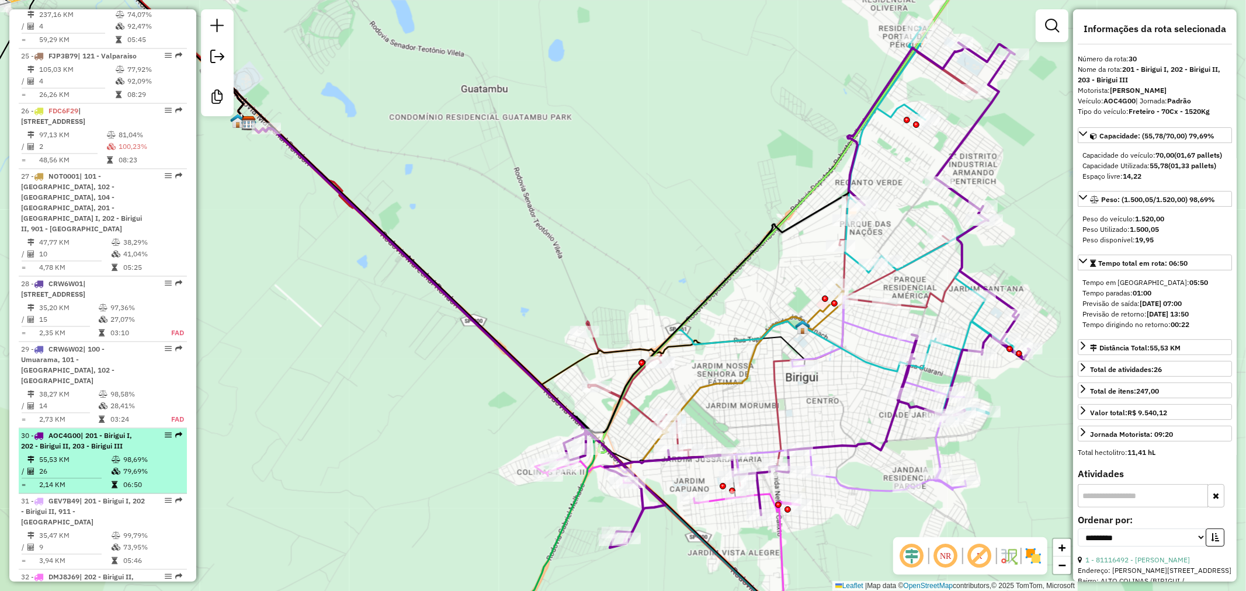
click at [115, 431] on span "| 201 - Birigui I, 202 - Birigui II, 203 - Birigui III" at bounding box center [76, 440] width 111 height 19
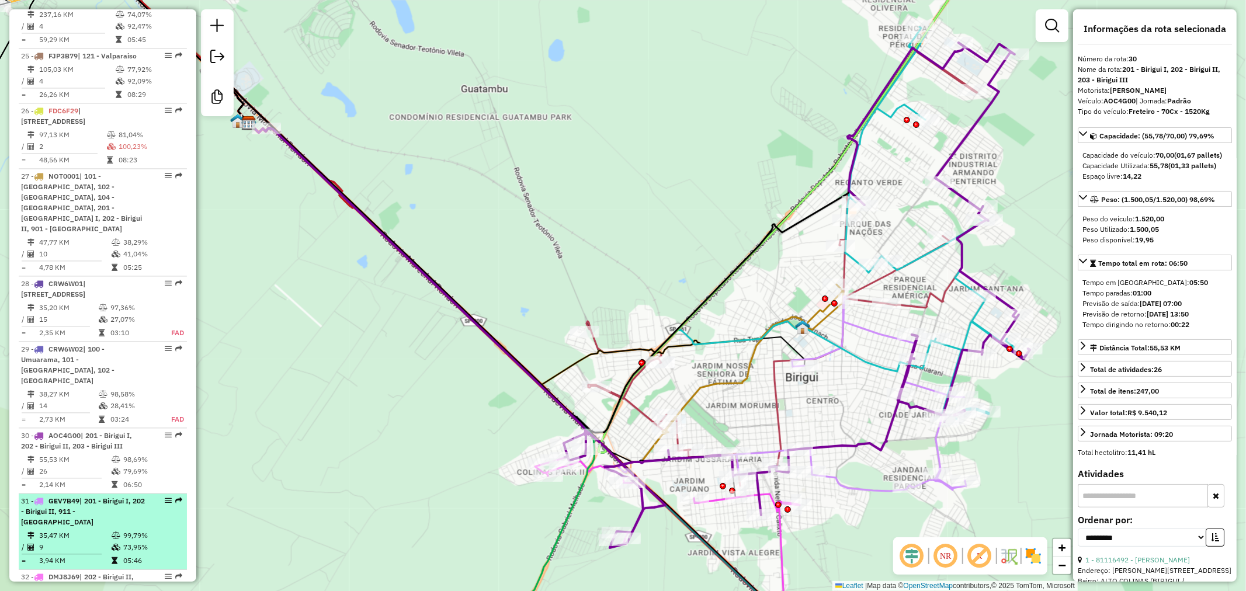
click at [115, 496] on span "| 201 - Birigui I, 202 - Birigui II, 911 - Centro de Birigui" at bounding box center [83, 511] width 124 height 30
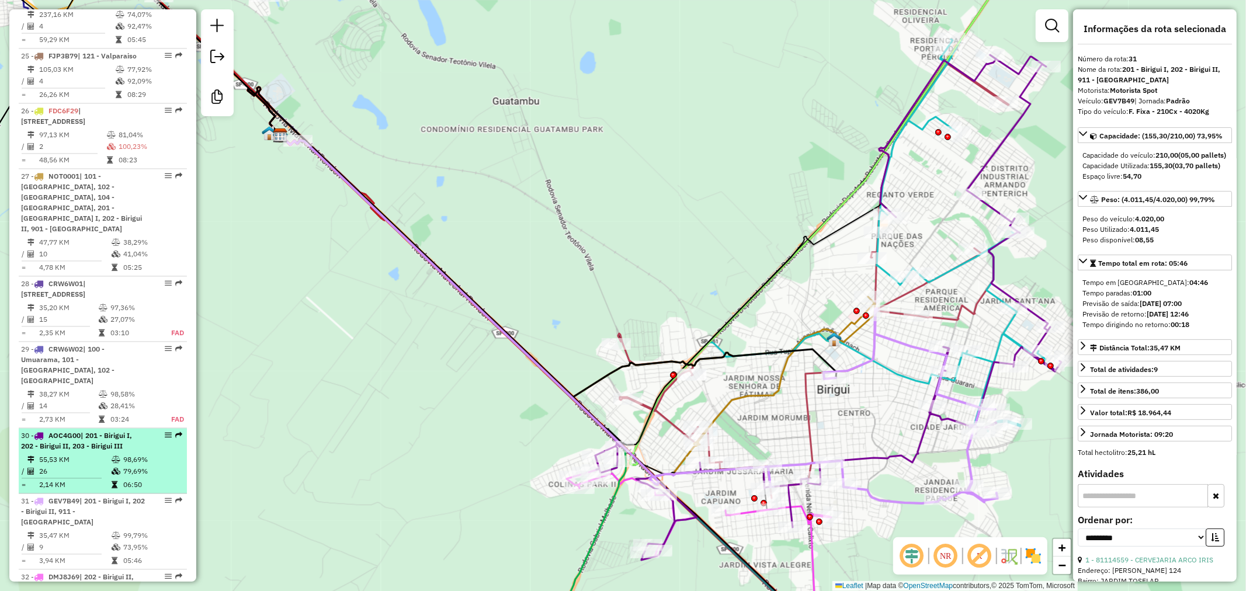
click at [111, 454] on td at bounding box center [117, 460] width 12 height 12
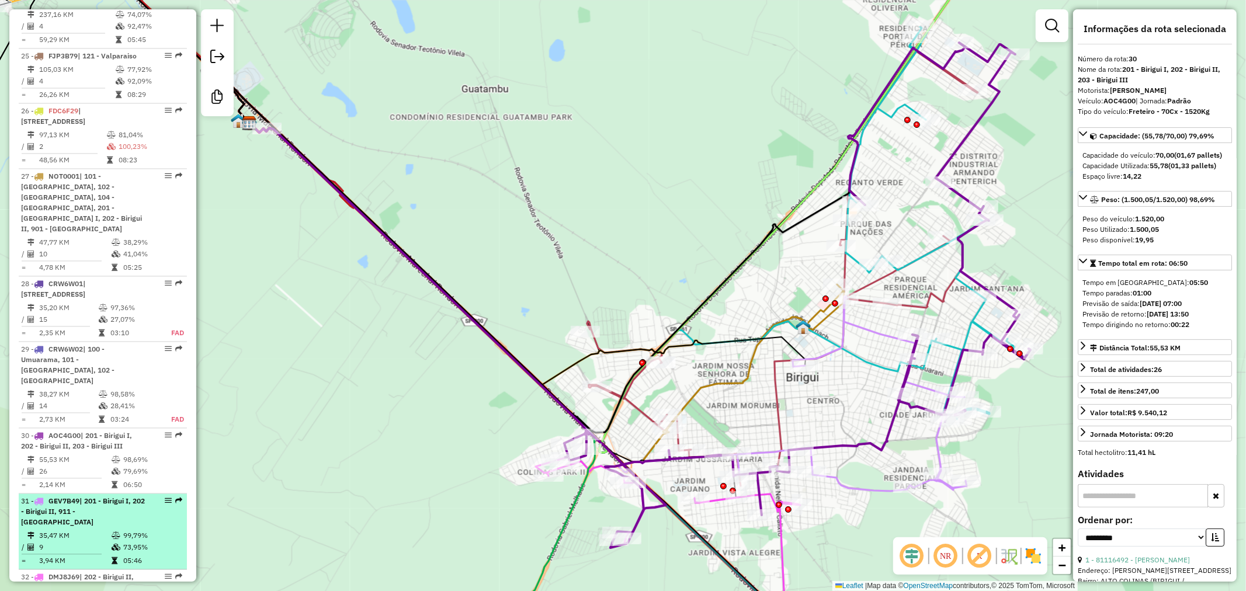
click at [114, 502] on div "31 - GEV7B49 | 201 - Birigui I, 202 - Birigui II, 911 - Centro de Birigui" at bounding box center [83, 512] width 124 height 32
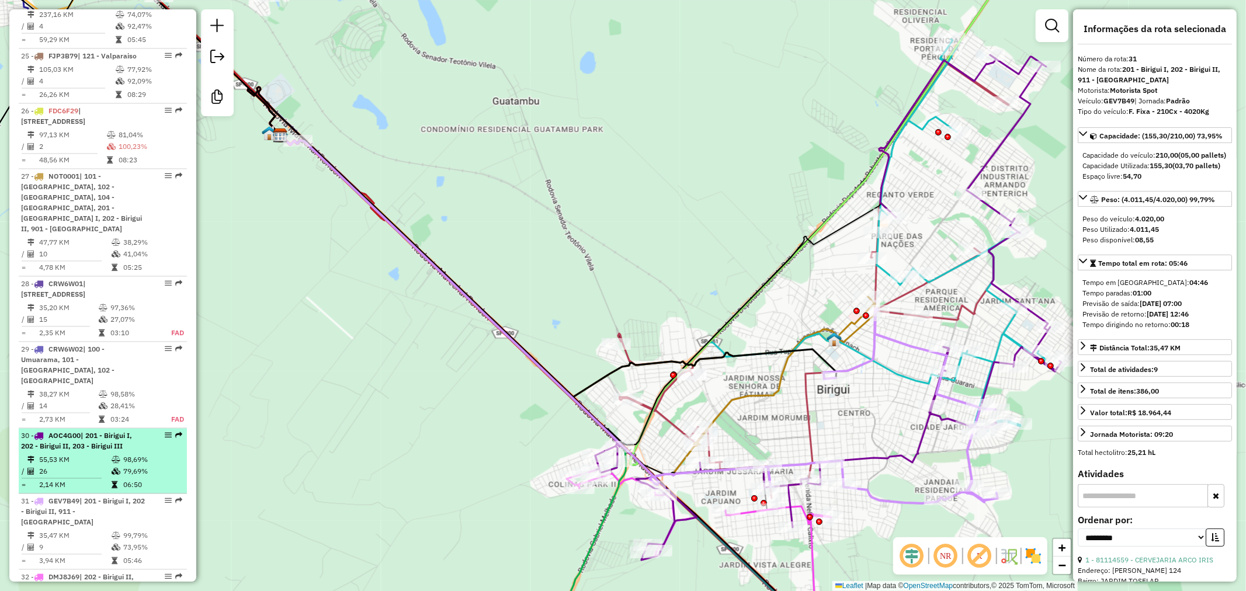
click at [109, 431] on span "| 201 - Birigui I, 202 - Birigui II, 203 - Birigui III" at bounding box center [76, 440] width 111 height 19
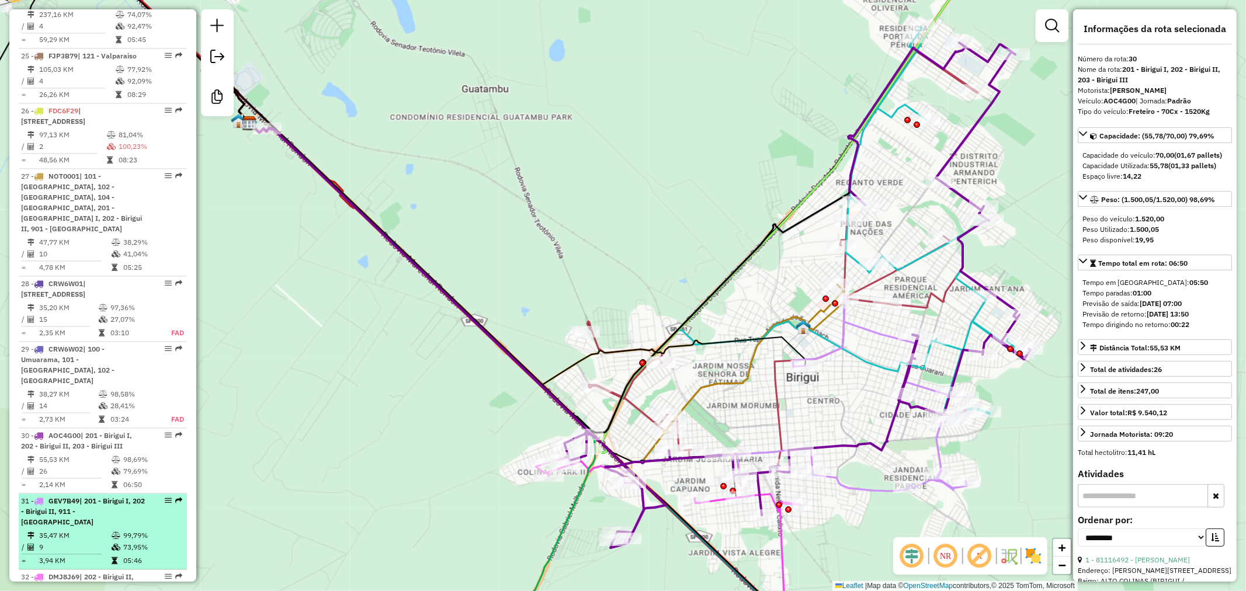
click at [116, 501] on div "31 - GEV7B49 | 201 - Birigui I, 202 - Birigui II, 911 - Centro de Birigui" at bounding box center [83, 512] width 124 height 32
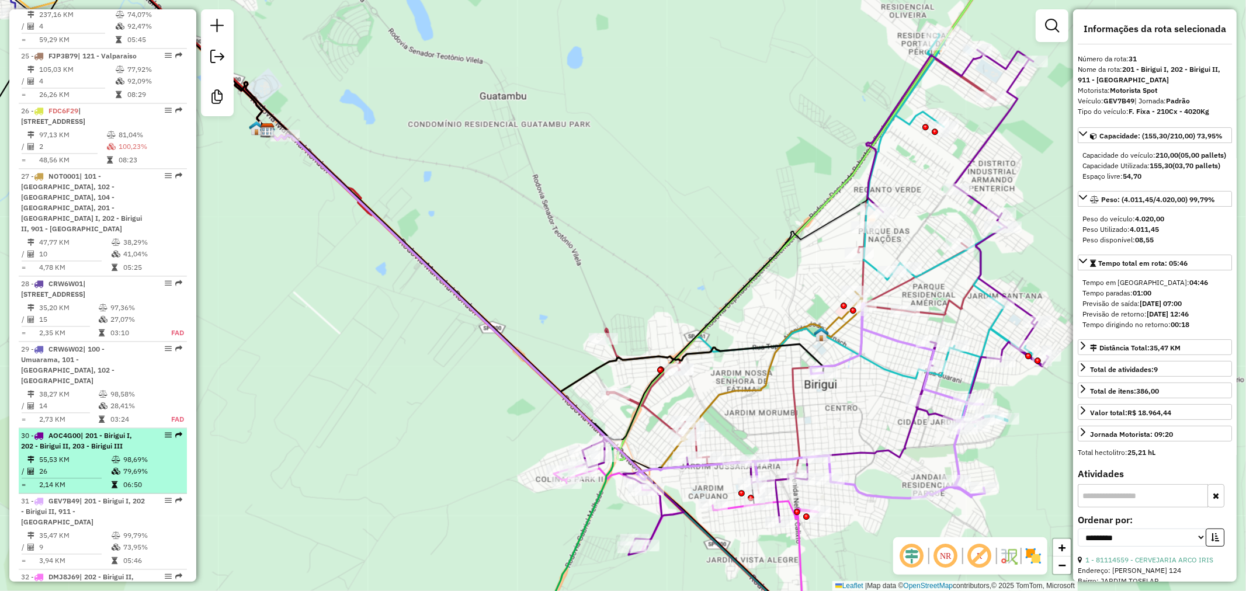
click at [121, 431] on span "| 201 - Birigui I, 202 - Birigui II, 203 - Birigui III" at bounding box center [76, 440] width 111 height 19
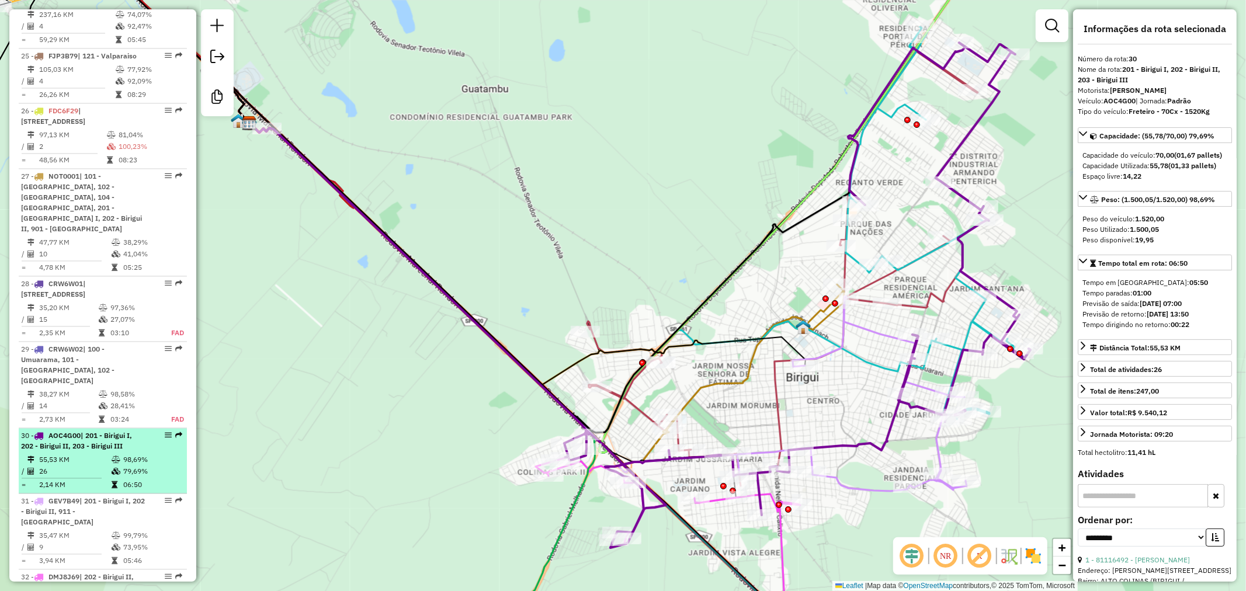
click at [118, 454] on td at bounding box center [117, 460] width 12 height 12
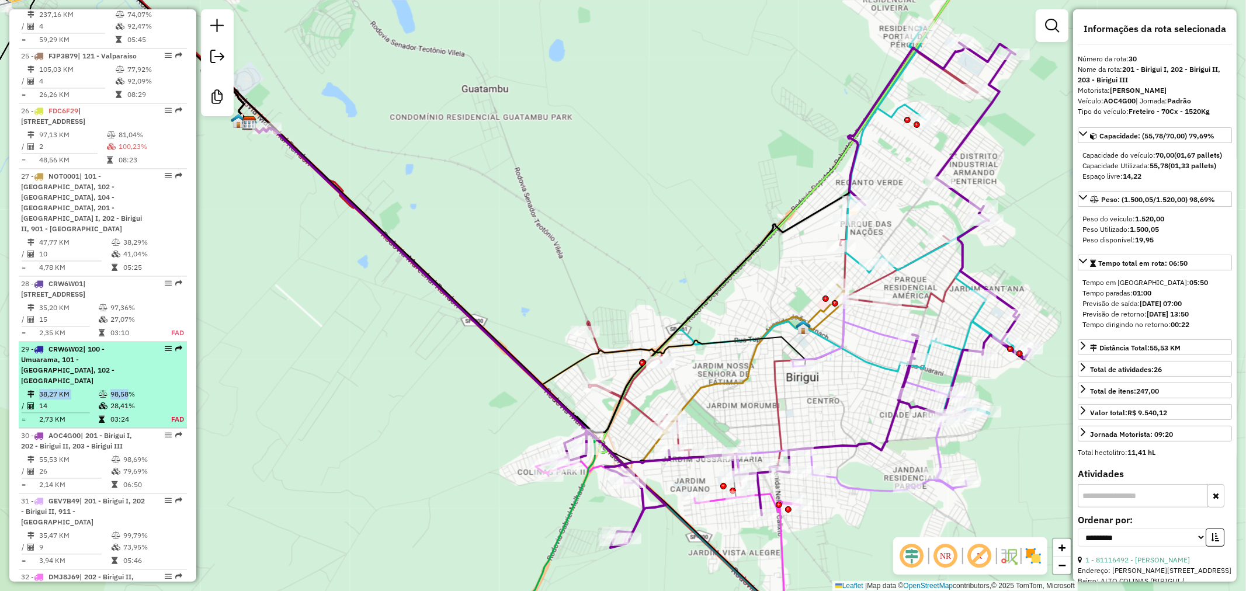
click at [123, 364] on li "29 - CRW6W02 | 100 - Umuarama, 101 - Araçatuba, 102 - Jussara 38,27 KM 98,58% /…" at bounding box center [103, 385] width 168 height 86
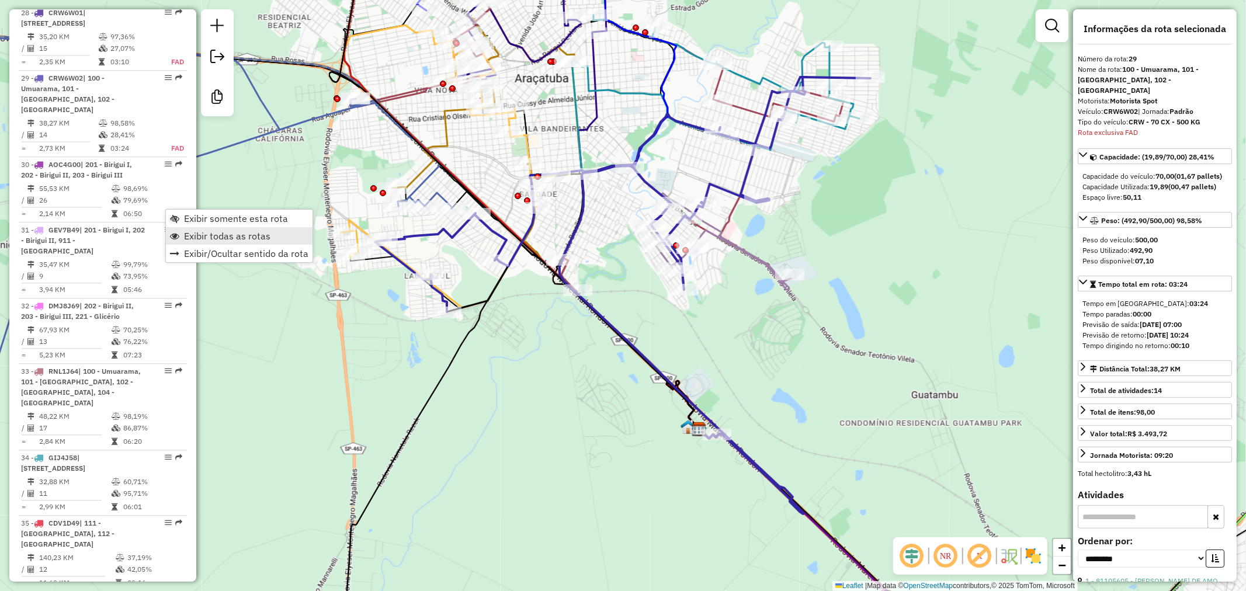
scroll to position [2267, 0]
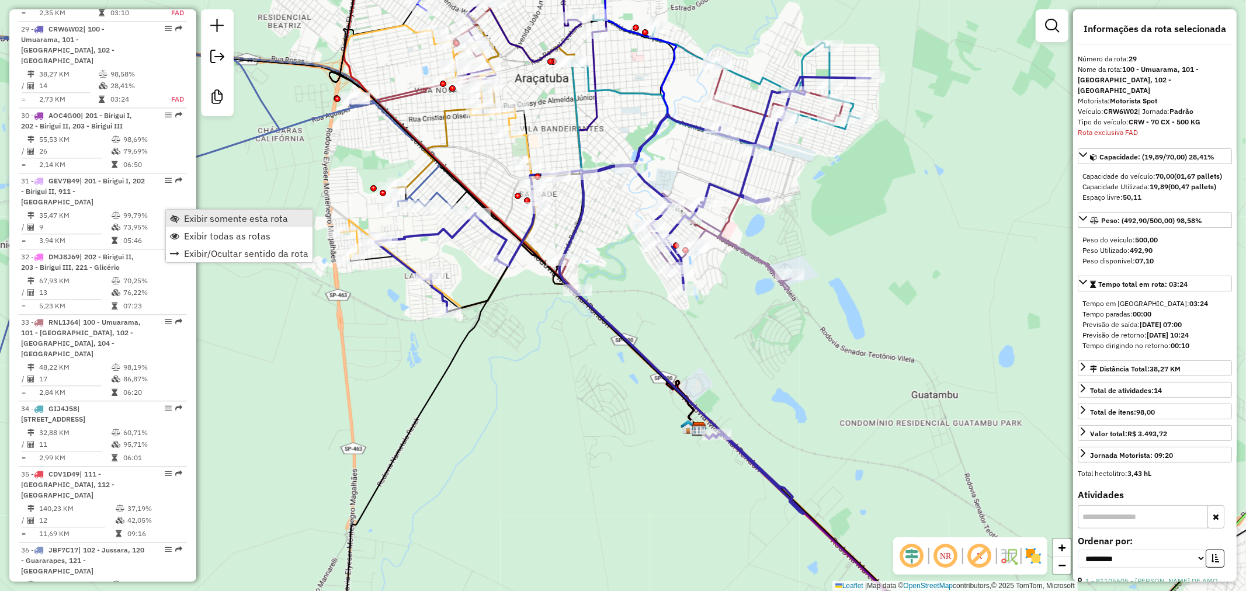
click at [190, 217] on span "Exibir somente esta rota" at bounding box center [236, 218] width 104 height 9
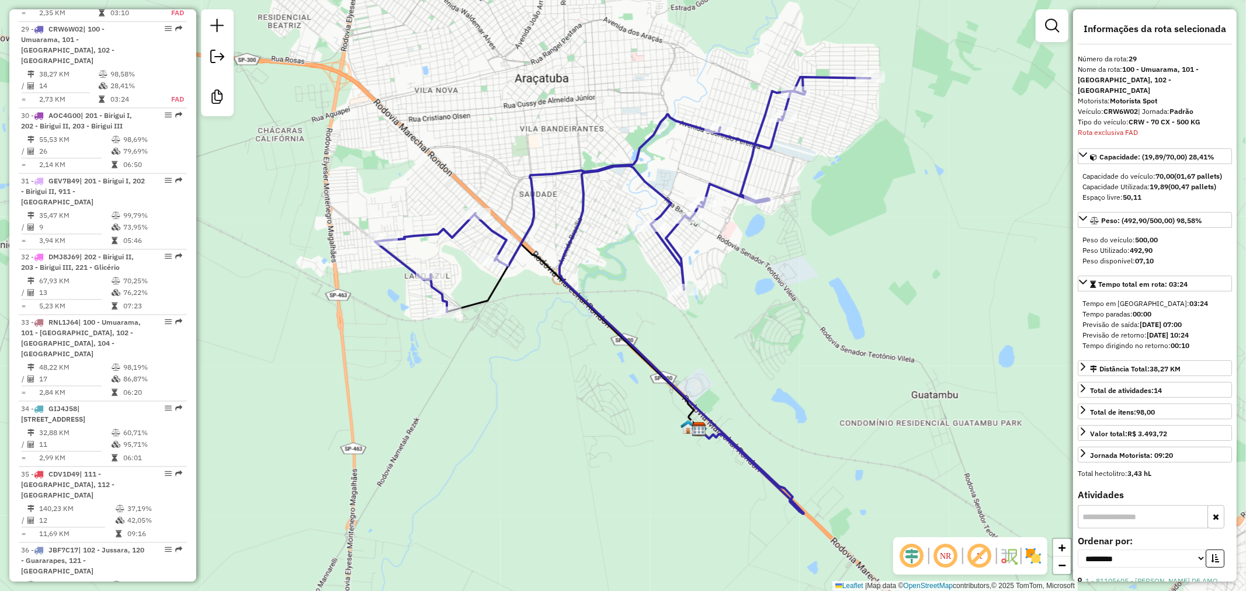
click at [687, 430] on img at bounding box center [687, 426] width 15 height 15
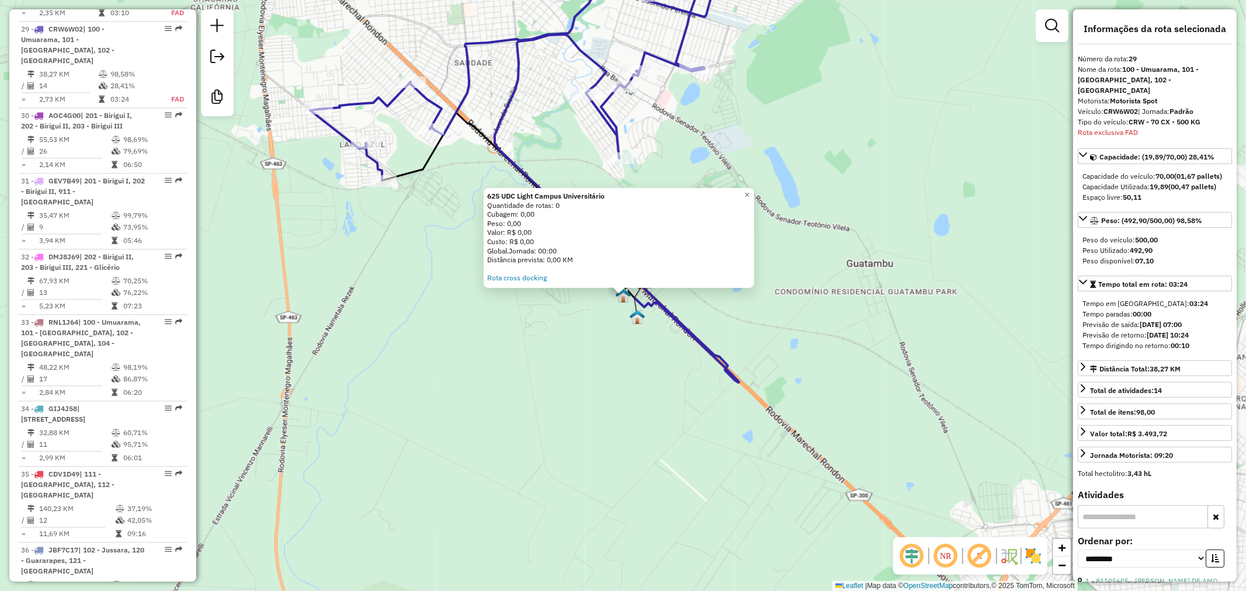
click at [529, 342] on div "625 UDC Light Campus Universitário Quantidade de rotas: 0 Cubagem: 0,00 Peso: 0…" at bounding box center [623, 295] width 1246 height 591
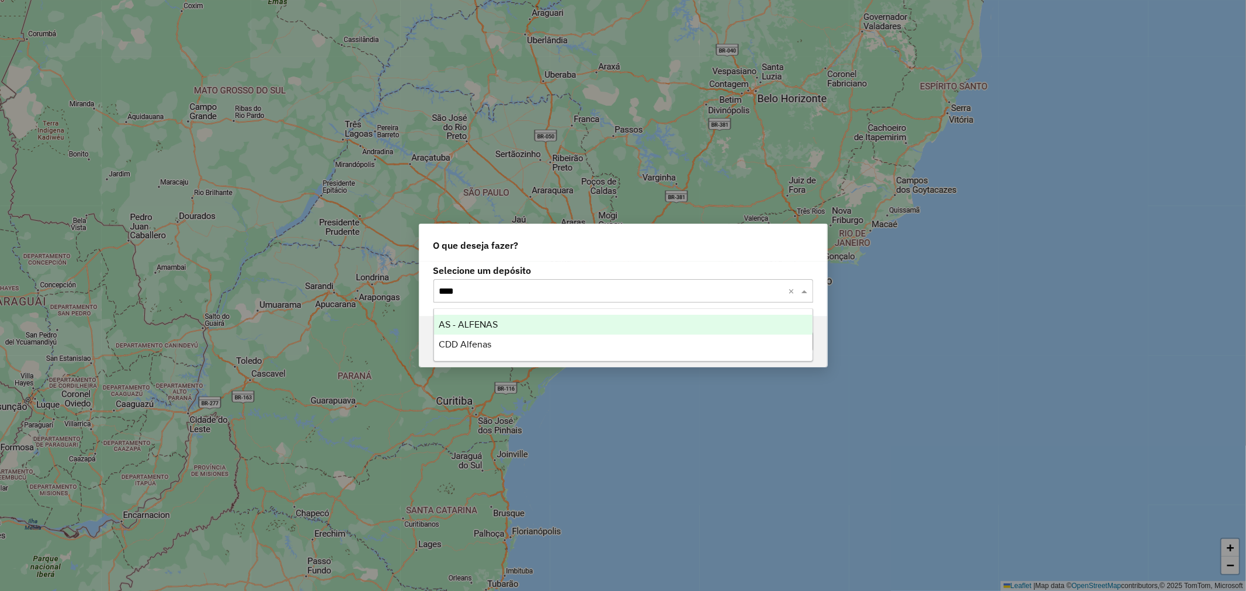
type input "*****"
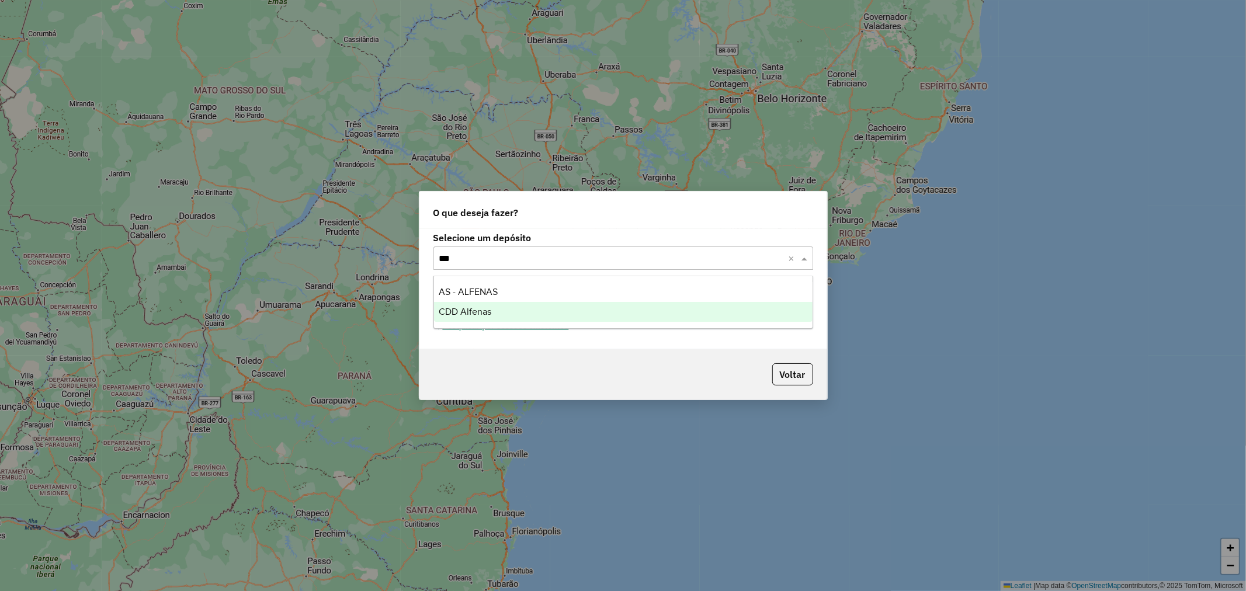
type input "****"
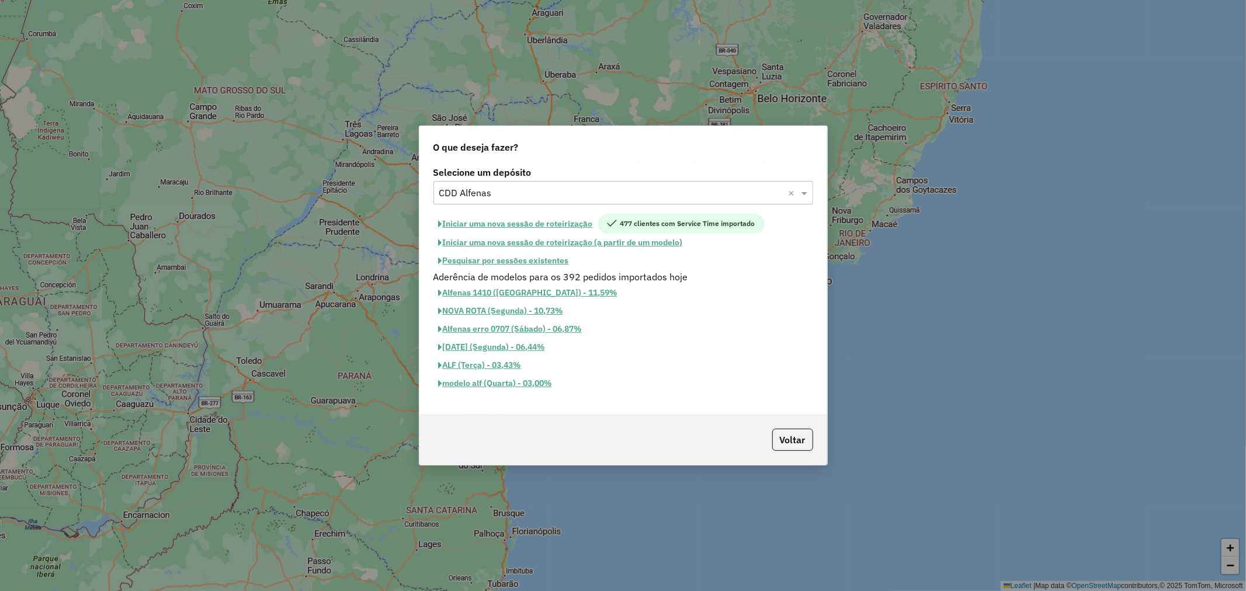
click at [554, 255] on button "Pesquisar por sessões existentes" at bounding box center [503, 261] width 141 height 18
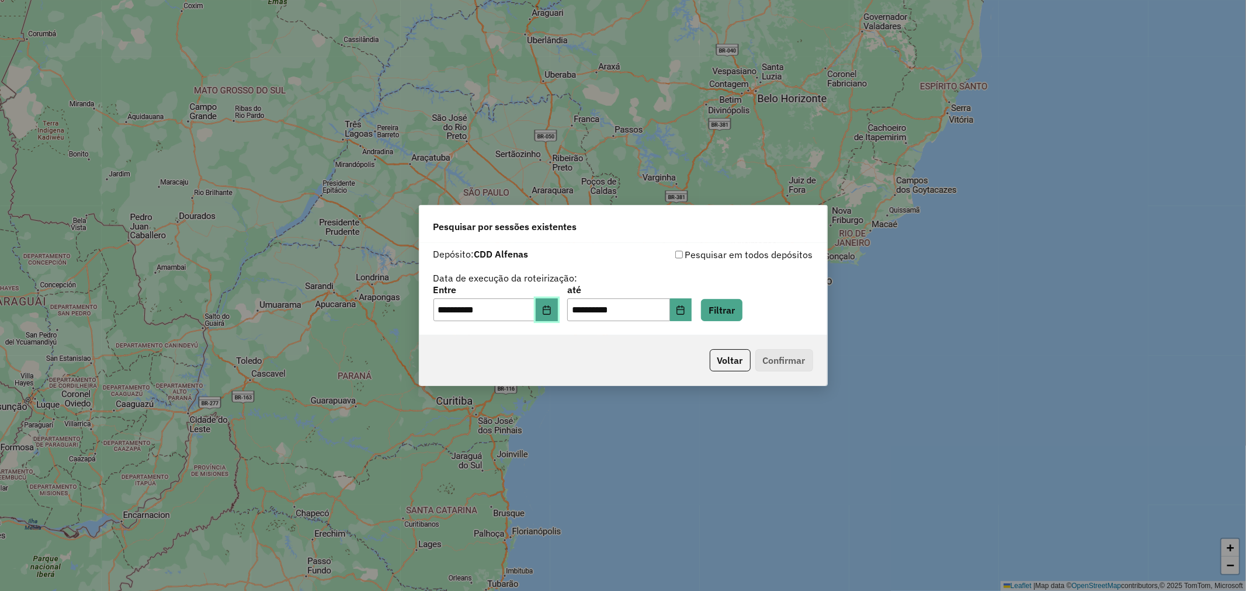
click at [558, 310] on button "Choose Date" at bounding box center [547, 309] width 22 height 23
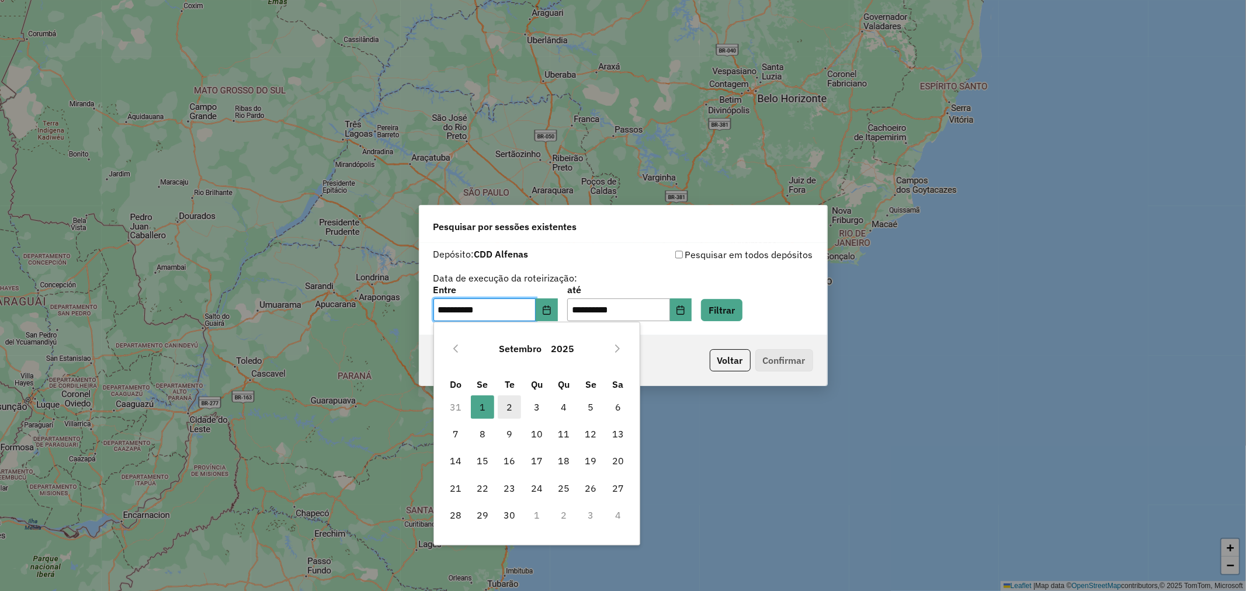
click at [515, 409] on span "2" at bounding box center [509, 406] width 23 height 23
type input "**********"
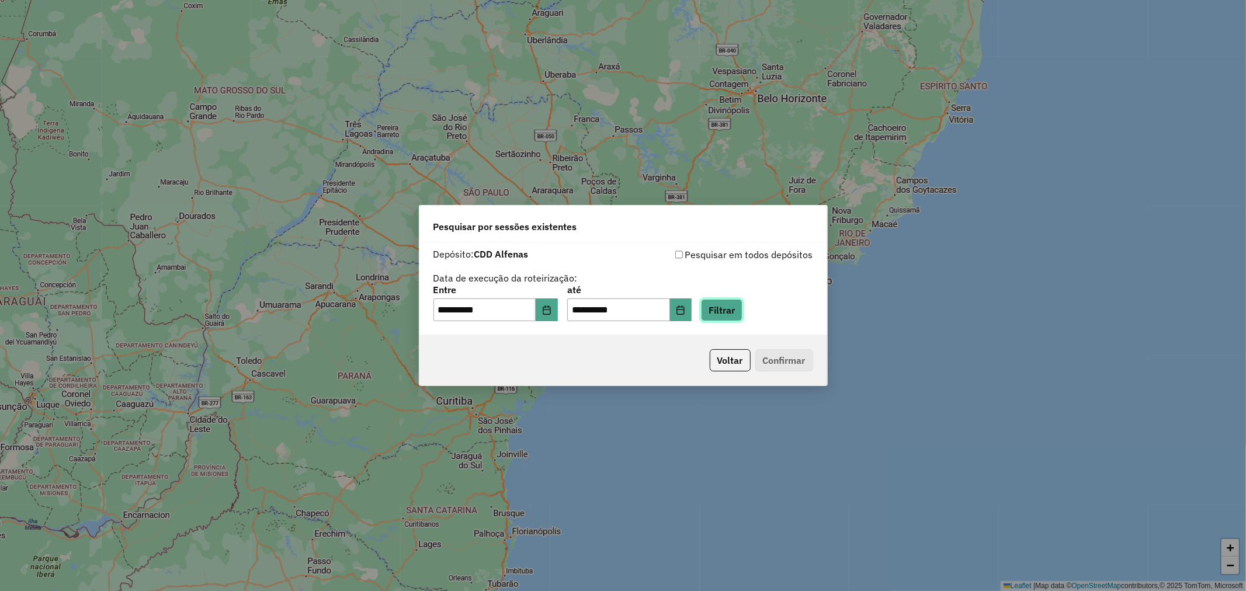
click at [742, 310] on button "Filtrar" at bounding box center [721, 310] width 41 height 22
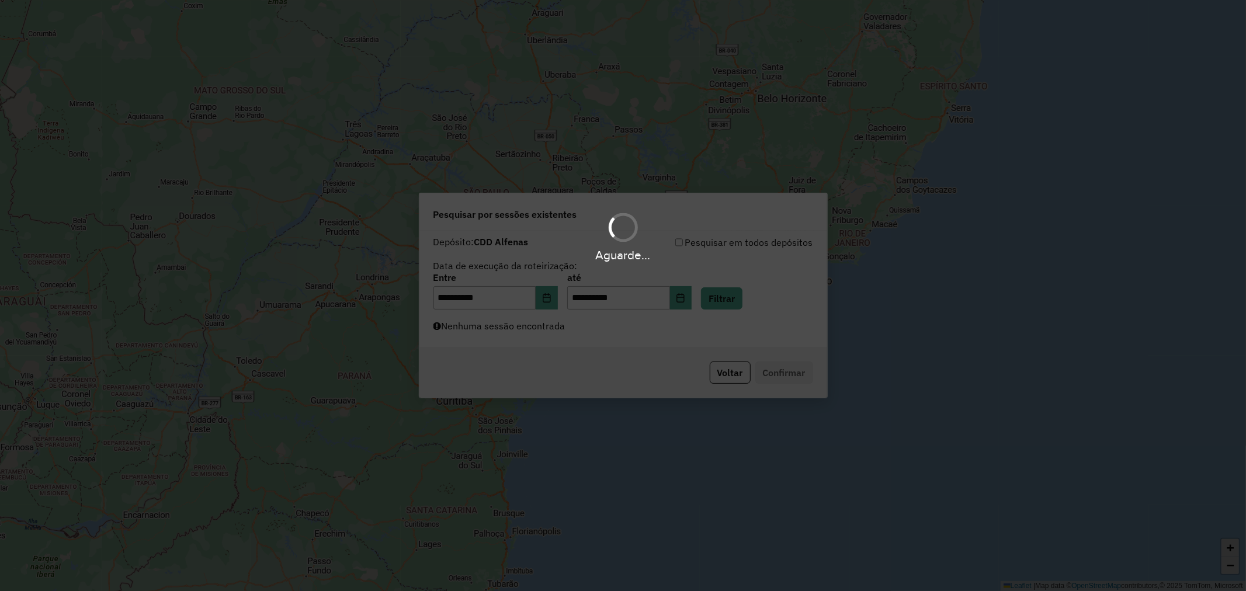
click at [650, 328] on div "Aguarde..." at bounding box center [623, 295] width 1246 height 591
click at [626, 335] on div "Aguarde..." at bounding box center [623, 295] width 1246 height 591
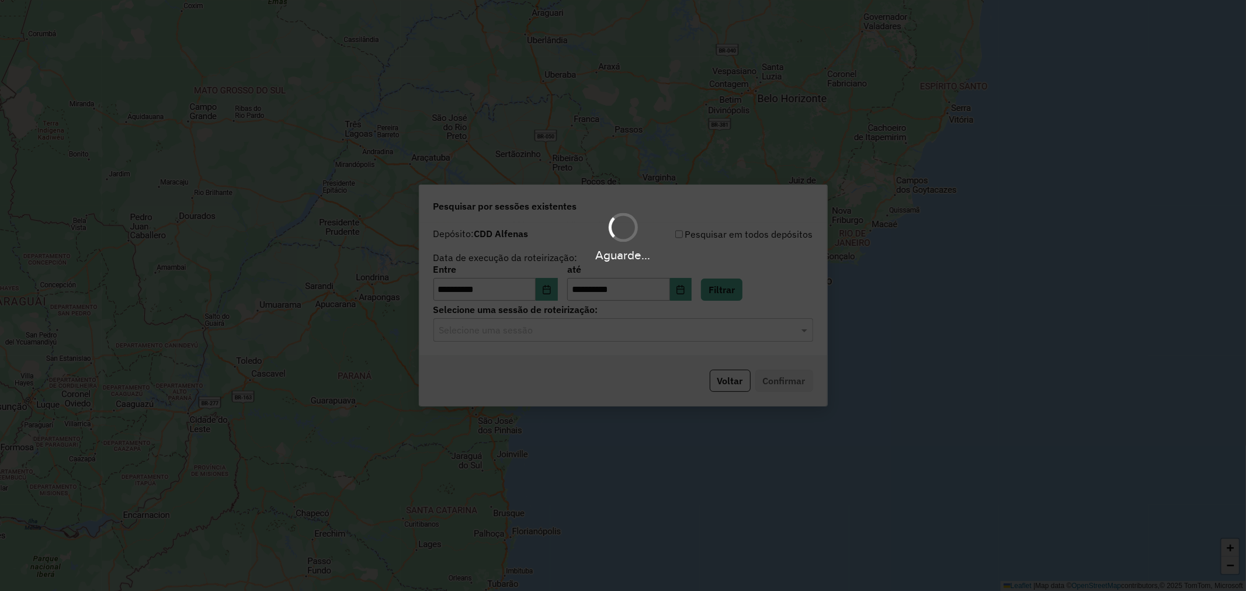
click at [574, 338] on div "Aguarde..." at bounding box center [623, 295] width 1246 height 591
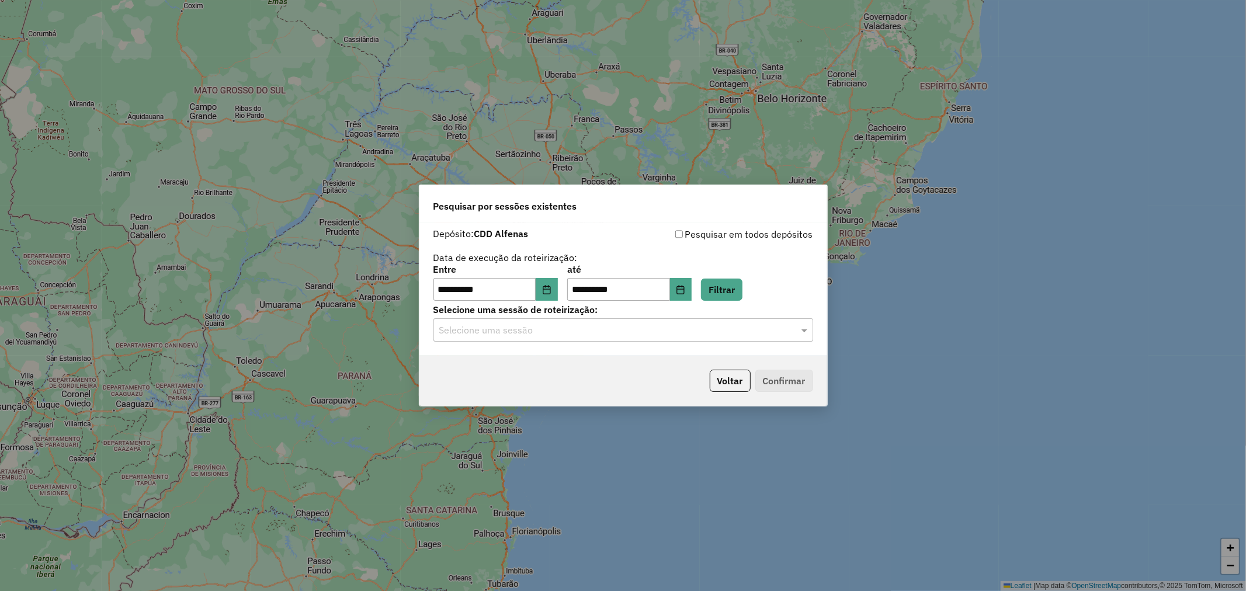
click at [539, 327] on input "text" at bounding box center [611, 331] width 345 height 14
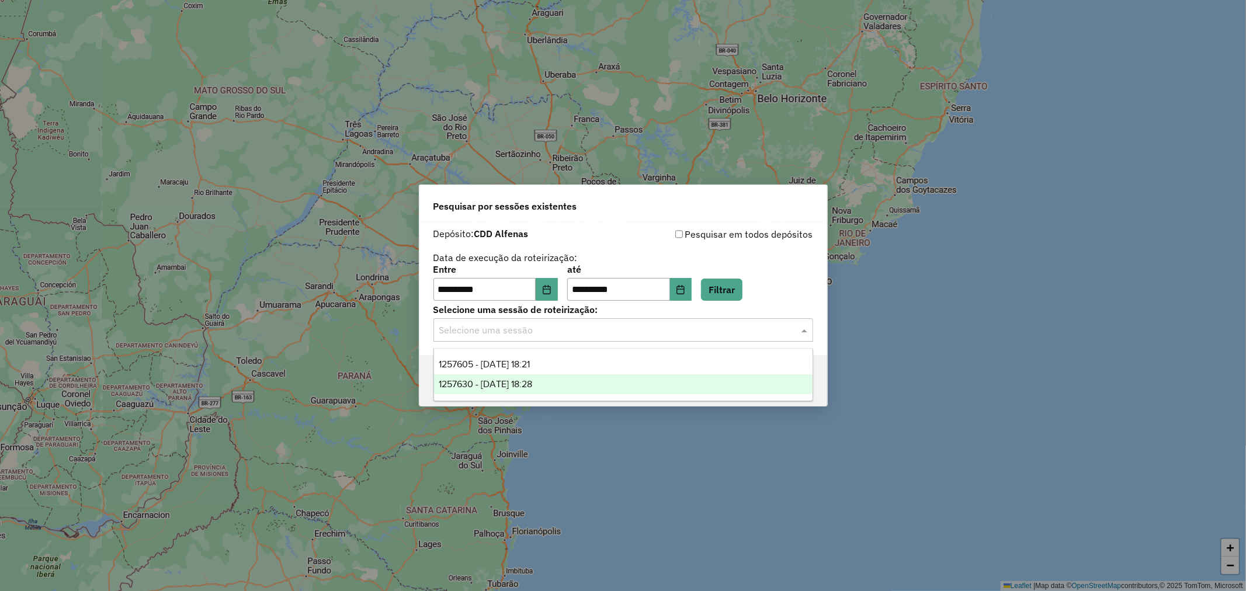
drag, startPoint x: 529, startPoint y: 384, endPoint x: 688, endPoint y: 382, distance: 158.9
click at [529, 384] on span "1257630 - 02/09/2025 18:28" at bounding box center [485, 384] width 93 height 10
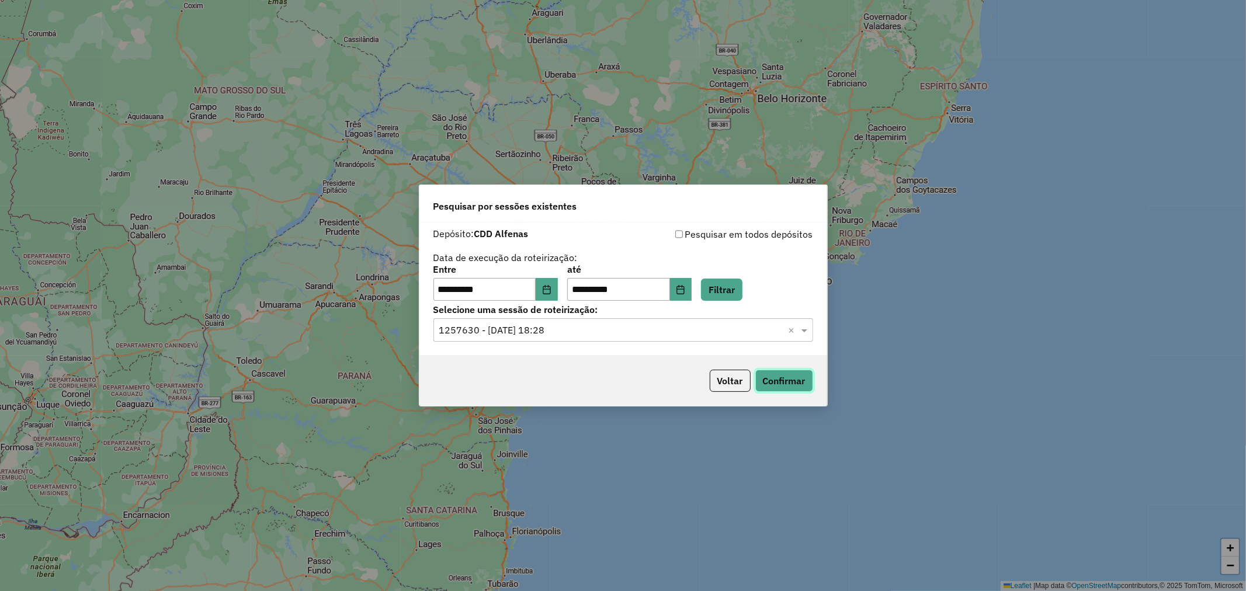
click at [787, 381] on button "Confirmar" at bounding box center [784, 381] width 58 height 22
click at [626, 325] on input "text" at bounding box center [611, 331] width 345 height 14
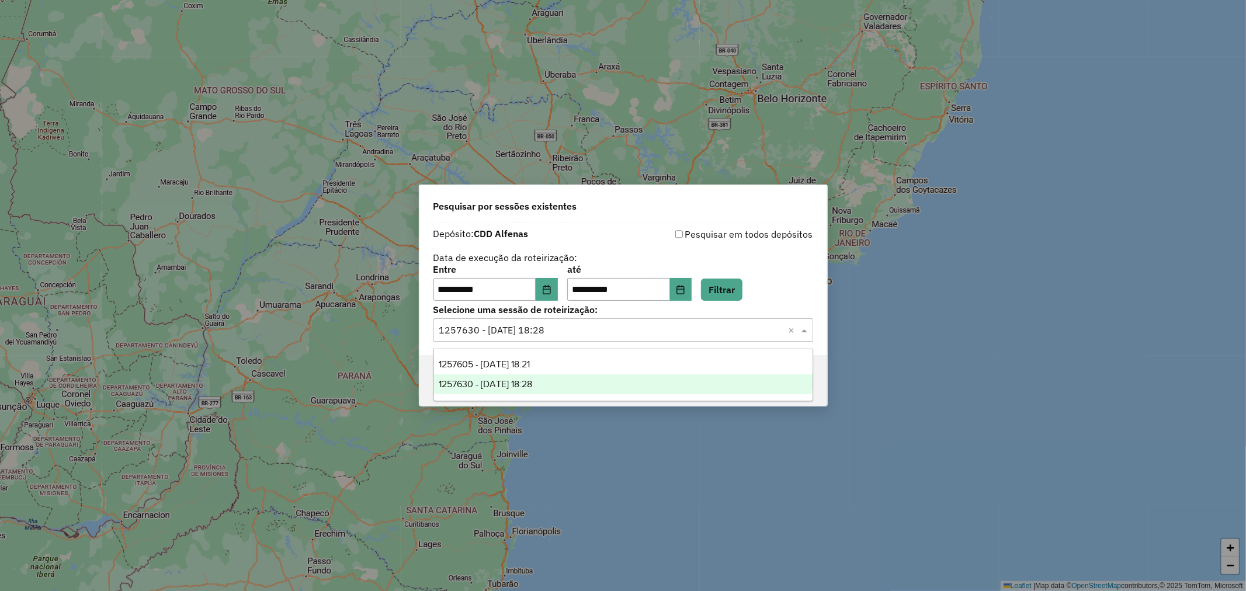
click at [557, 363] on div "1257605 - 02/09/2025 18:21" at bounding box center [623, 365] width 378 height 20
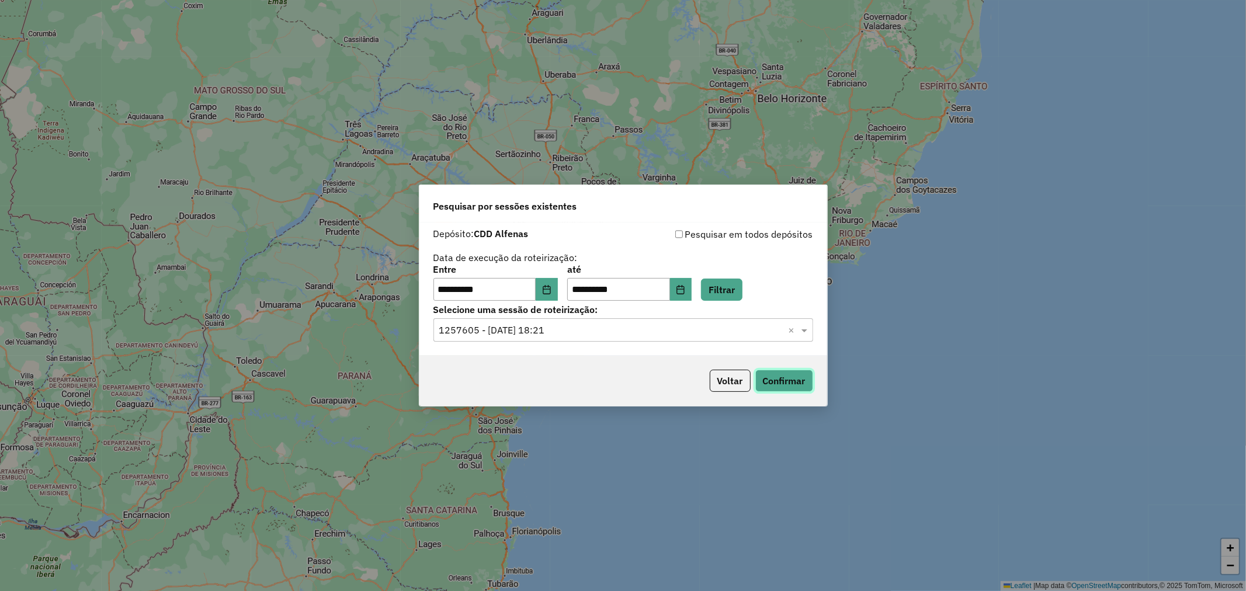
click at [782, 383] on button "Confirmar" at bounding box center [784, 381] width 58 height 22
click at [732, 386] on button "Voltar" at bounding box center [730, 381] width 41 height 22
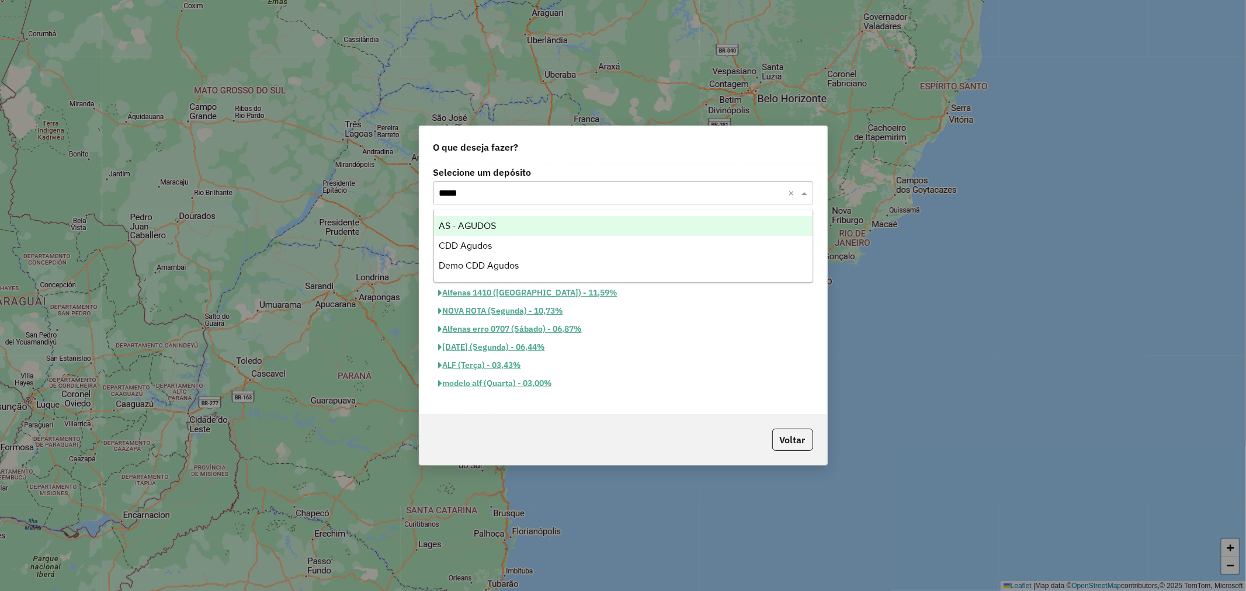
type input "******"
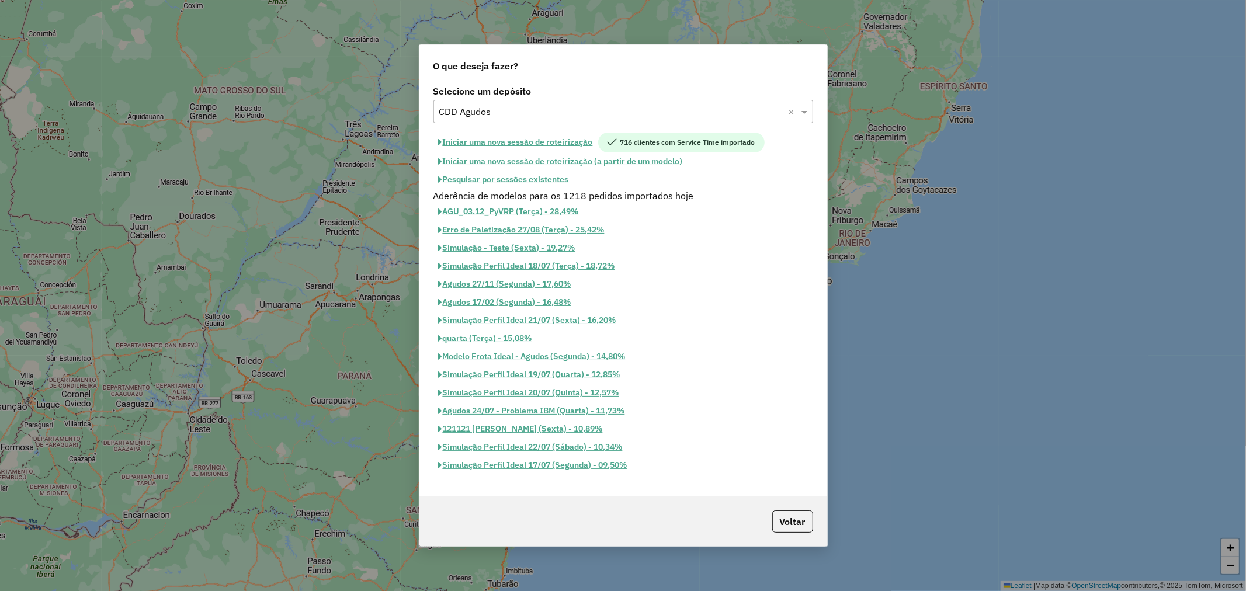
click at [532, 177] on button "Pesquisar por sessões existentes" at bounding box center [503, 180] width 141 height 18
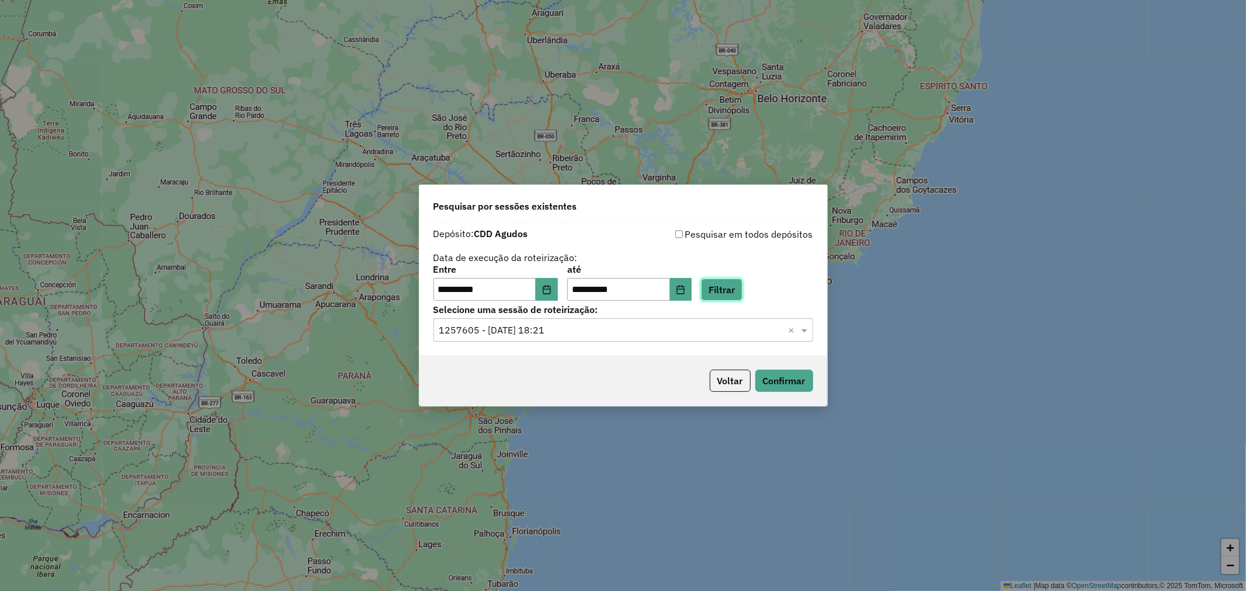
click at [730, 289] on button "Filtrar" at bounding box center [721, 290] width 41 height 22
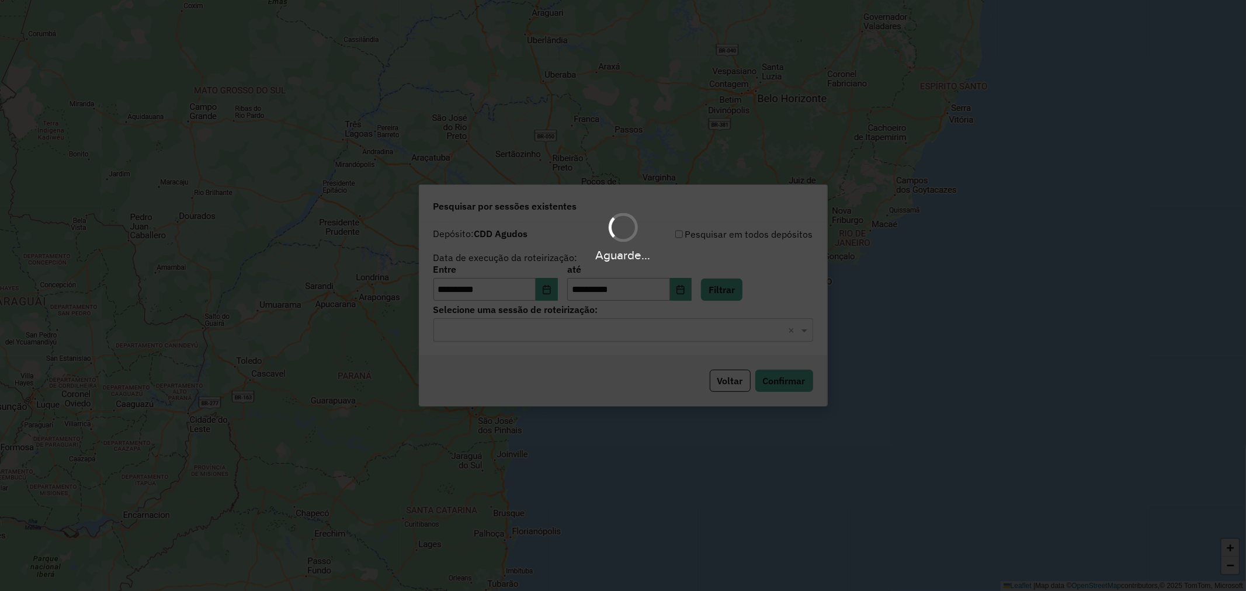
click at [564, 334] on div "Aguarde..." at bounding box center [623, 295] width 1246 height 591
click at [572, 325] on input "text" at bounding box center [611, 331] width 345 height 14
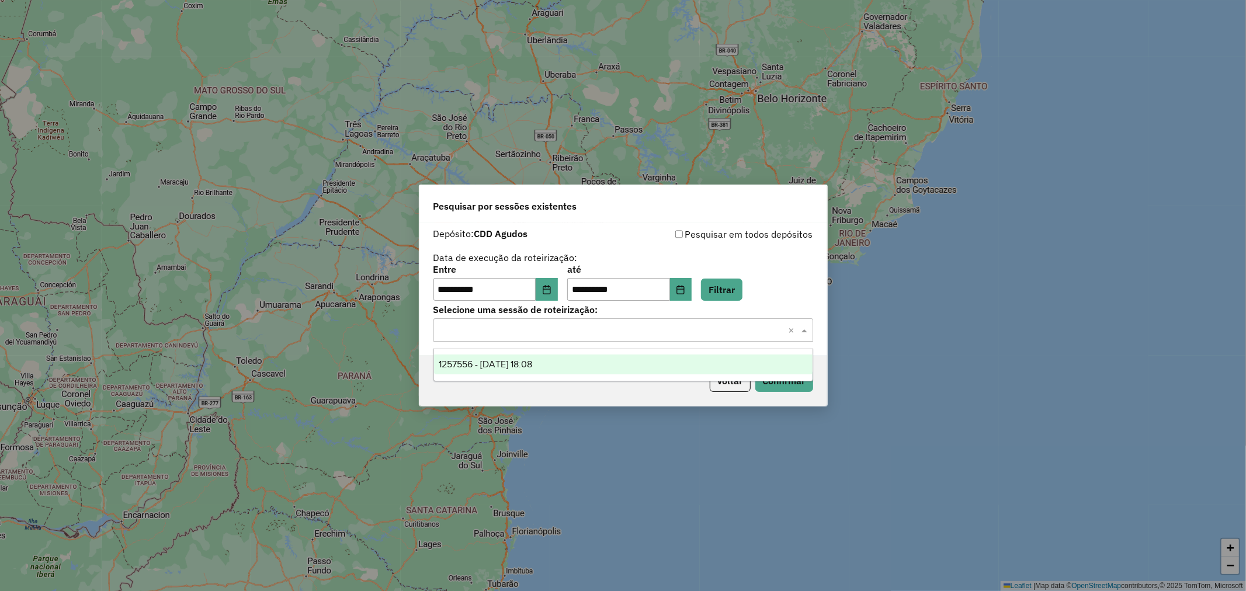
click at [581, 364] on div "1257556 - 02/09/2025 18:08" at bounding box center [623, 365] width 378 height 20
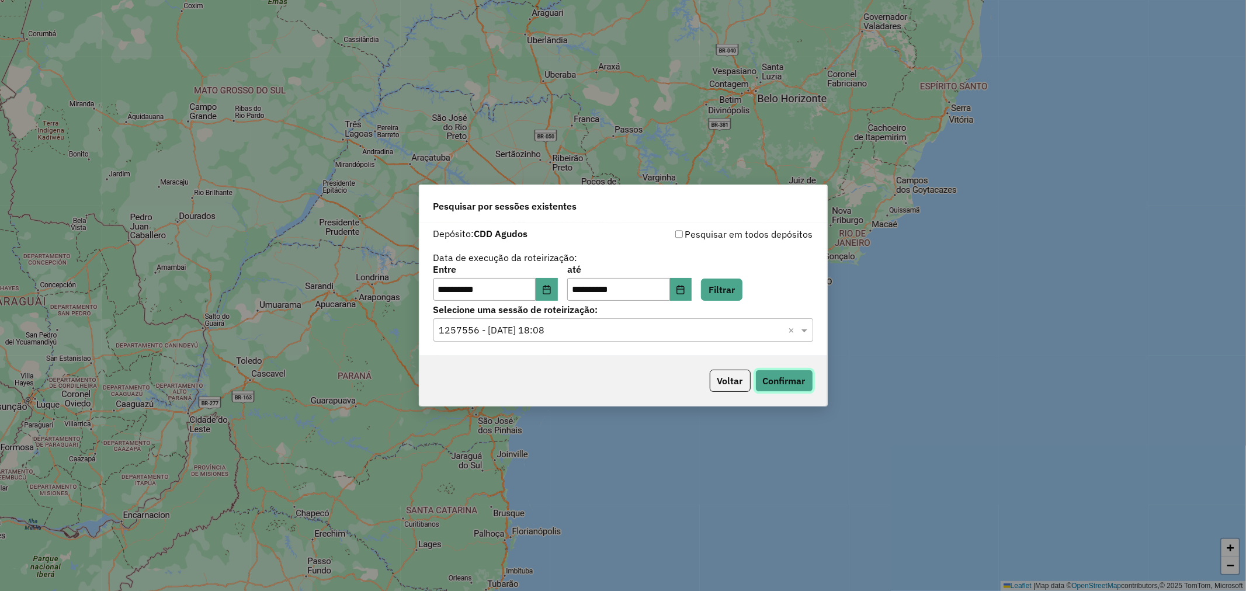
click at [773, 381] on button "Confirmar" at bounding box center [784, 381] width 58 height 22
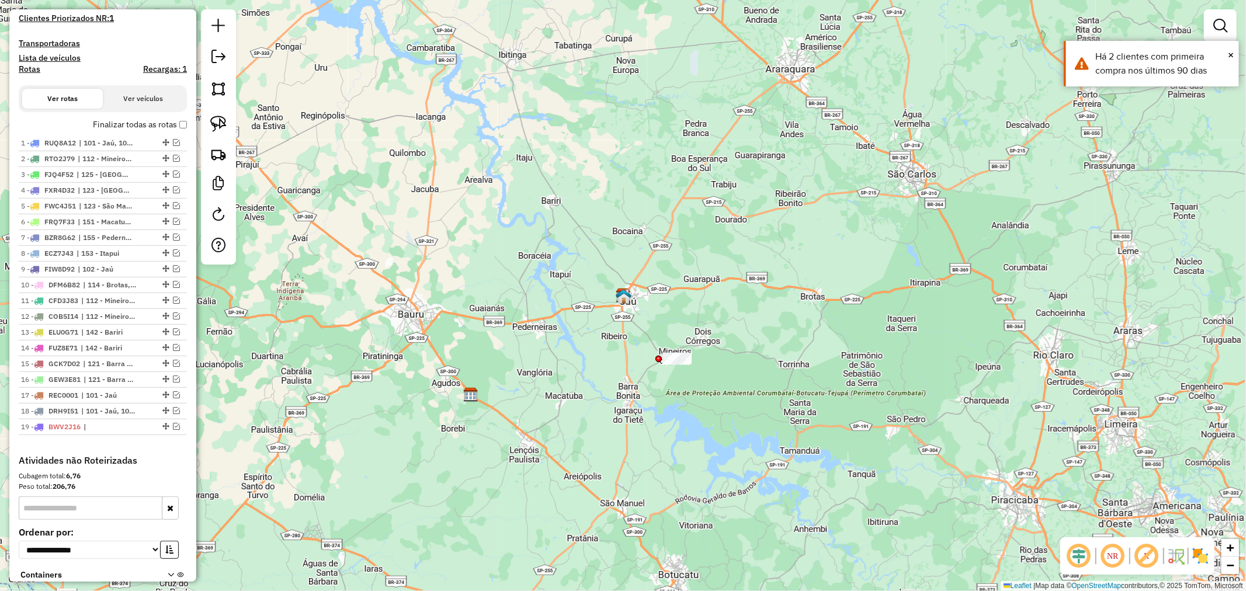
scroll to position [456, 0]
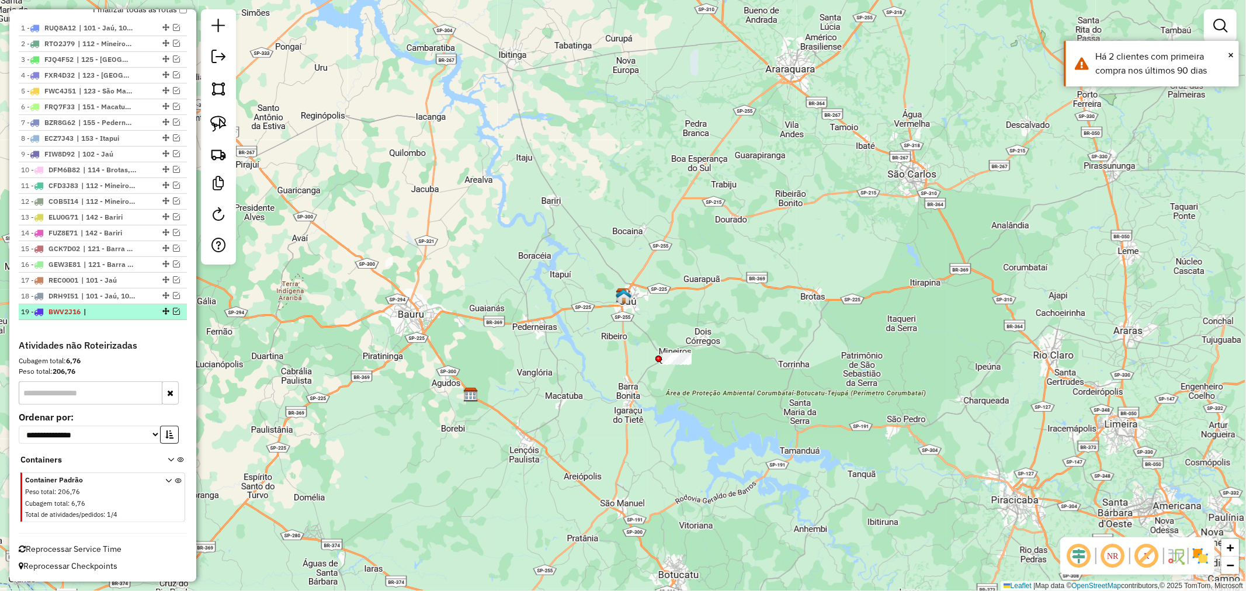
click at [173, 311] on em at bounding box center [176, 311] width 7 height 7
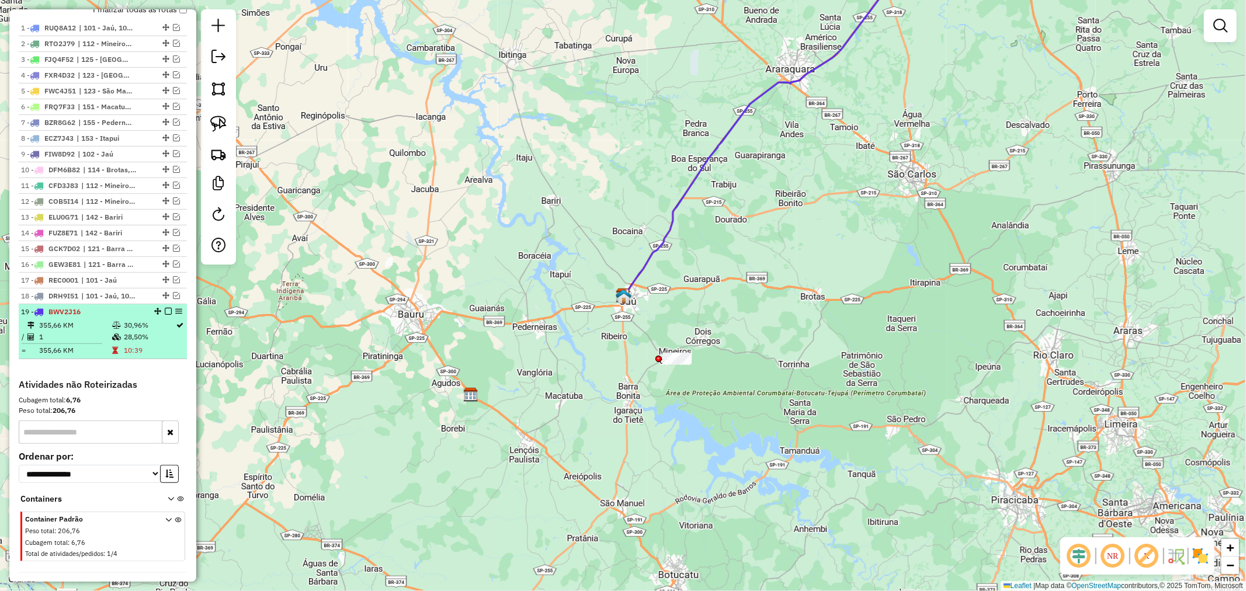
select select "**********"
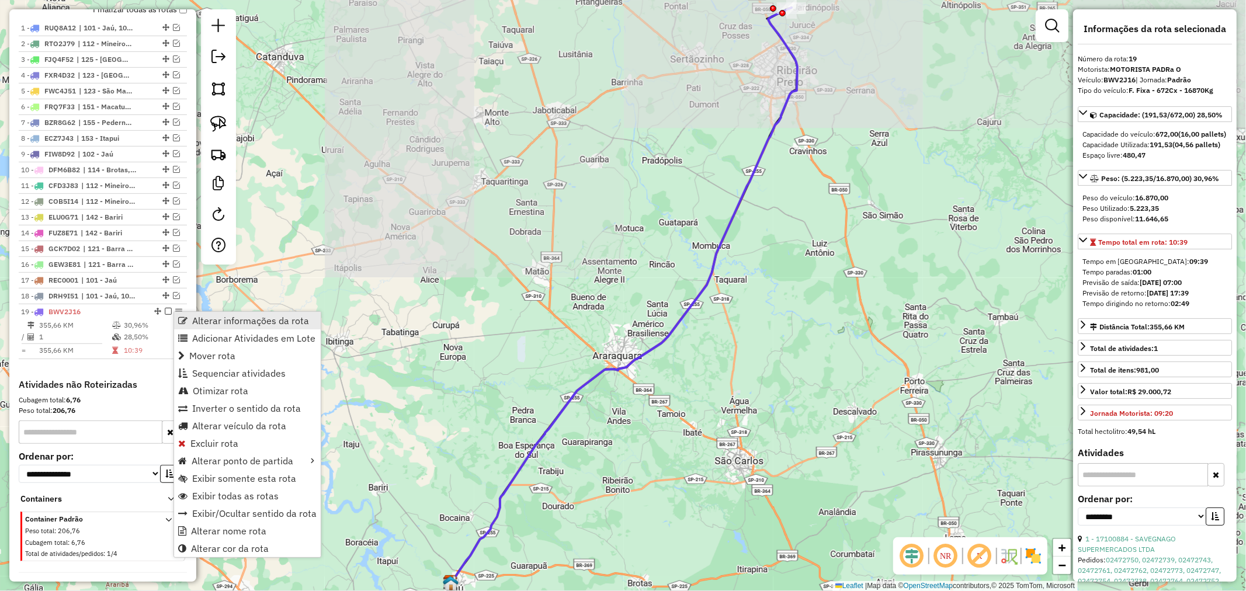
click at [187, 318] on link "Alterar informações da rota" at bounding box center [247, 321] width 147 height 18
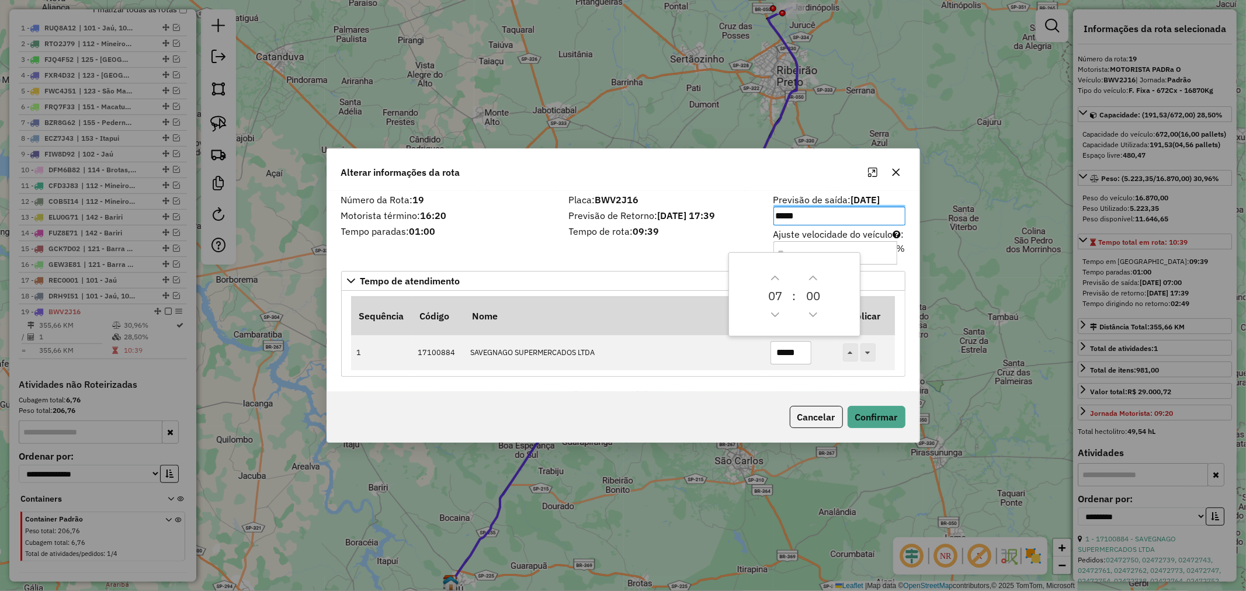
click at [804, 255] on div "0 7 : 0 0" at bounding box center [794, 294] width 132 height 85
click at [810, 246] on input "Ajuste velocidade do veículo : %" at bounding box center [835, 252] width 124 height 23
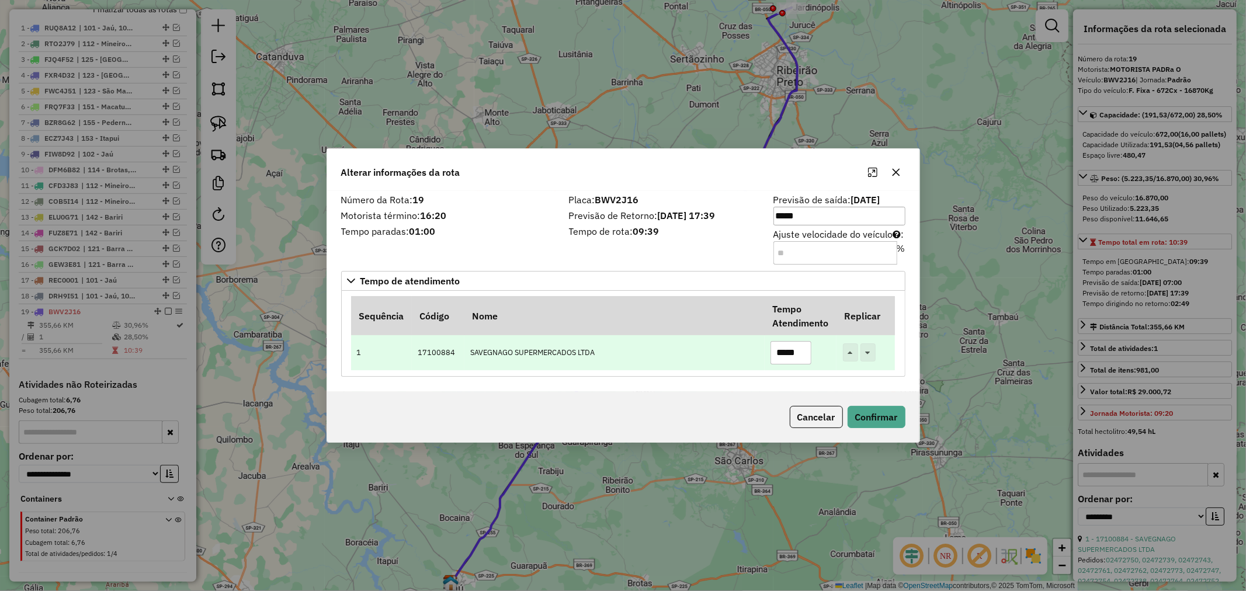
type input "**"
click at [786, 351] on input "*****" at bounding box center [790, 352] width 41 height 23
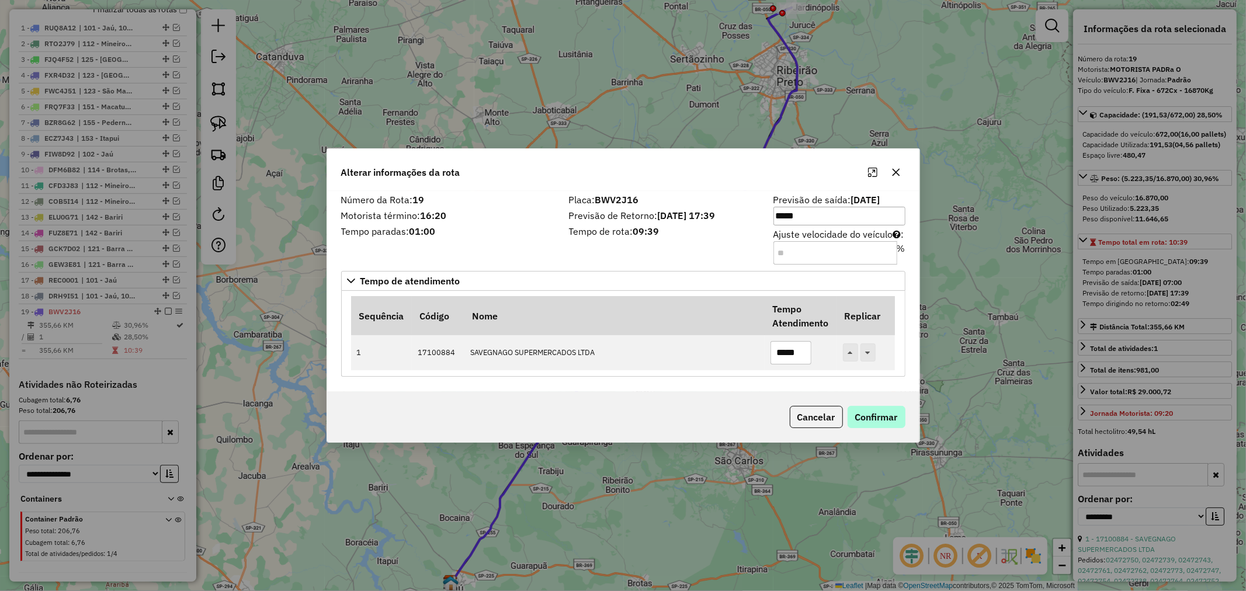
type input "*****"
click at [869, 417] on button "Confirmar" at bounding box center [877, 417] width 58 height 22
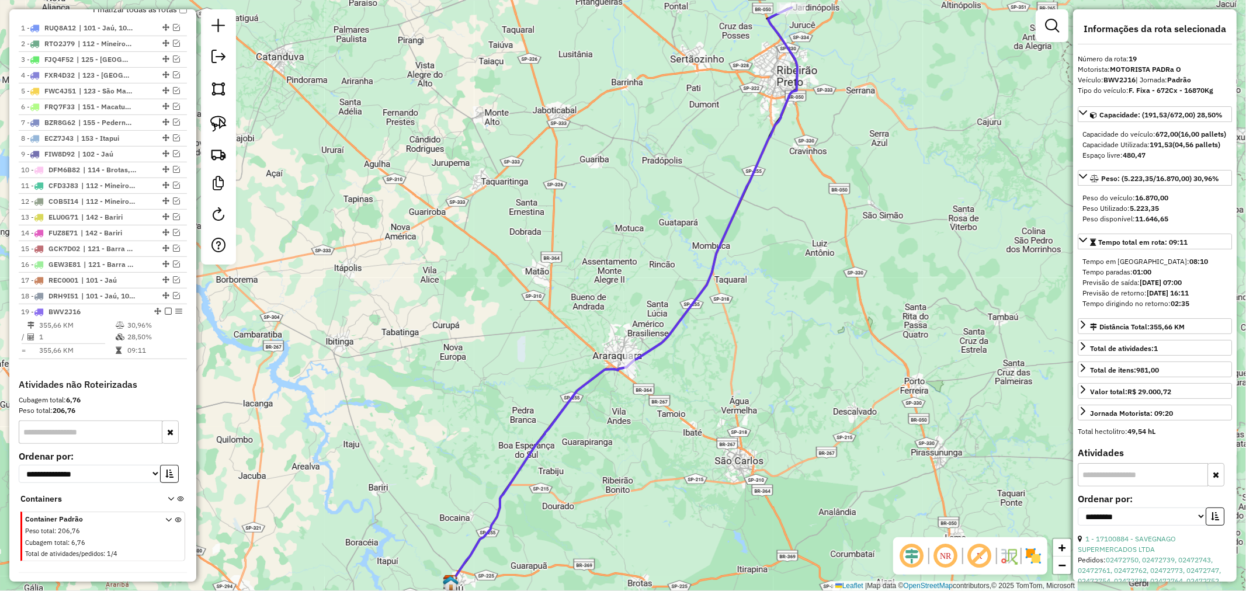
scroll to position [495, 0]
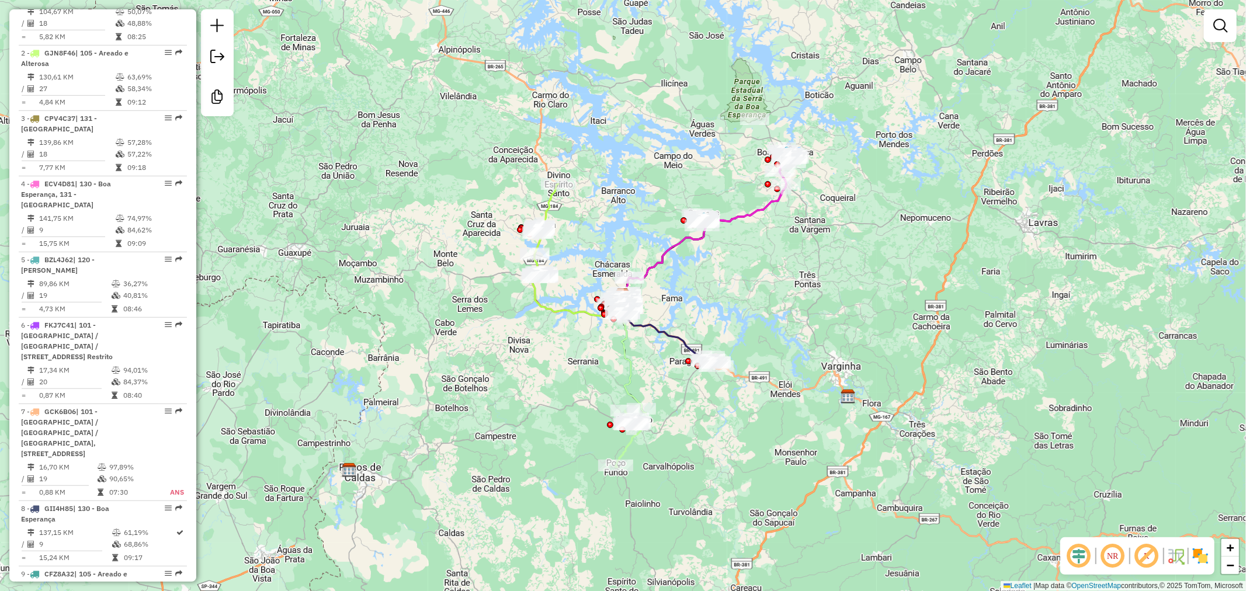
scroll to position [908, 0]
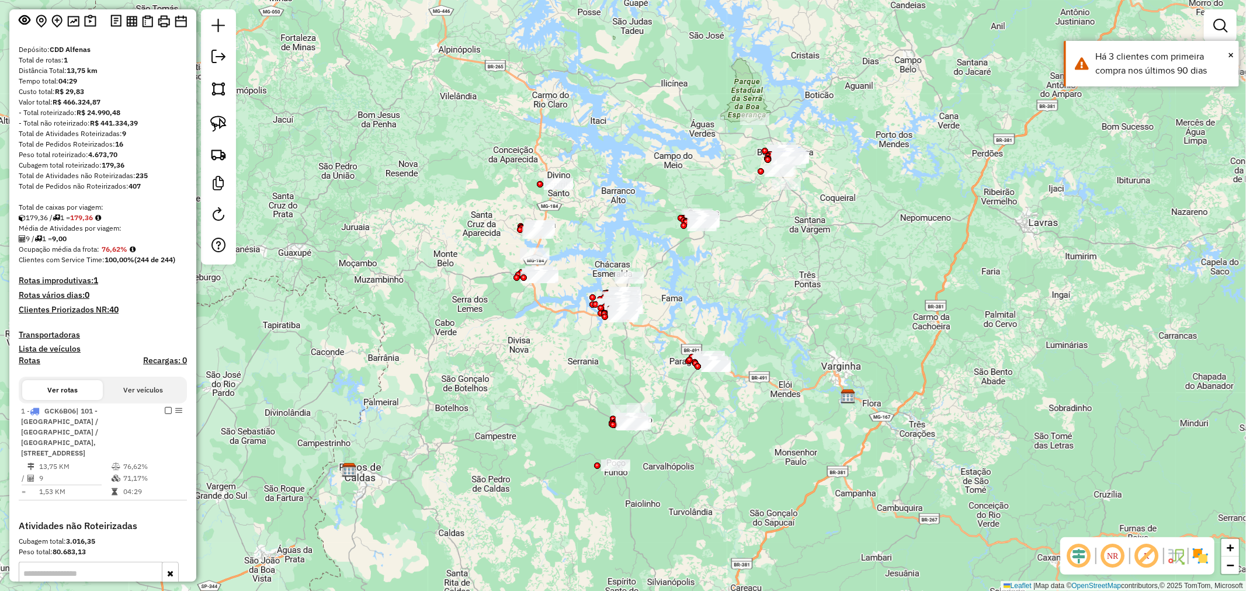
scroll to position [130, 0]
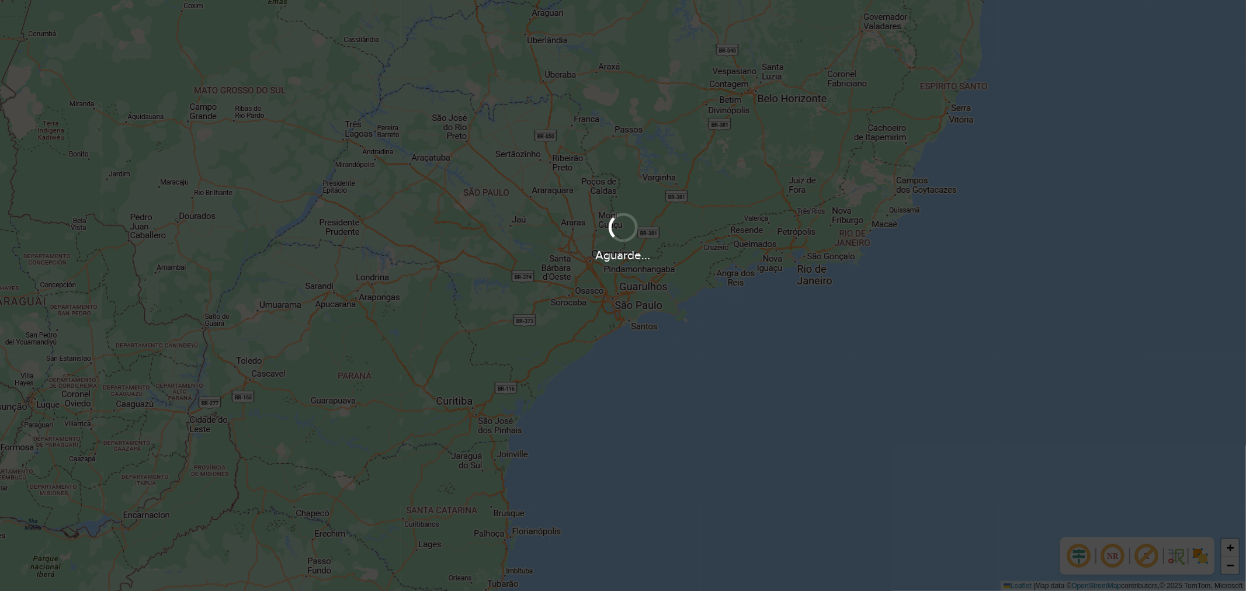
click at [61, 295] on div "Aguarde..." at bounding box center [623, 295] width 1246 height 591
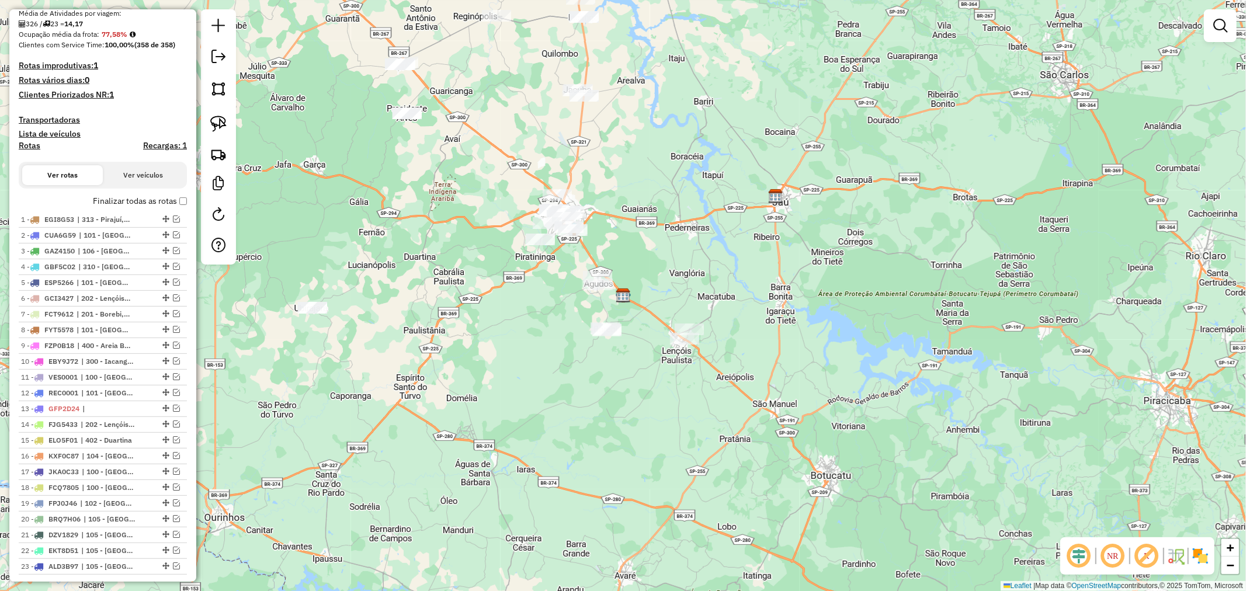
scroll to position [336, 0]
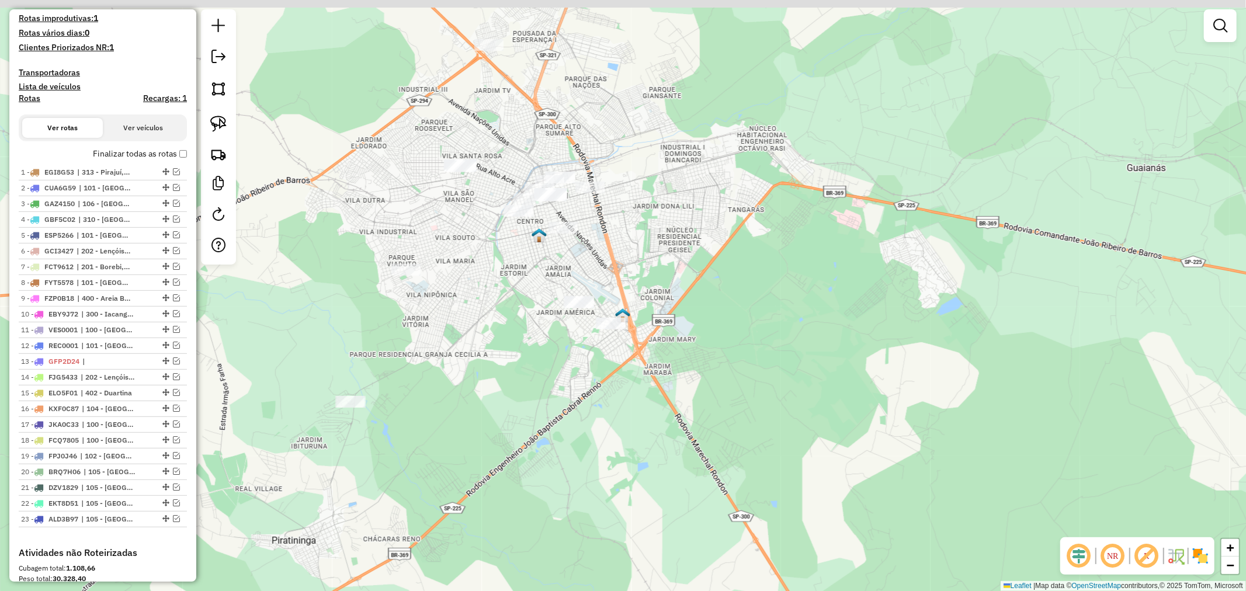
drag, startPoint x: 520, startPoint y: 196, endPoint x: 543, endPoint y: 290, distance: 96.9
click at [543, 290] on div "Janela de atendimento Grade de atendimento Capacidade Transportadoras Veículos …" at bounding box center [623, 295] width 1246 height 591
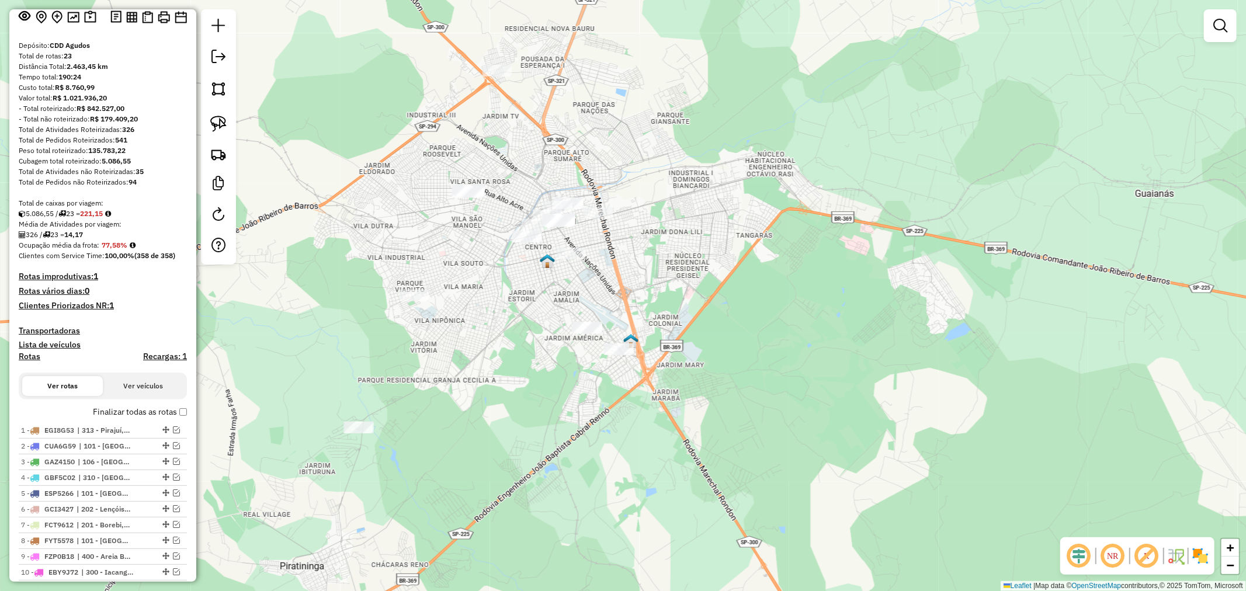
scroll to position [77, 0]
click at [1210, 0] on div at bounding box center [623, 0] width 1246 height 0
click at [222, 127] on img at bounding box center [218, 124] width 16 height 16
drag, startPoint x: 574, startPoint y: 173, endPoint x: 627, endPoint y: 216, distance: 68.6
click at [230, 124] on link at bounding box center [219, 124] width 26 height 26
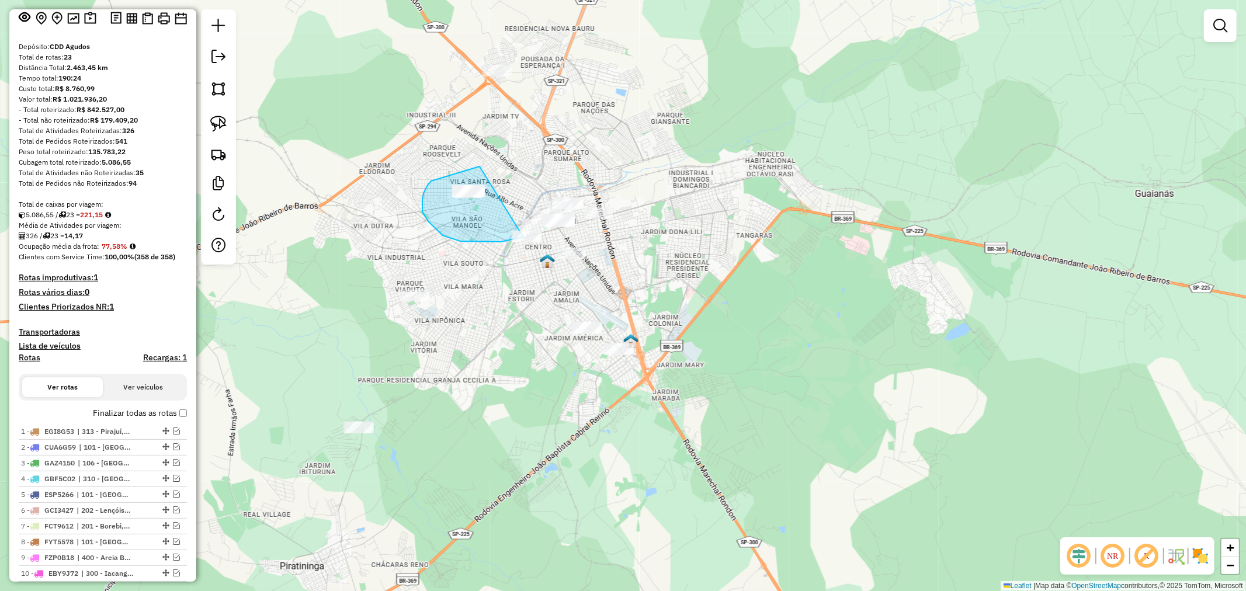
drag, startPoint x: 430, startPoint y: 183, endPoint x: 518, endPoint y: 175, distance: 87.9
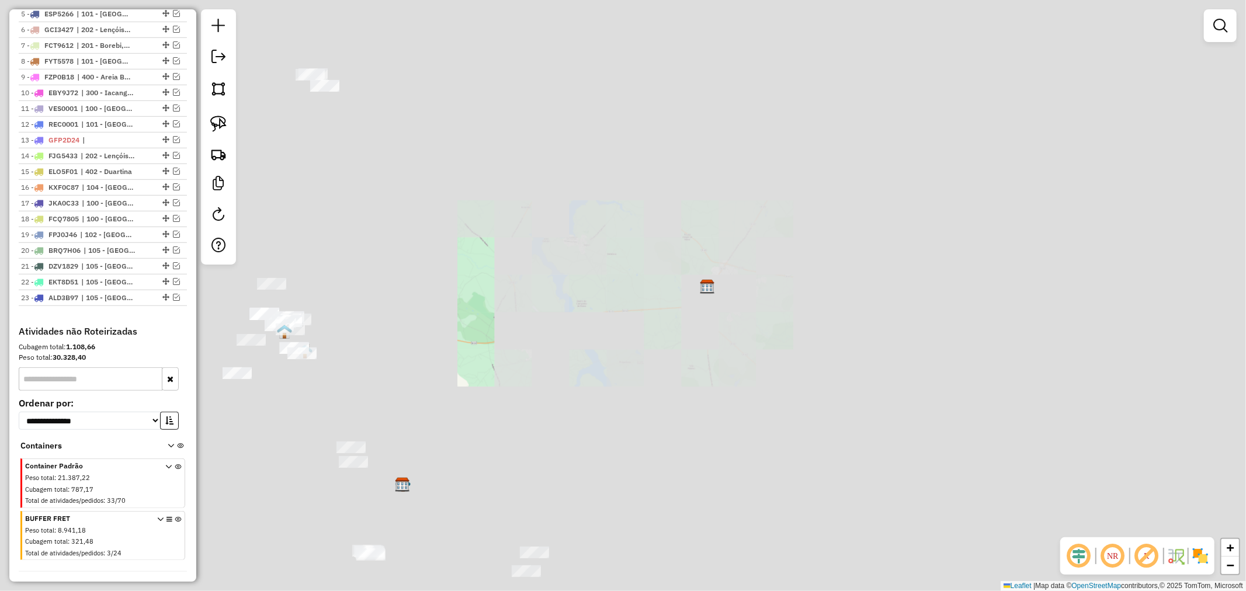
scroll to position [596, 0]
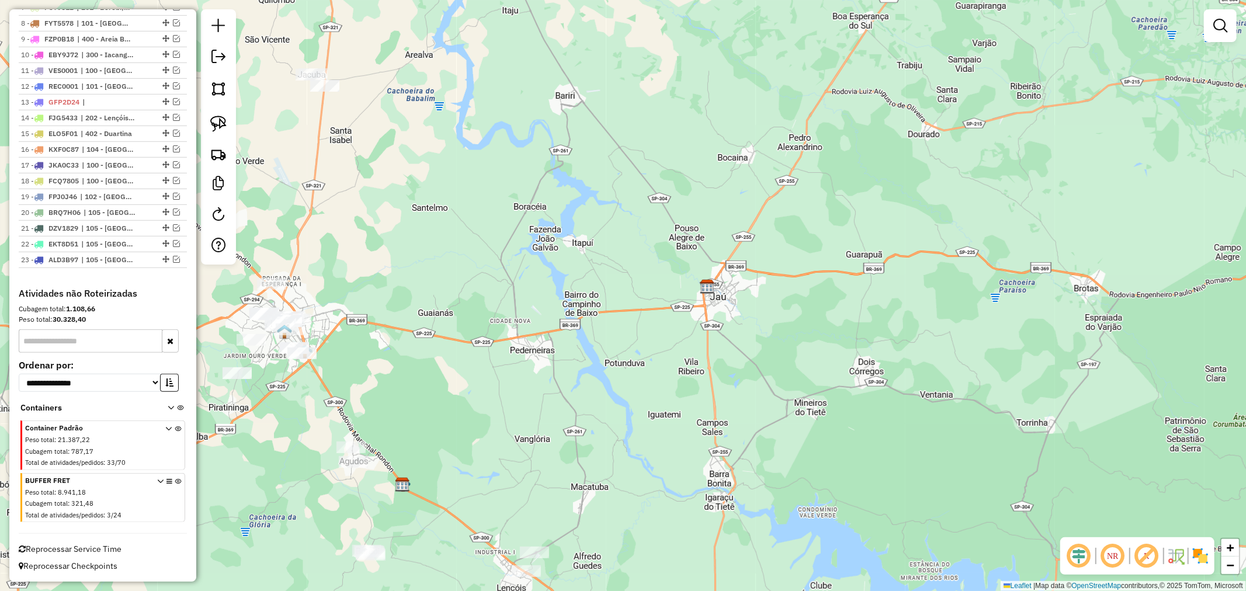
click at [175, 483] on icon at bounding box center [178, 500] width 6 height 44
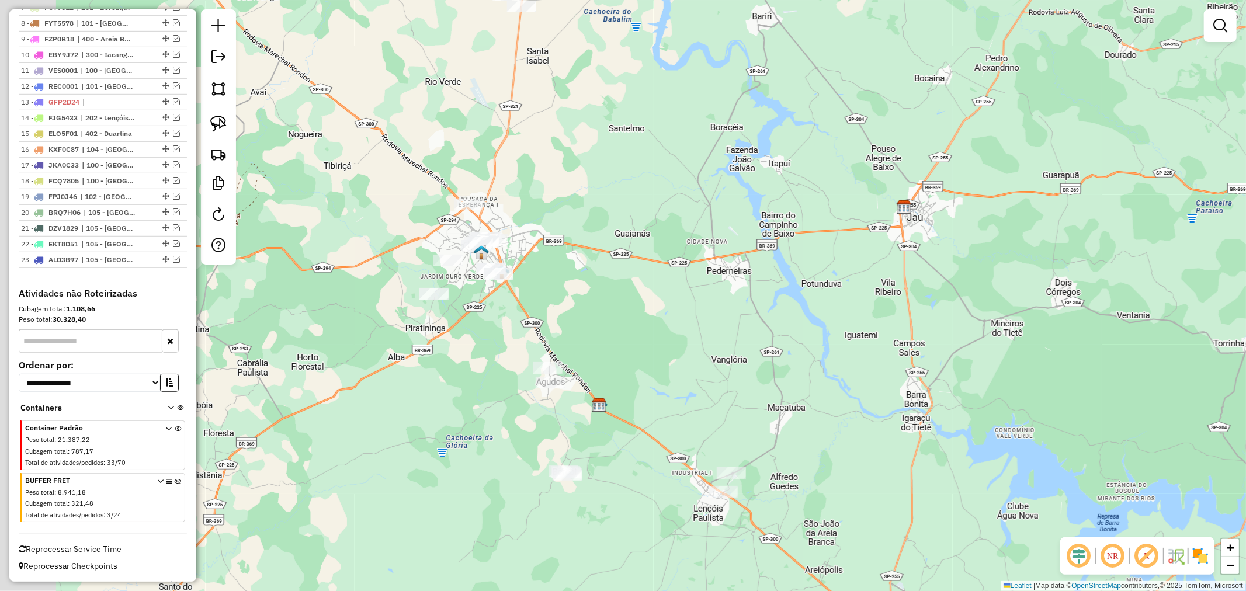
drag, startPoint x: 239, startPoint y: 445, endPoint x: 442, endPoint y: 364, distance: 218.3
click at [442, 364] on div "Janela de atendimento Grade de atendimento Capacidade Transportadoras Veículos …" at bounding box center [623, 295] width 1246 height 591
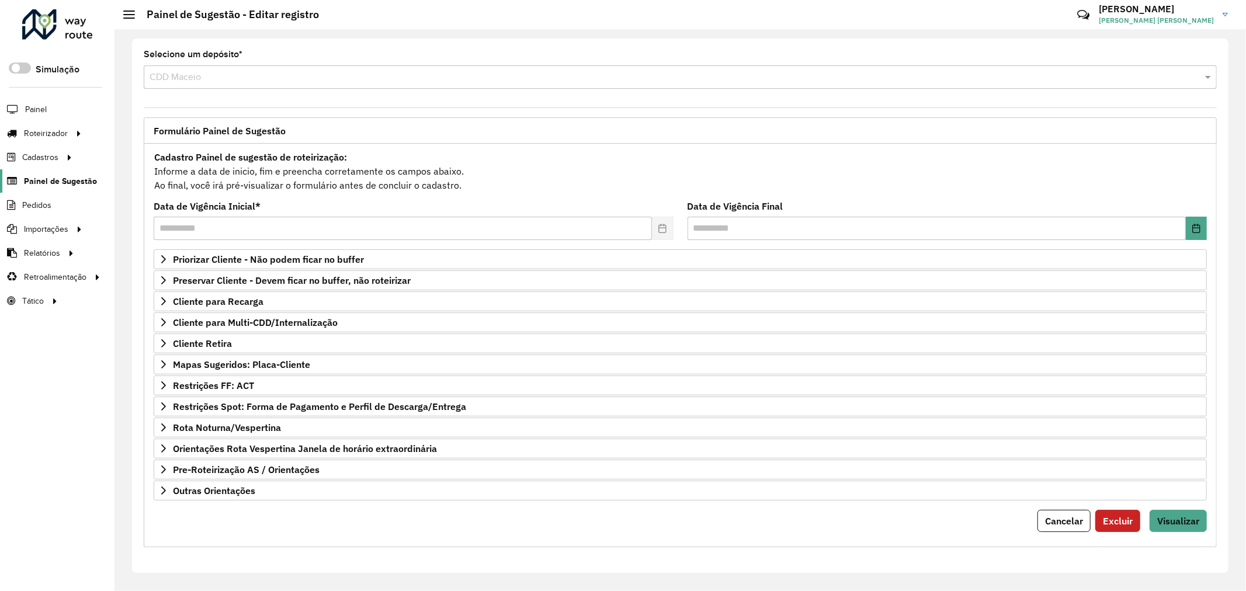
click at [64, 180] on span "Painel de Sugestão" at bounding box center [60, 181] width 73 height 12
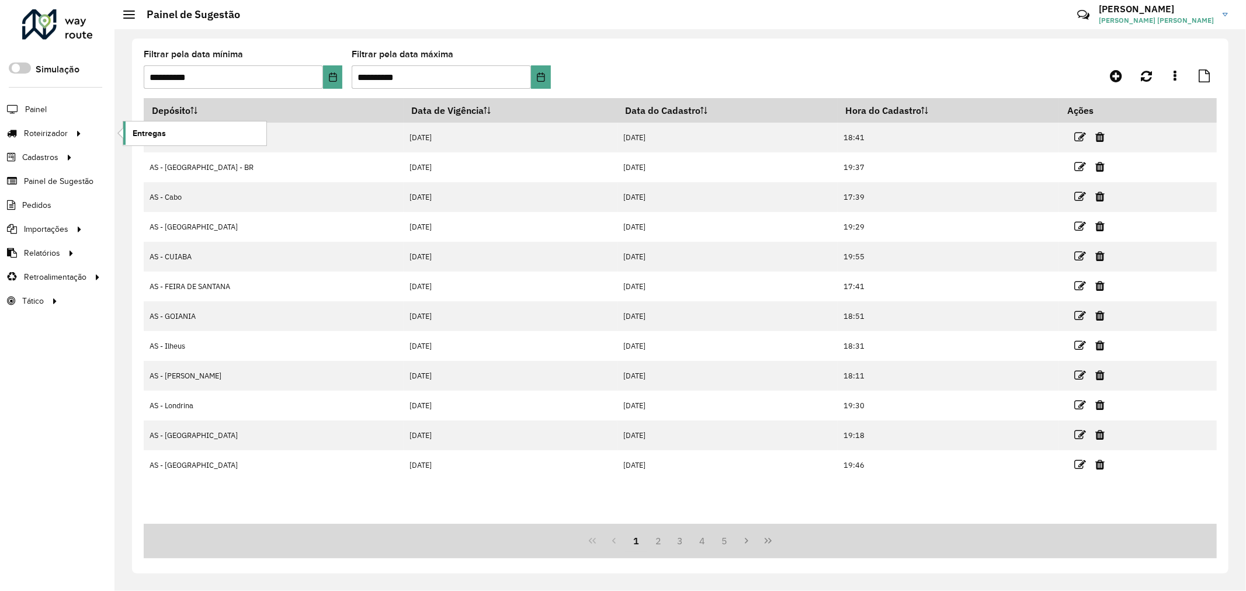
click at [140, 133] on span "Entregas" at bounding box center [149, 133] width 33 height 12
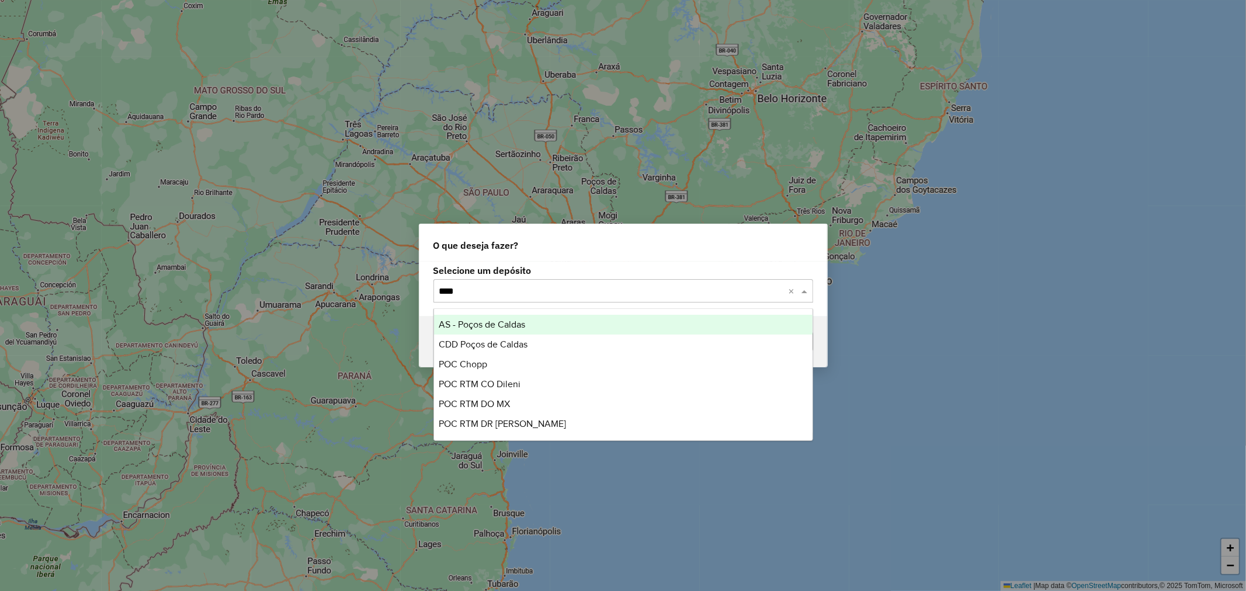
type input "*****"
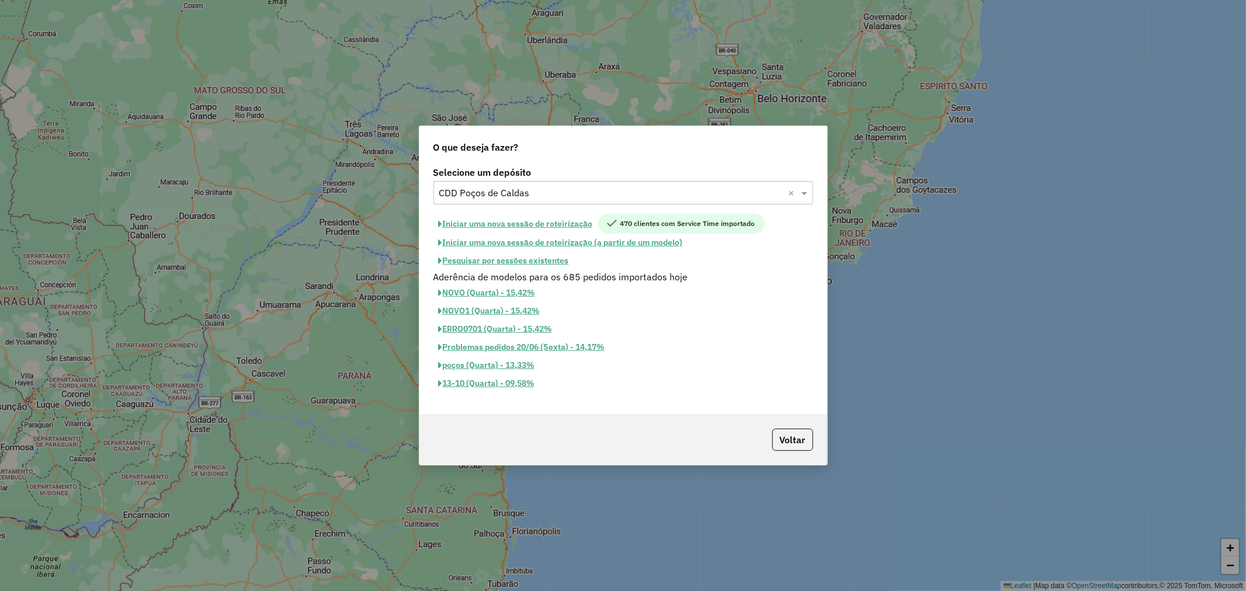
click at [542, 263] on button "Pesquisar por sessões existentes" at bounding box center [503, 261] width 141 height 18
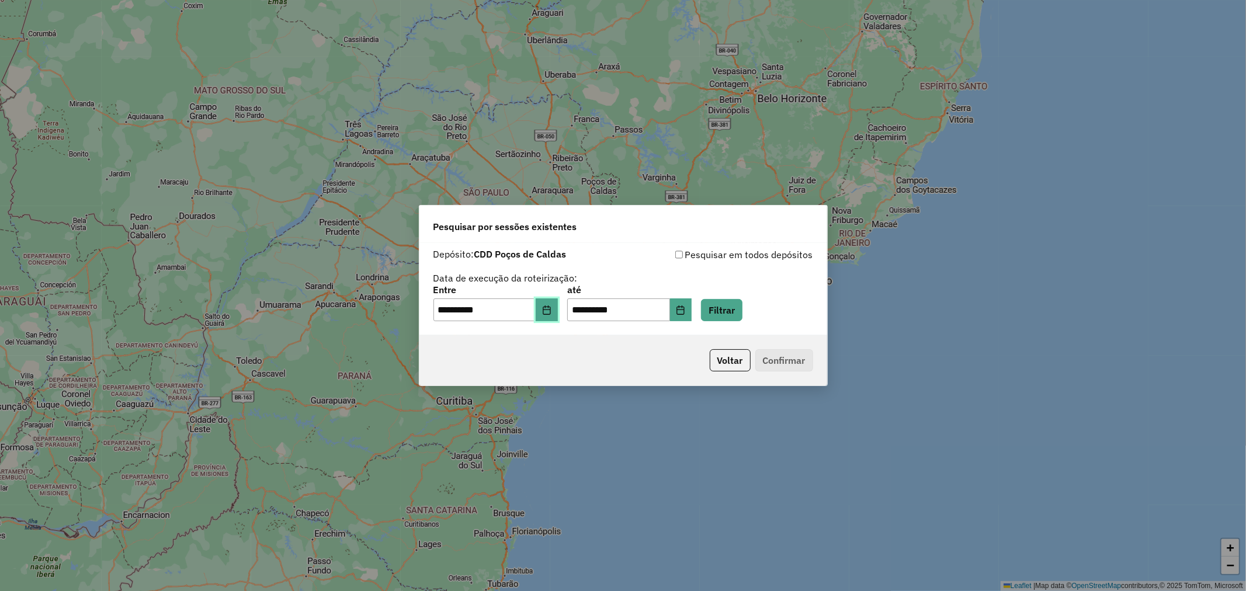
click at [550, 311] on icon "Choose Date" at bounding box center [547, 309] width 8 height 9
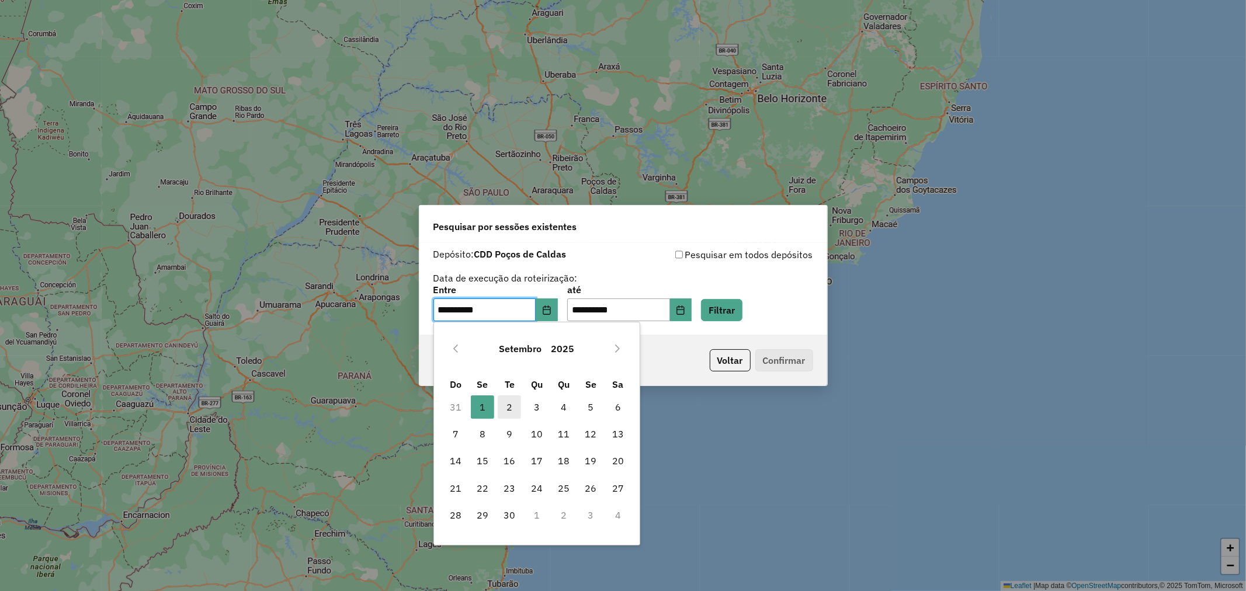
click at [515, 405] on span "2" at bounding box center [509, 406] width 23 height 23
type input "**********"
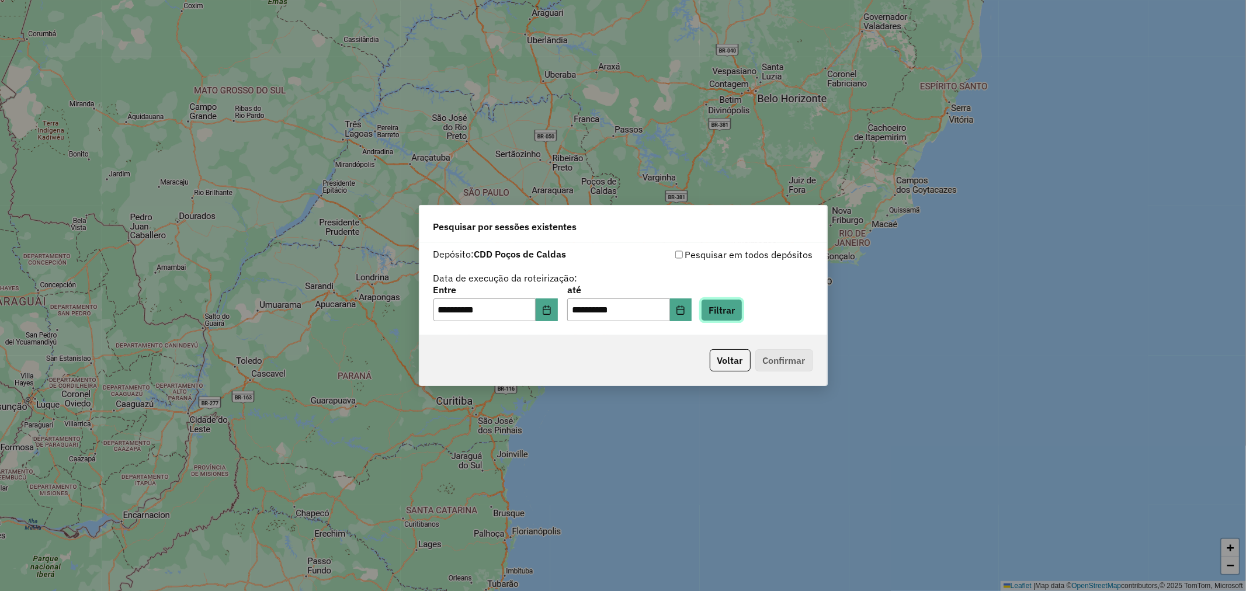
click at [723, 317] on button "Filtrar" at bounding box center [721, 310] width 41 height 22
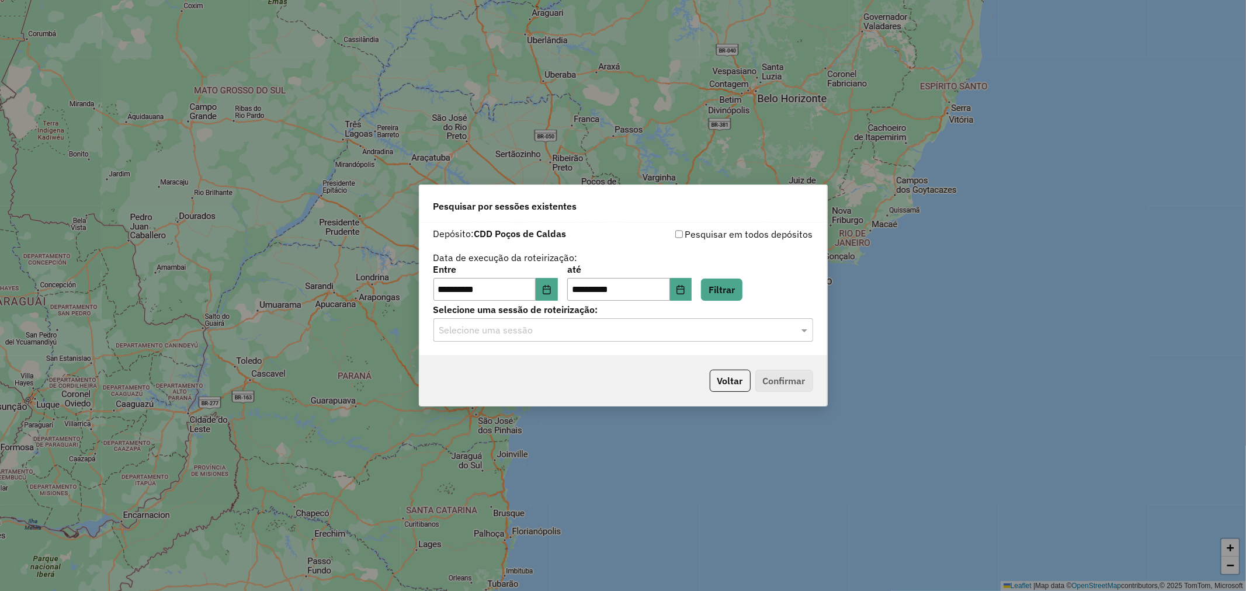
click at [690, 336] on hb-app "**********" at bounding box center [623, 295] width 1246 height 591
click at [687, 336] on input "text" at bounding box center [611, 331] width 345 height 14
click at [627, 365] on div "1257641 - 02/09/2025 18:30" at bounding box center [623, 365] width 378 height 20
click at [783, 378] on button "Confirmar" at bounding box center [784, 381] width 58 height 22
click at [721, 382] on button "Voltar" at bounding box center [730, 381] width 41 height 22
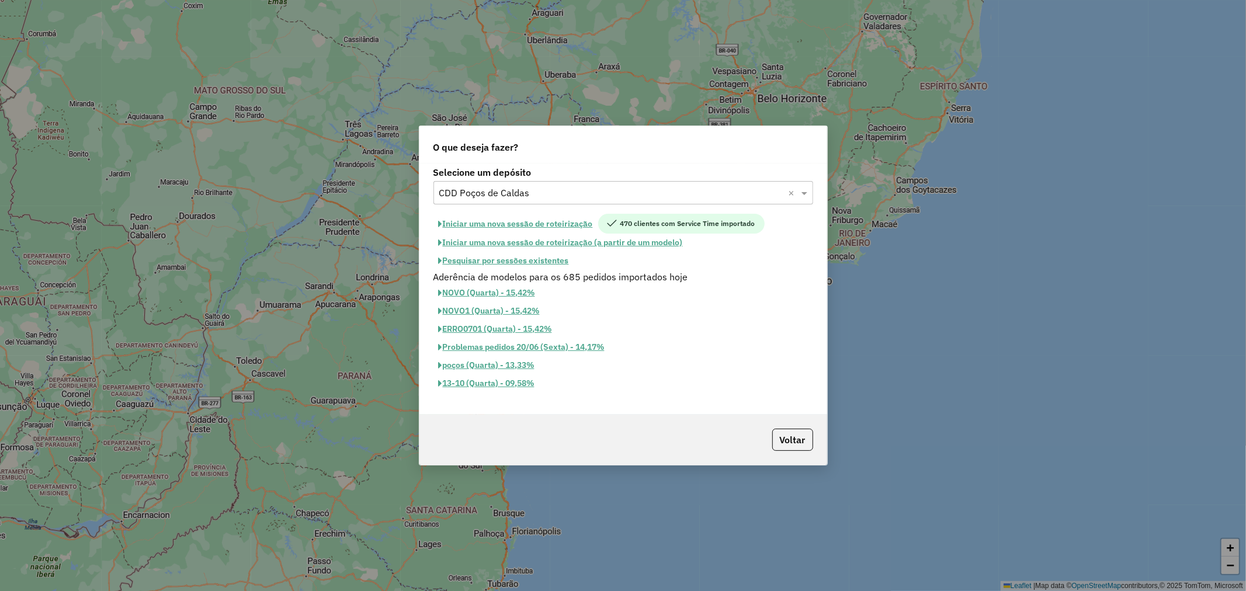
click at [551, 259] on button "Pesquisar por sessões existentes" at bounding box center [503, 261] width 141 height 18
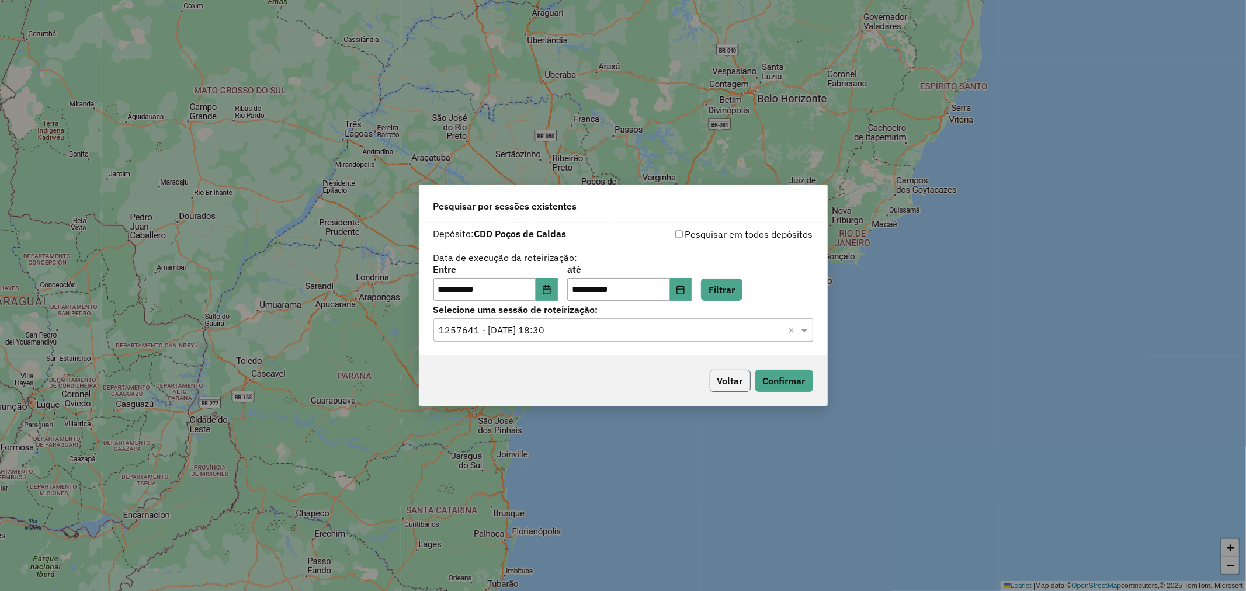
click at [714, 388] on button "Voltar" at bounding box center [730, 381] width 41 height 22
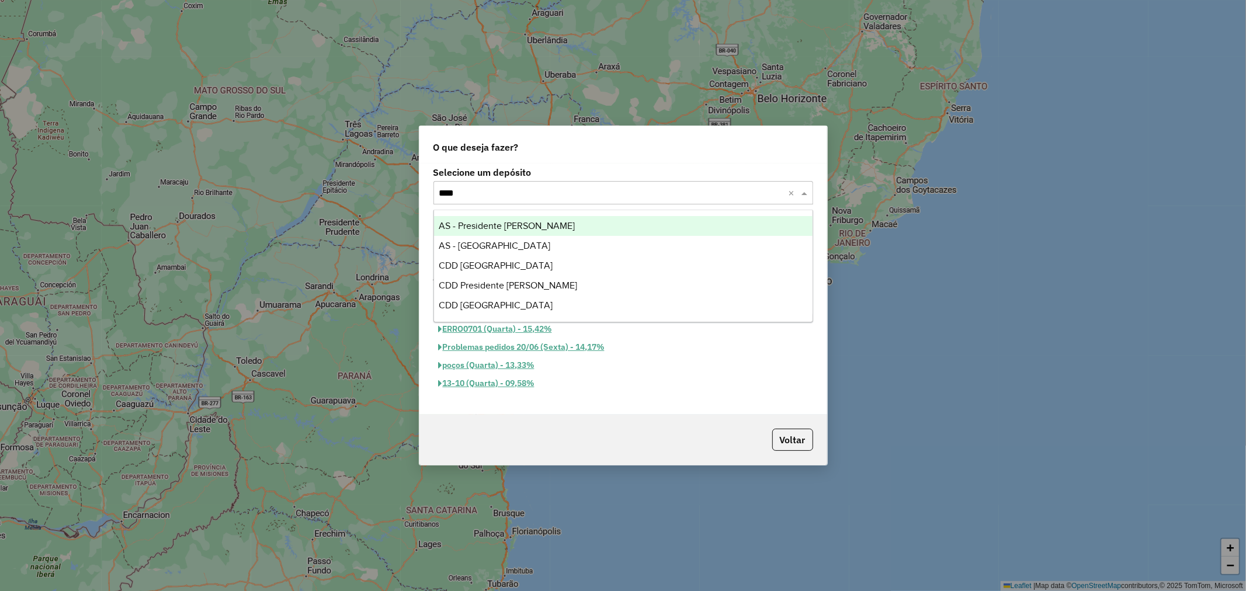
type input "*****"
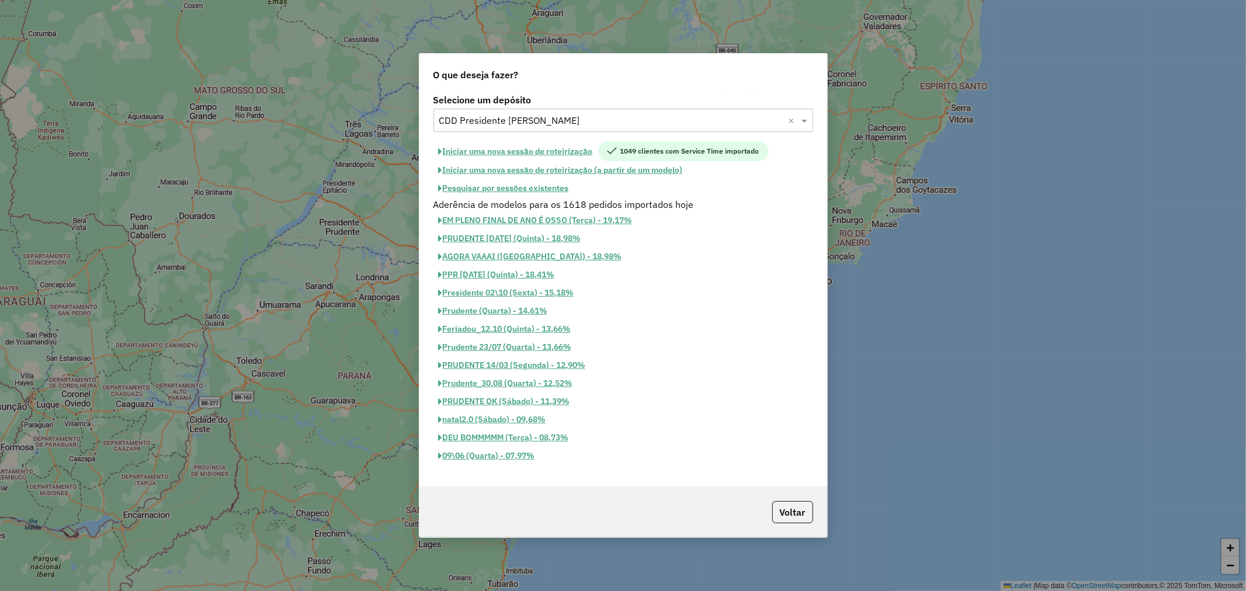
click at [515, 188] on button "Pesquisar por sessões existentes" at bounding box center [503, 188] width 141 height 18
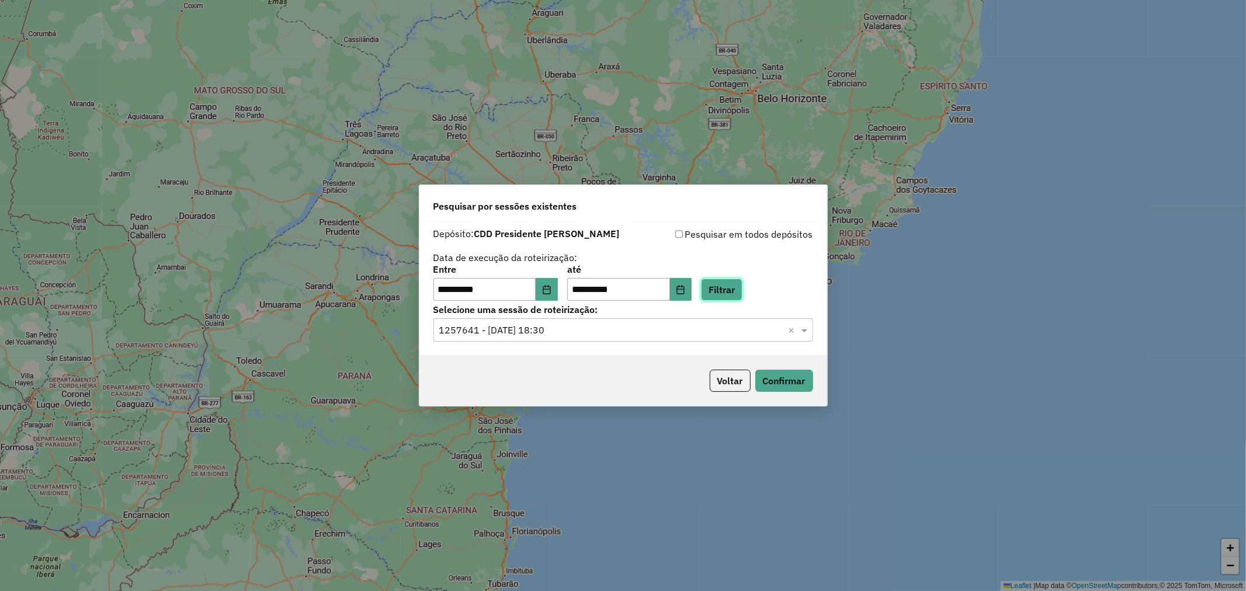
click at [742, 295] on button "Filtrar" at bounding box center [721, 290] width 41 height 22
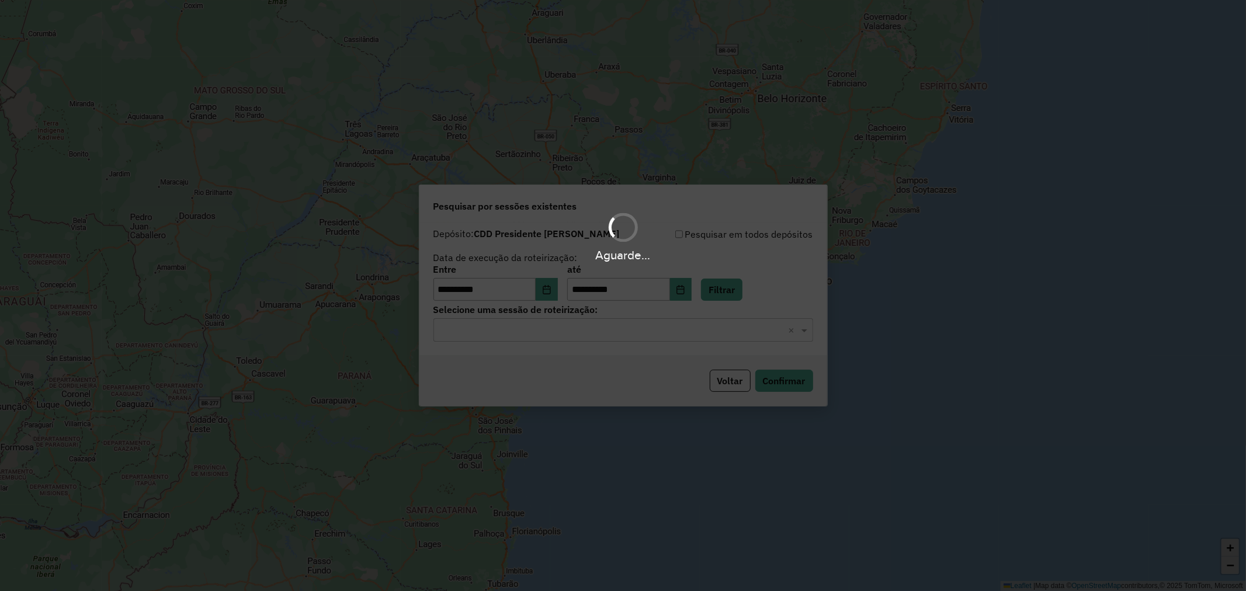
click at [537, 331] on input "text" at bounding box center [611, 331] width 345 height 14
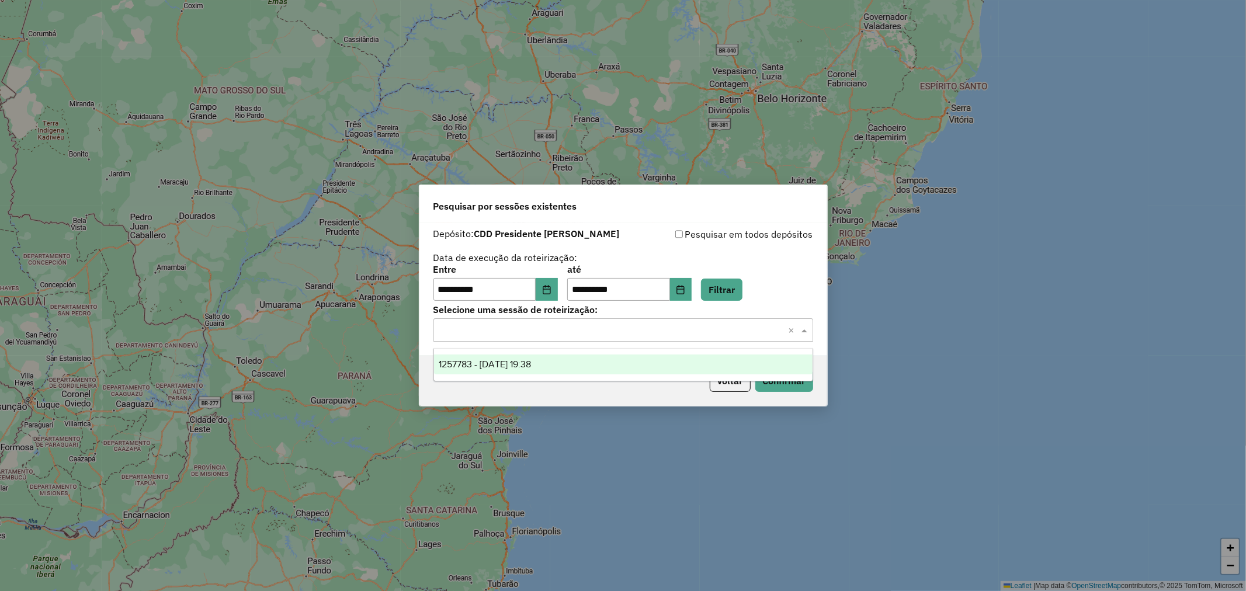
click at [531, 363] on span "1257783 - 02/09/2025 19:38" at bounding box center [485, 364] width 92 height 10
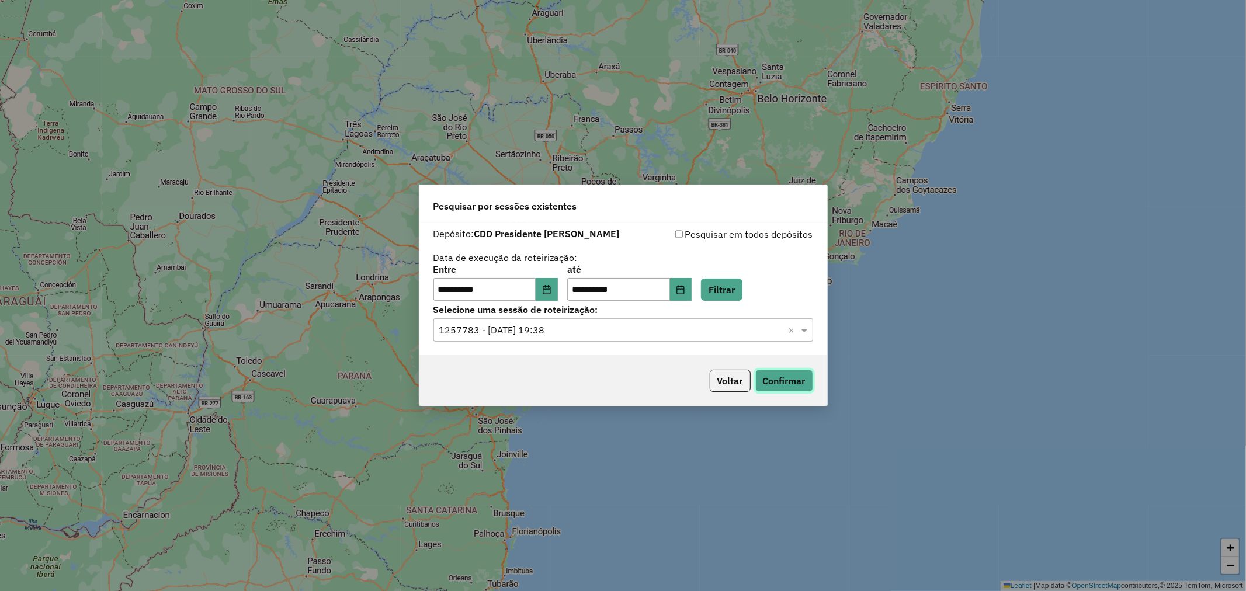
click at [793, 381] on button "Confirmar" at bounding box center [784, 381] width 58 height 22
click at [714, 378] on button "Voltar" at bounding box center [730, 381] width 41 height 22
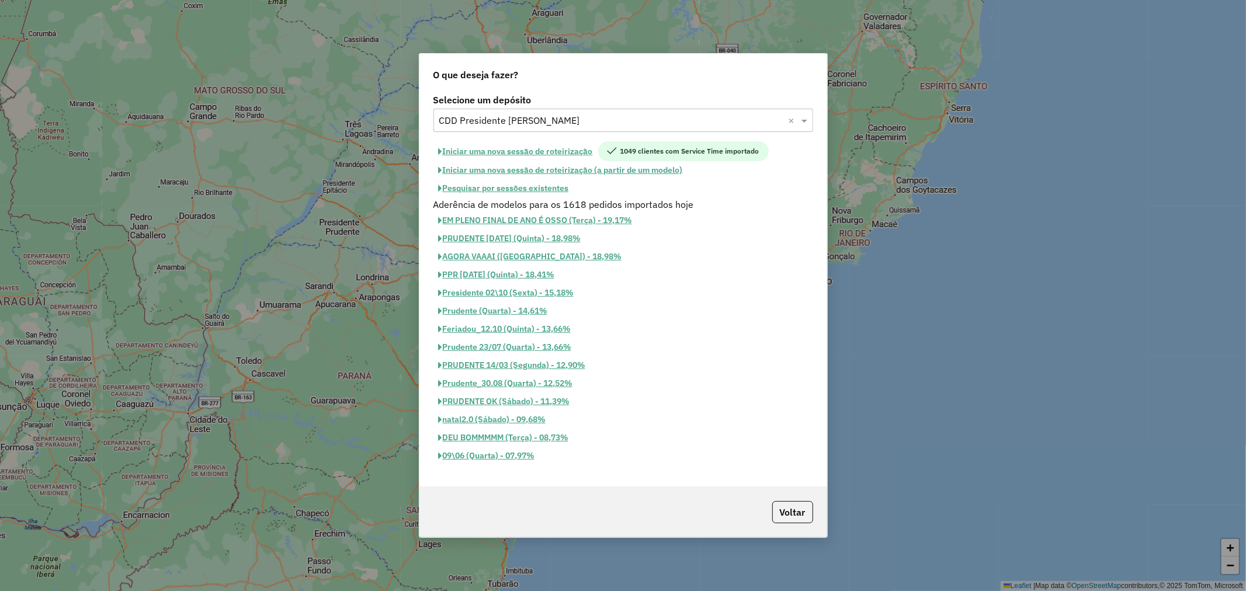
click at [555, 121] on input "text" at bounding box center [611, 121] width 345 height 14
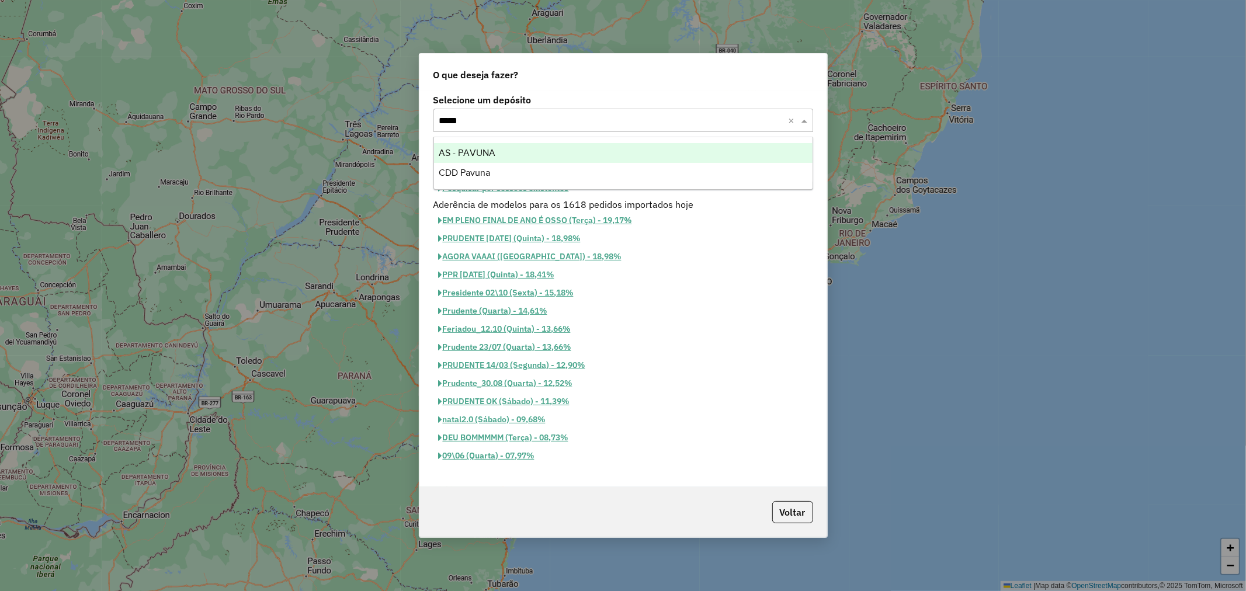
type input "******"
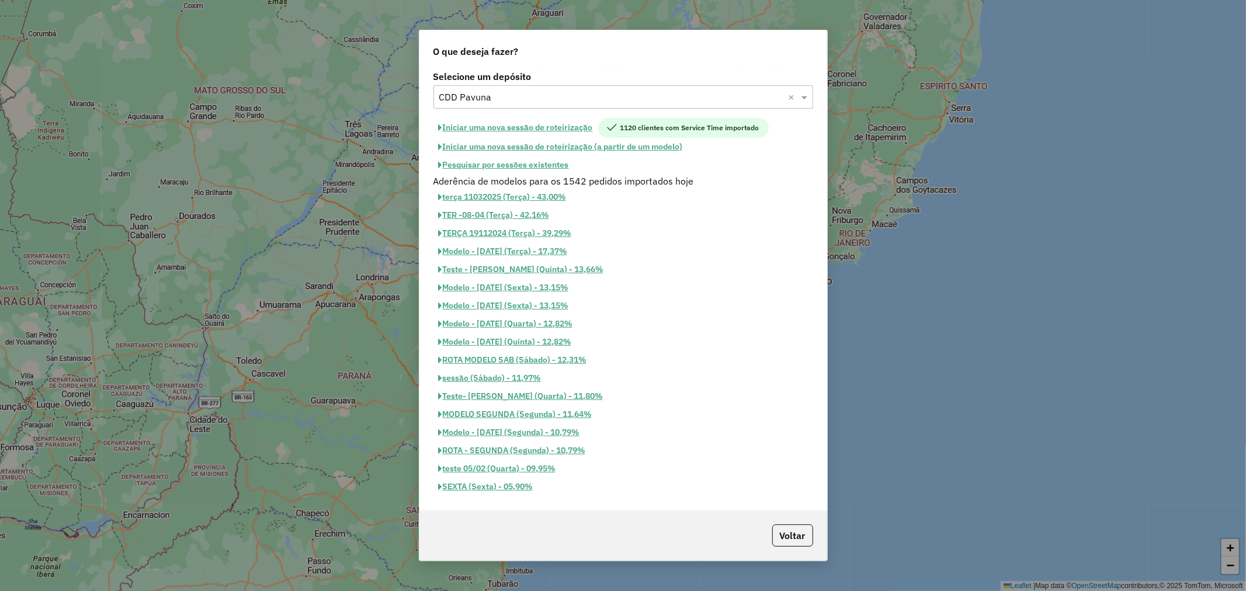
click at [544, 166] on button "Pesquisar por sessões existentes" at bounding box center [503, 165] width 141 height 18
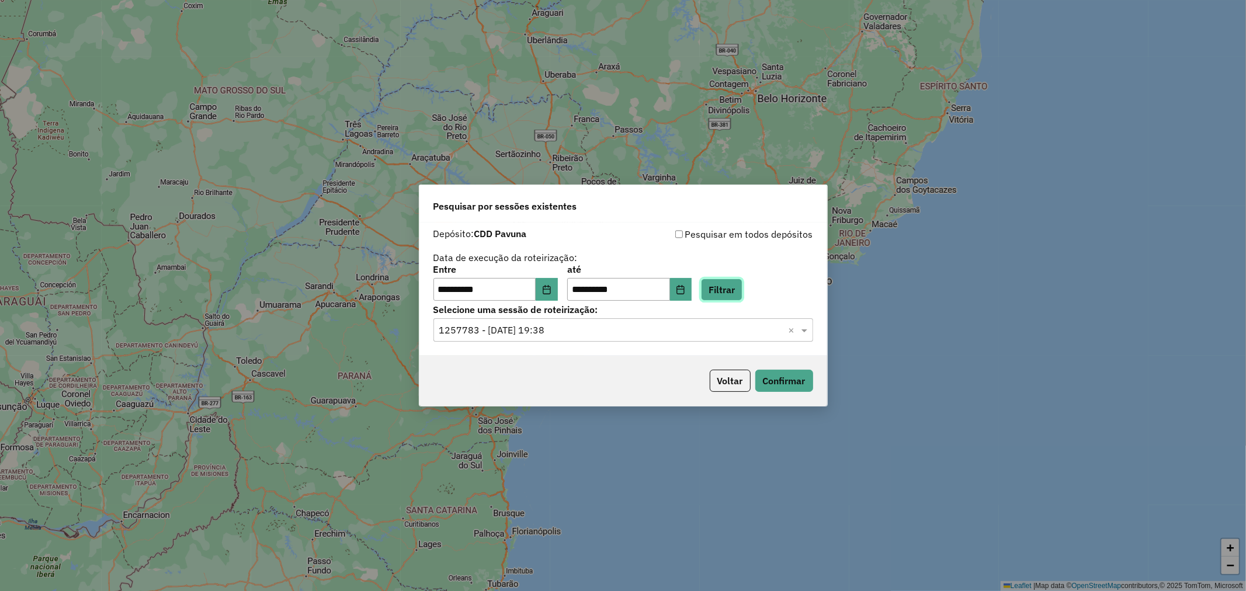
click at [725, 283] on button "Filtrar" at bounding box center [721, 290] width 41 height 22
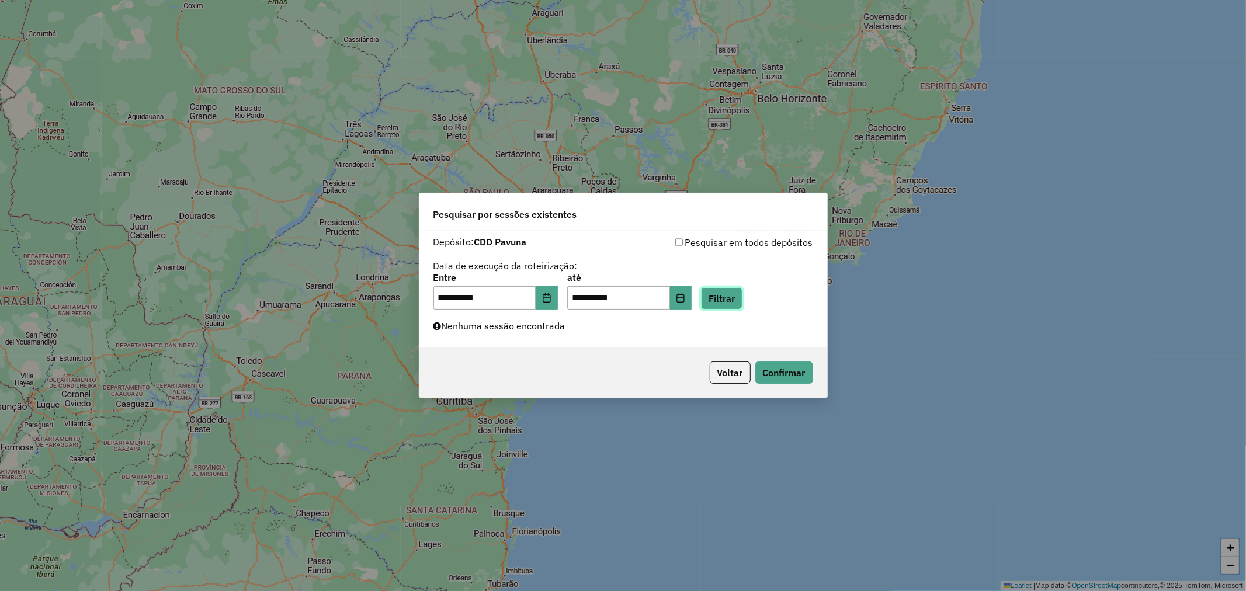
click at [742, 291] on button "Filtrar" at bounding box center [721, 298] width 41 height 22
click at [732, 376] on button "Voltar" at bounding box center [730, 373] width 41 height 22
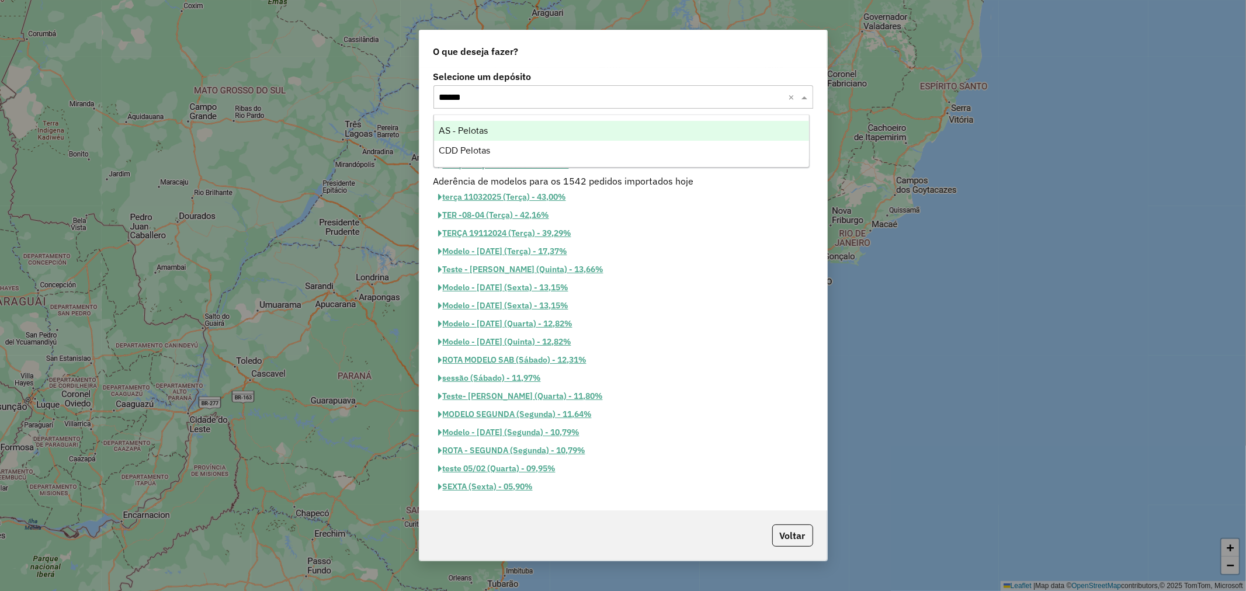
type input "*******"
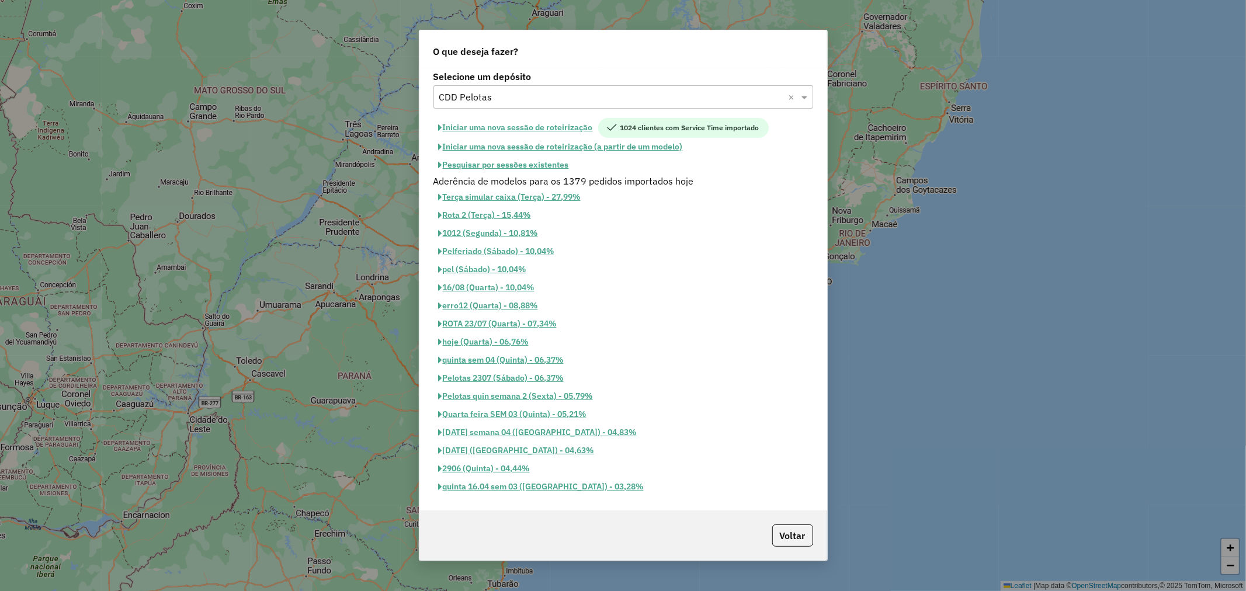
click at [530, 166] on button "Pesquisar por sessões existentes" at bounding box center [503, 165] width 141 height 18
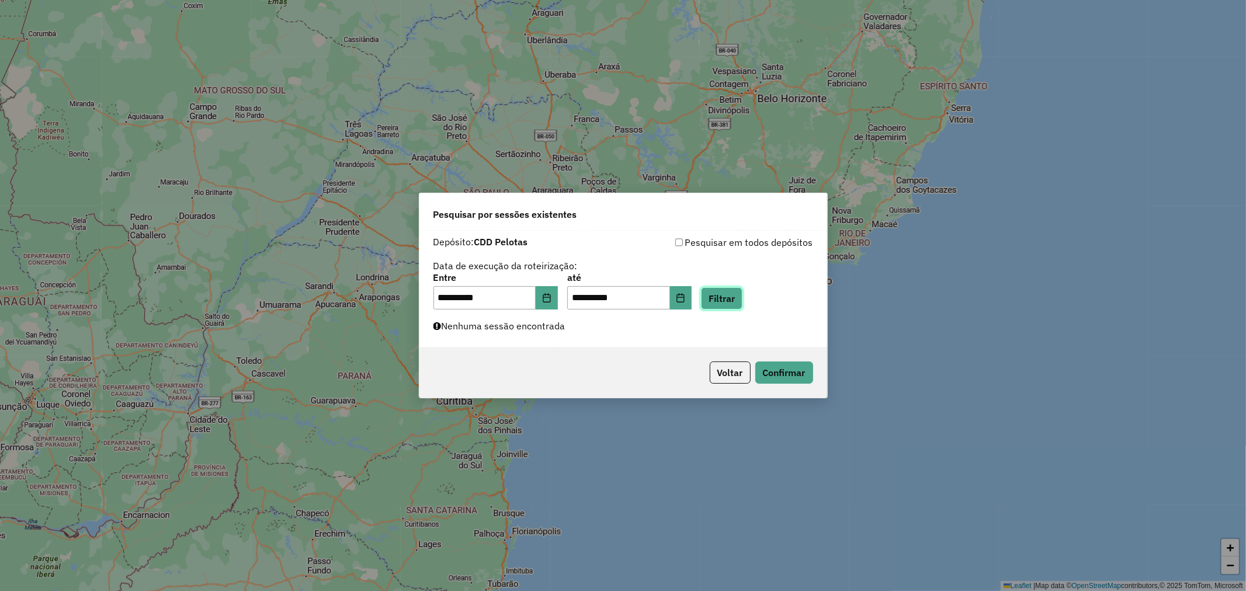
click at [740, 298] on button "Filtrar" at bounding box center [721, 298] width 41 height 22
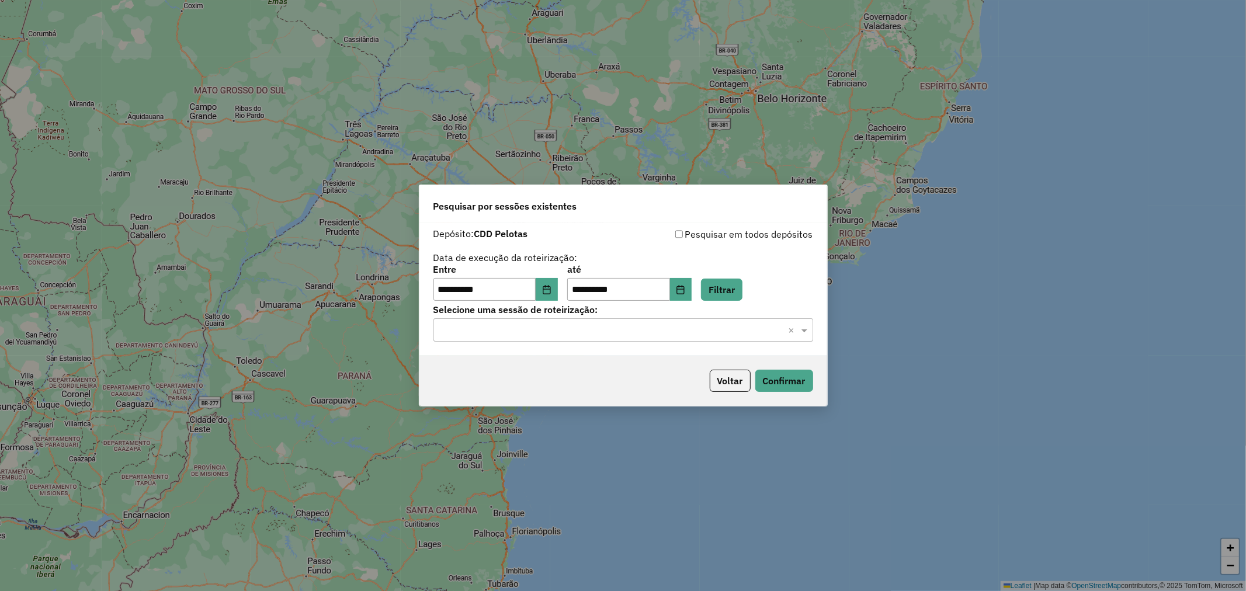
click at [618, 333] on hb-app "**********" at bounding box center [623, 295] width 1246 height 591
click at [618, 333] on input "text" at bounding box center [611, 331] width 345 height 14
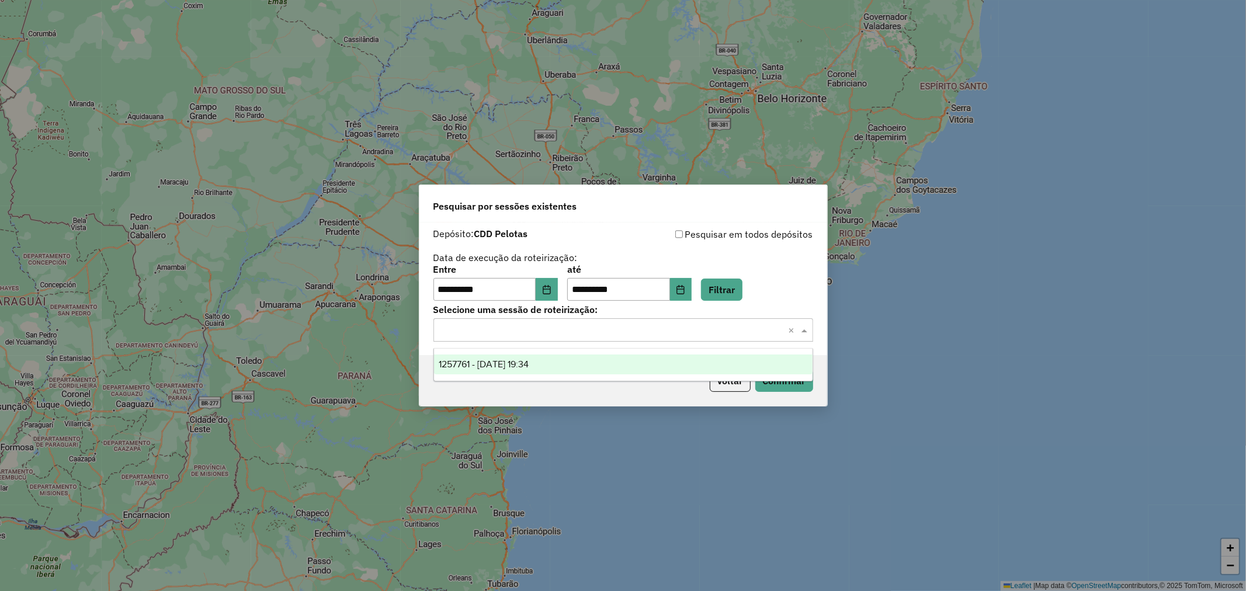
click at [617, 364] on div "1257761 - 02/09/2025 19:34" at bounding box center [623, 365] width 378 height 20
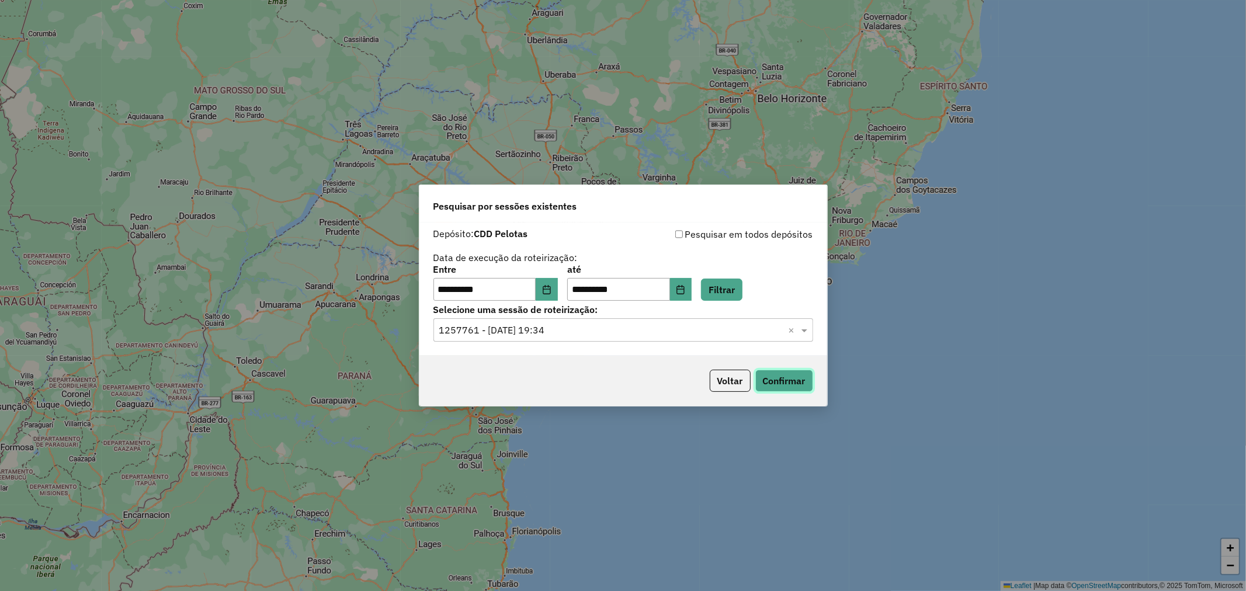
click at [799, 381] on button "Confirmar" at bounding box center [784, 381] width 58 height 22
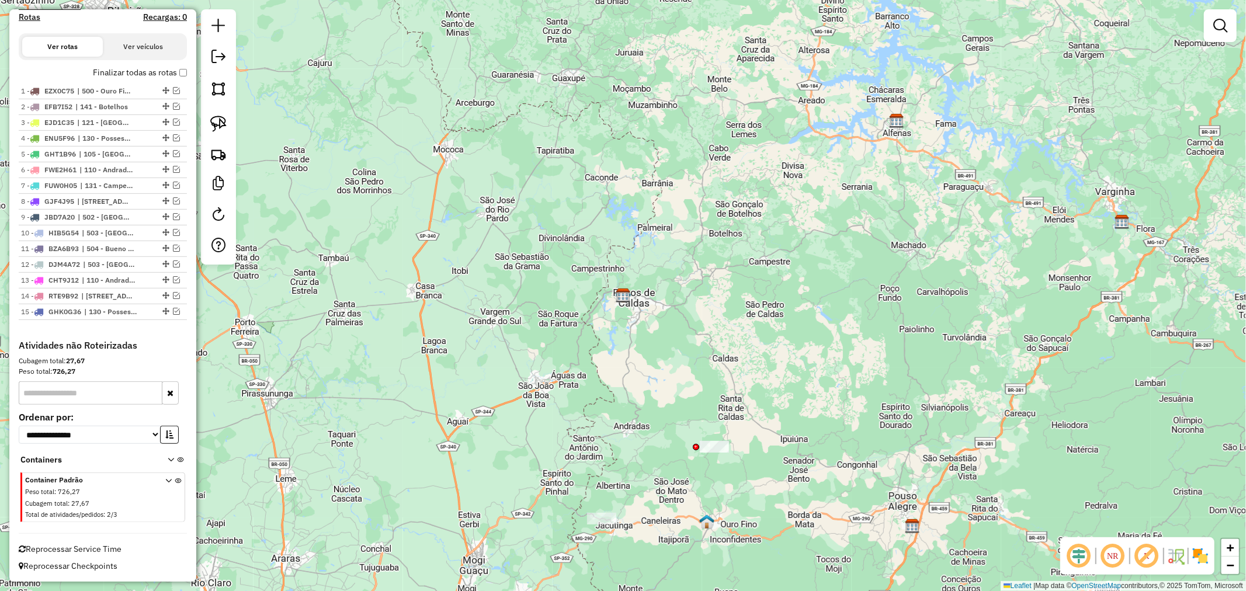
scroll to position [13, 0]
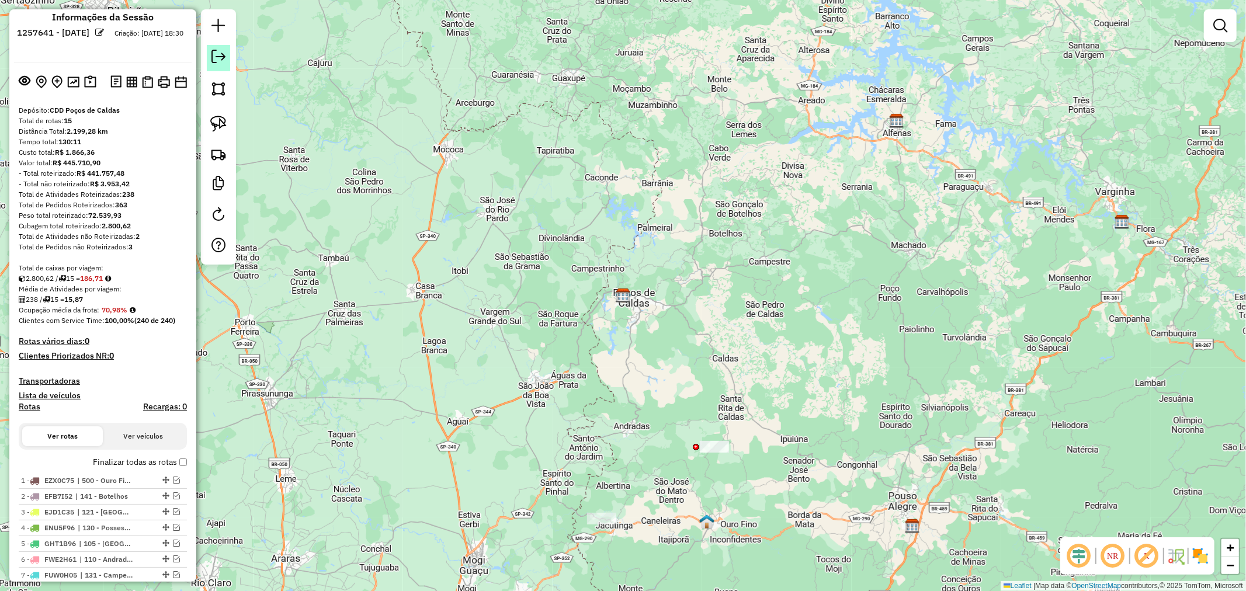
click at [218, 65] on link at bounding box center [218, 58] width 23 height 26
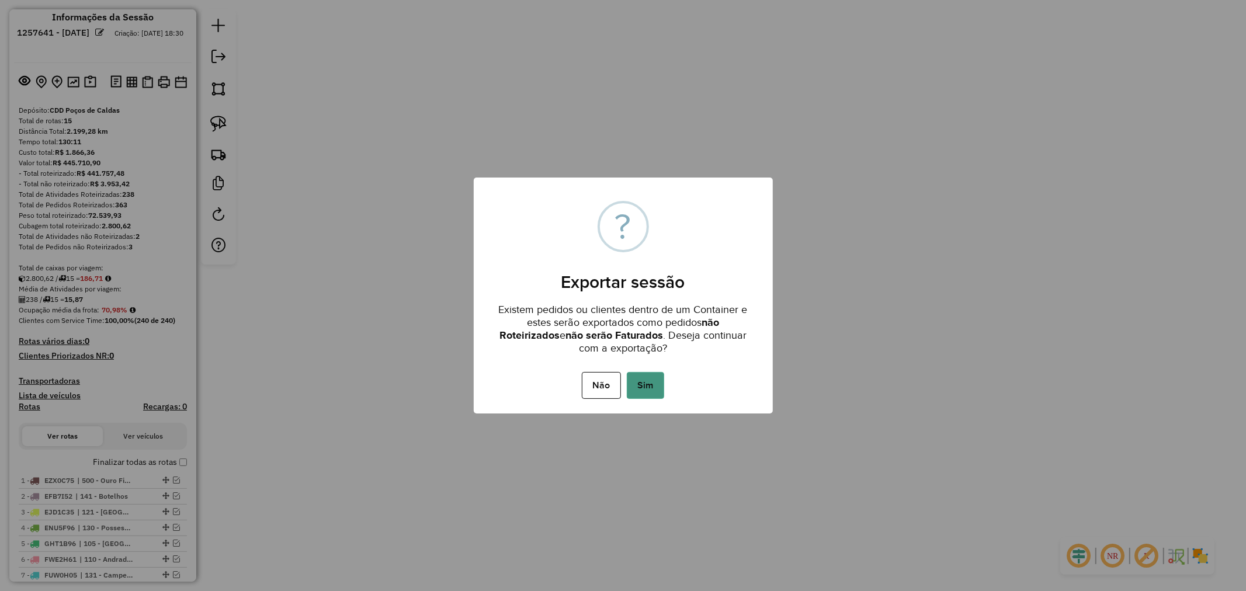
click at [644, 376] on button "Sim" at bounding box center [645, 385] width 37 height 27
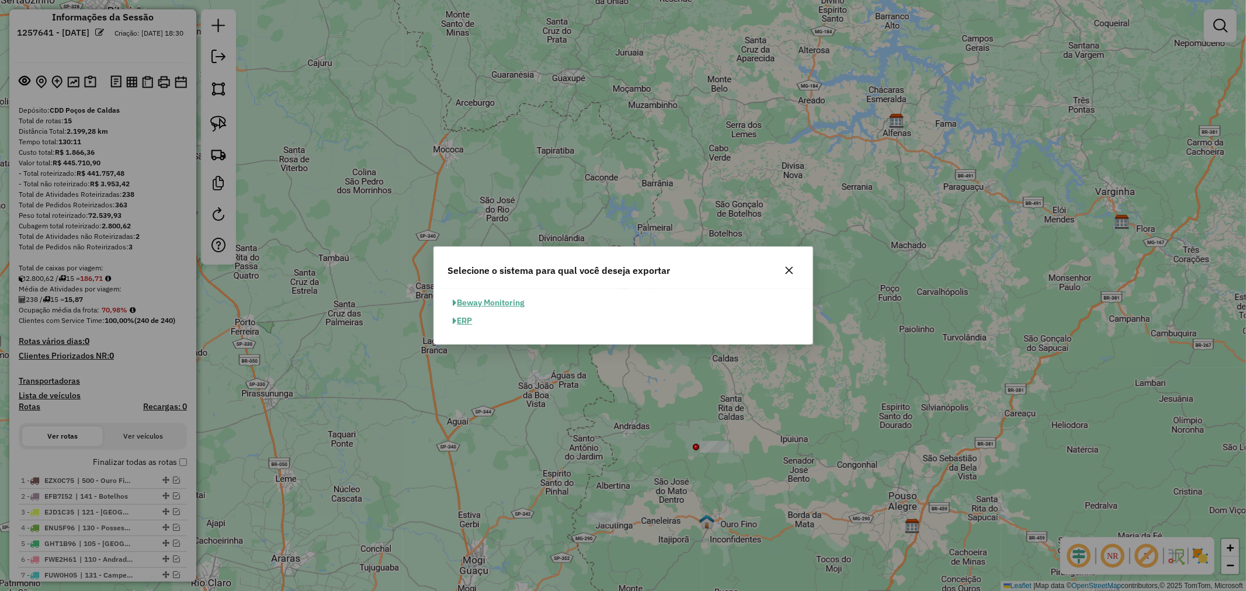
click at [466, 314] on button "ERP" at bounding box center [463, 321] width 30 height 18
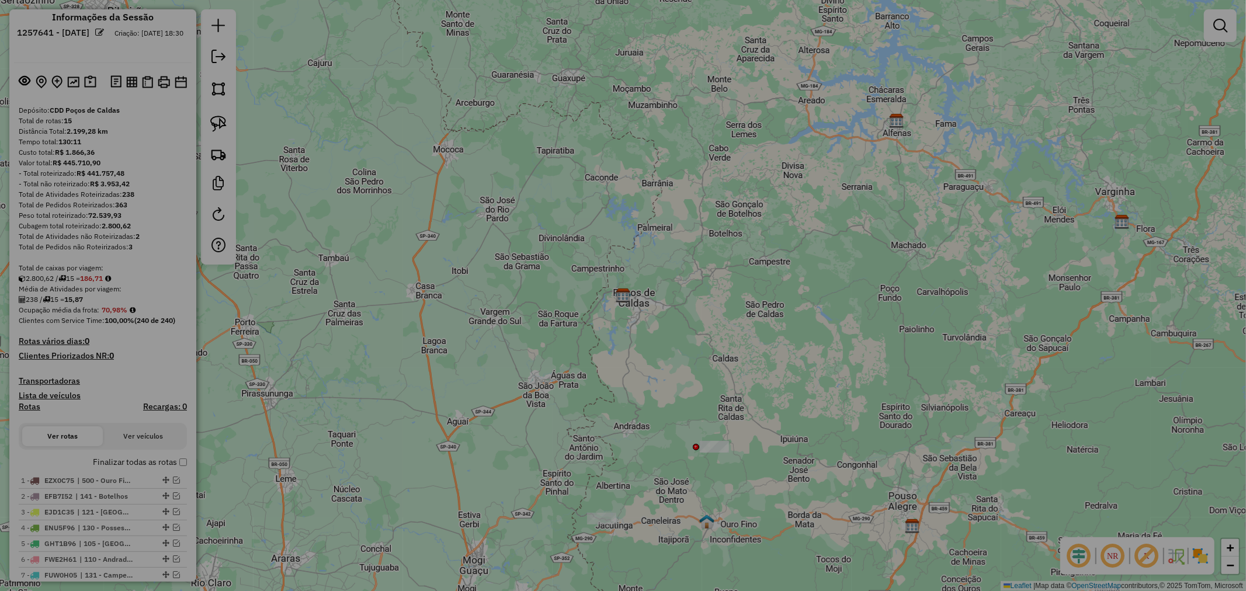
select select "**"
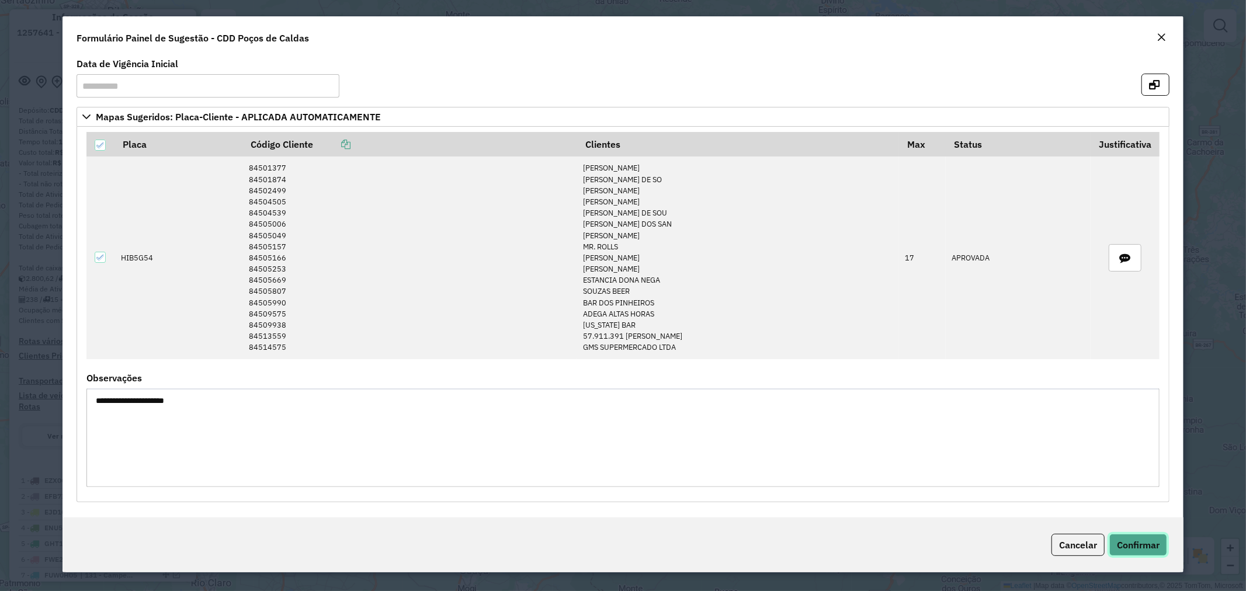
click at [1131, 534] on button "Confirmar" at bounding box center [1138, 545] width 58 height 22
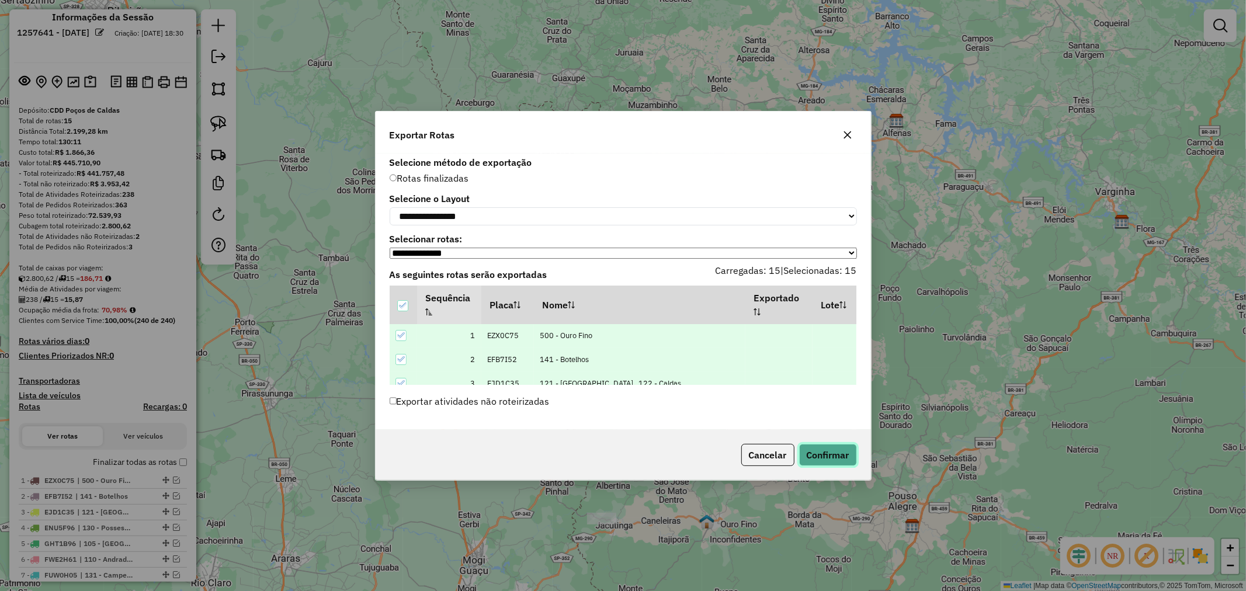
click at [812, 456] on button "Confirmar" at bounding box center [828, 455] width 58 height 22
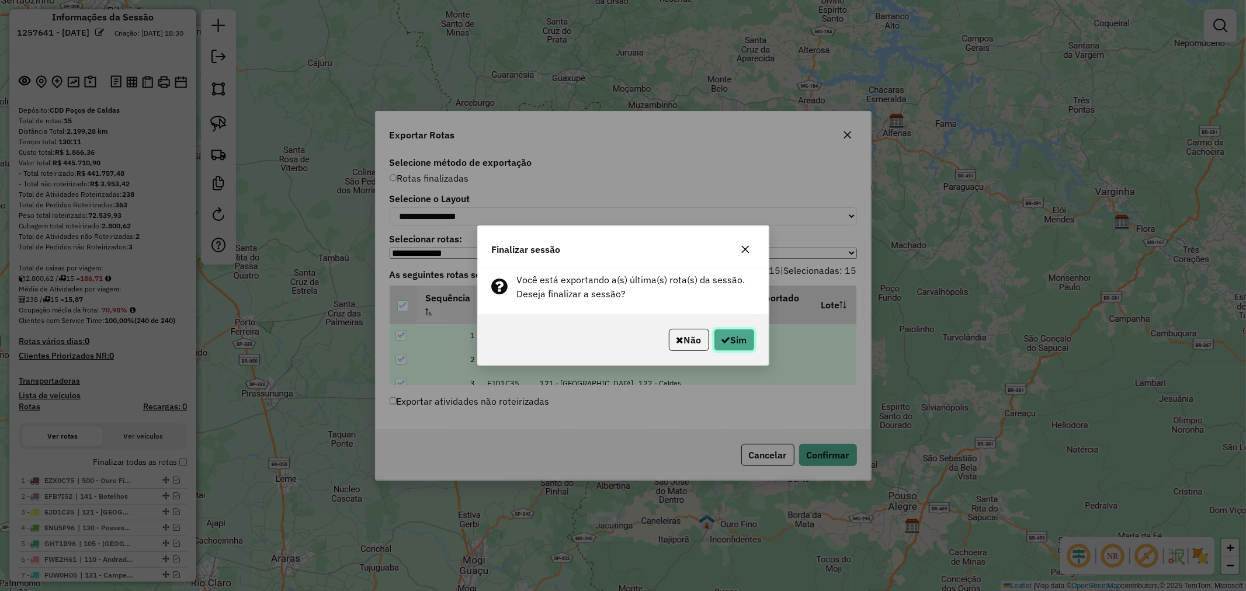
click at [727, 337] on icon "button" at bounding box center [725, 339] width 9 height 9
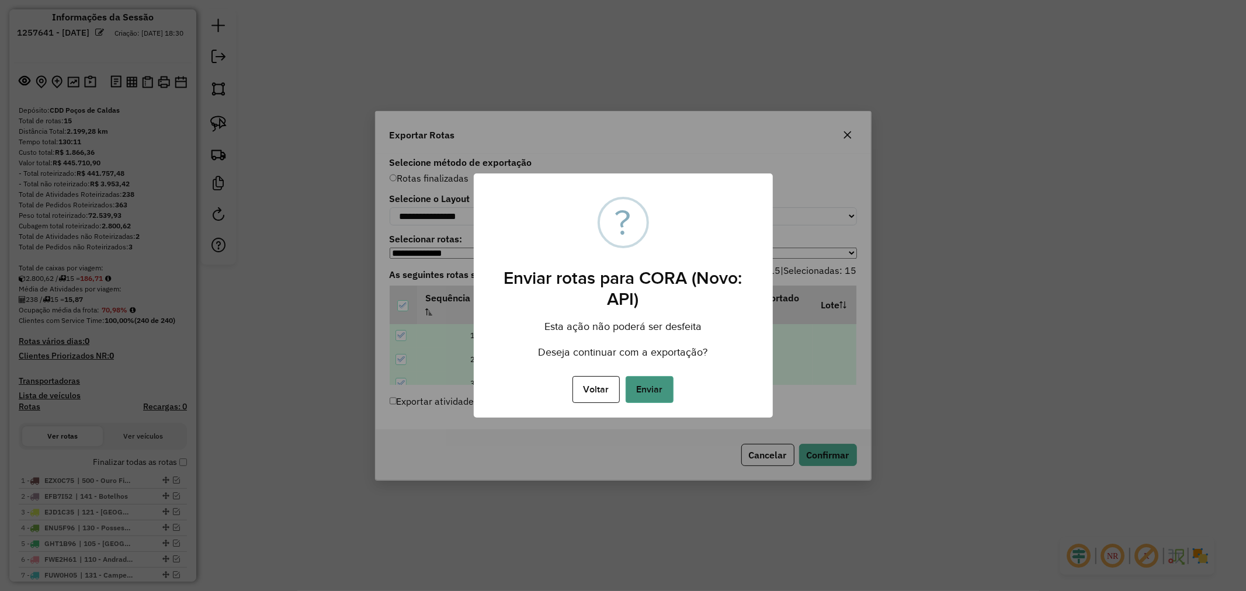
click at [649, 394] on button "Enviar" at bounding box center [650, 389] width 48 height 27
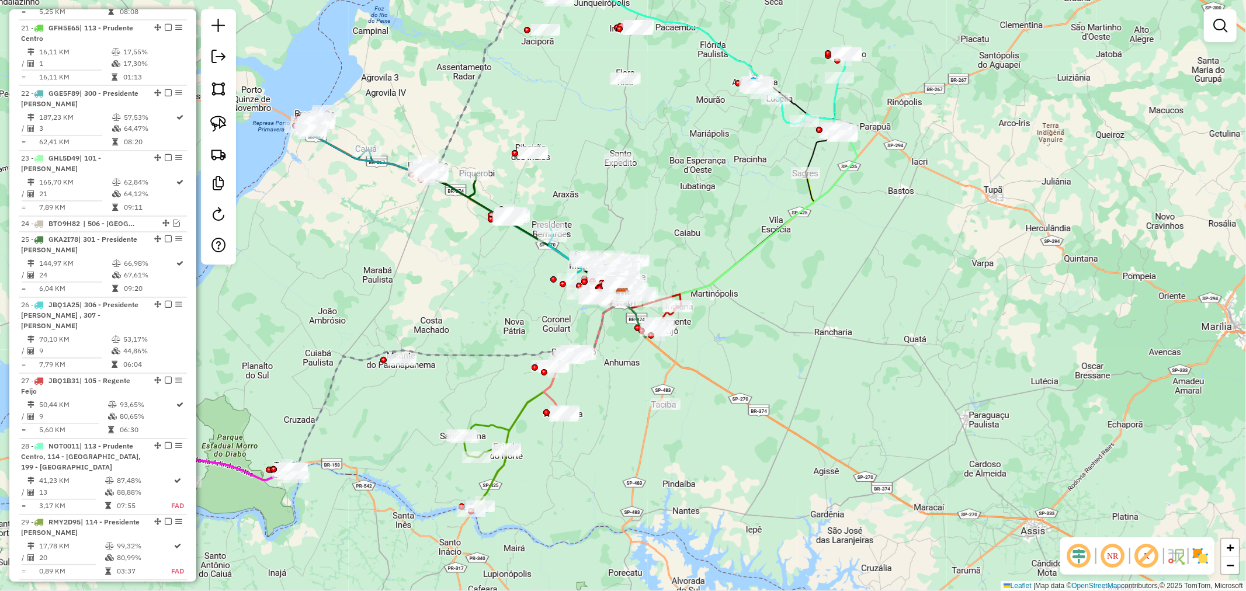
scroll to position [2076, 0]
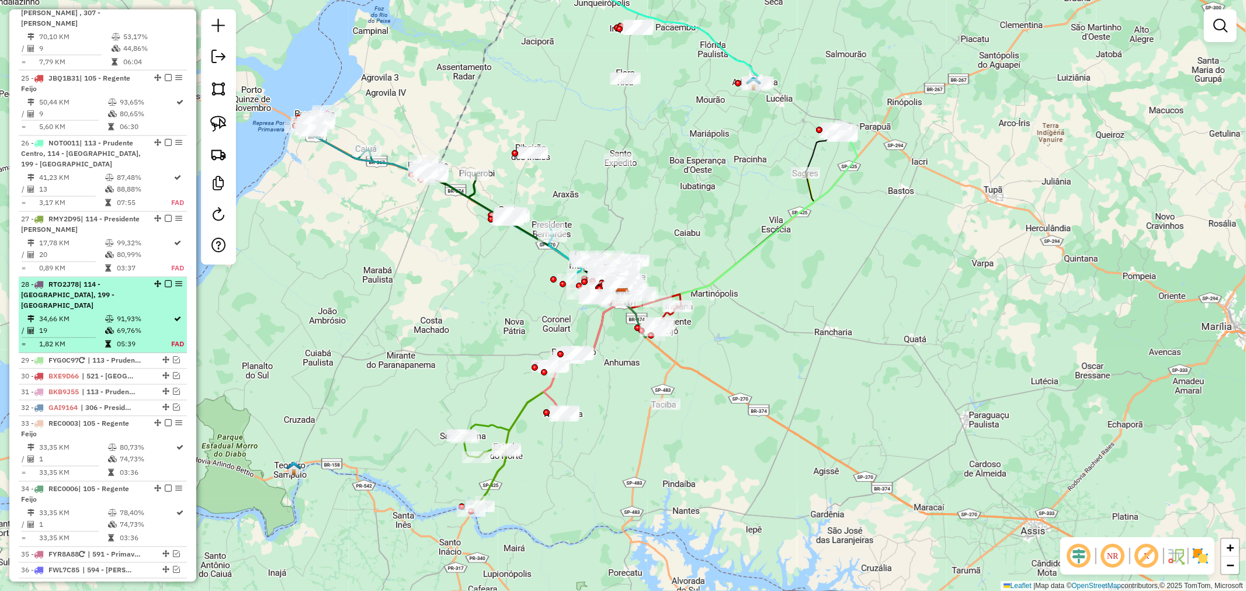
scroll to position [2046, 0]
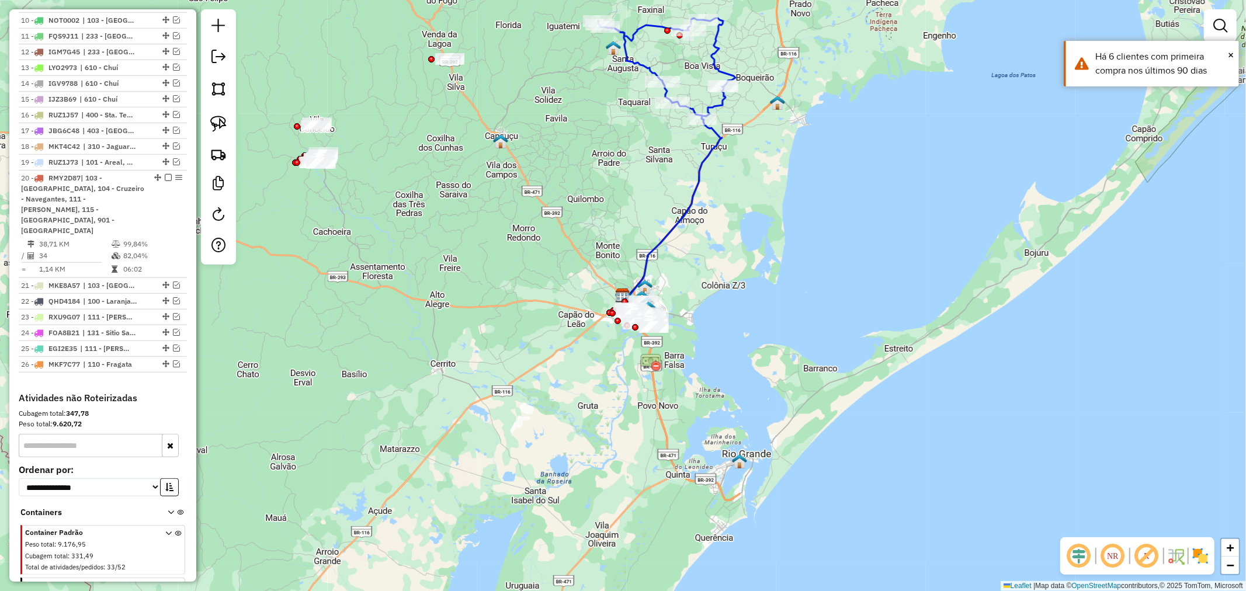
scroll to position [779, 0]
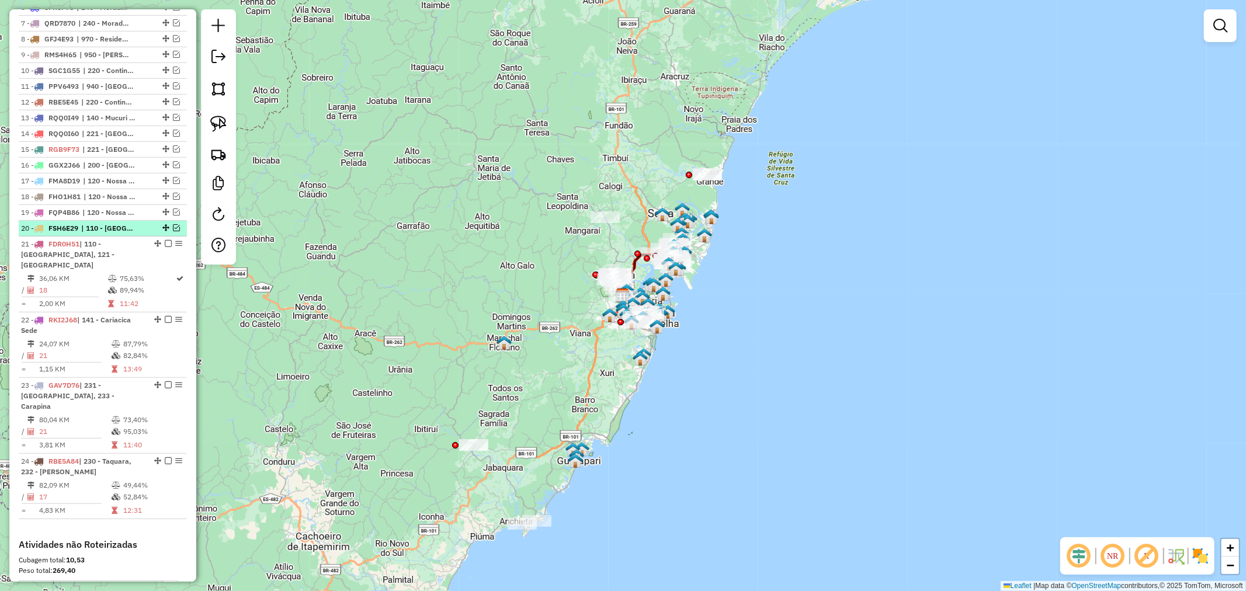
scroll to position [584, 0]
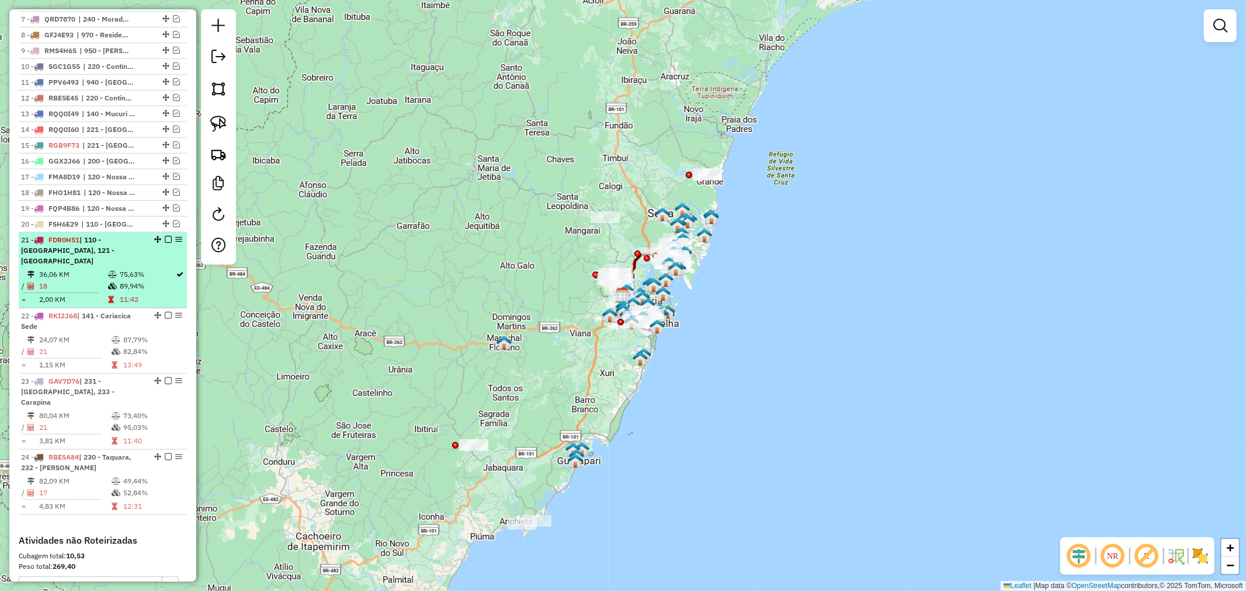
drag, startPoint x: 135, startPoint y: 272, endPoint x: 171, endPoint y: 247, distance: 44.1
click at [134, 280] on td "89,94%" at bounding box center [147, 286] width 57 height 12
select select "**********"
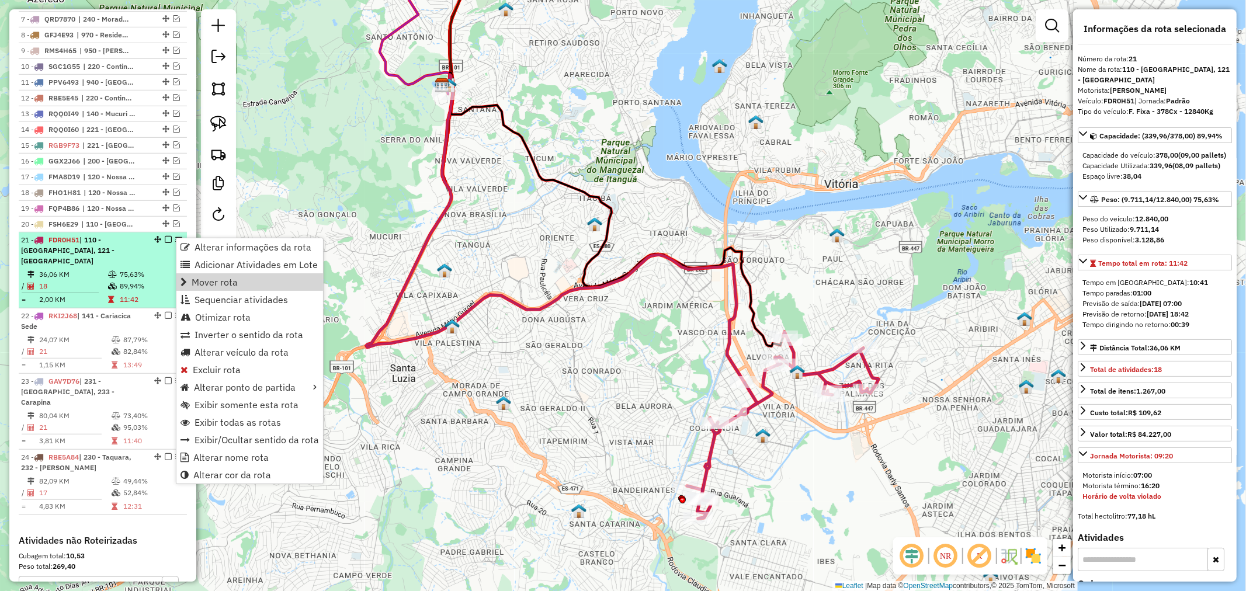
click at [143, 269] on td "75,63%" at bounding box center [147, 275] width 57 height 12
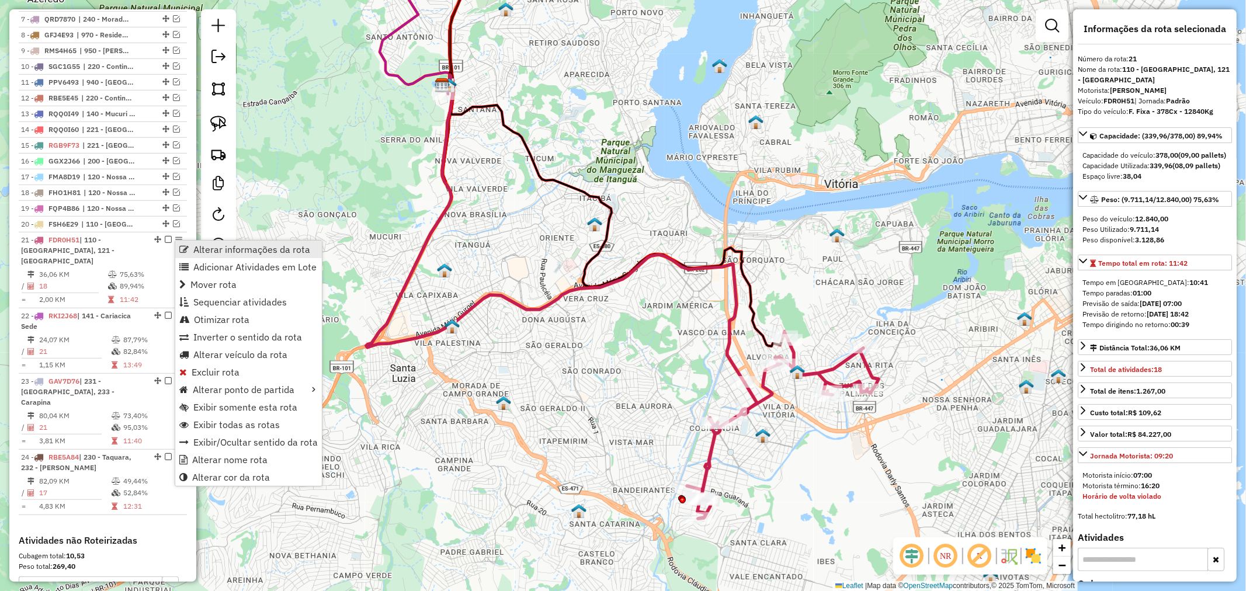
click at [194, 252] on span "Alterar informações da rota" at bounding box center [251, 249] width 117 height 9
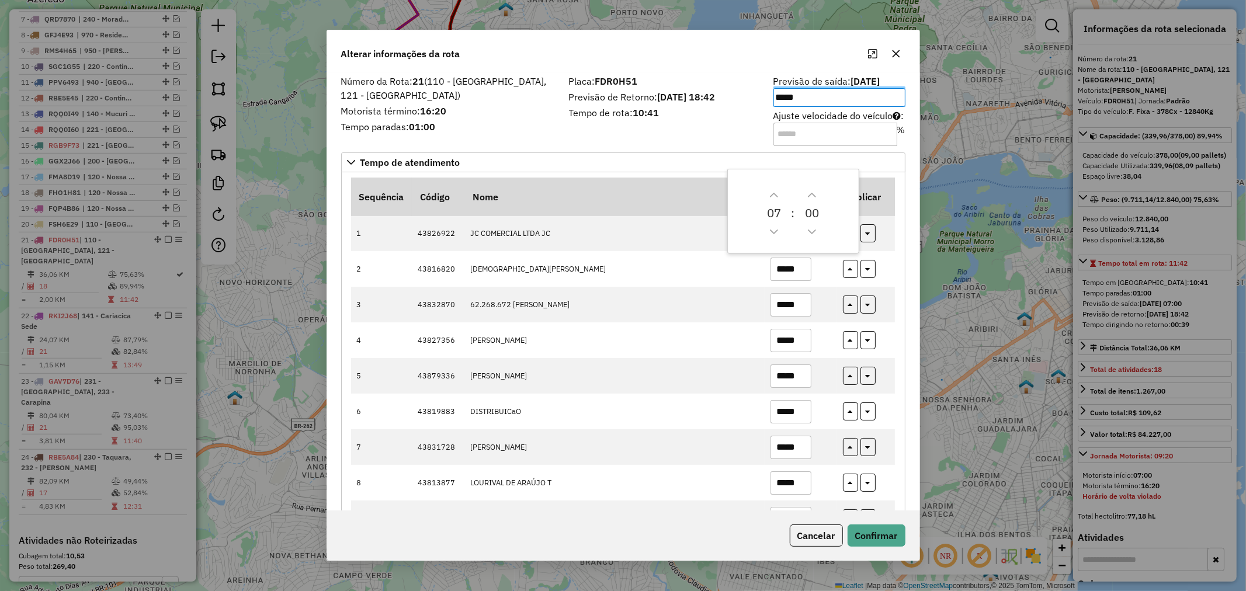
click at [794, 126] on input "Ajuste velocidade do veículo : %" at bounding box center [835, 134] width 124 height 23
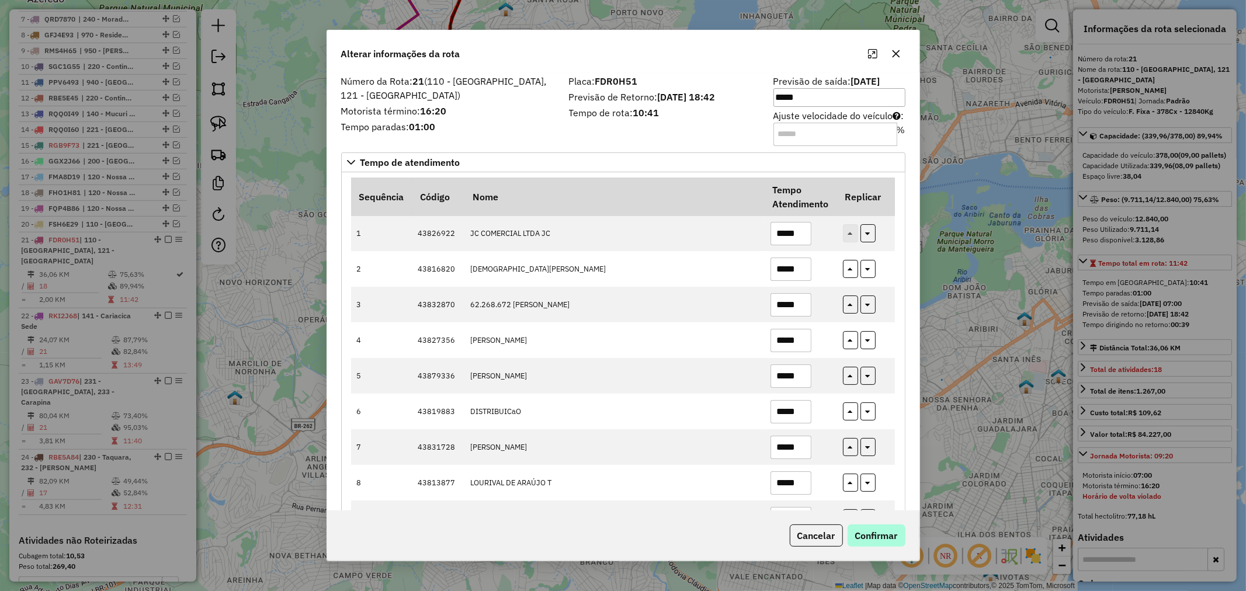
type input "**"
click at [893, 532] on button "Confirmar" at bounding box center [877, 536] width 58 height 22
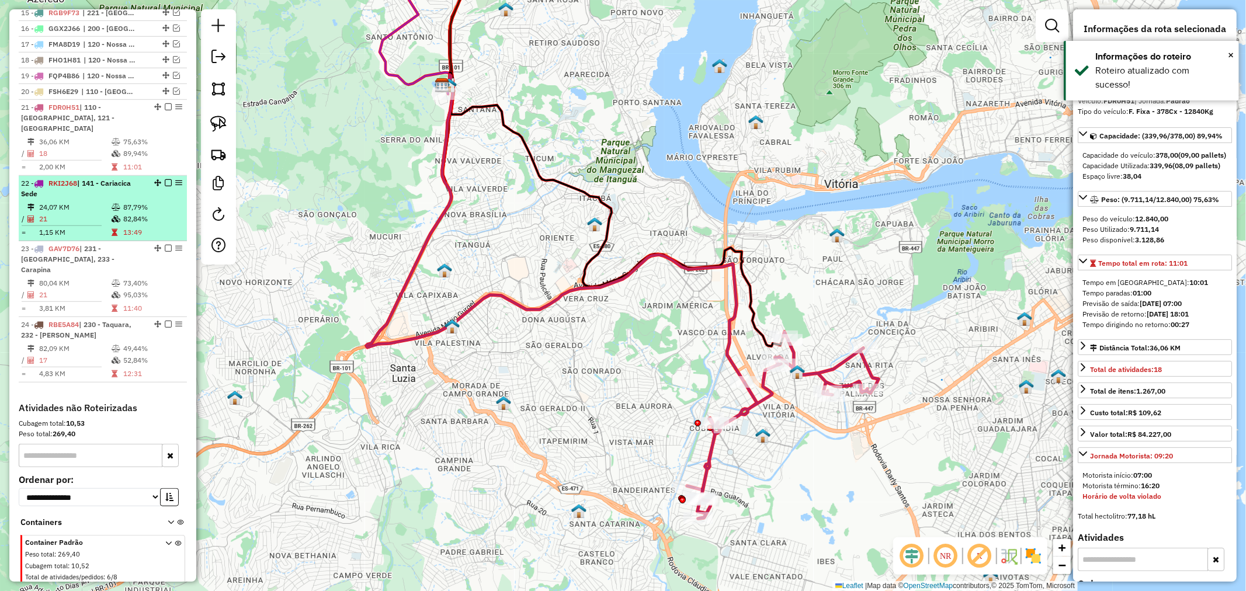
scroll to position [758, 0]
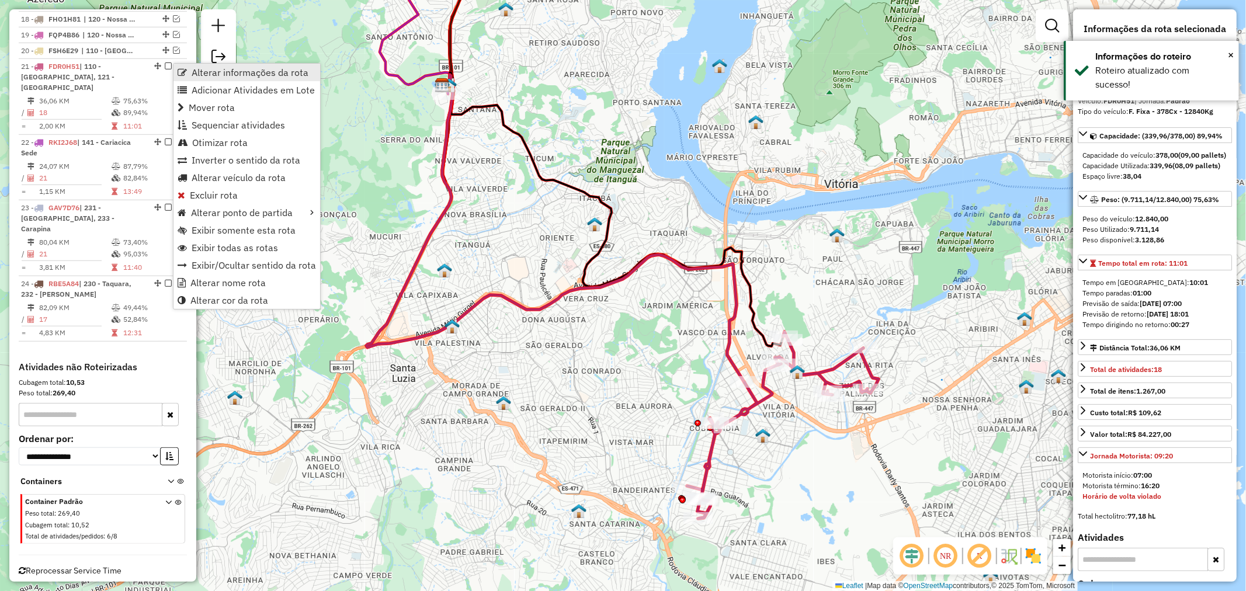
click at [187, 72] on span "Alterar informações da rota" at bounding box center [182, 72] width 9 height 9
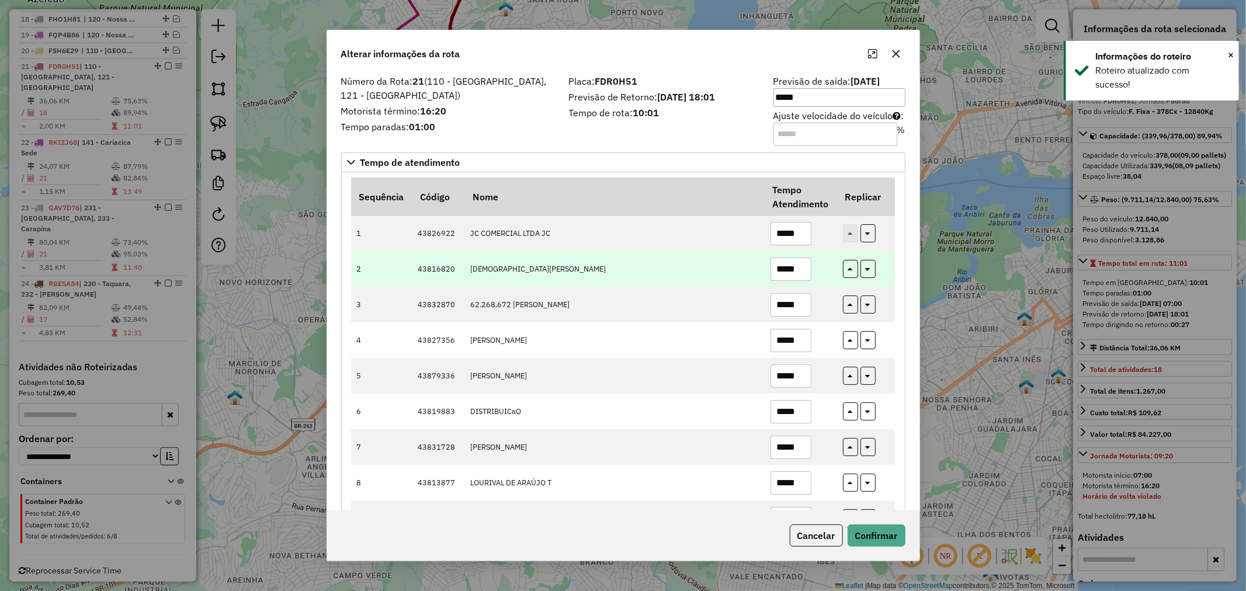
click at [808, 272] on input "*****" at bounding box center [790, 269] width 41 height 23
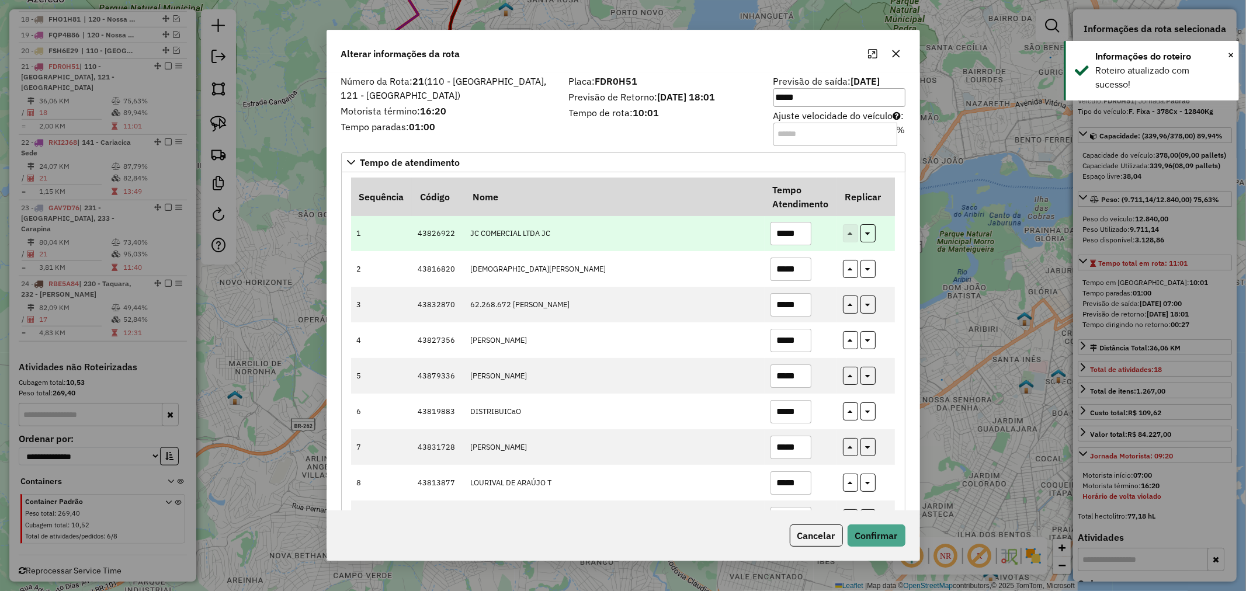
click at [780, 230] on input "*****" at bounding box center [790, 233] width 41 height 23
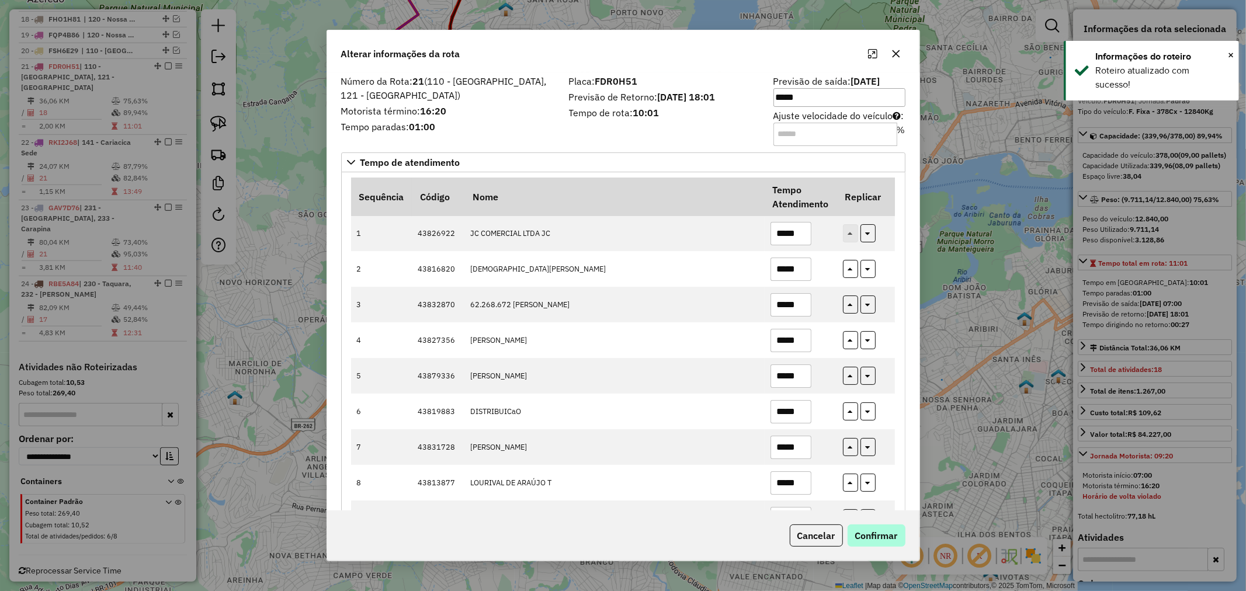
type input "*****"
click at [888, 535] on button "Confirmar" at bounding box center [877, 536] width 58 height 22
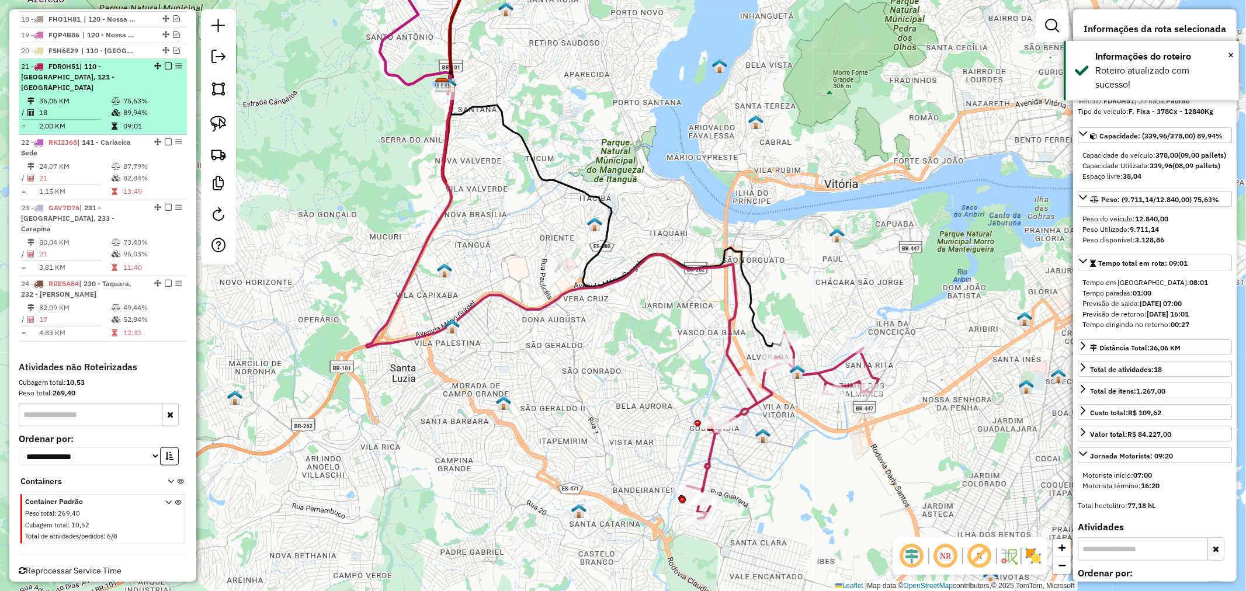
click at [165, 67] on em at bounding box center [168, 65] width 7 height 7
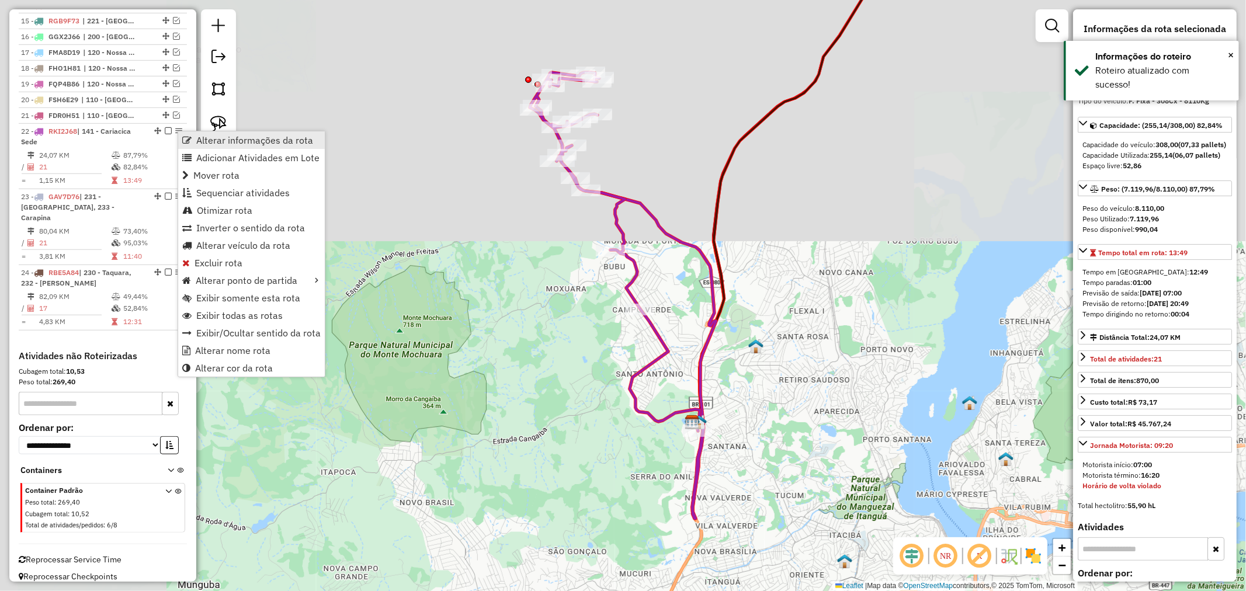
click at [187, 137] on span "Alterar informações da rota" at bounding box center [186, 140] width 9 height 9
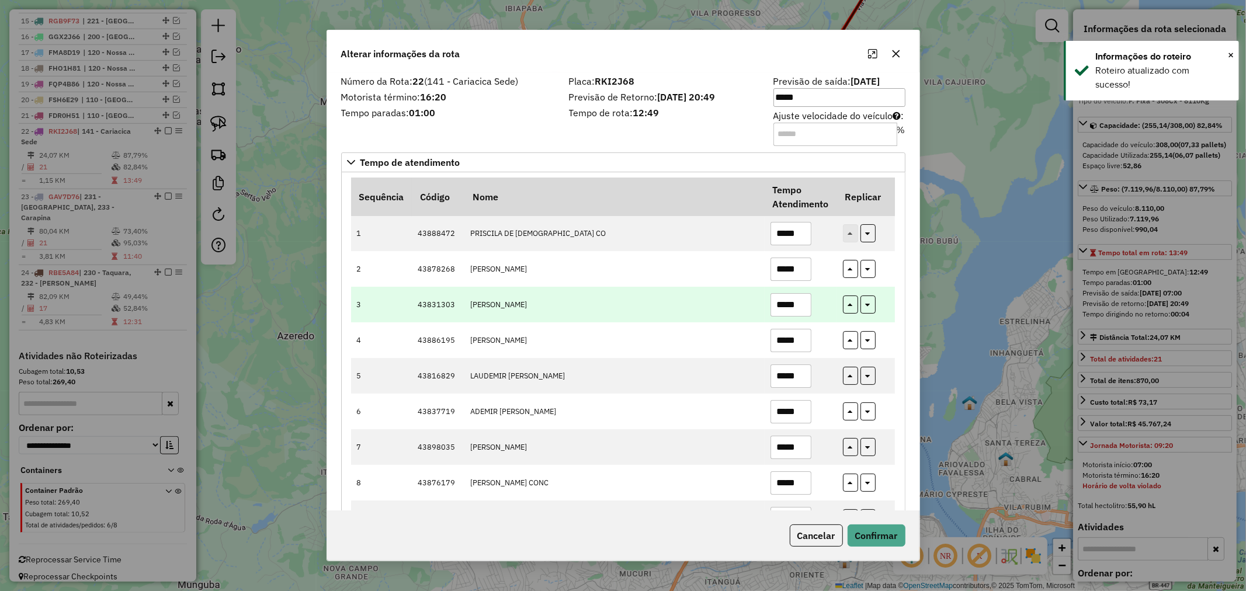
click at [698, 314] on td "[PERSON_NAME]" at bounding box center [614, 305] width 300 height 36
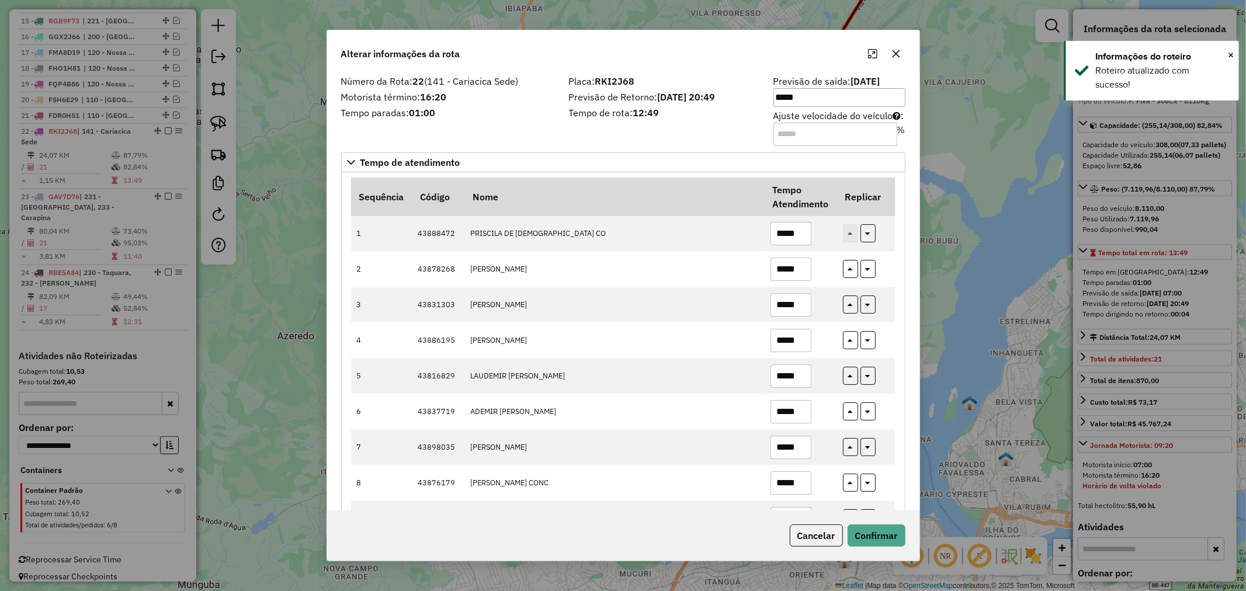
scroll to position [476, 0]
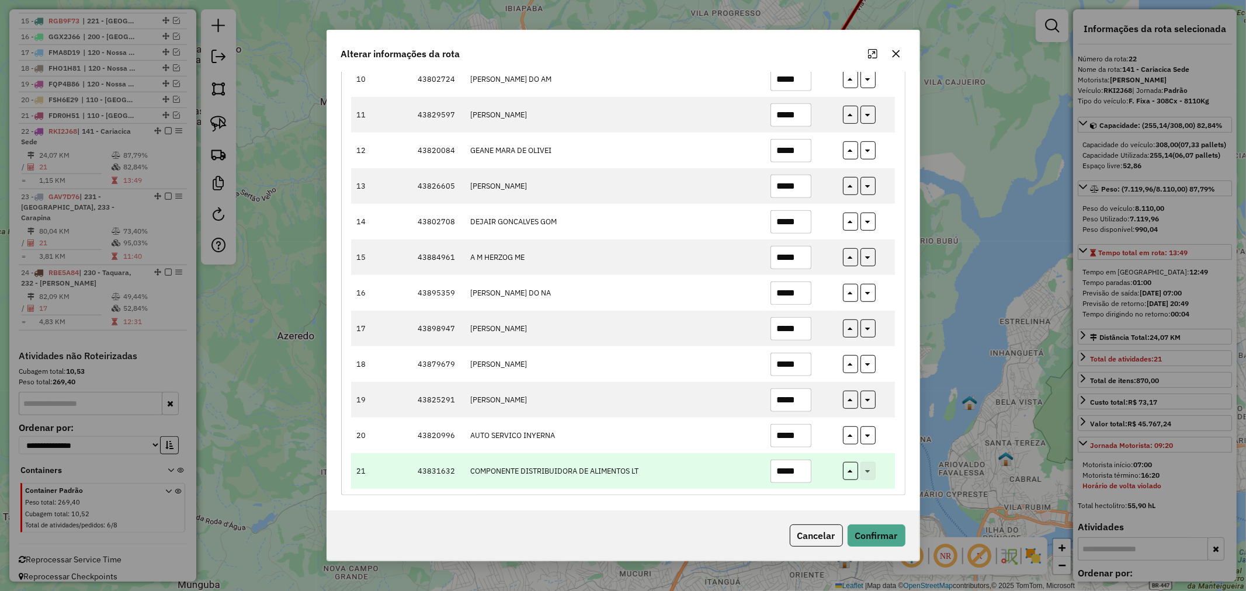
click at [781, 468] on input "*****" at bounding box center [790, 471] width 41 height 23
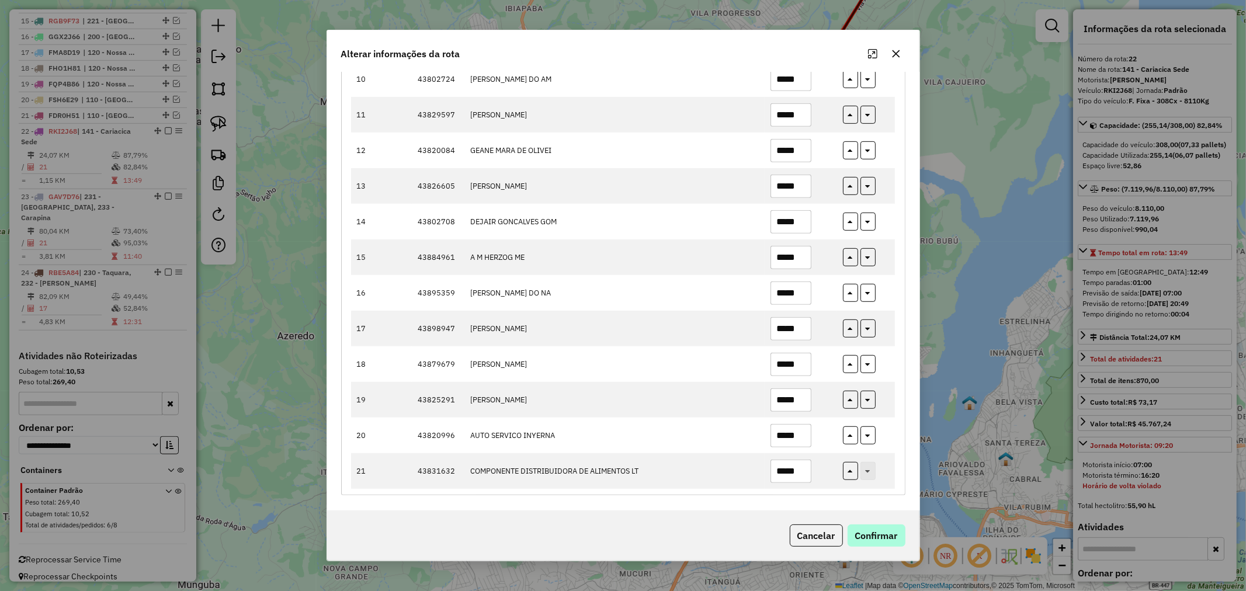
type input "*****"
click at [878, 527] on button "Confirmar" at bounding box center [877, 536] width 58 height 22
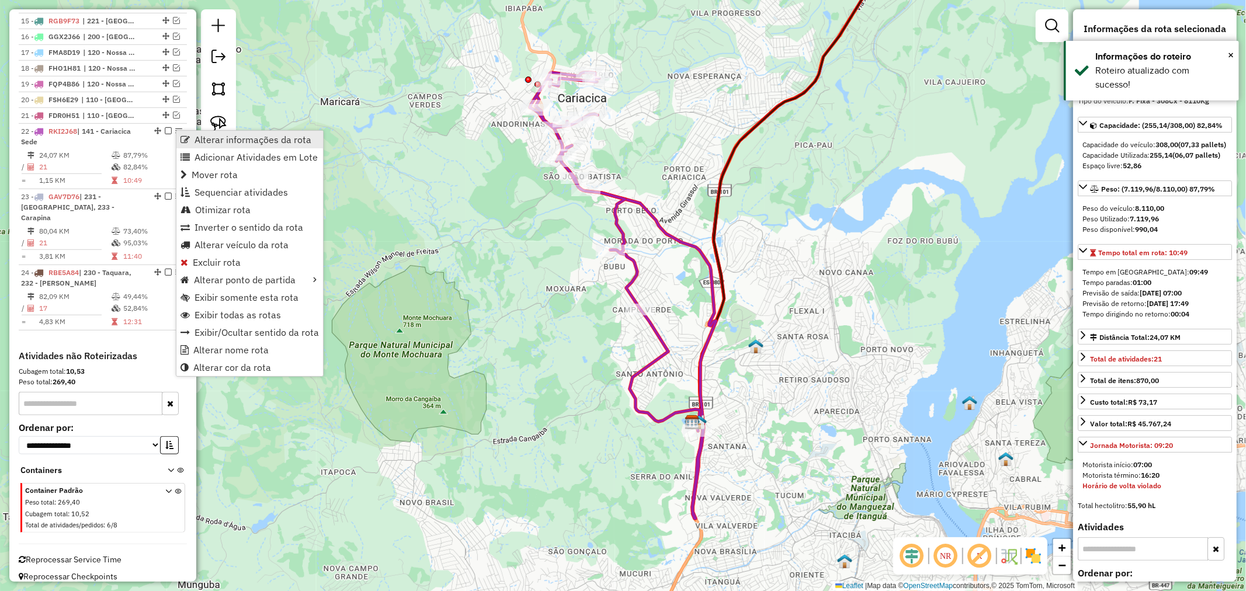
click at [195, 137] on span "Alterar informações da rota" at bounding box center [253, 139] width 117 height 9
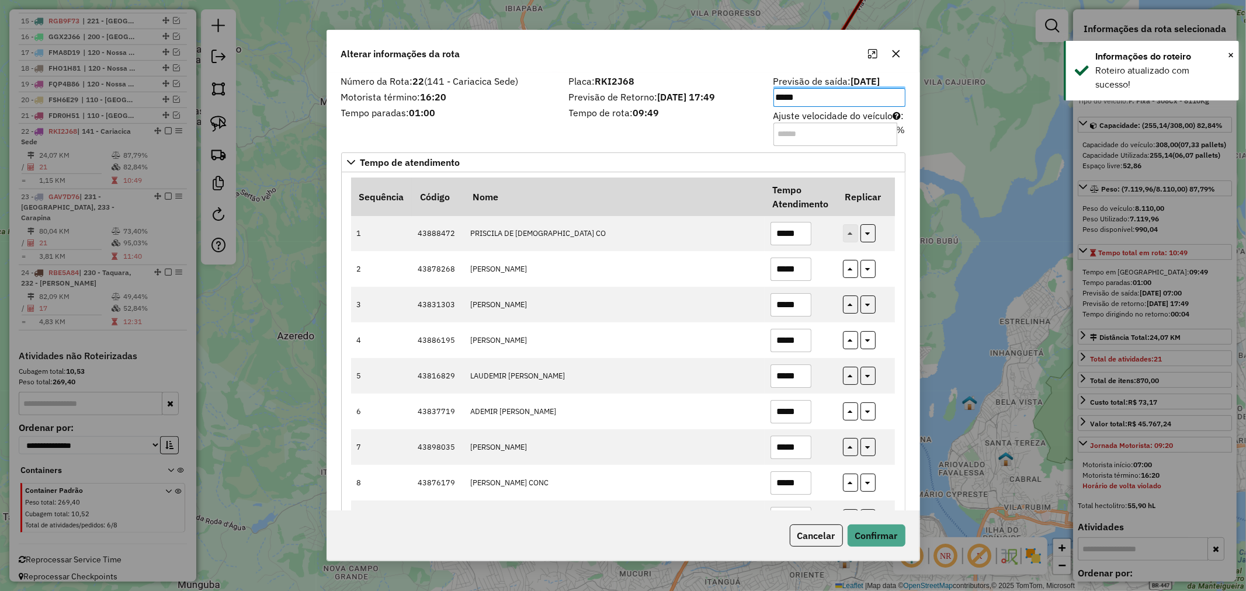
click at [834, 126] on input "Ajuste velocidade do veículo : %" at bounding box center [835, 134] width 124 height 23
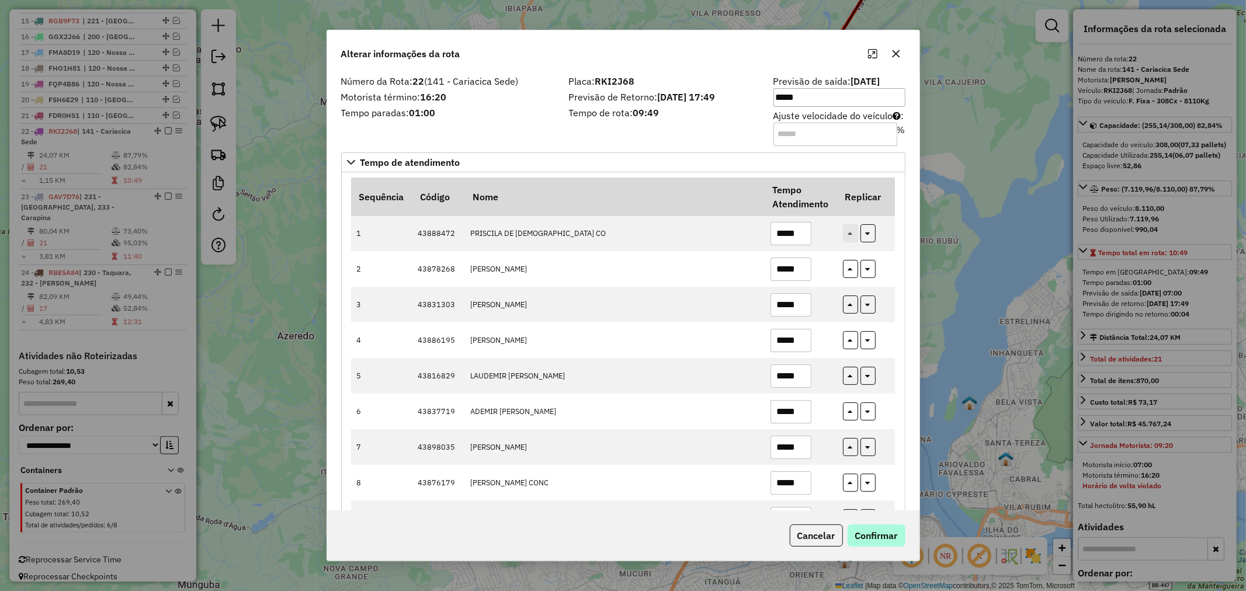
type input "**"
click at [875, 541] on button "Confirmar" at bounding box center [877, 536] width 58 height 22
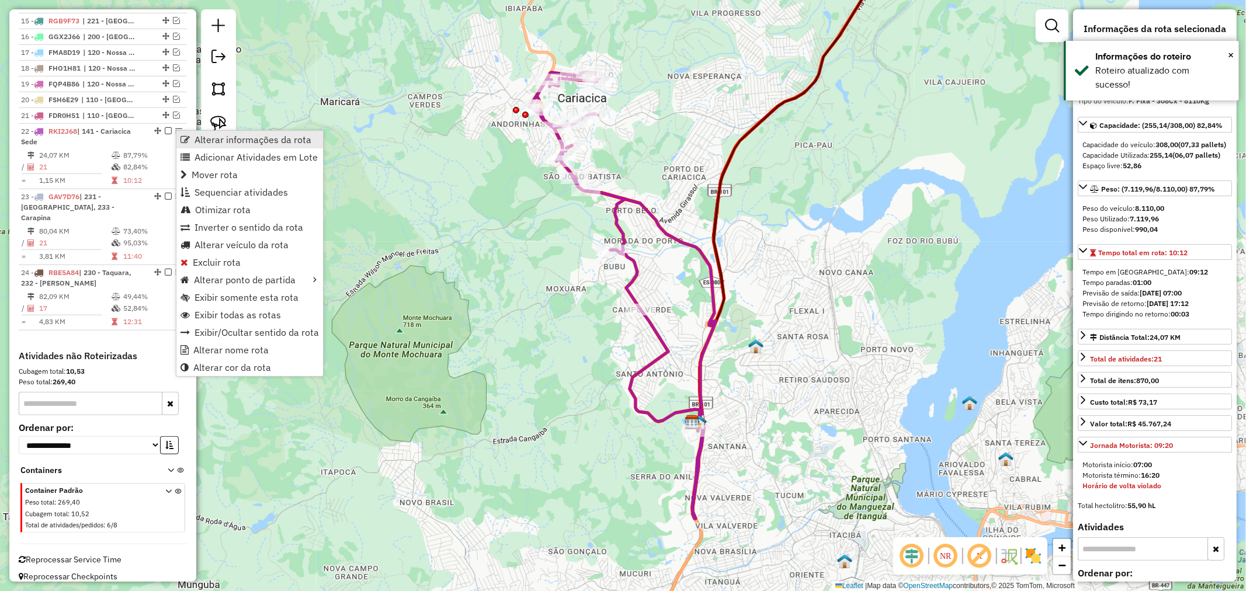
click at [185, 135] on span "Alterar informações da rota" at bounding box center [184, 139] width 9 height 9
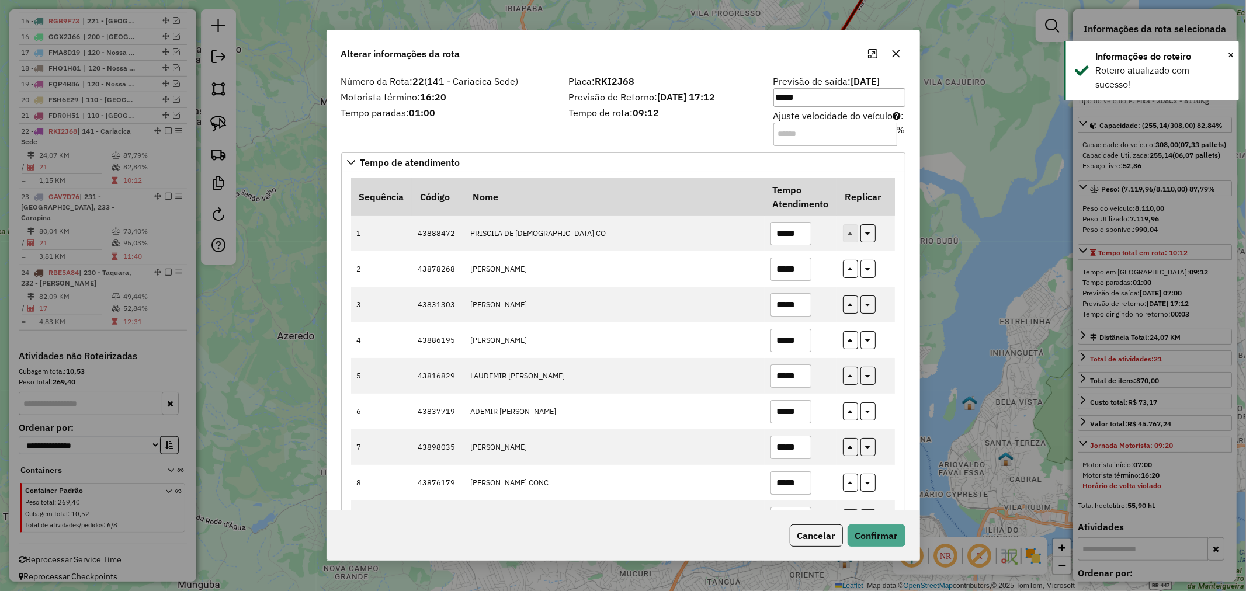
drag, startPoint x: 802, startPoint y: 134, endPoint x: 774, endPoint y: 131, distance: 28.3
click at [774, 131] on input "**" at bounding box center [835, 134] width 124 height 23
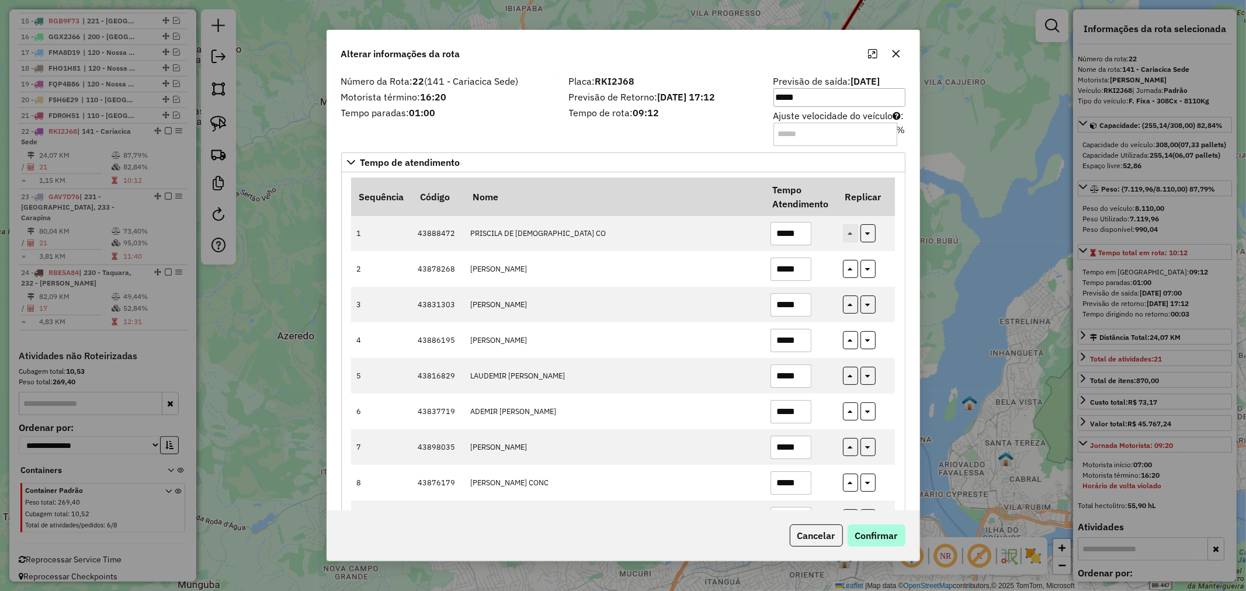
type input "**"
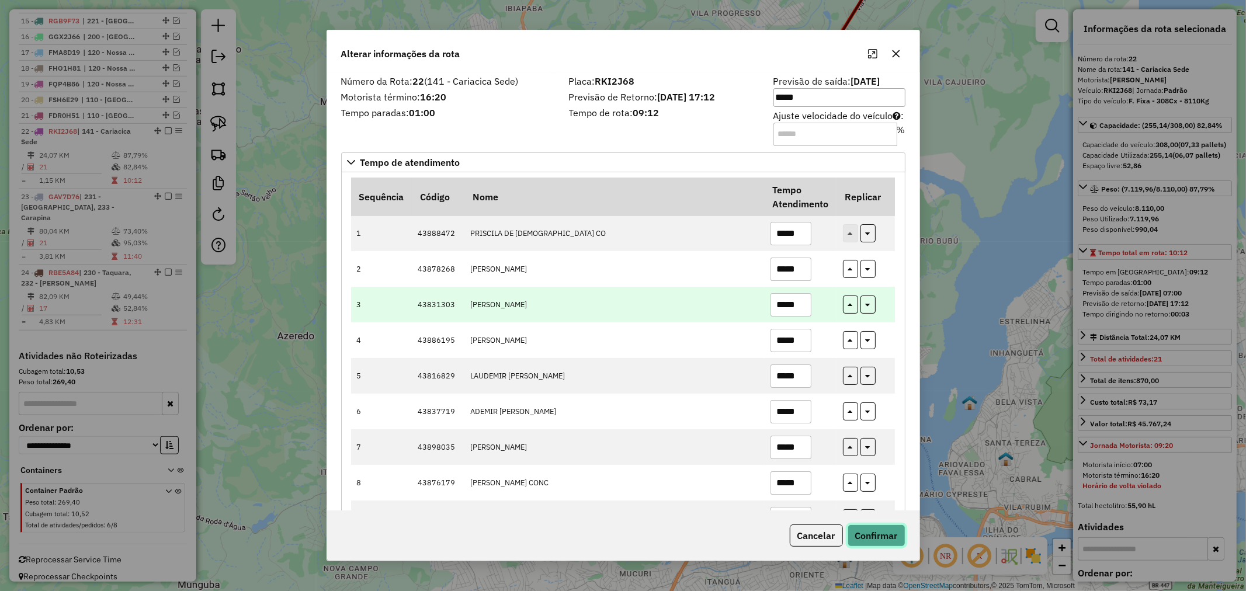
drag, startPoint x: 888, startPoint y: 529, endPoint x: 804, endPoint y: 288, distance: 255.7
click at [855, 440] on div "Alterar informações da rota Número da Rota: 22 (141 - Cariacica Sede) Motorista…" at bounding box center [623, 296] width 593 height 532
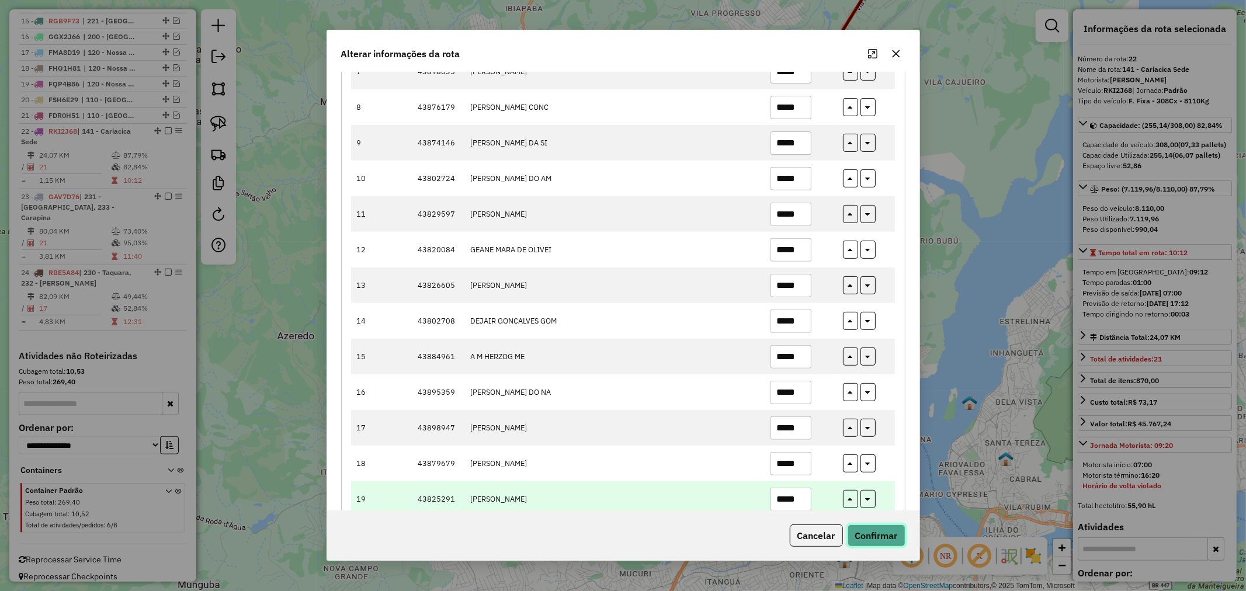
scroll to position [487, 0]
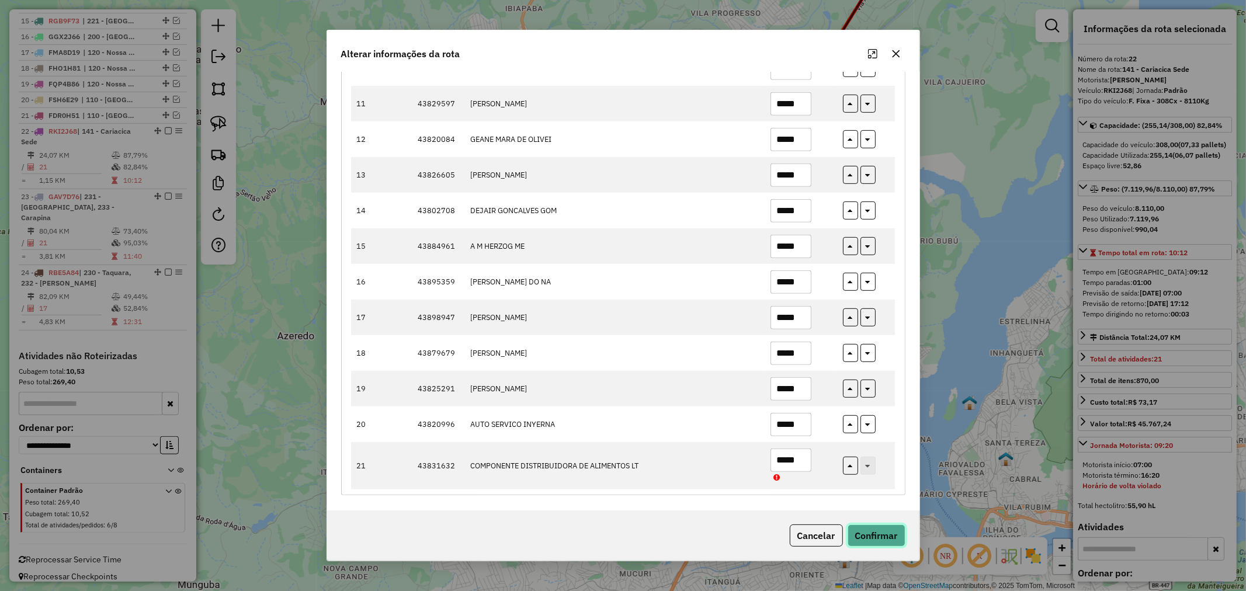
click at [878, 527] on button "Confirmar" at bounding box center [877, 536] width 58 height 22
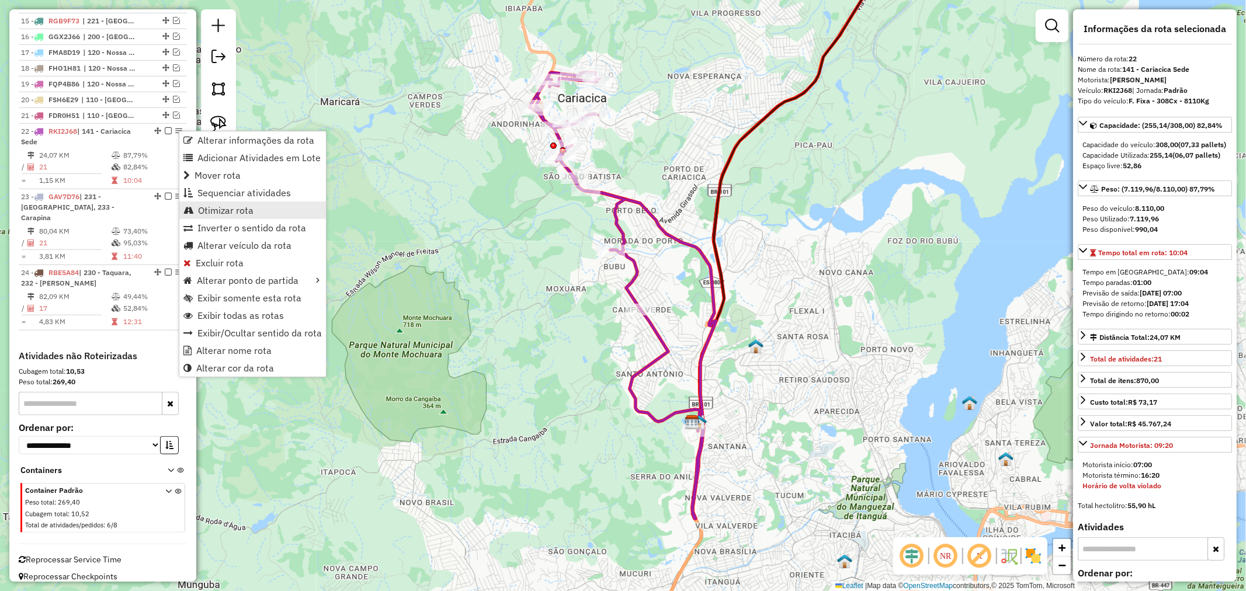
click at [276, 214] on link "Otimizar rota" at bounding box center [252, 211] width 147 height 18
click at [196, 134] on span "Alterar informações da rota" at bounding box center [253, 138] width 117 height 9
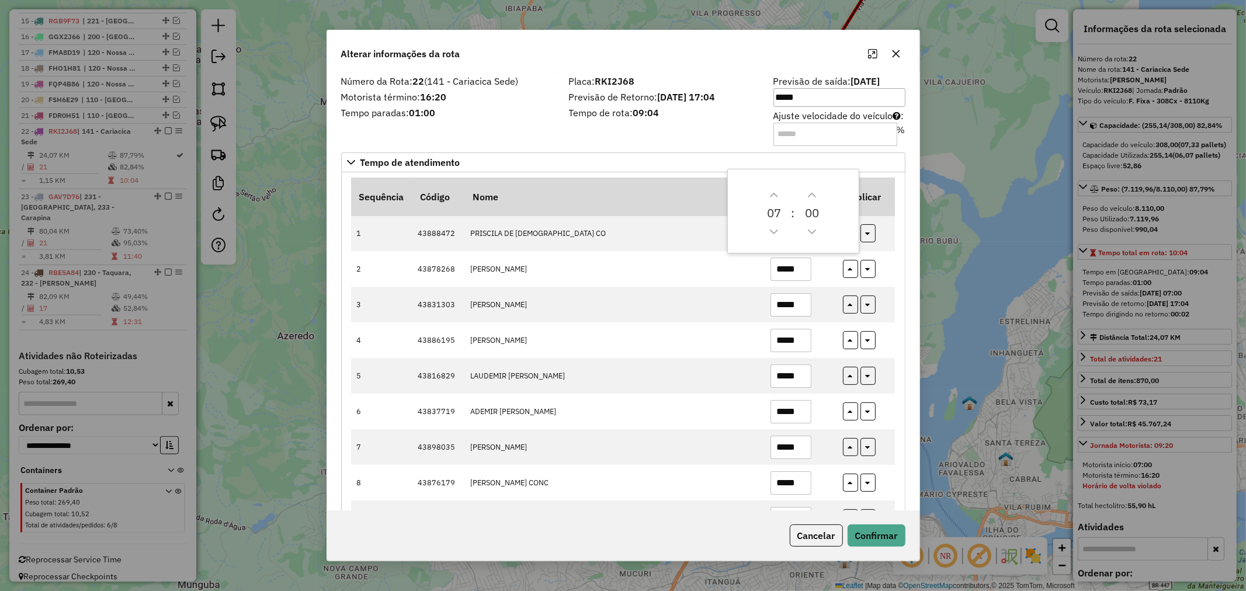
drag, startPoint x: 798, startPoint y: 131, endPoint x: 780, endPoint y: 131, distance: 18.1
click at [780, 131] on input "**" at bounding box center [835, 134] width 124 height 23
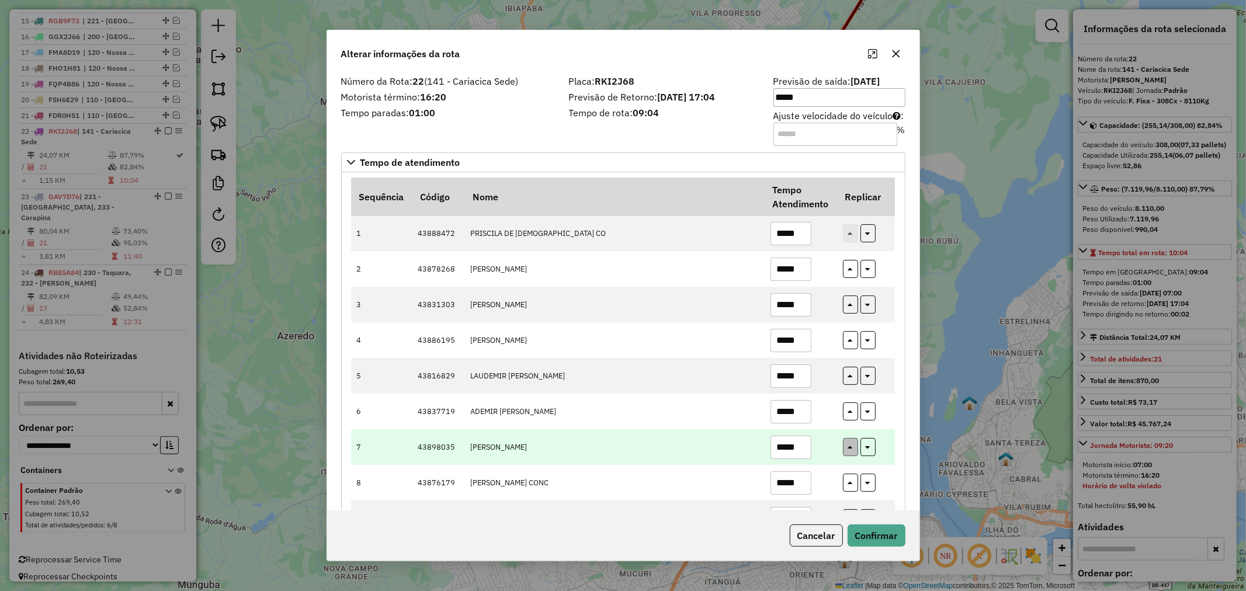
type input "*"
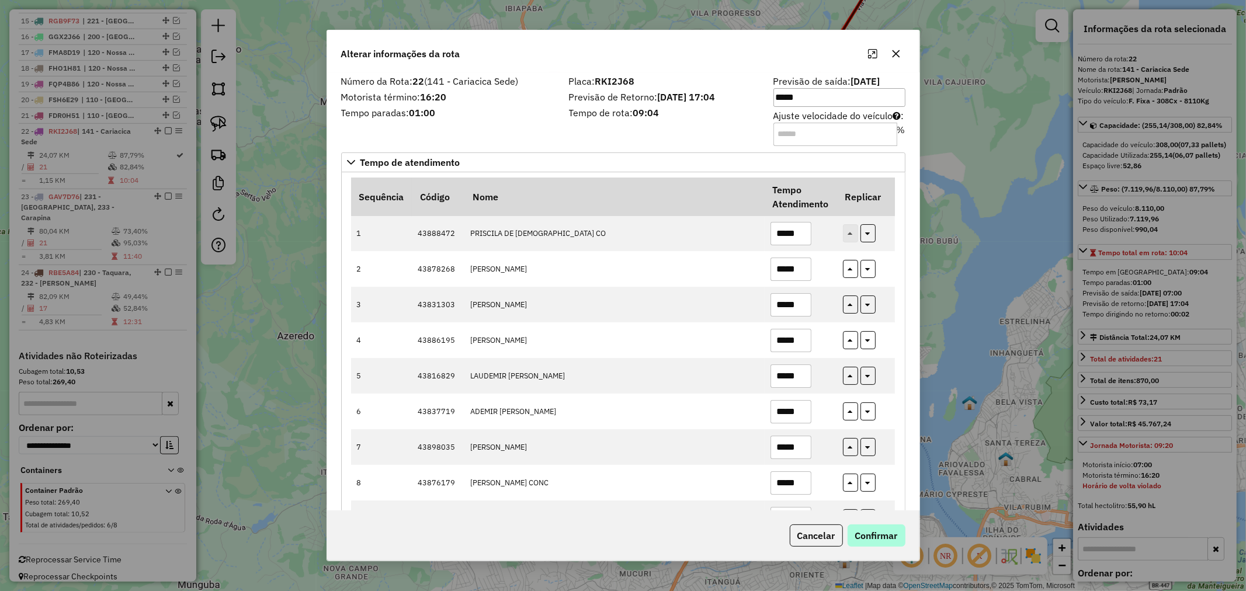
type input "*"
click at [874, 536] on button "Confirmar" at bounding box center [877, 536] width 58 height 22
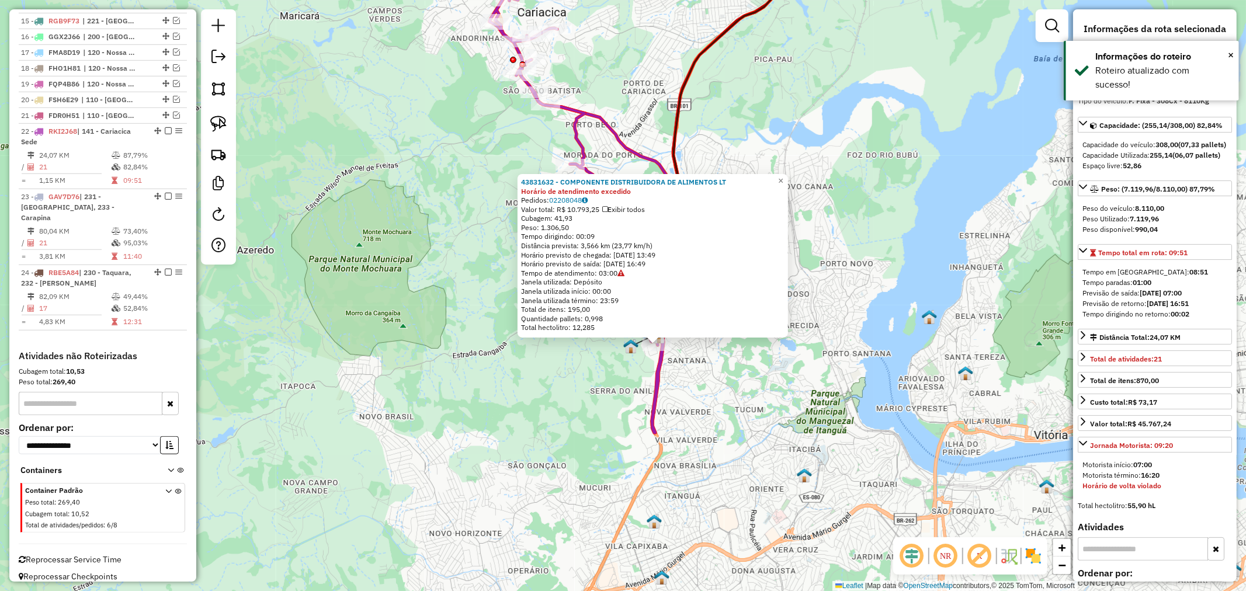
drag, startPoint x: 568, startPoint y: 343, endPoint x: 511, endPoint y: 378, distance: 67.3
click at [605, 398] on div "43831632 - COMPONENTE DISTRIBUIDORA DE ALIMENTOS LT Horário de atendimento exce…" at bounding box center [623, 295] width 1246 height 591
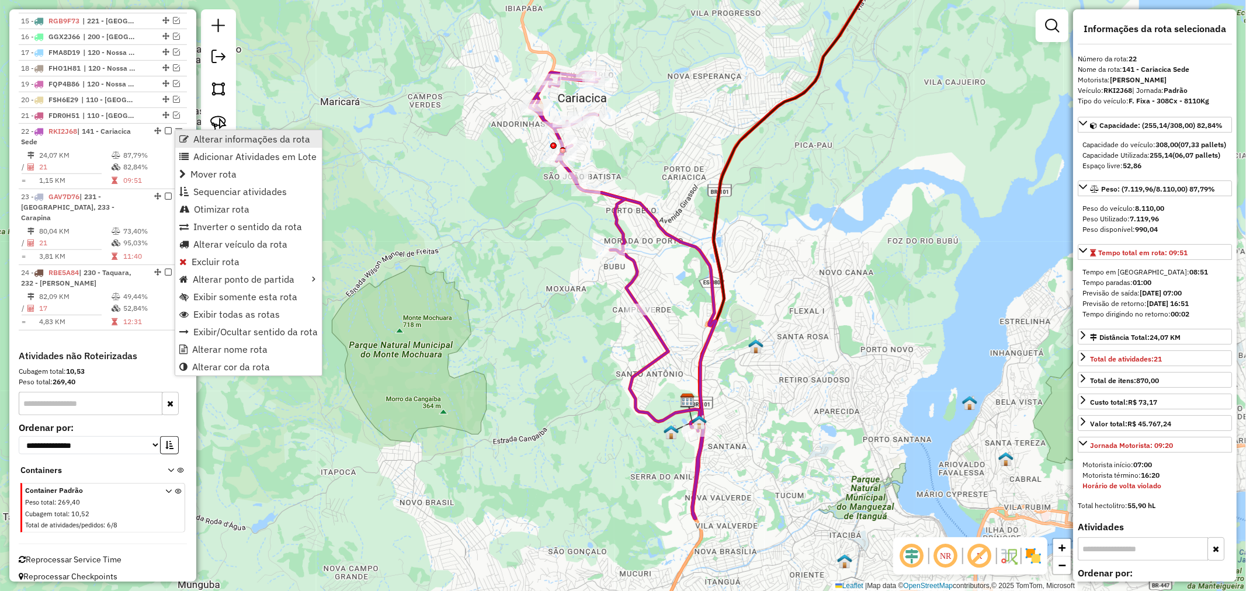
click at [196, 137] on span "Alterar informações da rota" at bounding box center [251, 138] width 117 height 9
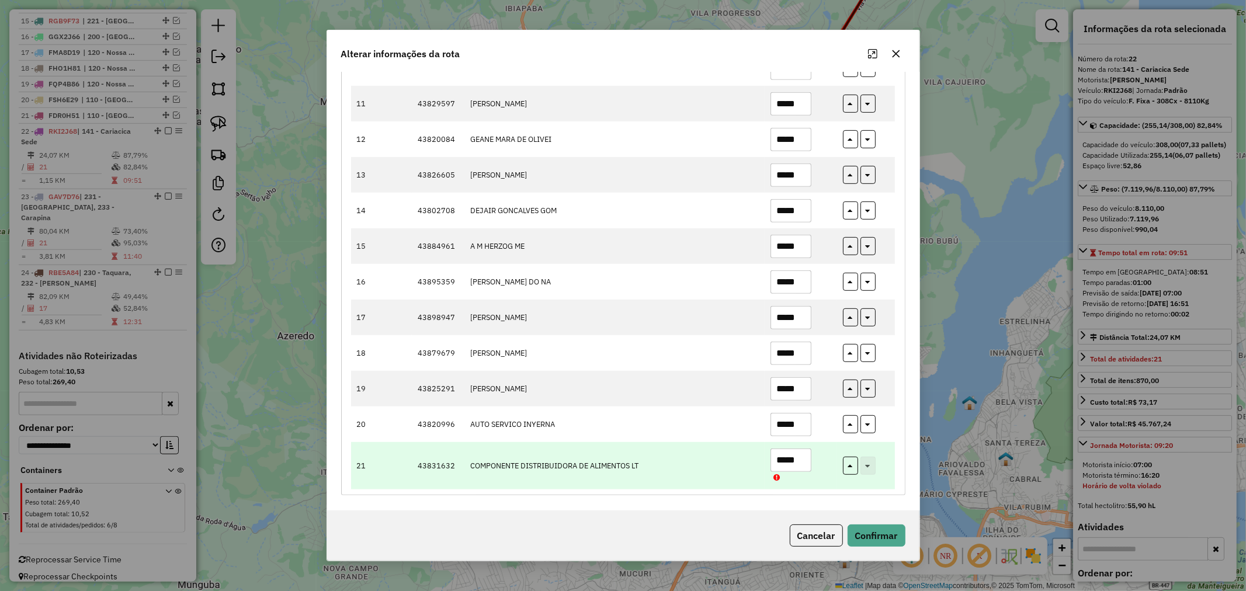
click at [779, 454] on input "*****" at bounding box center [790, 460] width 41 height 23
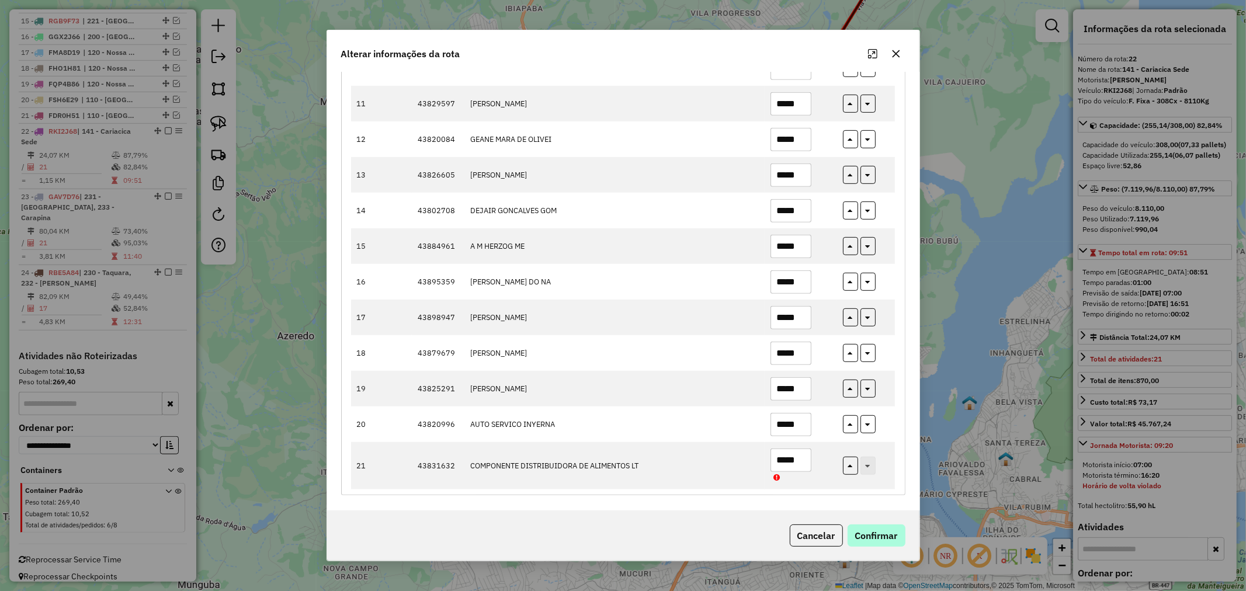
type input "*****"
click at [856, 530] on button "Confirmar" at bounding box center [877, 536] width 58 height 22
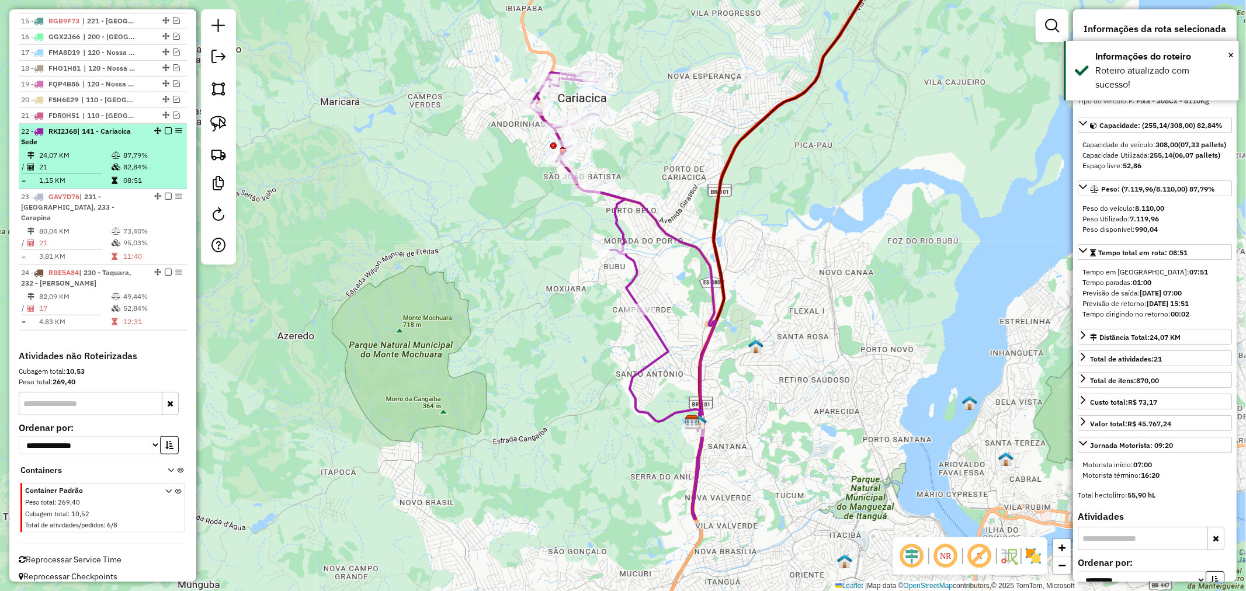
click at [165, 127] on em at bounding box center [168, 130] width 7 height 7
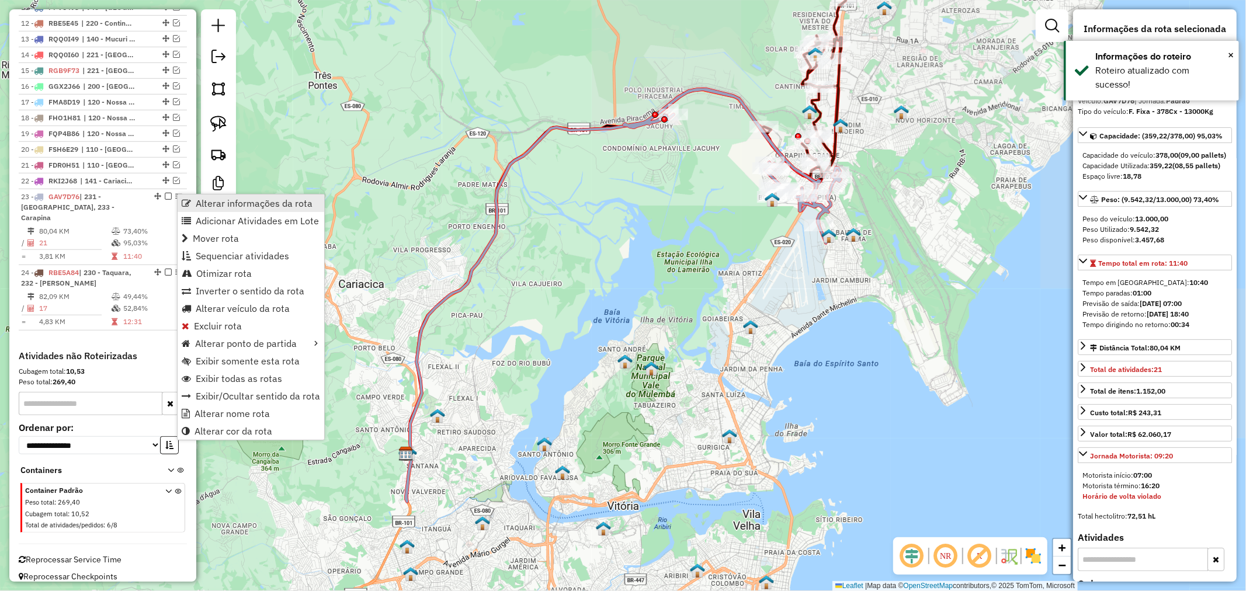
click at [197, 201] on span "Alterar informações da rota" at bounding box center [254, 203] width 117 height 9
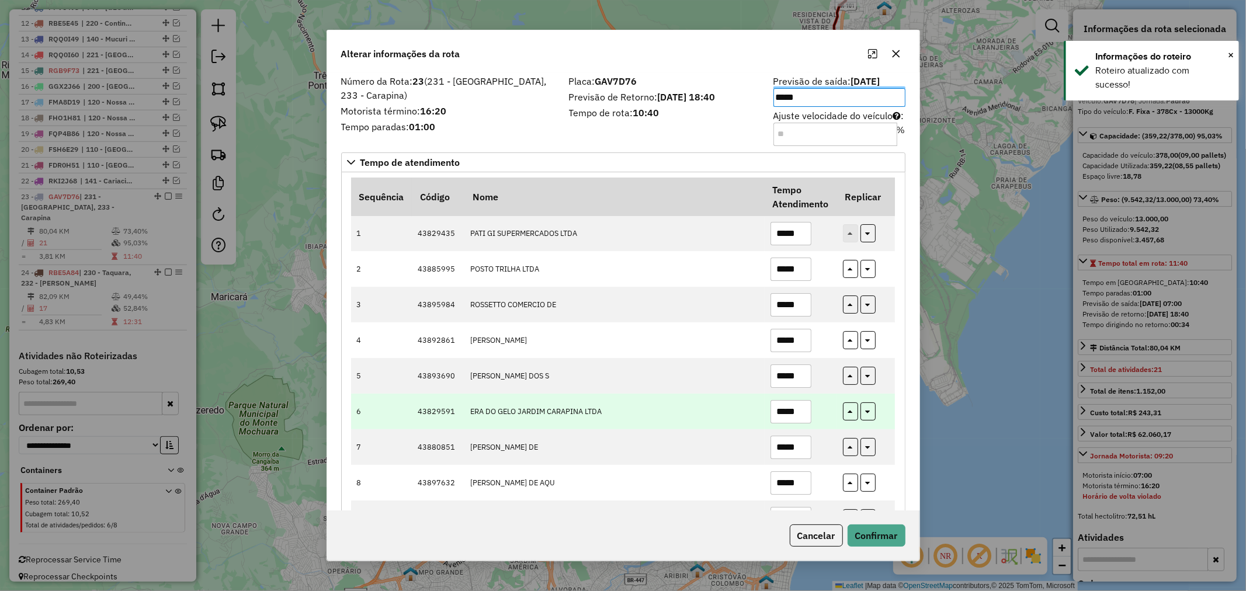
click at [757, 413] on td "ERA DO GELO JARDIM CARAPINA LTDA" at bounding box center [614, 412] width 300 height 36
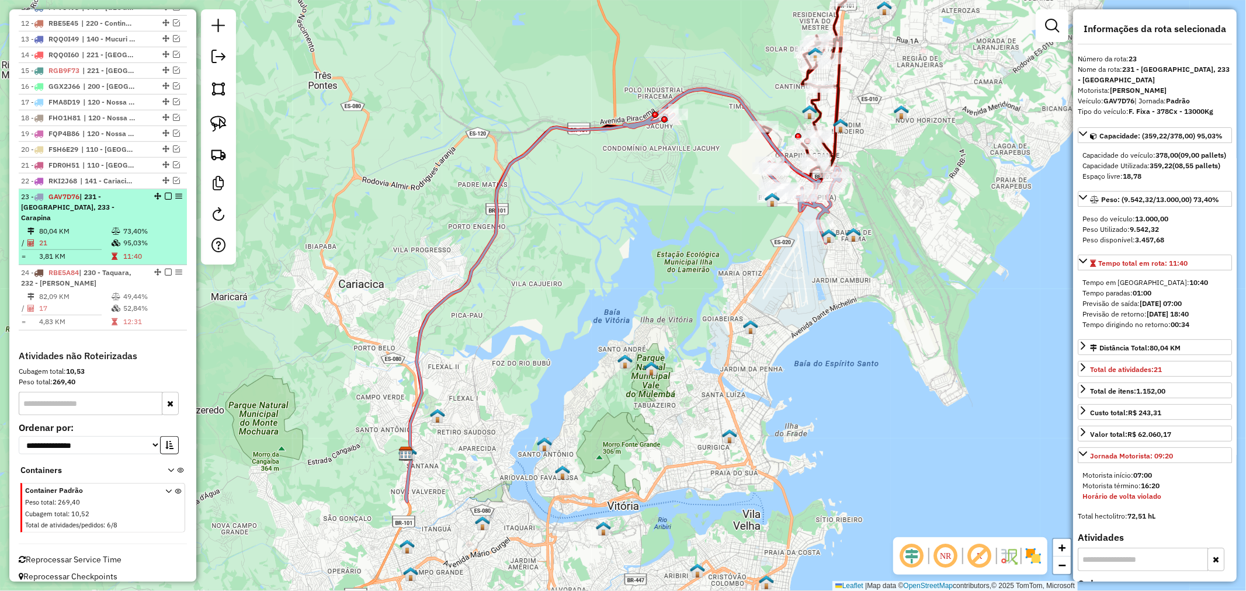
click at [139, 225] on td "73,40%" at bounding box center [152, 231] width 59 height 12
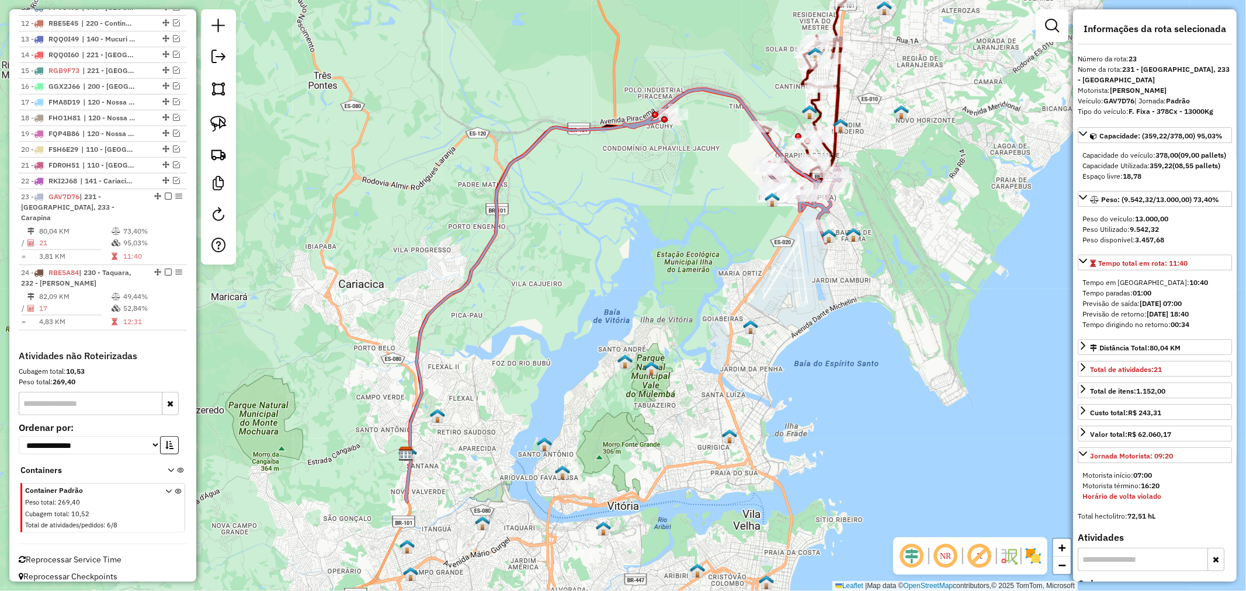
scroll to position [389, 0]
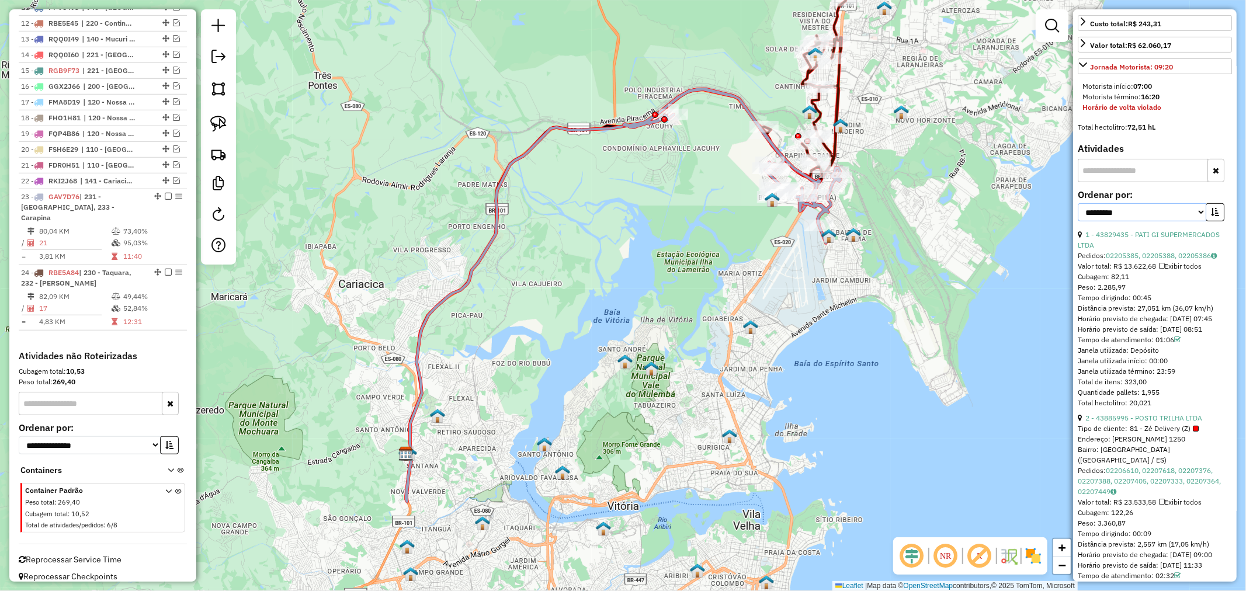
click at [1162, 221] on select "**********" at bounding box center [1142, 212] width 129 height 18
select select "**********"
click at [1078, 221] on select "**********" at bounding box center [1142, 212] width 129 height 18
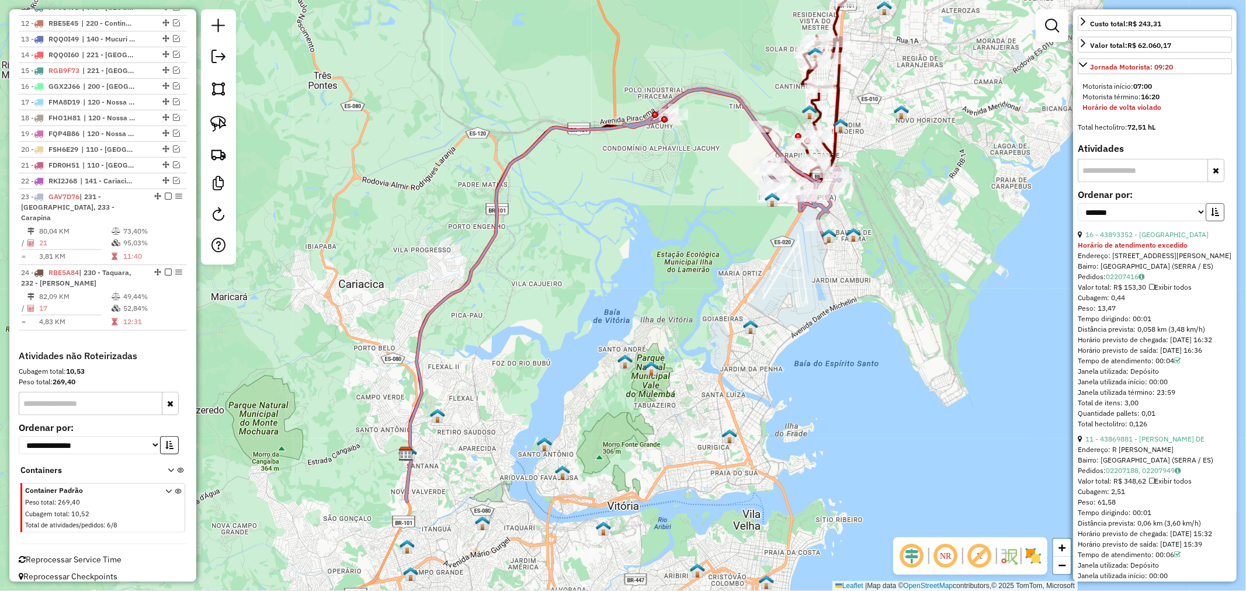
click at [1212, 216] on icon "button" at bounding box center [1215, 212] width 8 height 8
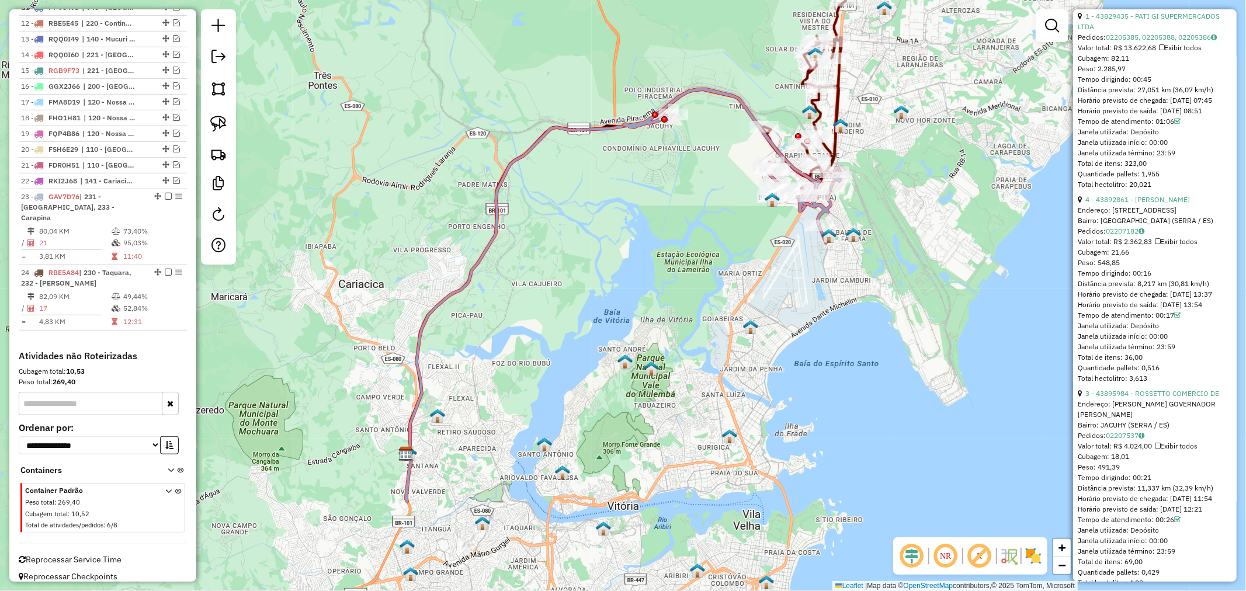
scroll to position [908, 0]
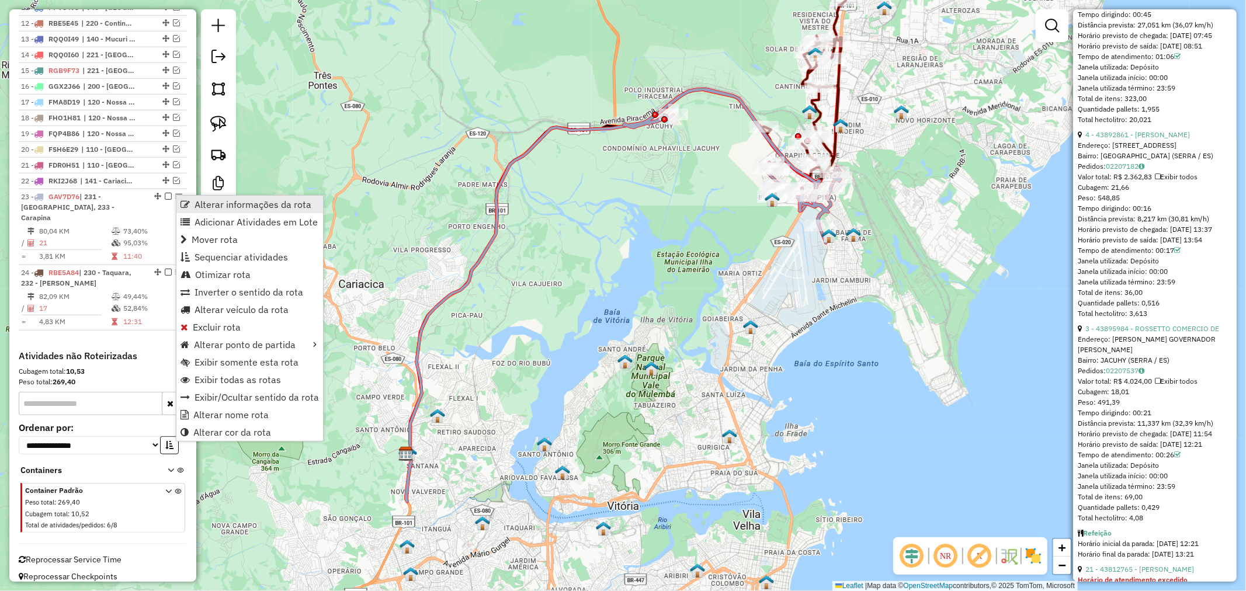
click at [202, 203] on span "Alterar informações da rota" at bounding box center [253, 204] width 117 height 9
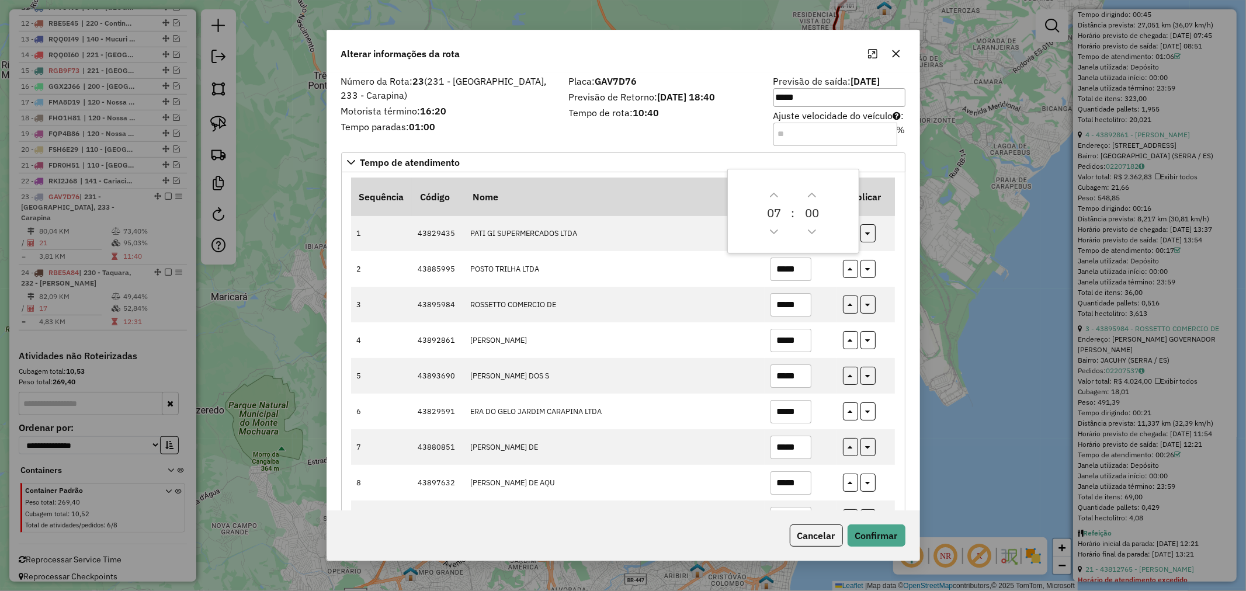
click at [845, 136] on input "Ajuste velocidade do veículo : %" at bounding box center [835, 134] width 124 height 23
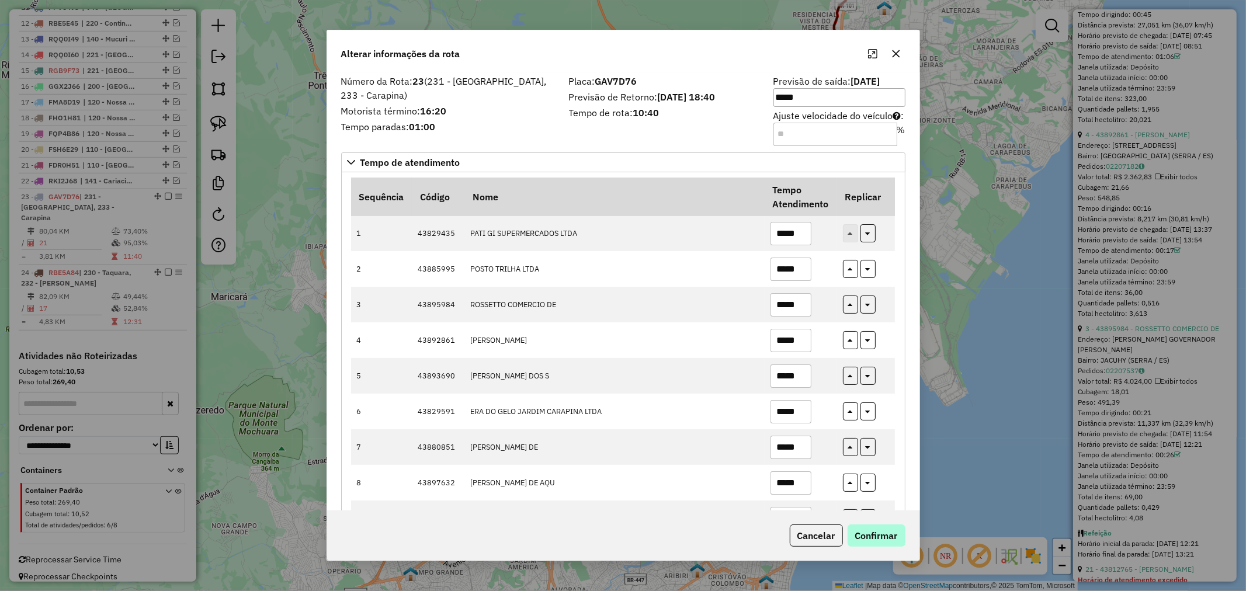
type input "**"
click at [880, 528] on button "Confirmar" at bounding box center [877, 536] width 58 height 22
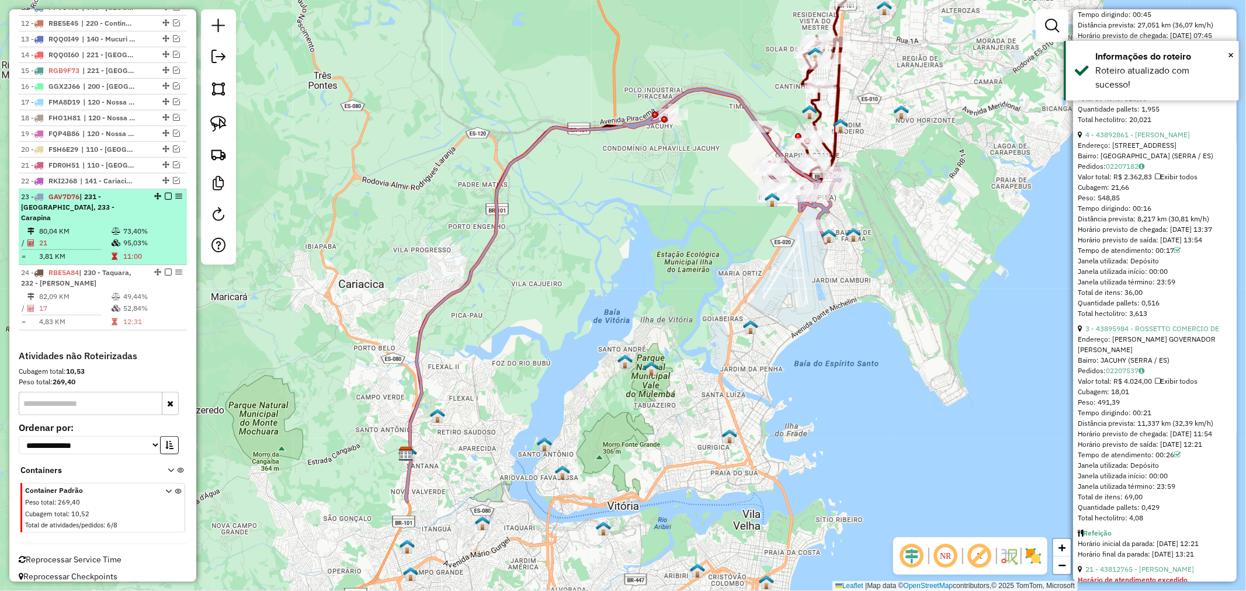
click at [152, 225] on td "73,40%" at bounding box center [152, 231] width 59 height 12
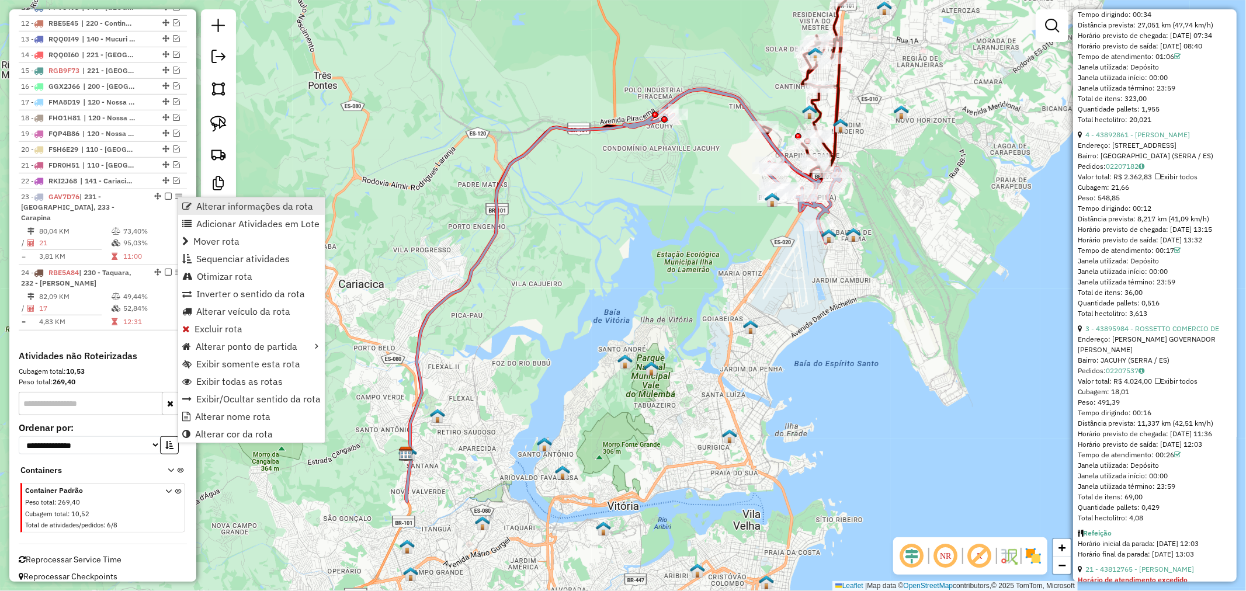
click at [238, 204] on span "Alterar informações da rota" at bounding box center [254, 206] width 117 height 9
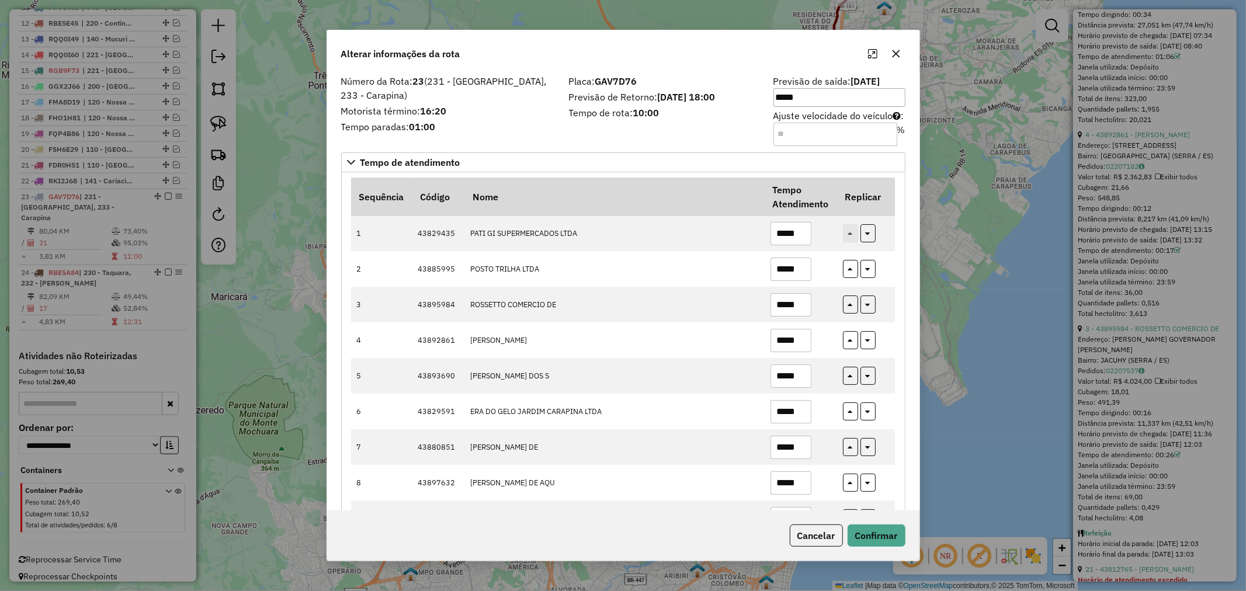
drag, startPoint x: 819, startPoint y: 127, endPoint x: 783, endPoint y: 131, distance: 36.4
click at [783, 131] on input "**" at bounding box center [835, 134] width 124 height 23
type input "*"
click at [880, 526] on button "Confirmar" at bounding box center [877, 536] width 58 height 22
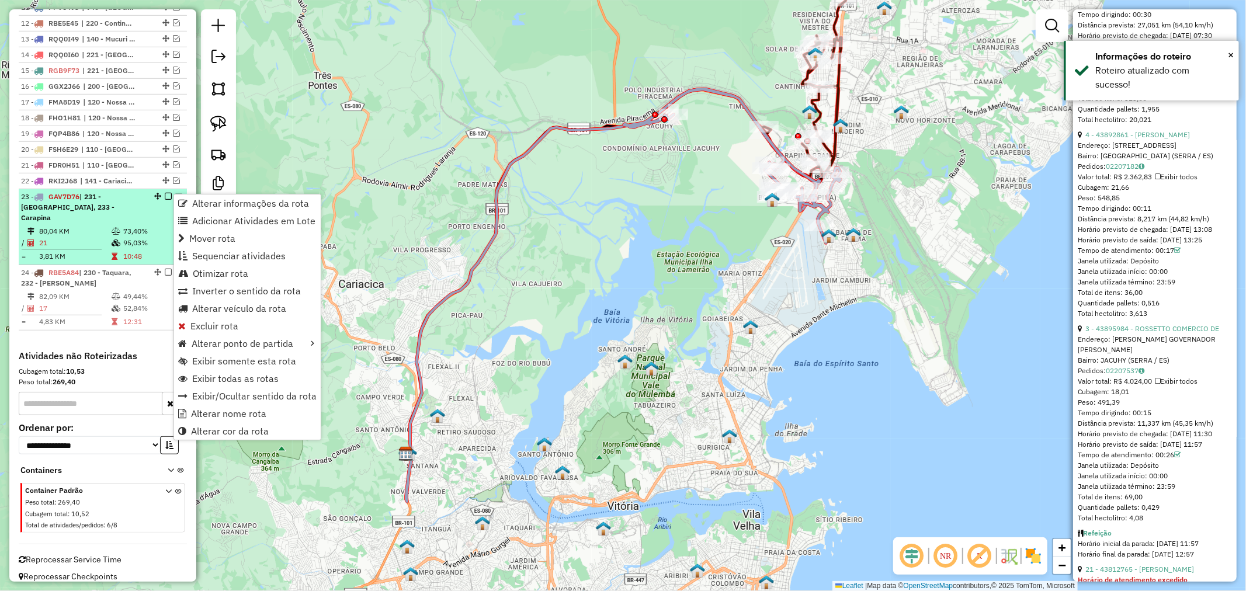
click at [117, 239] on icon at bounding box center [116, 242] width 9 height 7
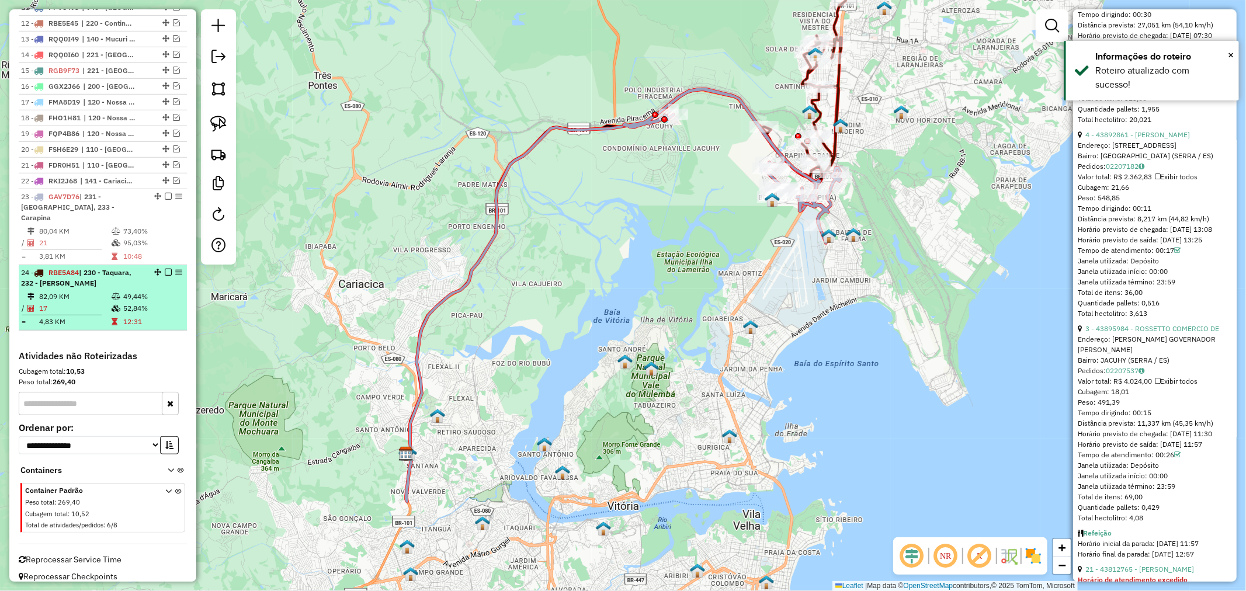
click at [173, 269] on div "24 - RBE5A84 | 230 - Taquara, 232 - [PERSON_NAME]" at bounding box center [103, 278] width 164 height 21
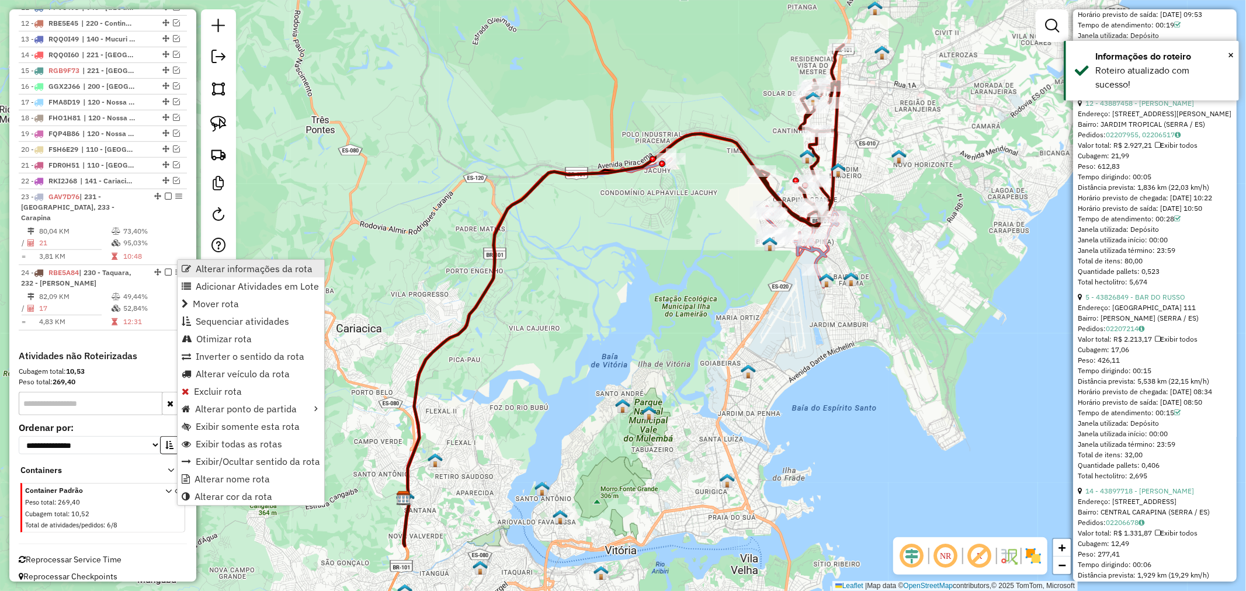
click at [189, 268] on span "Alterar informações da rota" at bounding box center [186, 268] width 9 height 9
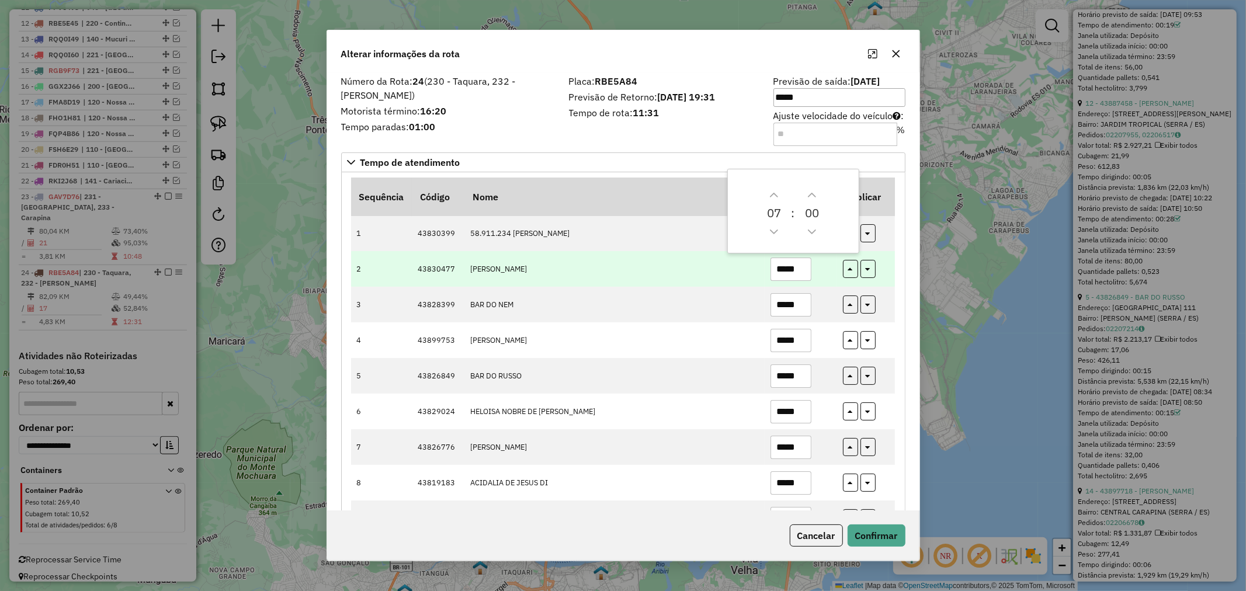
click at [687, 252] on td "[PERSON_NAME]" at bounding box center [614, 269] width 300 height 36
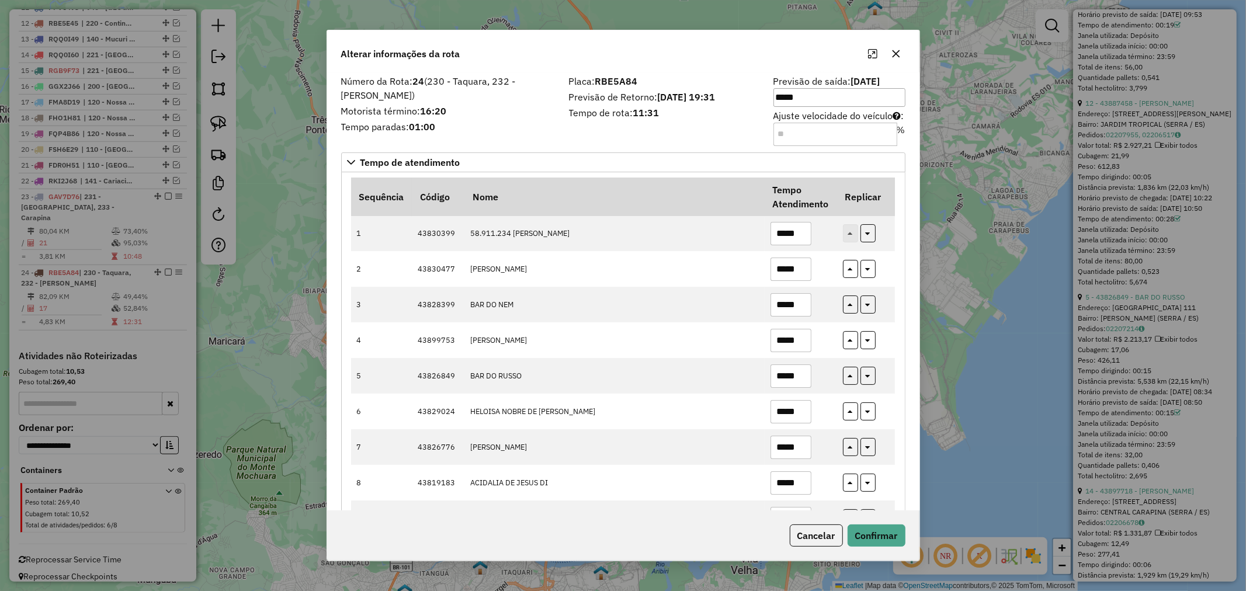
drag, startPoint x: 856, startPoint y: 130, endPoint x: 815, endPoint y: 130, distance: 40.3
click at [815, 130] on input "Ajuste velocidade do veículo : %" at bounding box center [835, 134] width 124 height 23
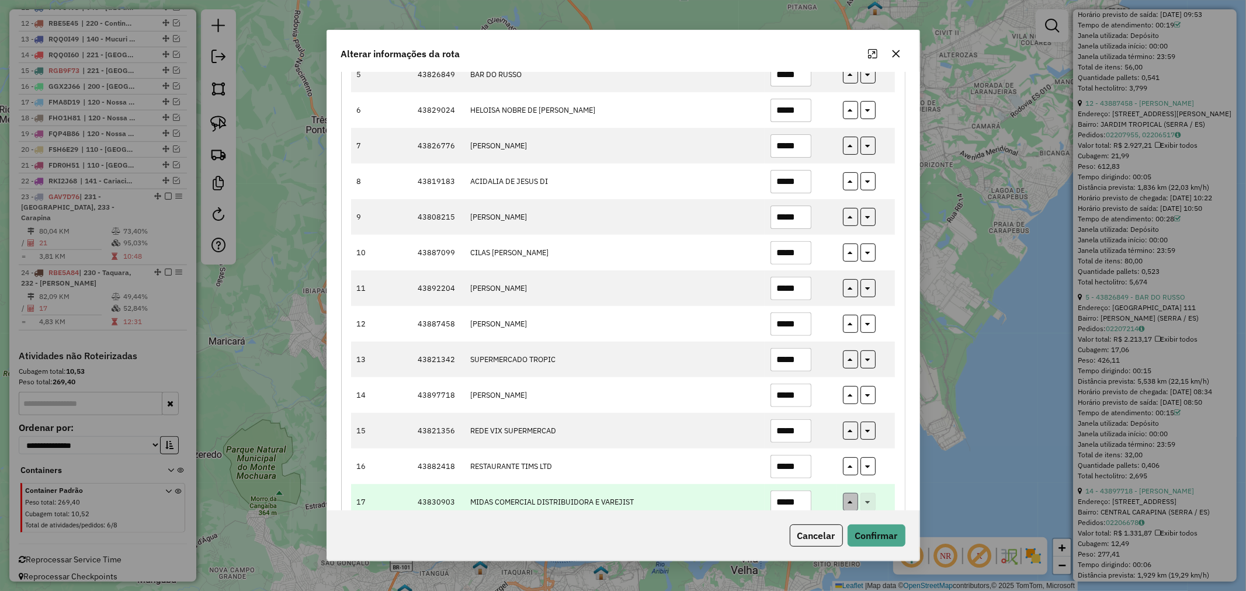
scroll to position [334, 0]
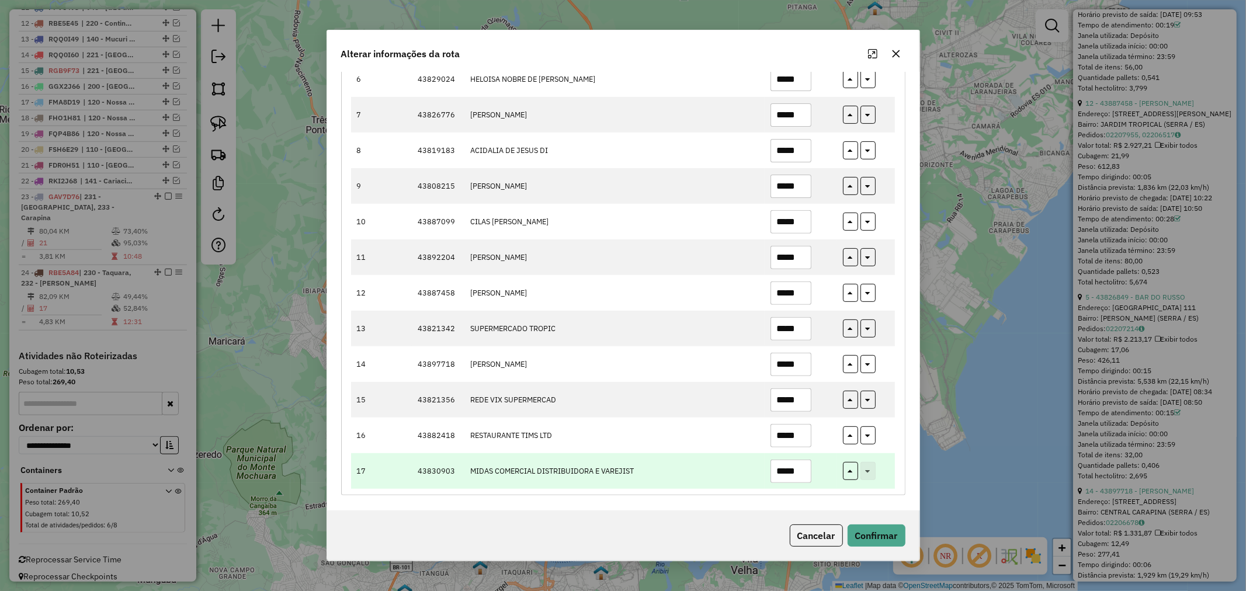
type input "*"
click at [780, 470] on input "*****" at bounding box center [790, 471] width 41 height 23
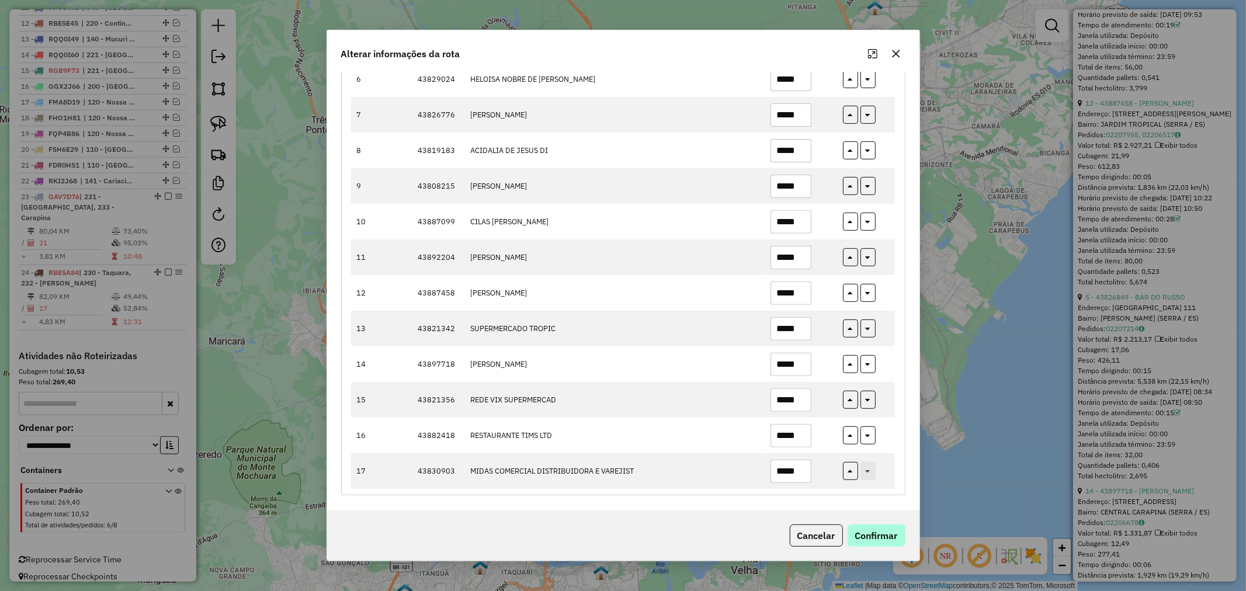
type input "*****"
click at [868, 532] on button "Confirmar" at bounding box center [877, 536] width 58 height 22
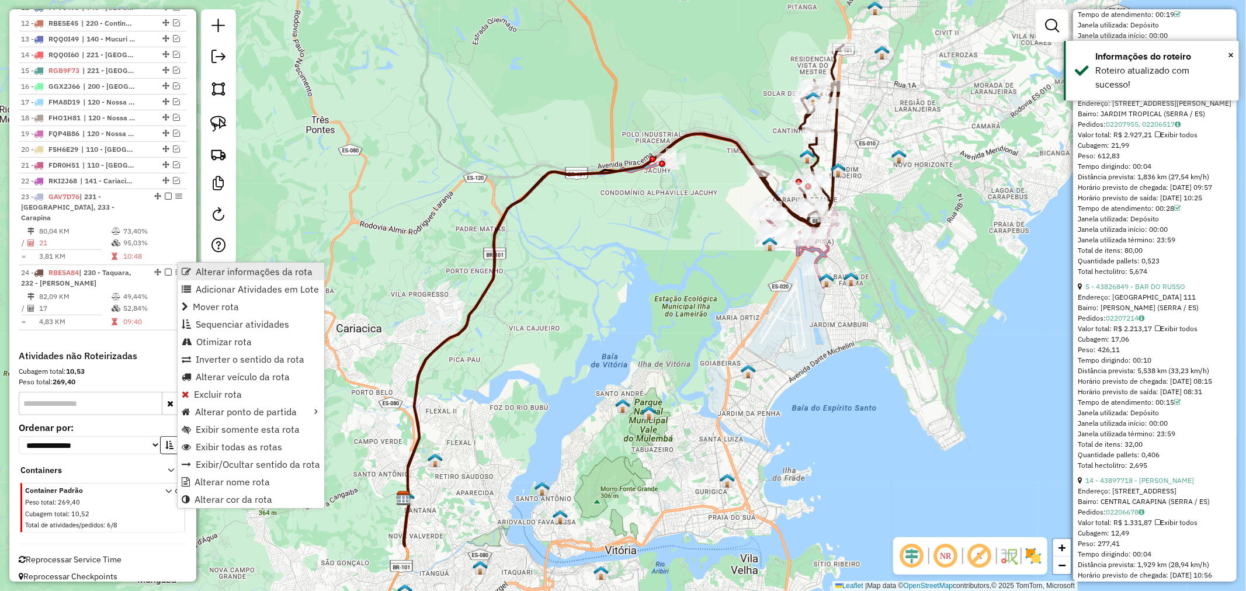
click at [188, 268] on span "Alterar informações da rota" at bounding box center [186, 271] width 9 height 9
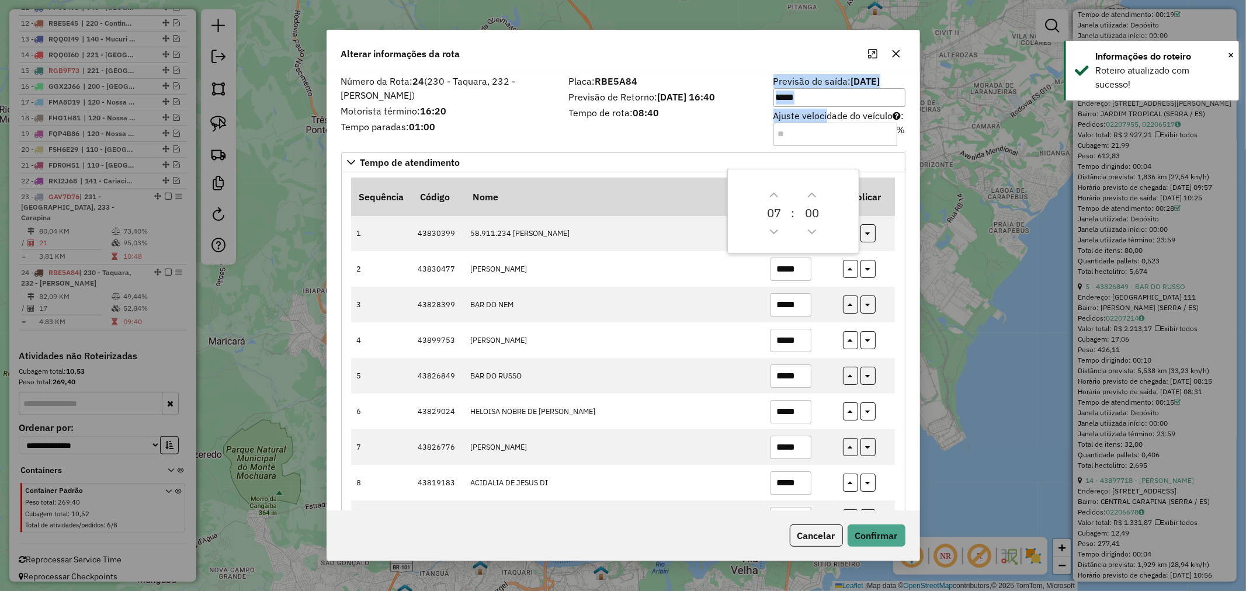
drag, startPoint x: 818, startPoint y: 120, endPoint x: 752, endPoint y: 131, distance: 67.0
click at [751, 130] on div "Número da Rota: 24 (230 - Taquara, 232 - [PERSON_NAME]) Motorista término: 16:2…" at bounding box center [623, 110] width 578 height 66
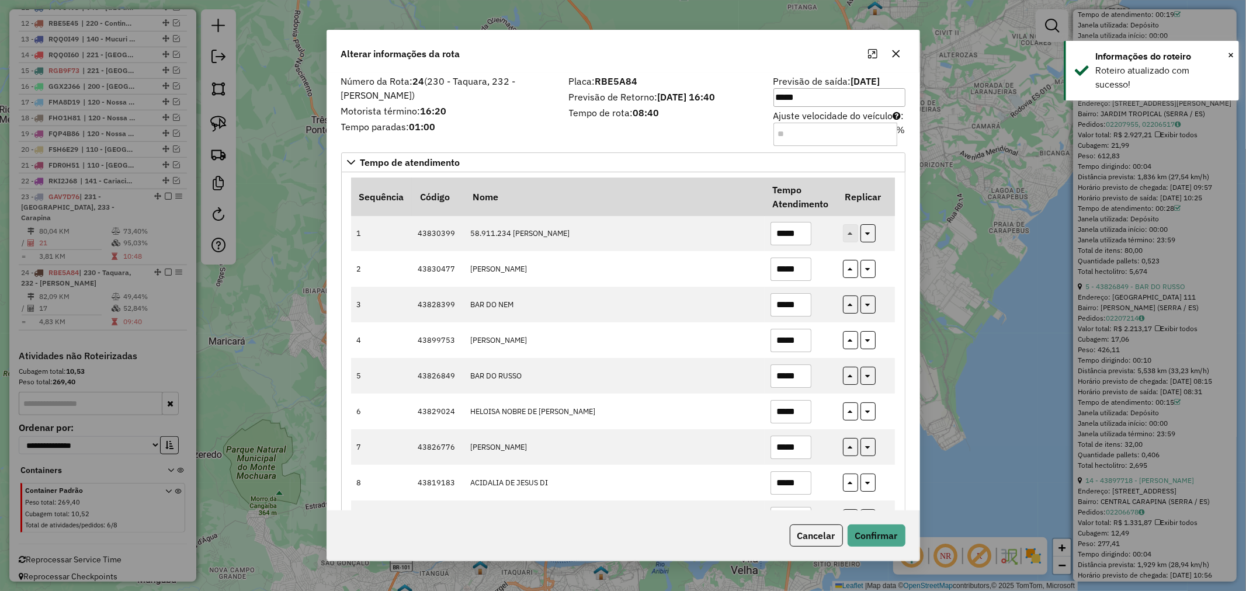
drag, startPoint x: 778, startPoint y: 137, endPoint x: 664, endPoint y: 138, distance: 113.9
click at [669, 138] on div "Número da Rota: 24 (230 - Taquara, 232 - [PERSON_NAME]) Motorista término: 16:2…" at bounding box center [623, 110] width 578 height 66
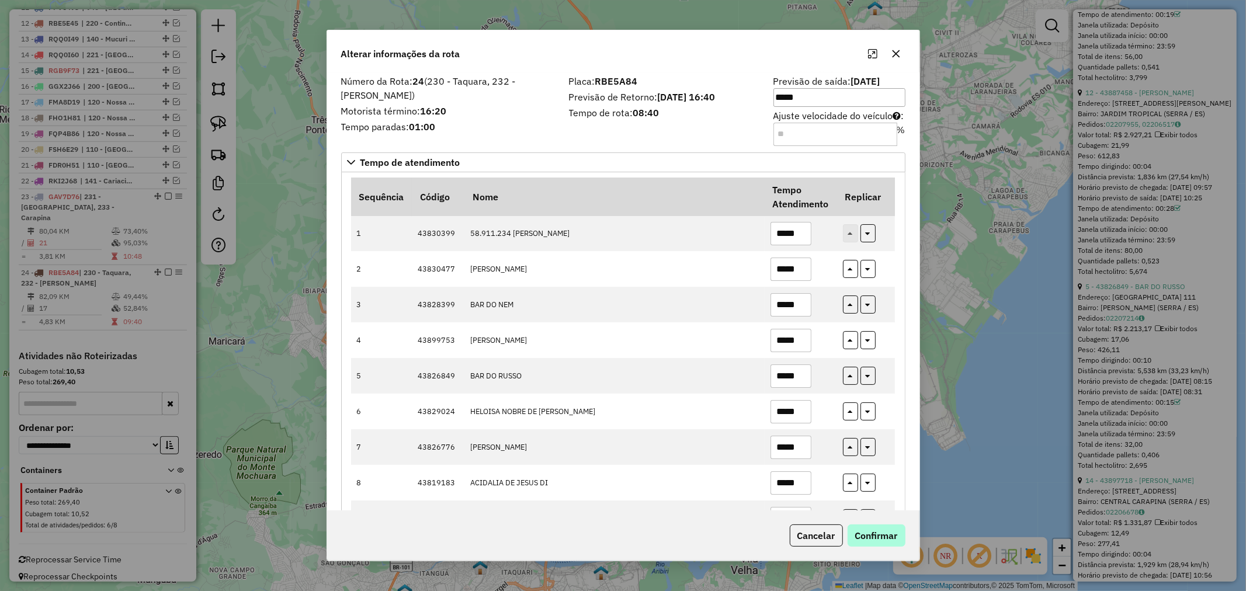
type input "**"
click at [870, 540] on button "Confirmar" at bounding box center [877, 536] width 58 height 22
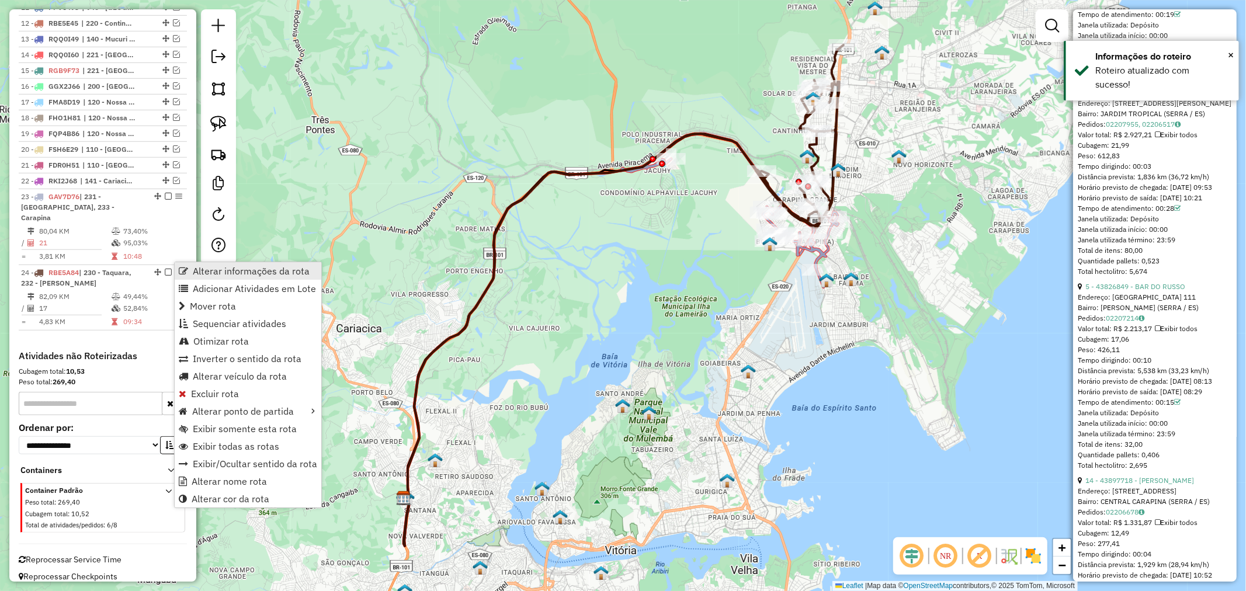
click at [197, 272] on span "Alterar informações da rota" at bounding box center [251, 270] width 117 height 9
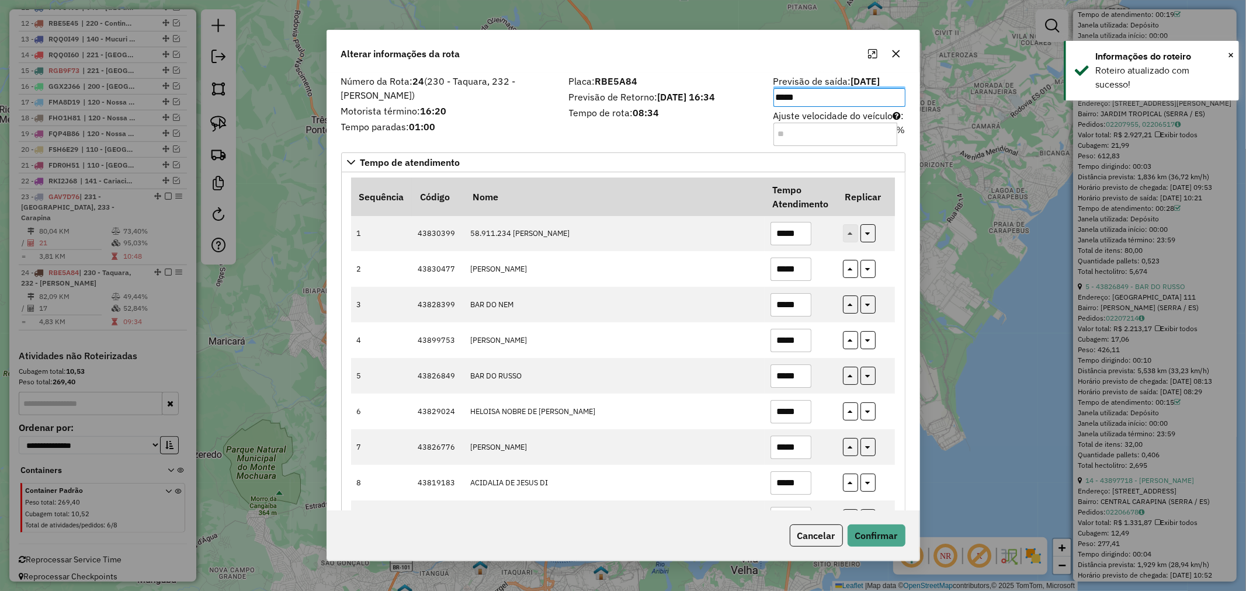
scroll to position [345, 0]
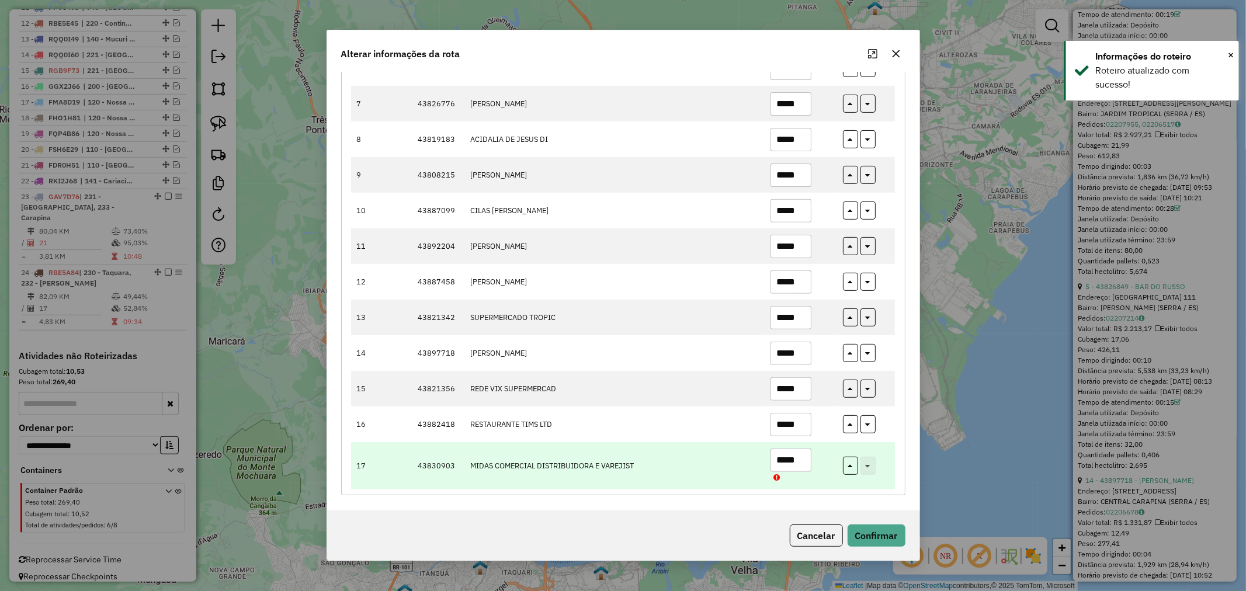
click at [791, 459] on input "*****" at bounding box center [790, 460] width 41 height 23
click at [781, 458] on input "*****" at bounding box center [790, 460] width 41 height 23
click at [789, 461] on input "*****" at bounding box center [790, 460] width 41 height 23
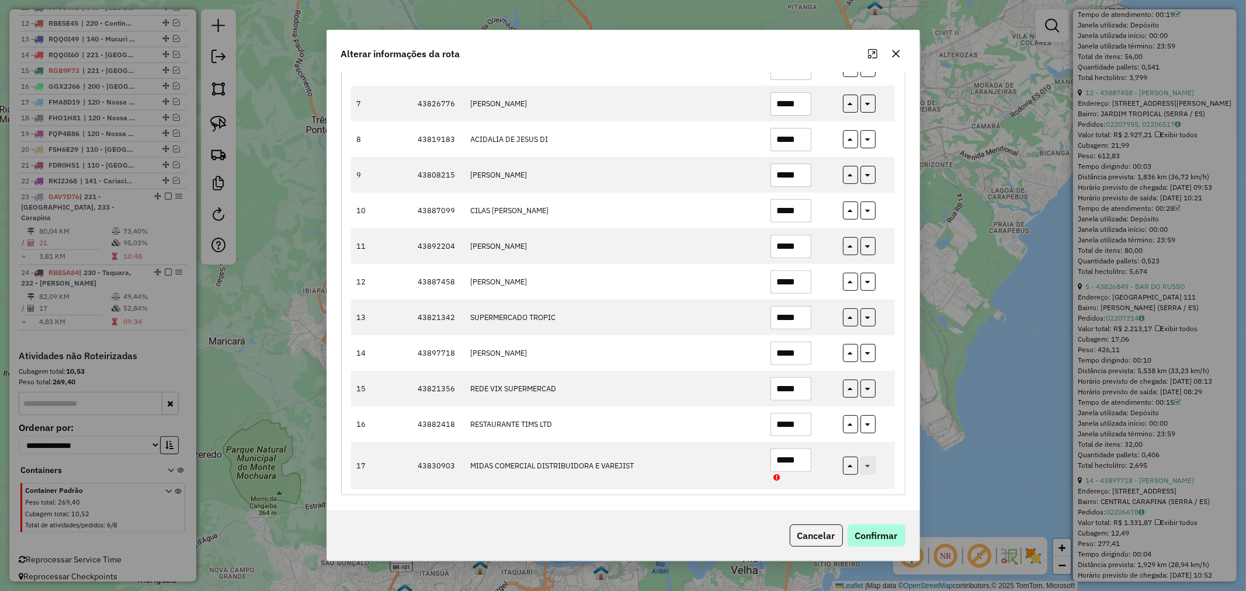
type input "*****"
click at [871, 536] on button "Confirmar" at bounding box center [877, 536] width 58 height 22
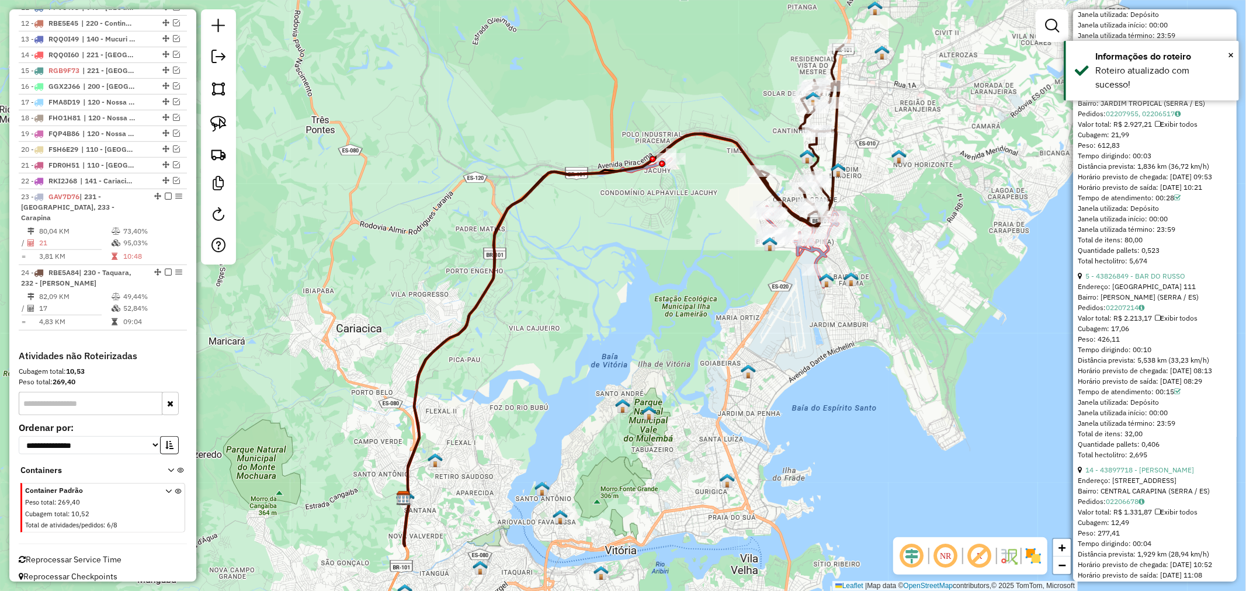
scroll to position [898, 0]
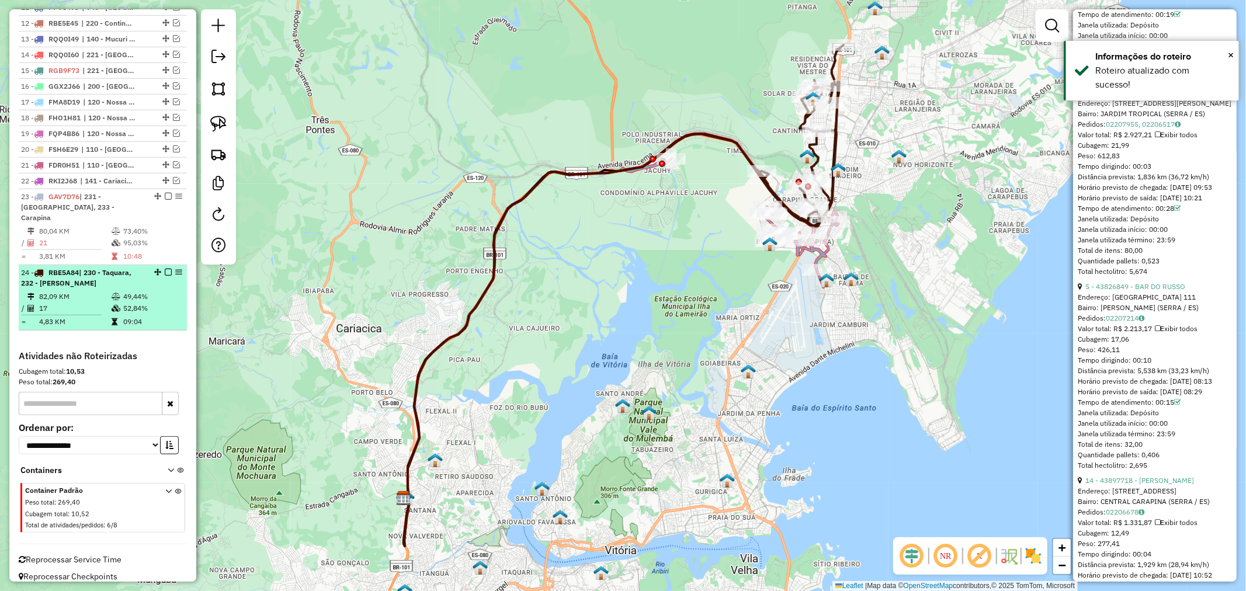
click at [165, 269] on em at bounding box center [168, 272] width 7 height 7
